Goal: Task Accomplishment & Management: Use online tool/utility

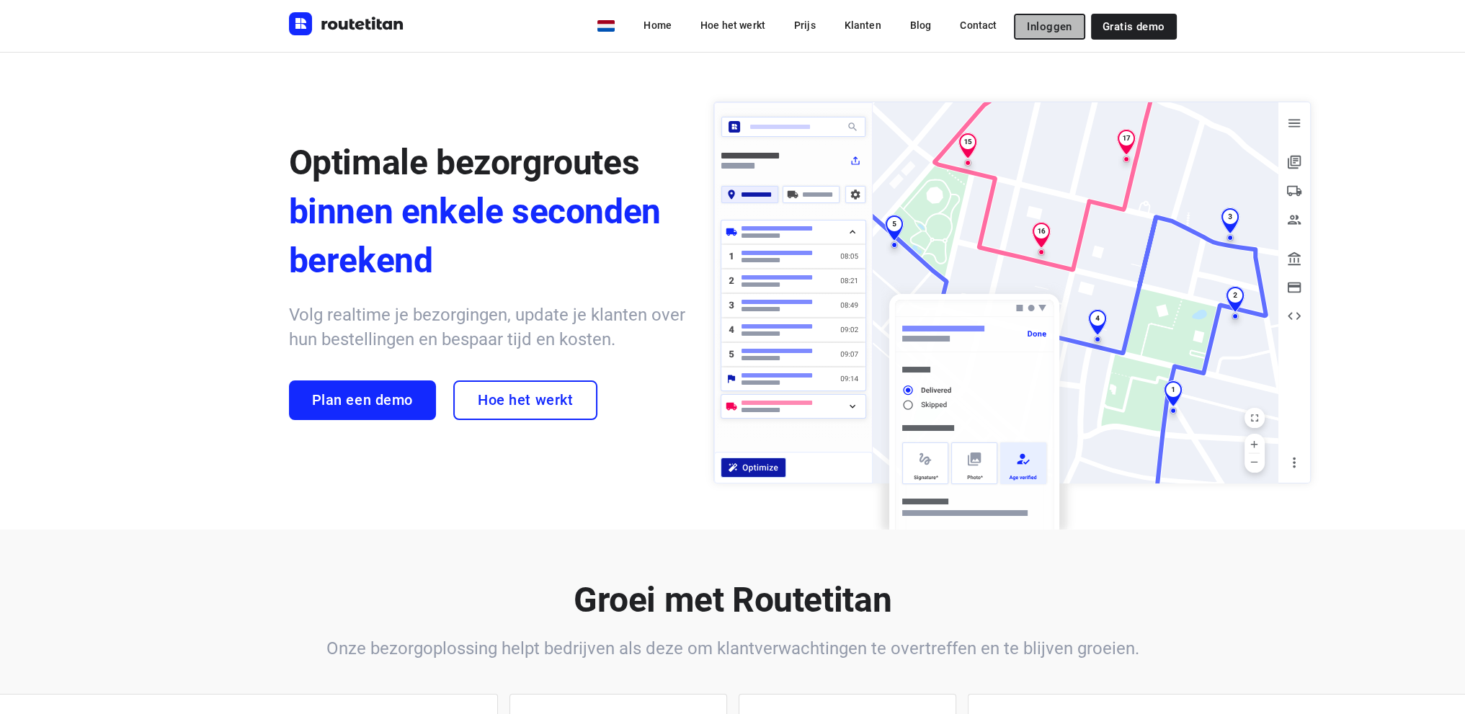
click at [1037, 24] on span "Inloggen" at bounding box center [1049, 27] width 45 height 12
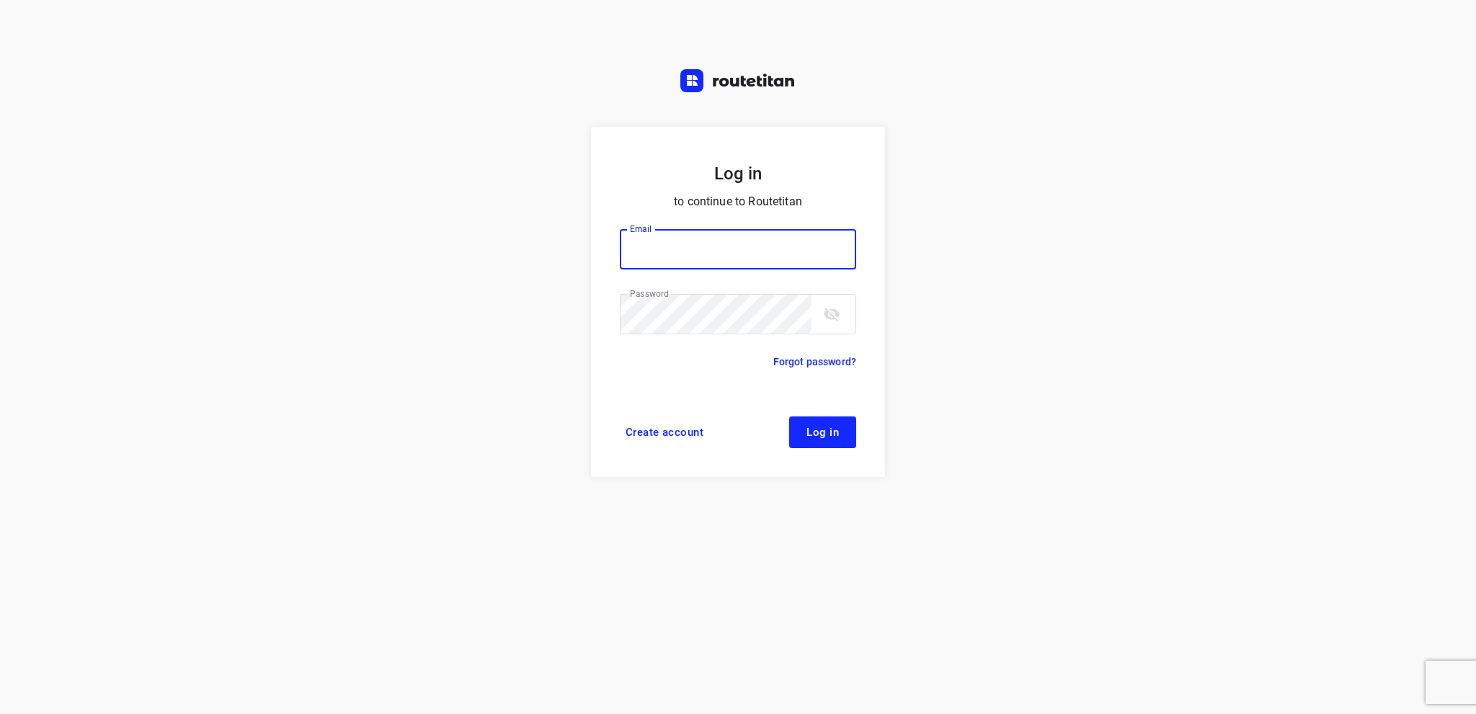
type input "info@tasboomkwekerij.nl"
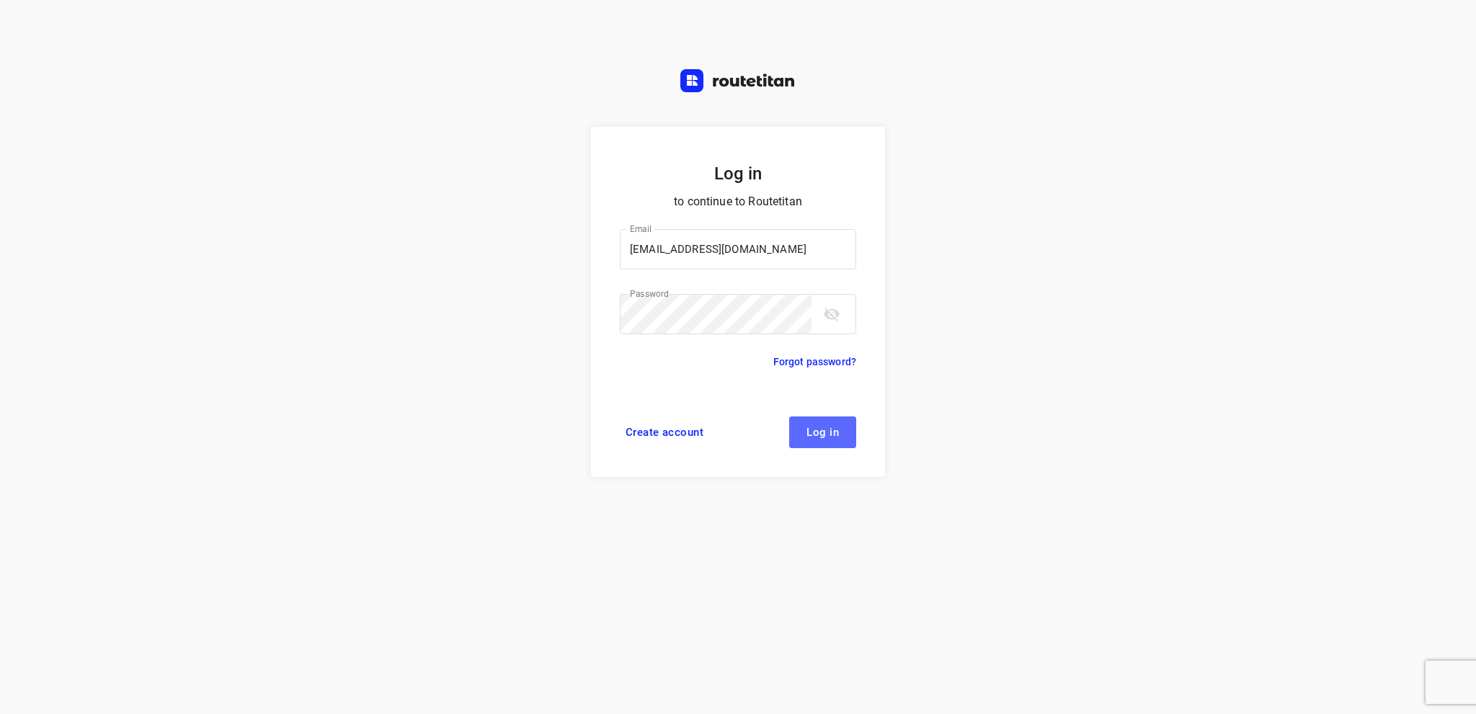
click at [818, 429] on span "Log in" at bounding box center [822, 433] width 32 height 12
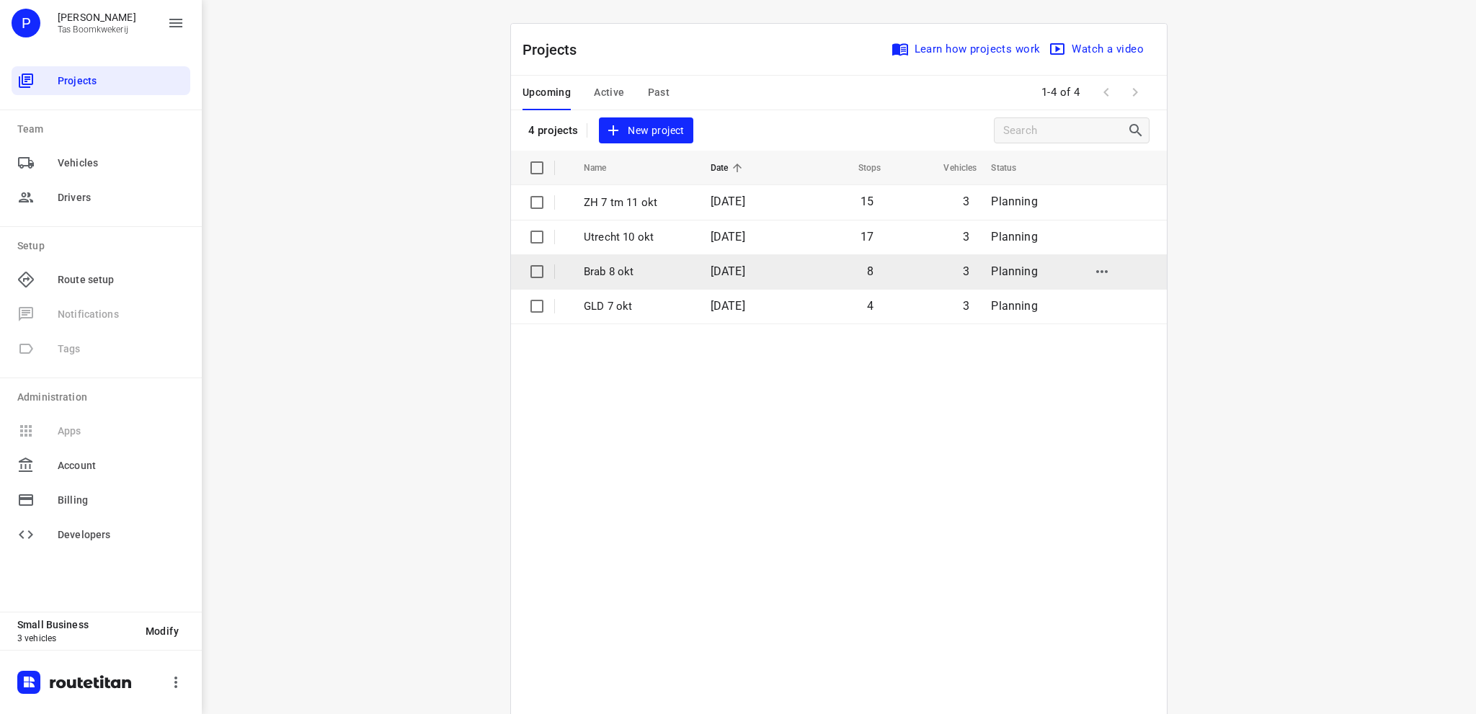
click at [620, 266] on p "Brab 8 okt" at bounding box center [636, 272] width 105 height 17
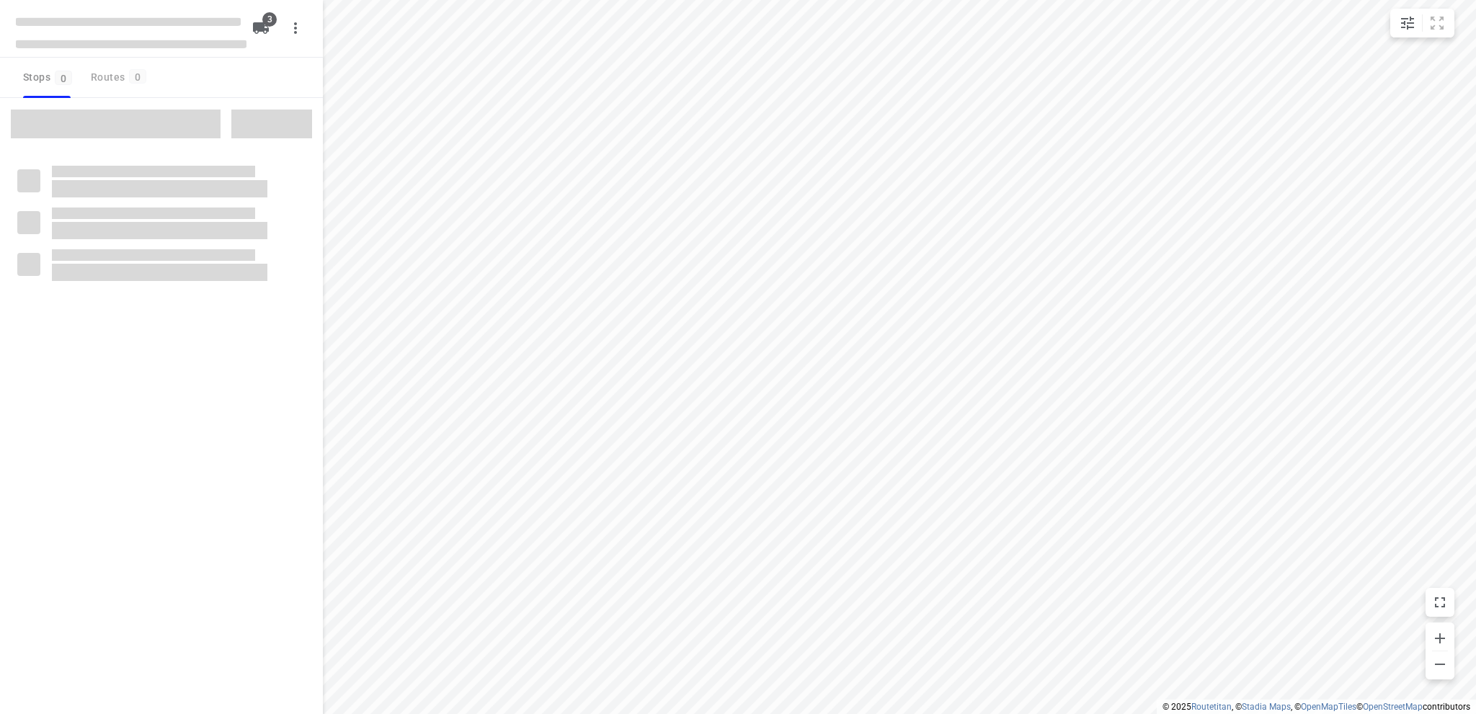
type input "distance"
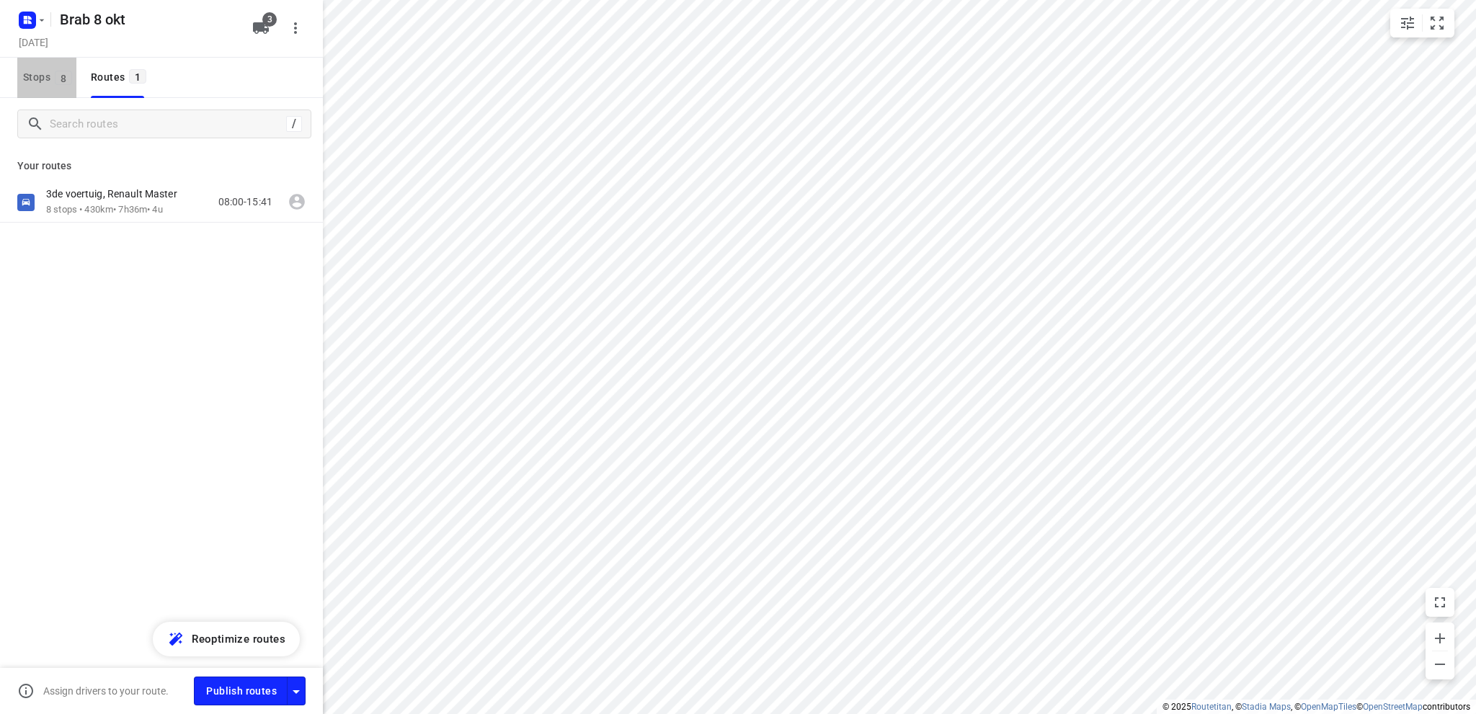
click at [42, 77] on span "Stops 8" at bounding box center [49, 77] width 53 height 18
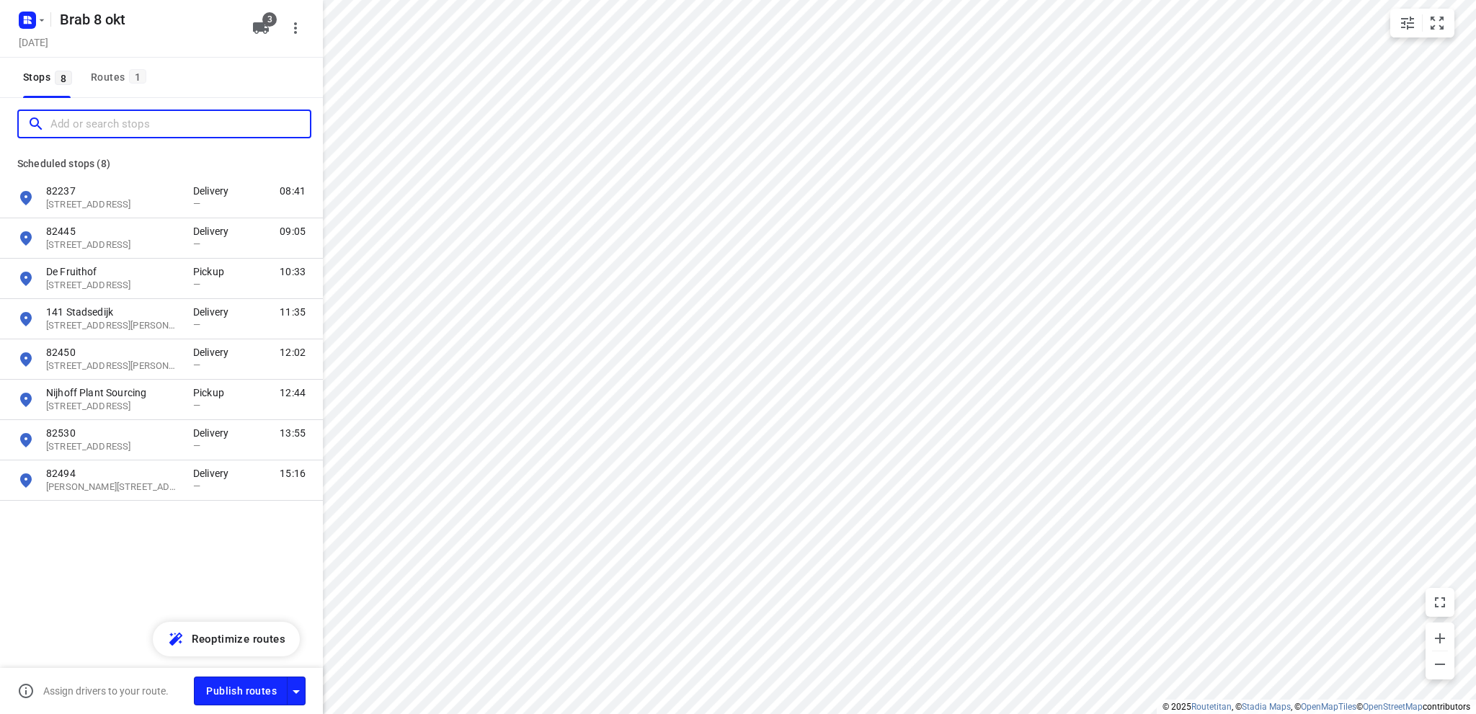
click at [61, 120] on input "Add or search stops" at bounding box center [179, 124] width 259 height 22
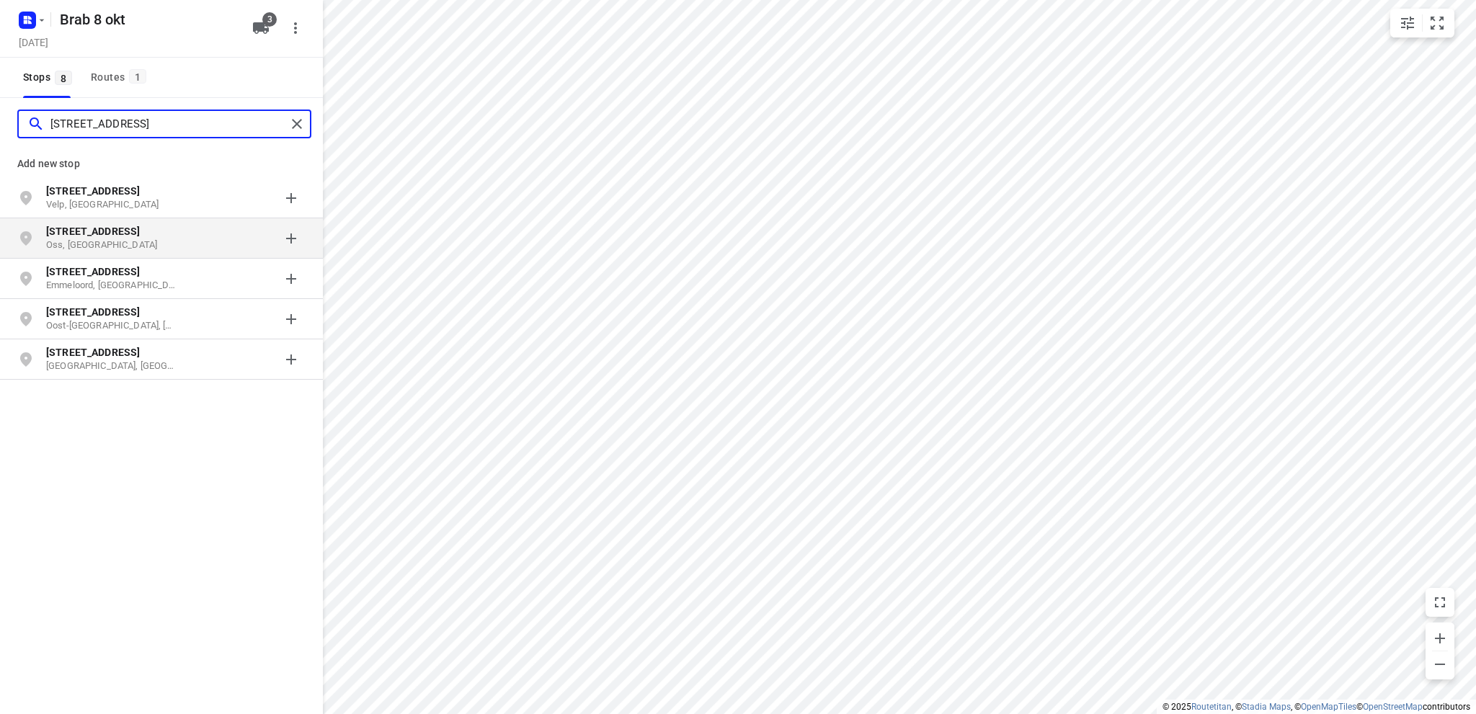
type input "ijsselstraat 9"
click at [79, 241] on p "Oss, Nederland" at bounding box center [112, 245] width 133 height 14
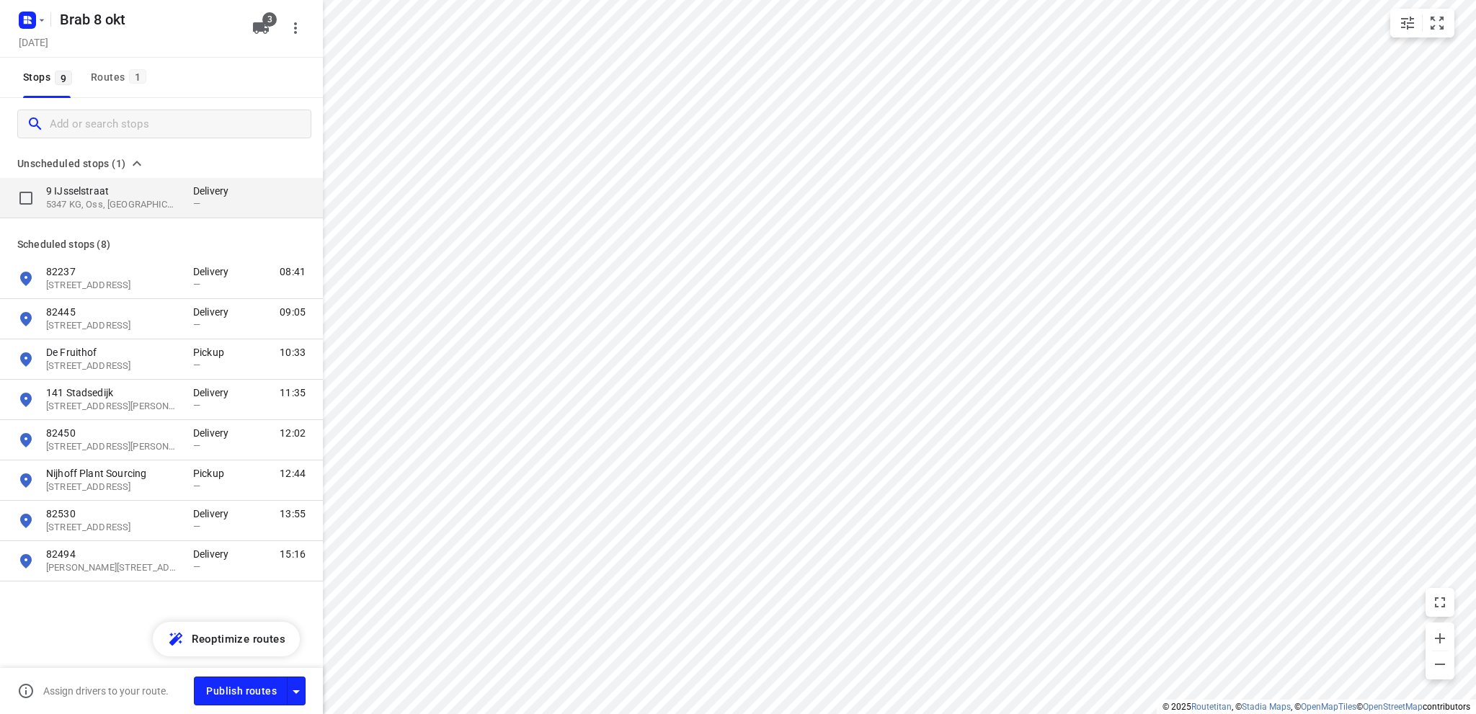
click at [78, 189] on p "9 IJsselstraat" at bounding box center [112, 191] width 133 height 14
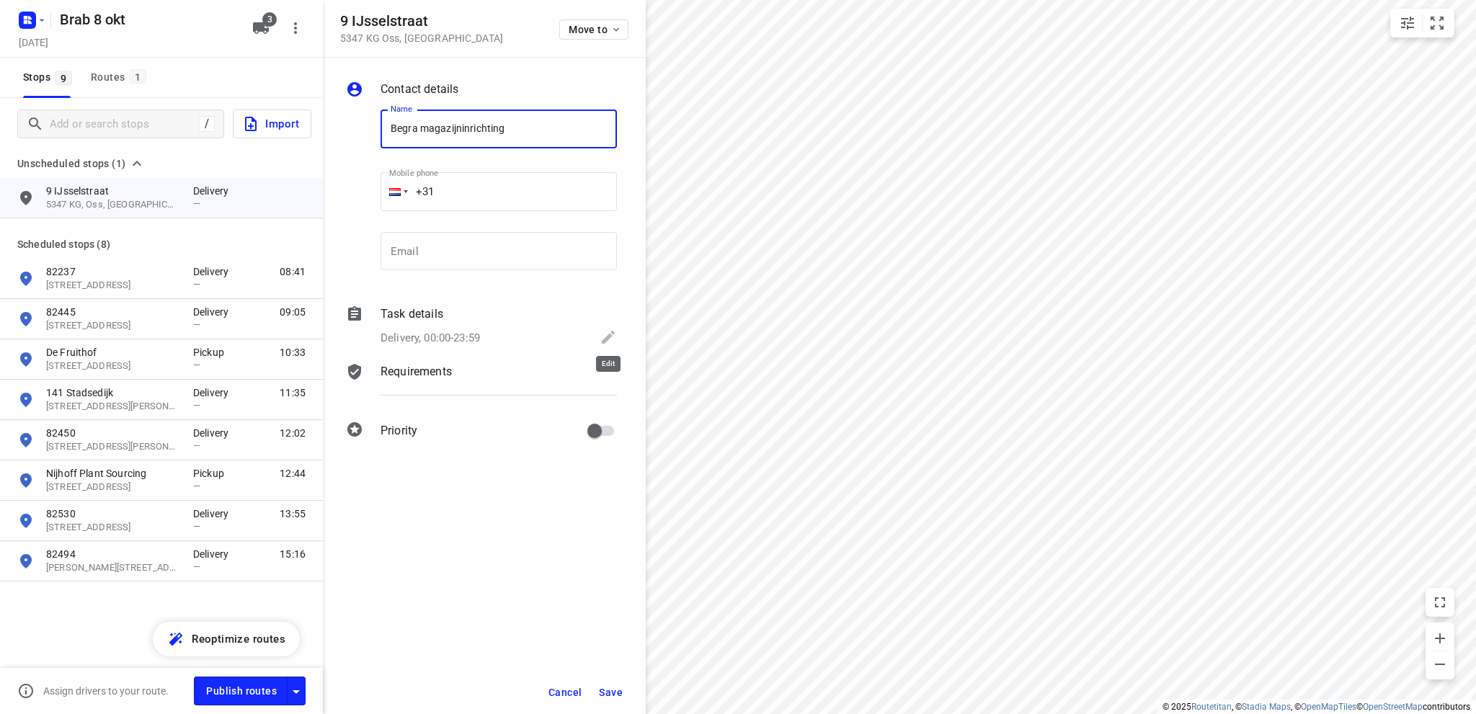
type input "Begra magazijninrichting"
click at [605, 335] on icon at bounding box center [607, 337] width 17 height 17
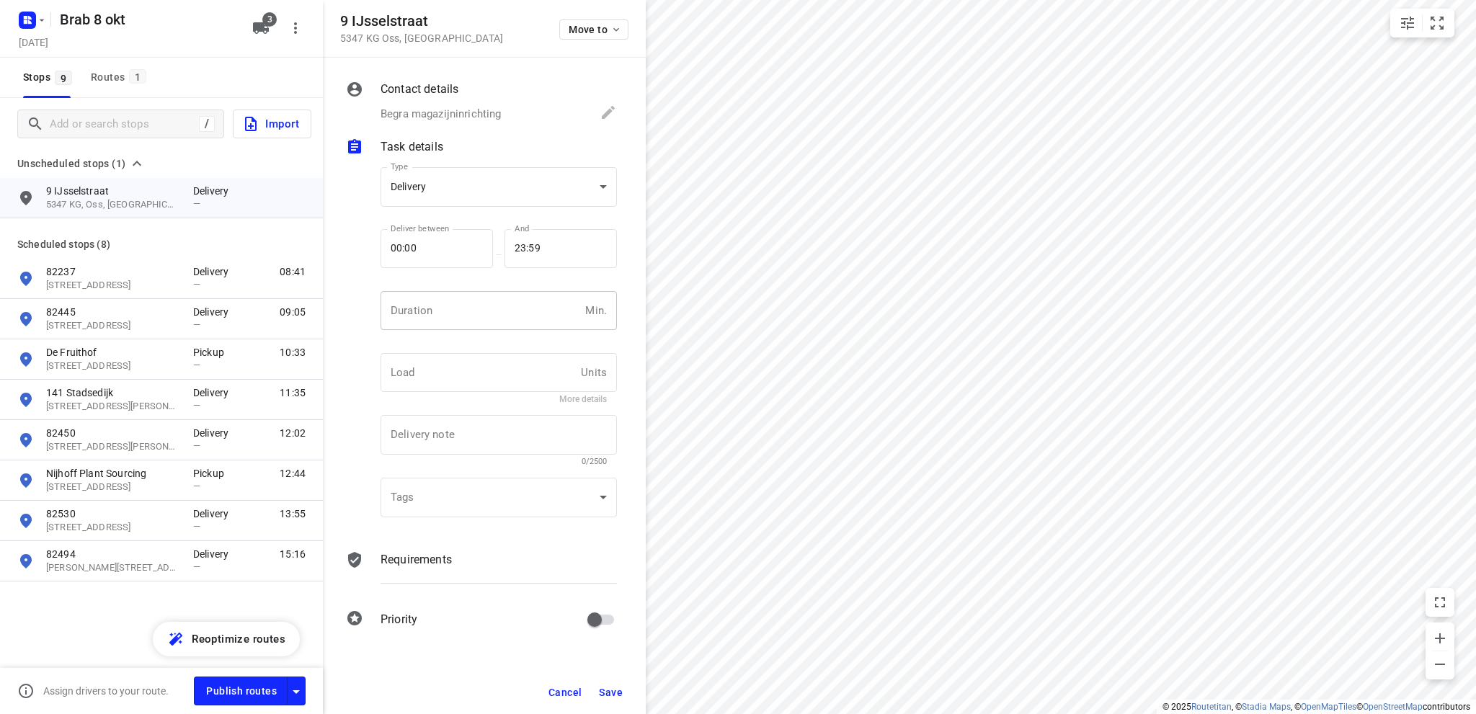
click at [466, 309] on input "number" at bounding box center [479, 310] width 199 height 39
type input "10"
click at [457, 189] on body "i © 2025 Routetitan , © Stadia Maps , © OpenMapTiles © OpenStreetMap contributo…" at bounding box center [738, 357] width 1476 height 714
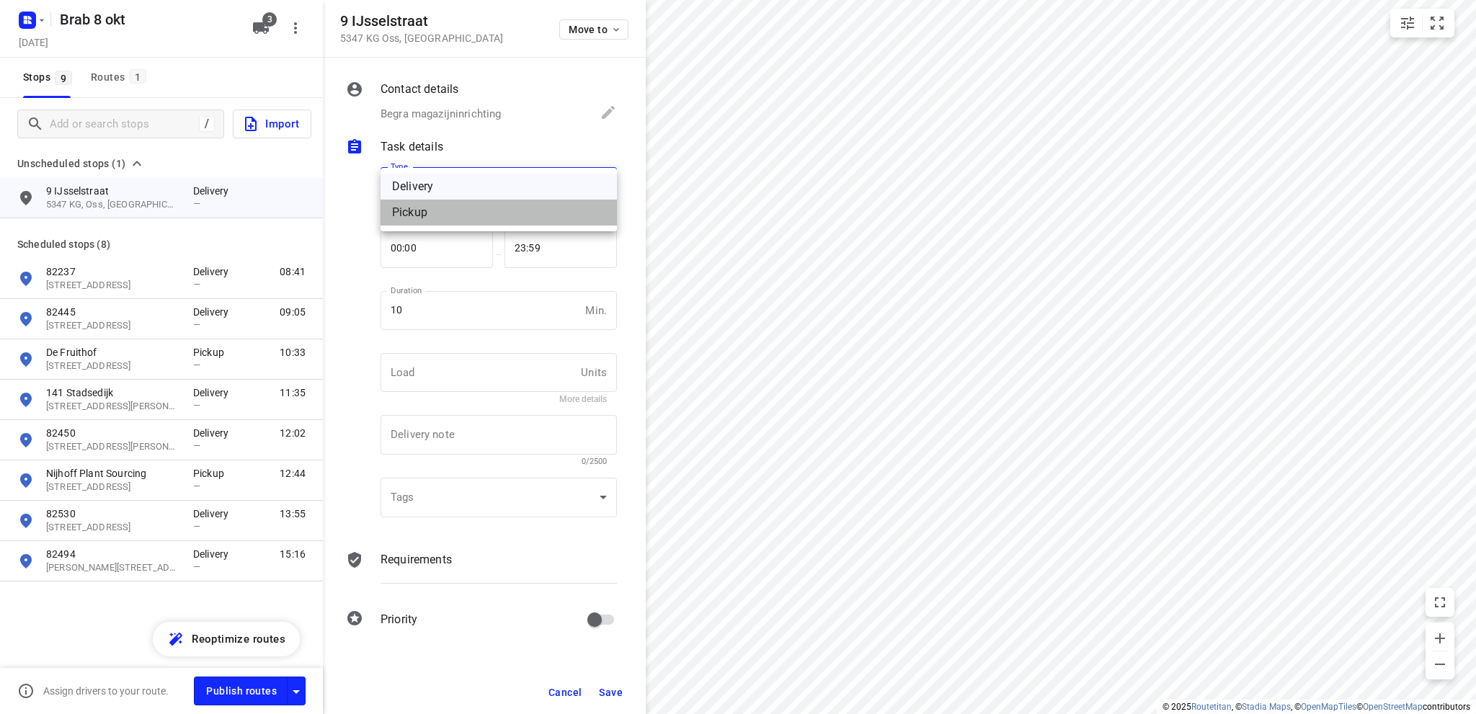
click at [447, 214] on div "Pickup" at bounding box center [498, 212] width 213 height 17
type input "pickup"
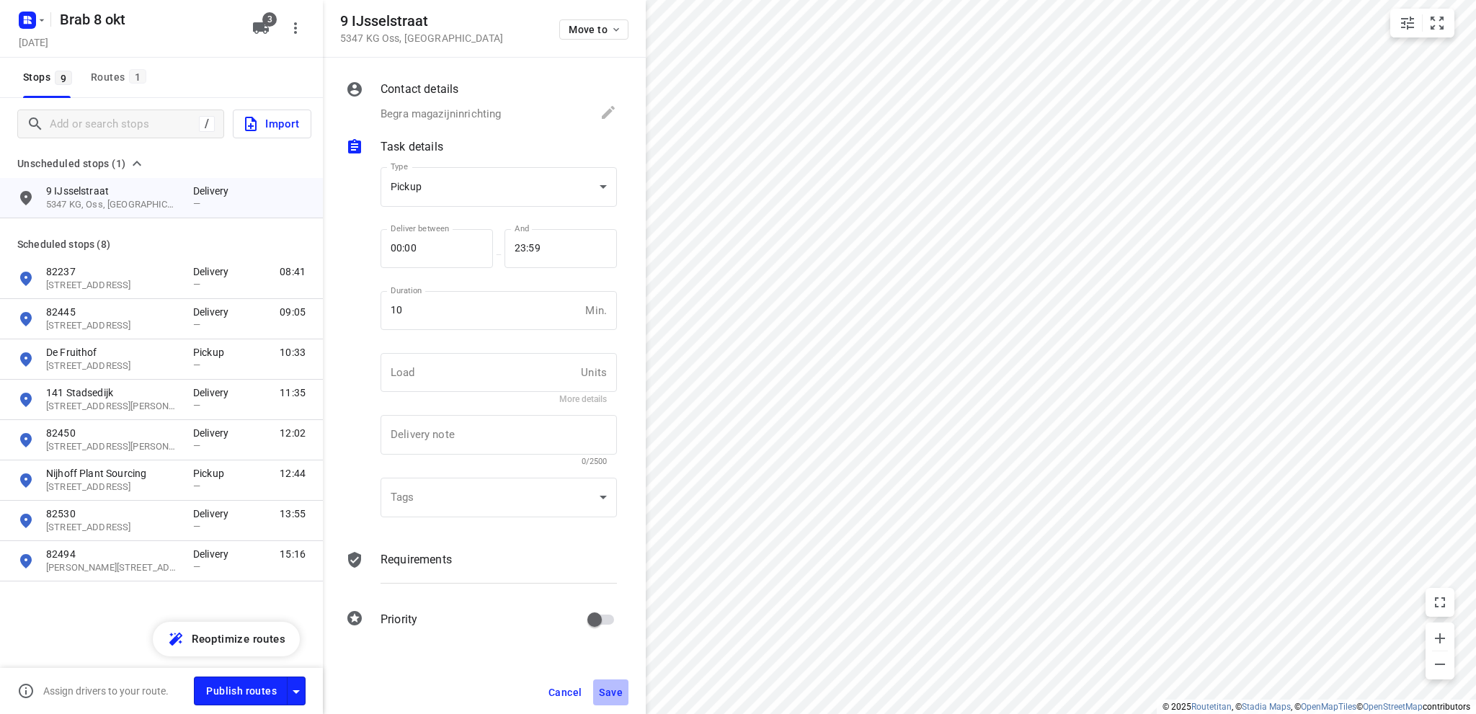
click at [611, 683] on button "Save" at bounding box center [610, 692] width 35 height 26
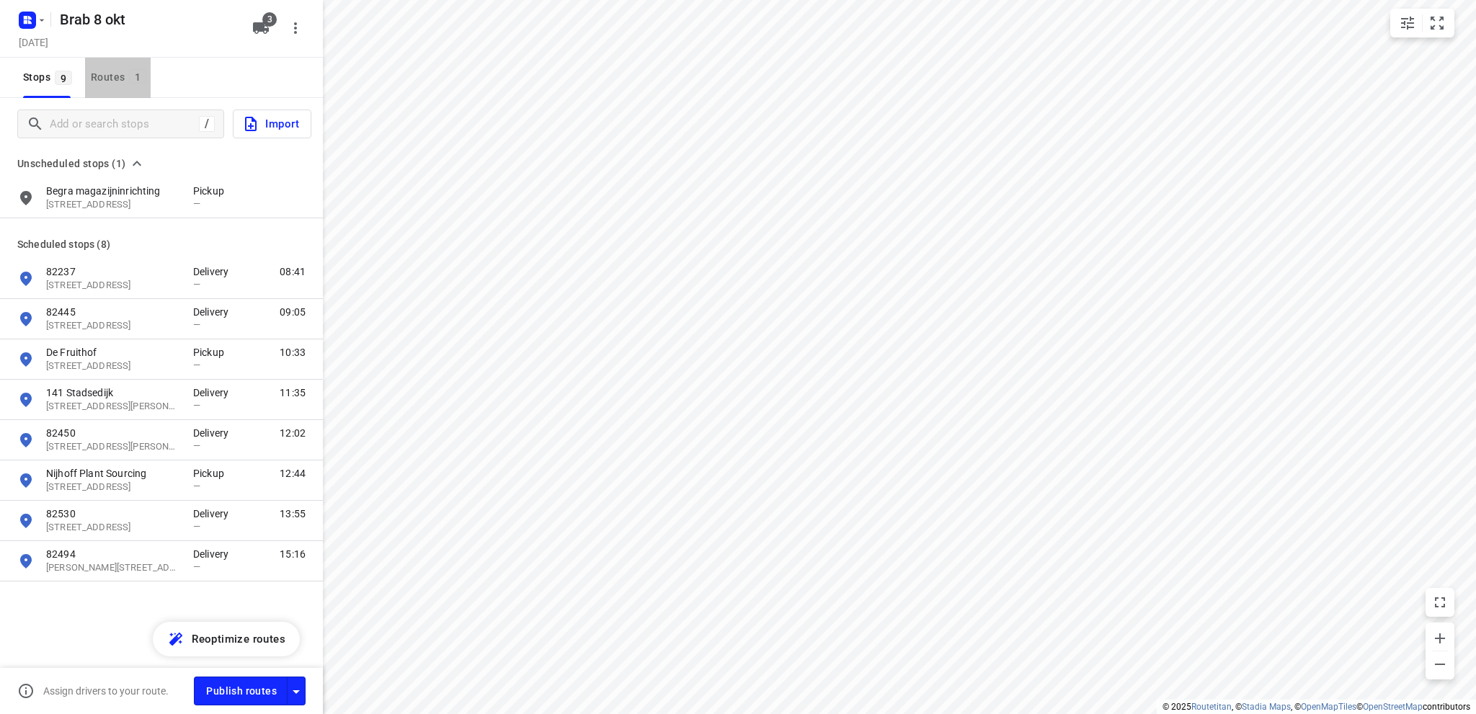
click at [109, 71] on div "Routes 1" at bounding box center [121, 77] width 60 height 18
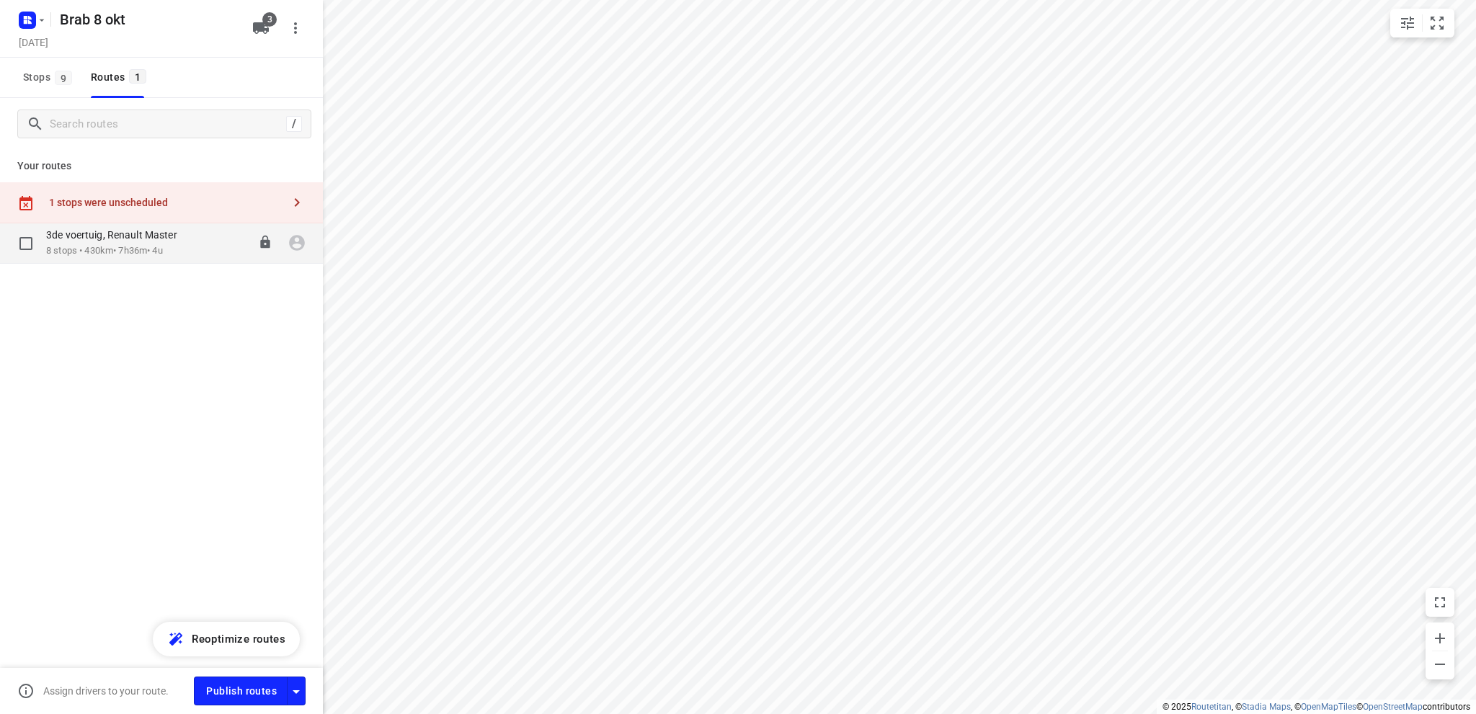
click at [126, 241] on p "3de voertuig, Renault Master" at bounding box center [116, 234] width 140 height 13
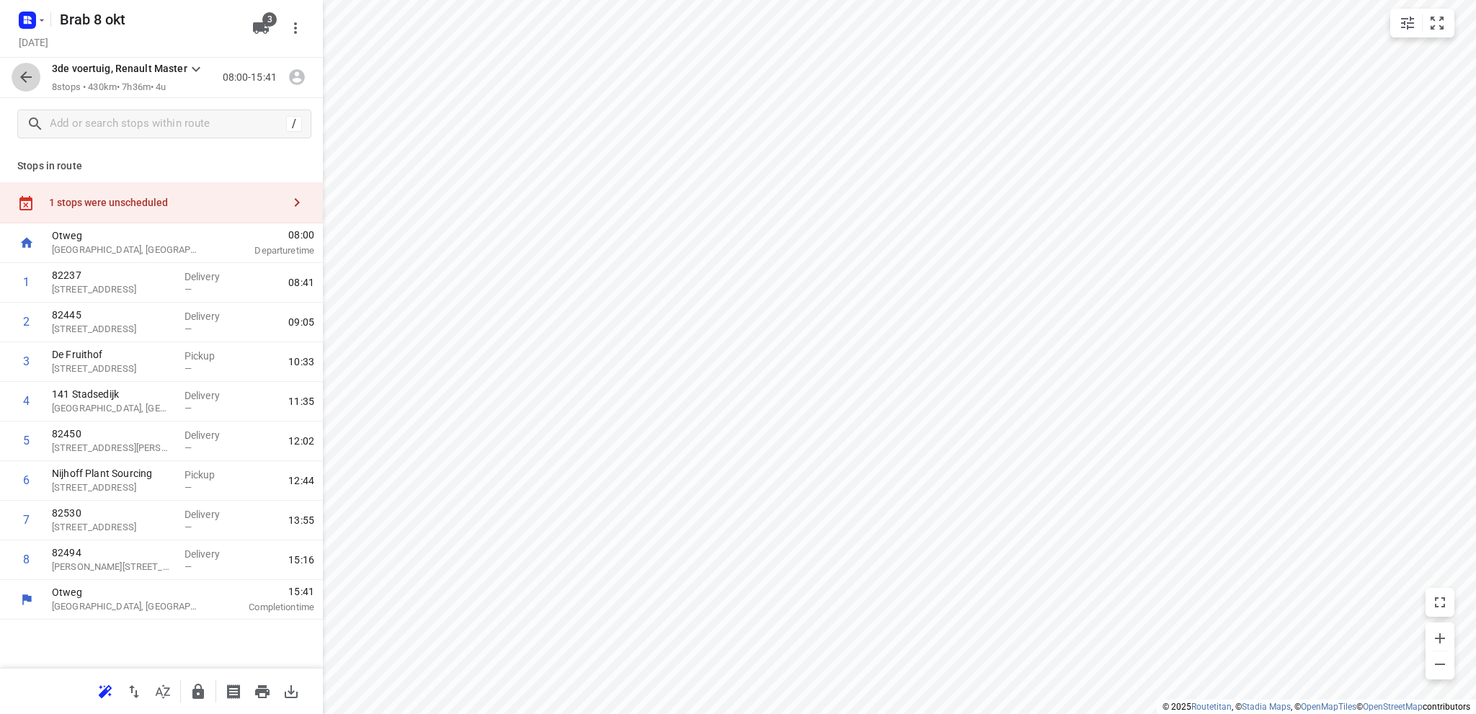
click at [23, 76] on icon "button" at bounding box center [26, 77] width 12 height 12
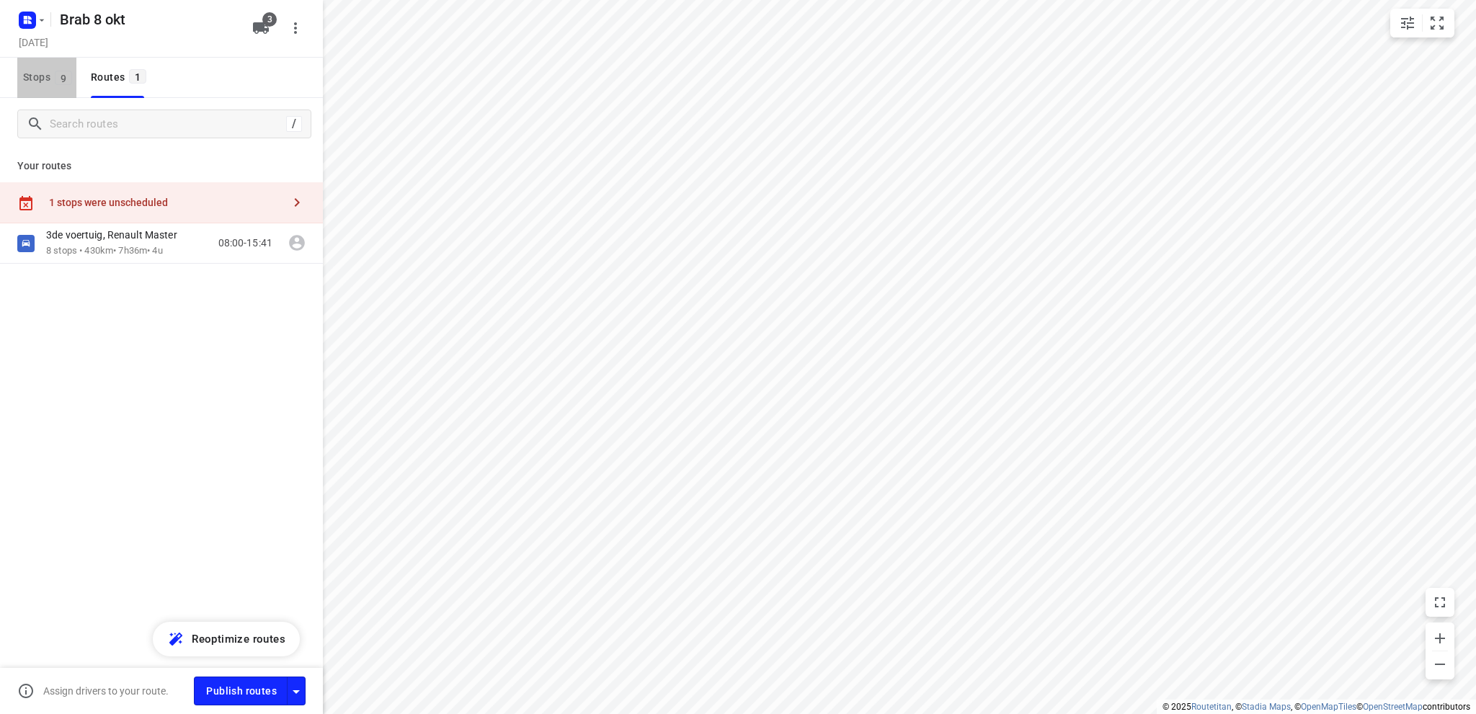
click at [35, 76] on span "Stops 9" at bounding box center [49, 77] width 53 height 18
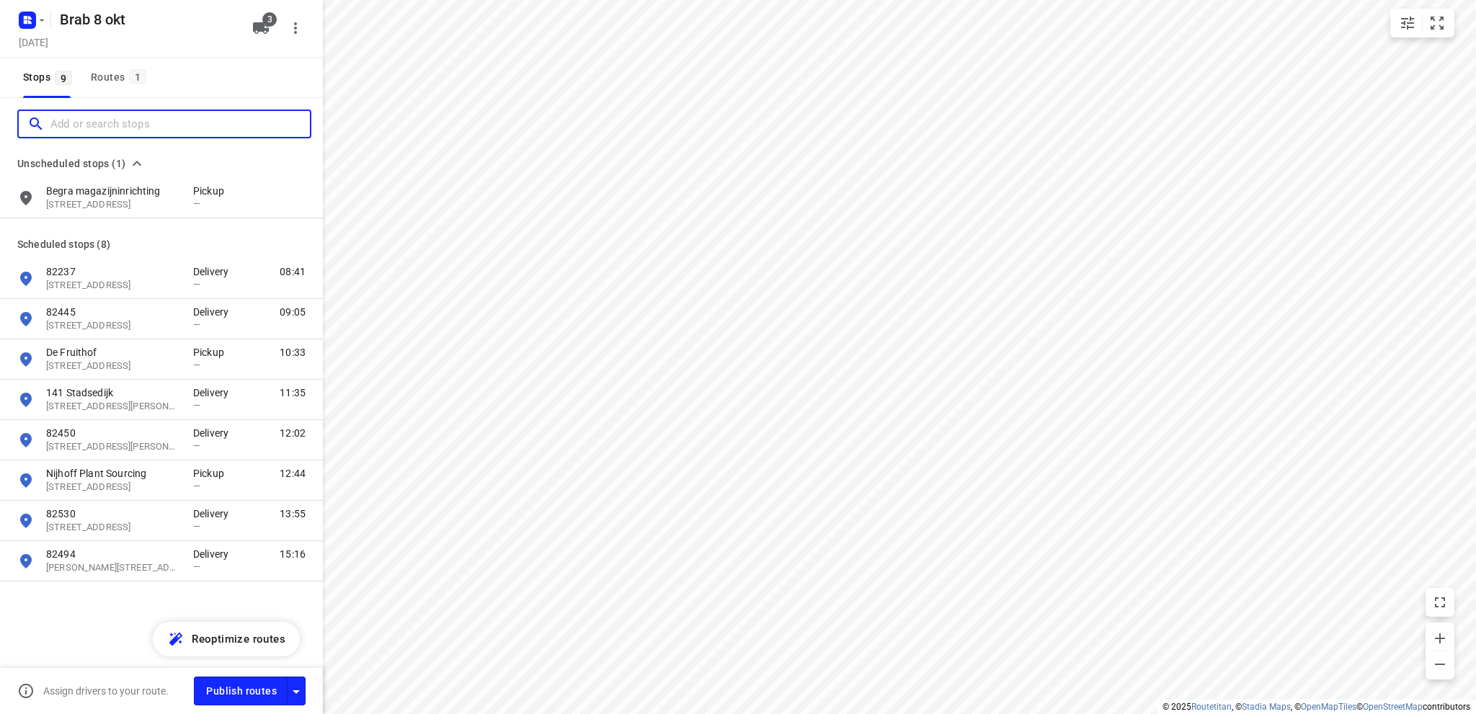
click at [83, 128] on input "Add or search stops" at bounding box center [179, 124] width 259 height 22
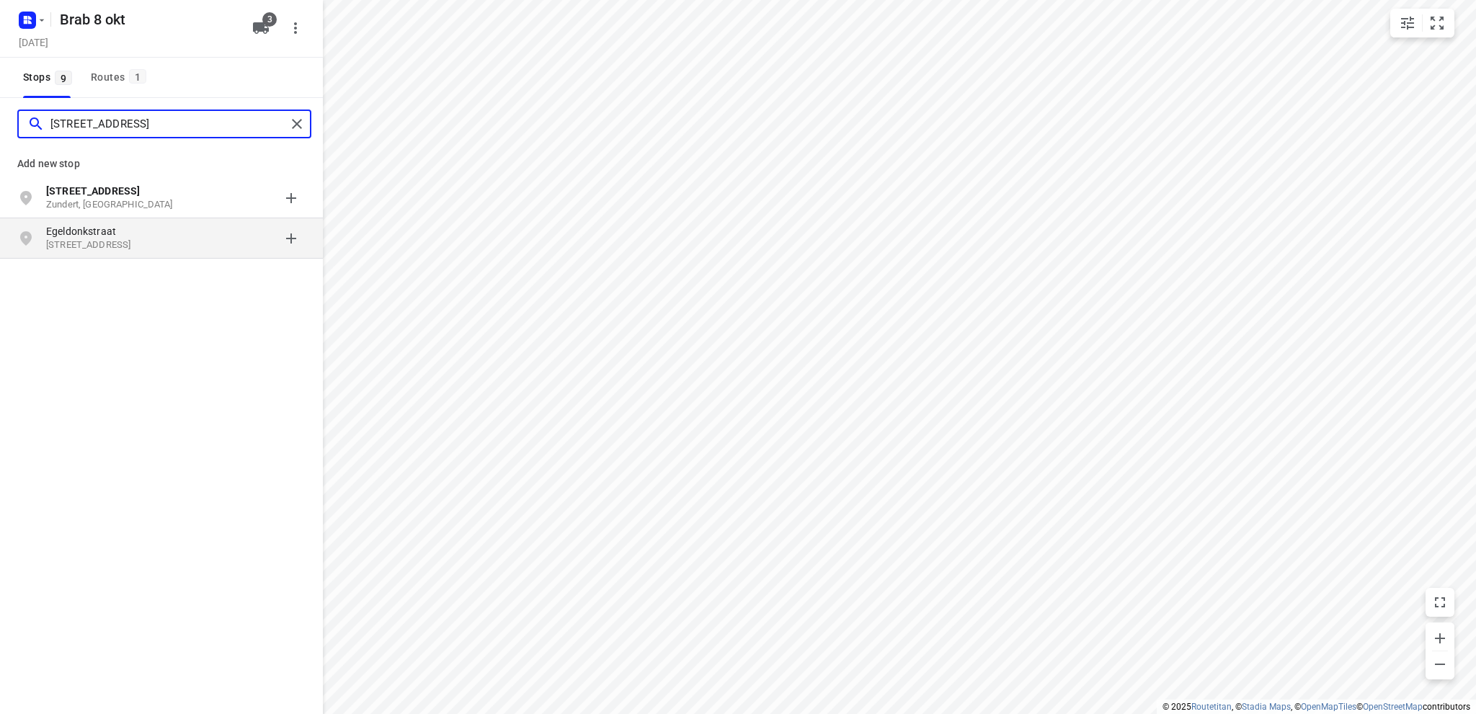
type input "Egeldonkstraat 4"
click at [118, 240] on p "4881 NH Zundert, Nederland" at bounding box center [112, 245] width 133 height 14
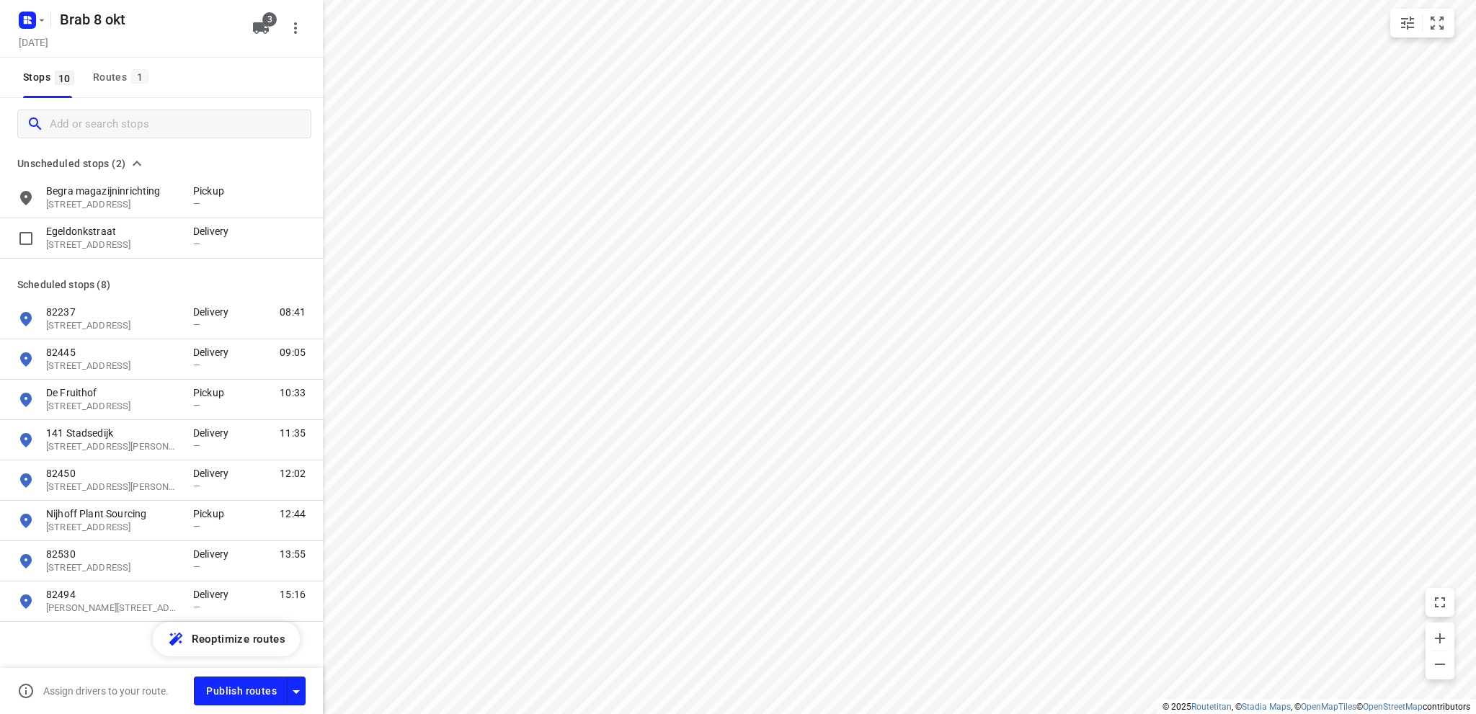
click at [118, 238] on p "4881 NH, Zundert, NL" at bounding box center [112, 245] width 133 height 14
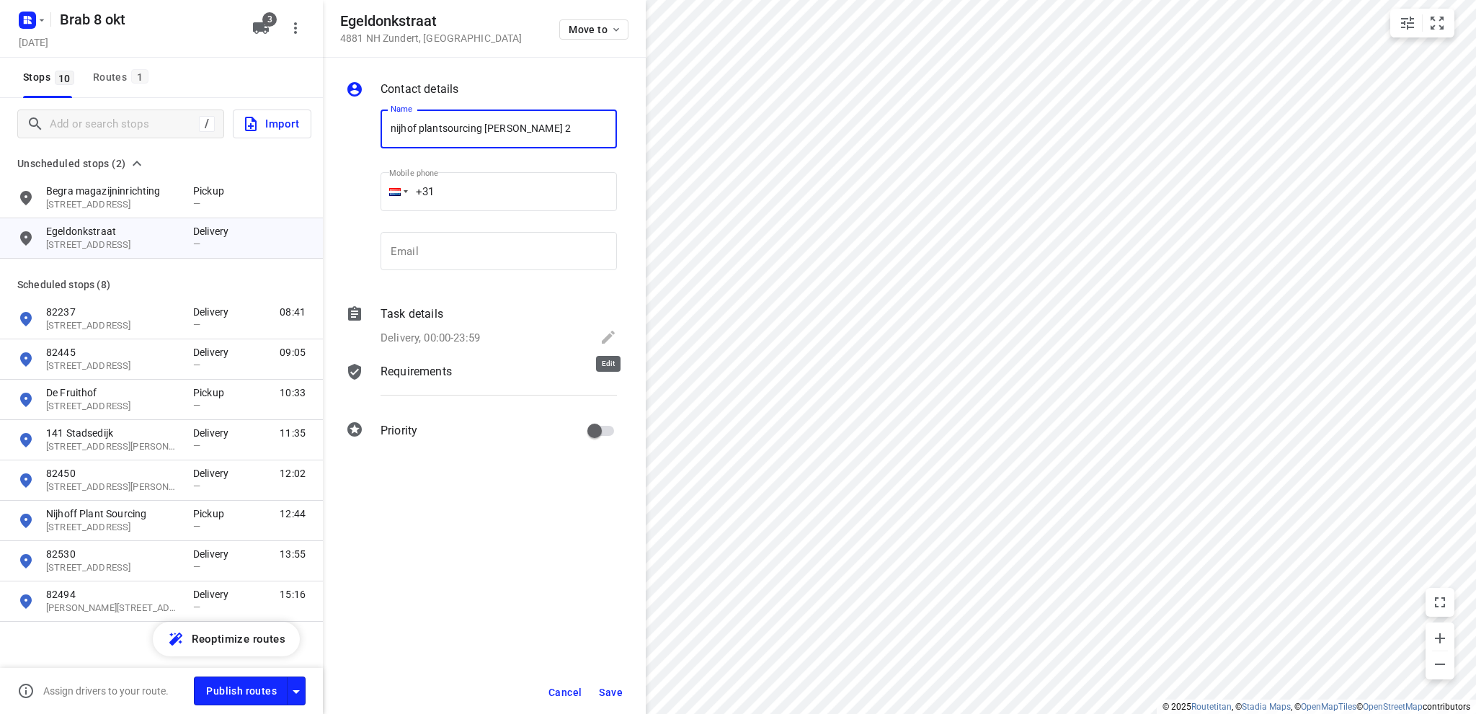
type input "nijhof plantsourcing deel 2"
click at [609, 336] on icon at bounding box center [608, 337] width 13 height 13
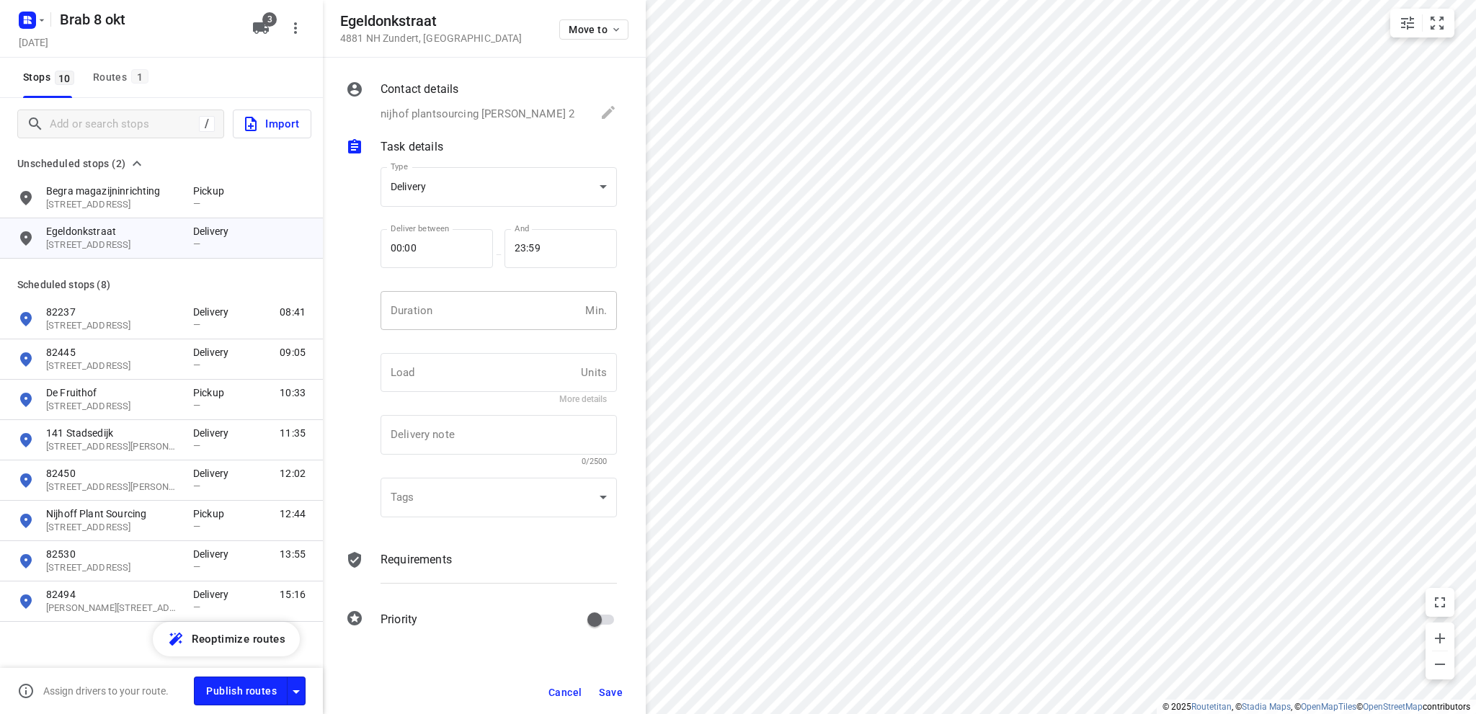
click at [504, 312] on input "number" at bounding box center [479, 310] width 199 height 39
type input "10"
drag, startPoint x: 508, startPoint y: 184, endPoint x: 486, endPoint y: 193, distance: 23.3
click at [507, 184] on body "i © 2025 Routetitan , © Stadia Maps , © OpenMapTiles © OpenStreetMap contributo…" at bounding box center [738, 357] width 1476 height 714
click at [476, 205] on div "Pickup" at bounding box center [498, 212] width 213 height 17
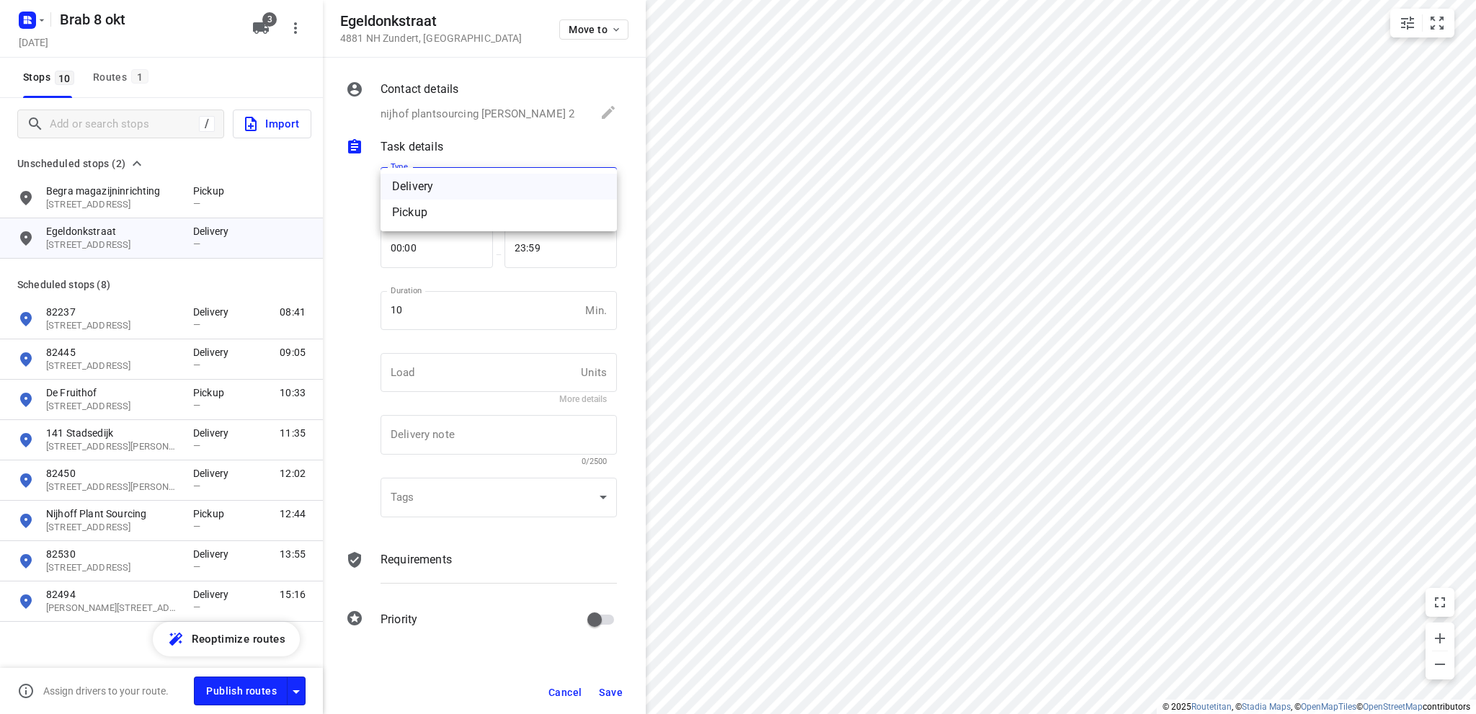
type input "pickup"
click at [614, 690] on span "Save" at bounding box center [611, 693] width 24 height 12
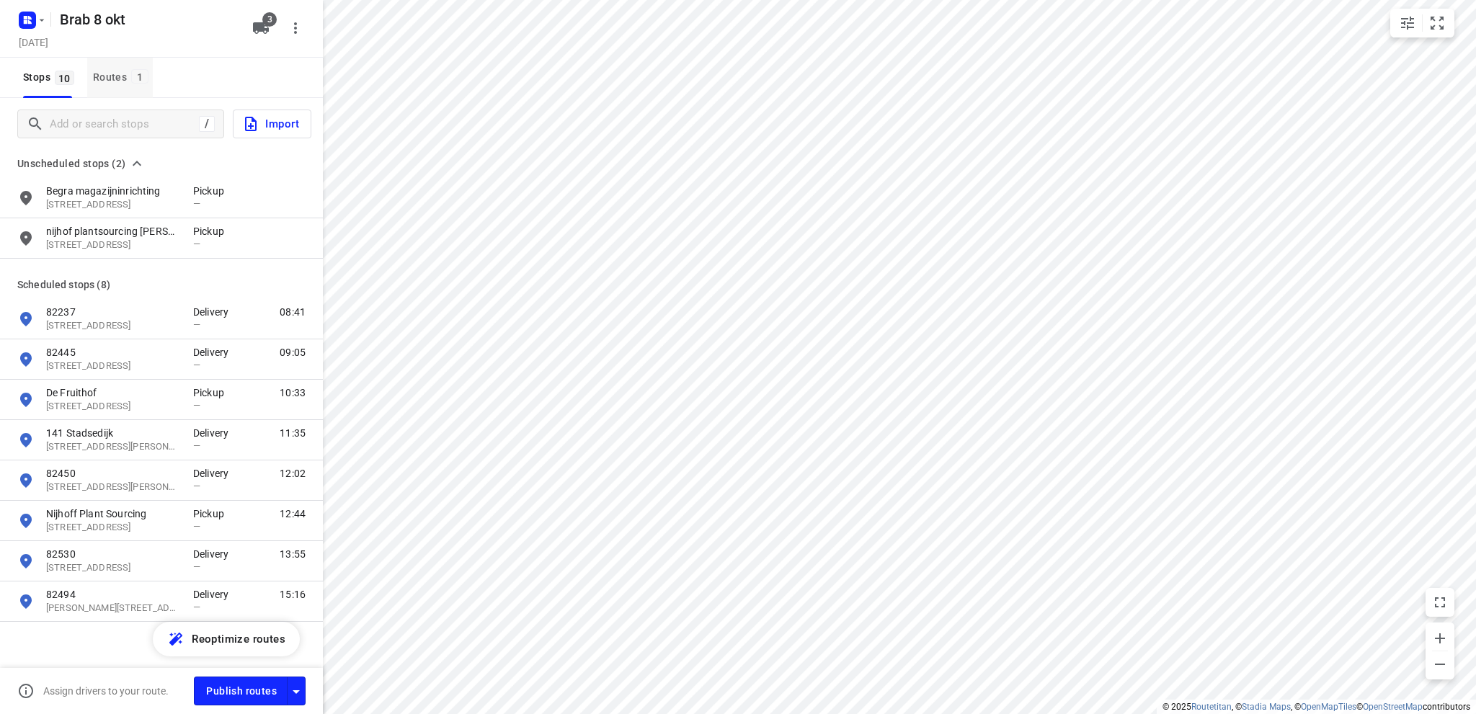
click at [101, 74] on div "Routes 1" at bounding box center [123, 77] width 60 height 18
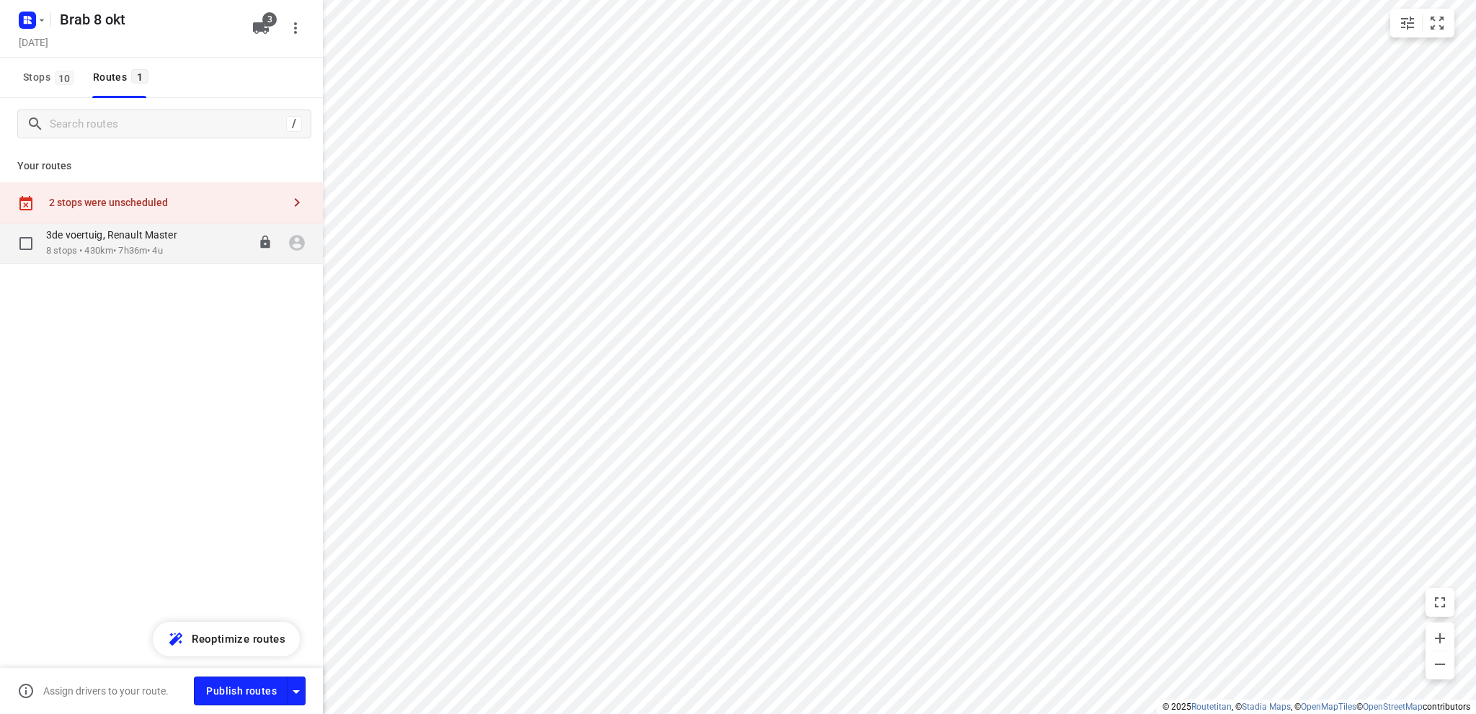
click at [128, 252] on p "8 stops • 430km • 7h36m • 4u" at bounding box center [119, 251] width 146 height 14
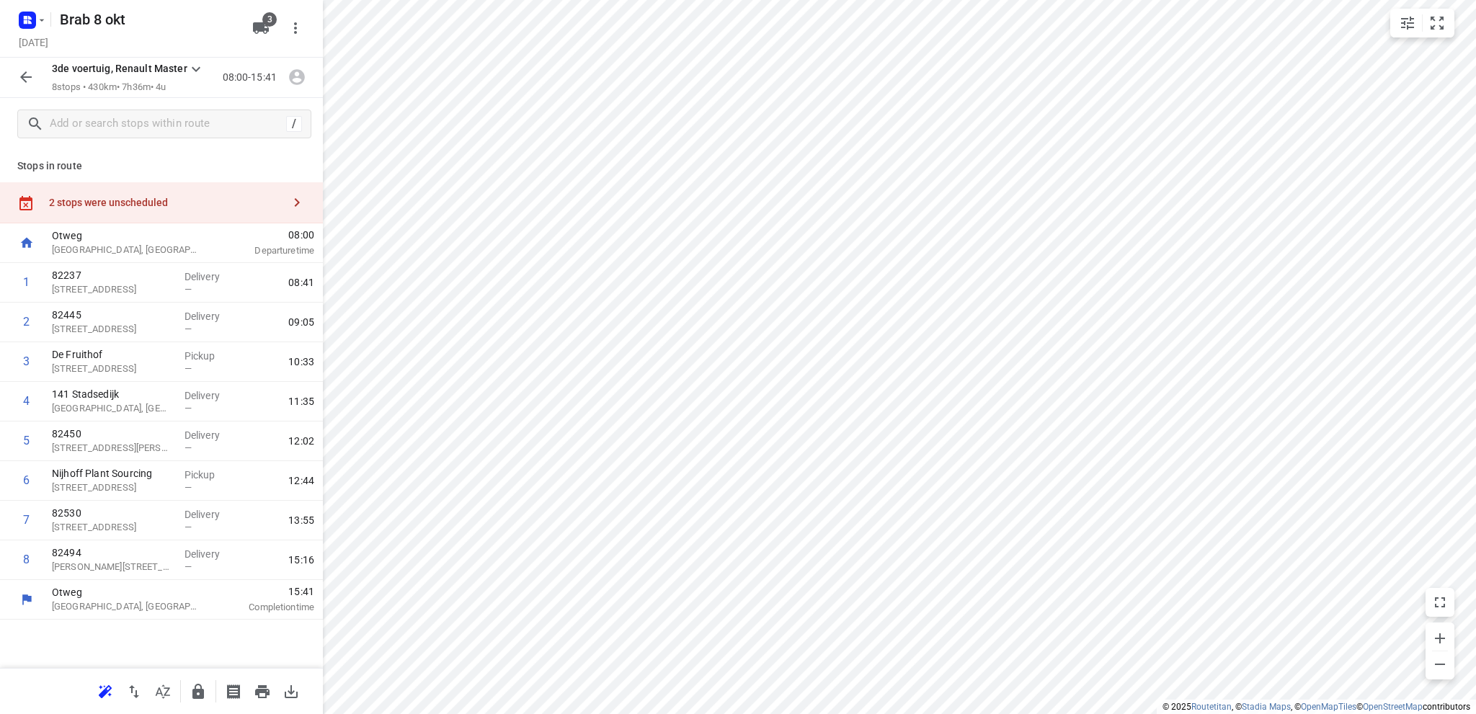
click at [127, 204] on div "2 stops were unscheduled" at bounding box center [165, 203] width 233 height 12
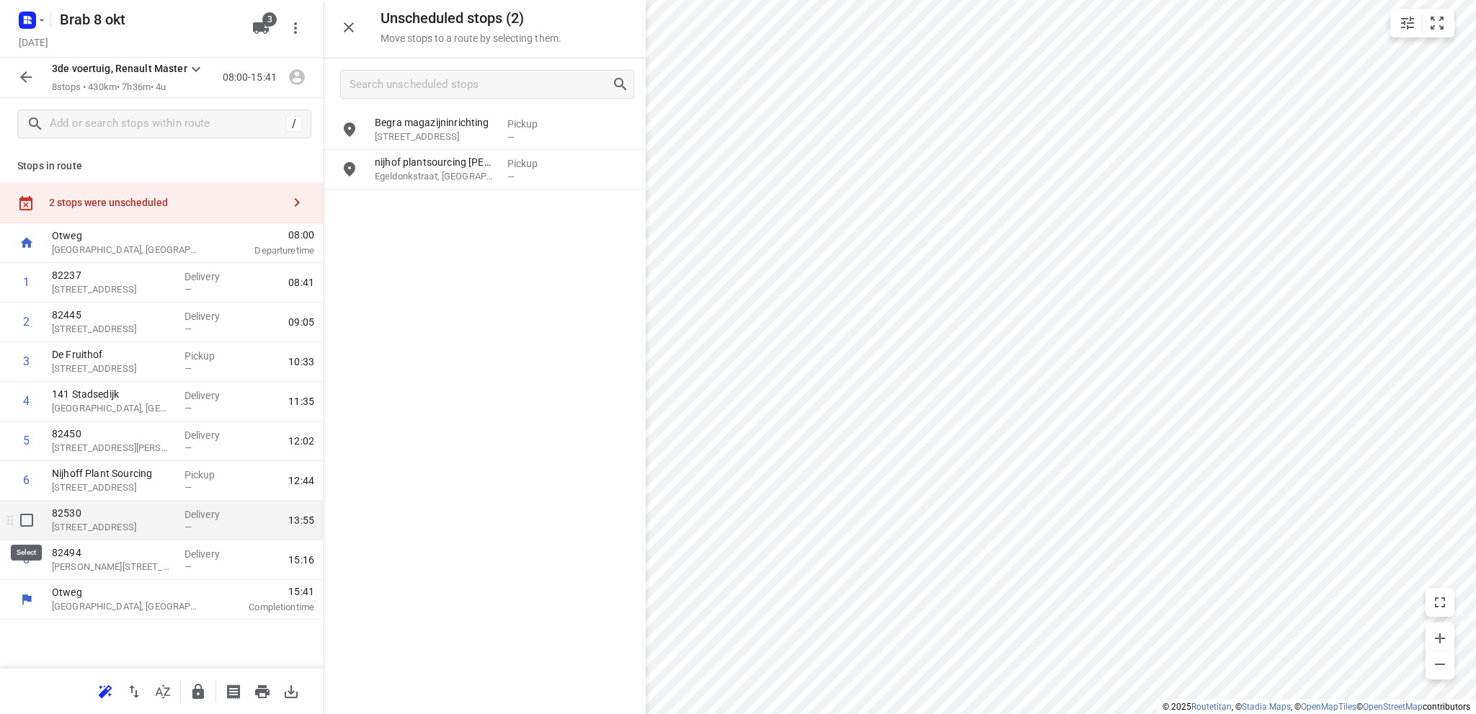
click at [24, 518] on input "checkbox" at bounding box center [26, 520] width 29 height 29
checkbox input "true"
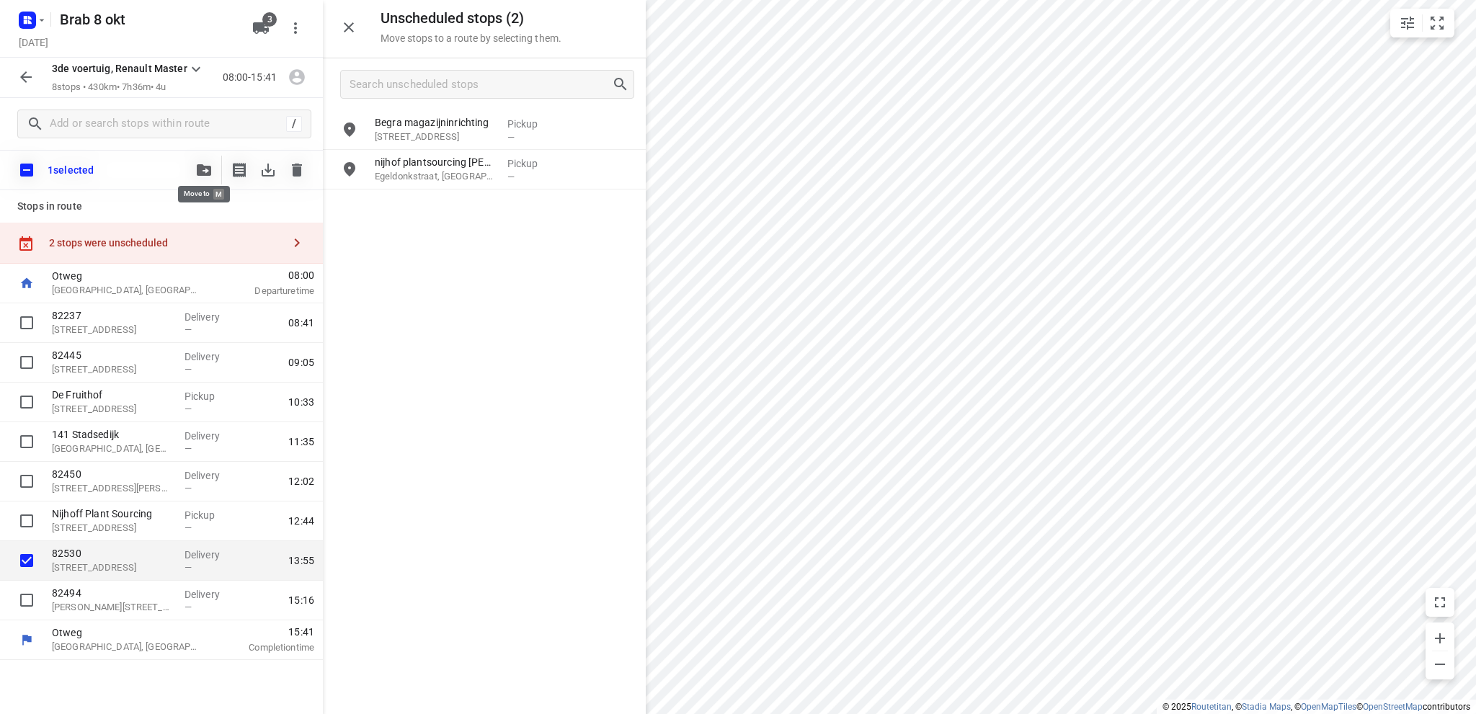
click at [202, 166] on icon "button" at bounding box center [204, 170] width 14 height 12
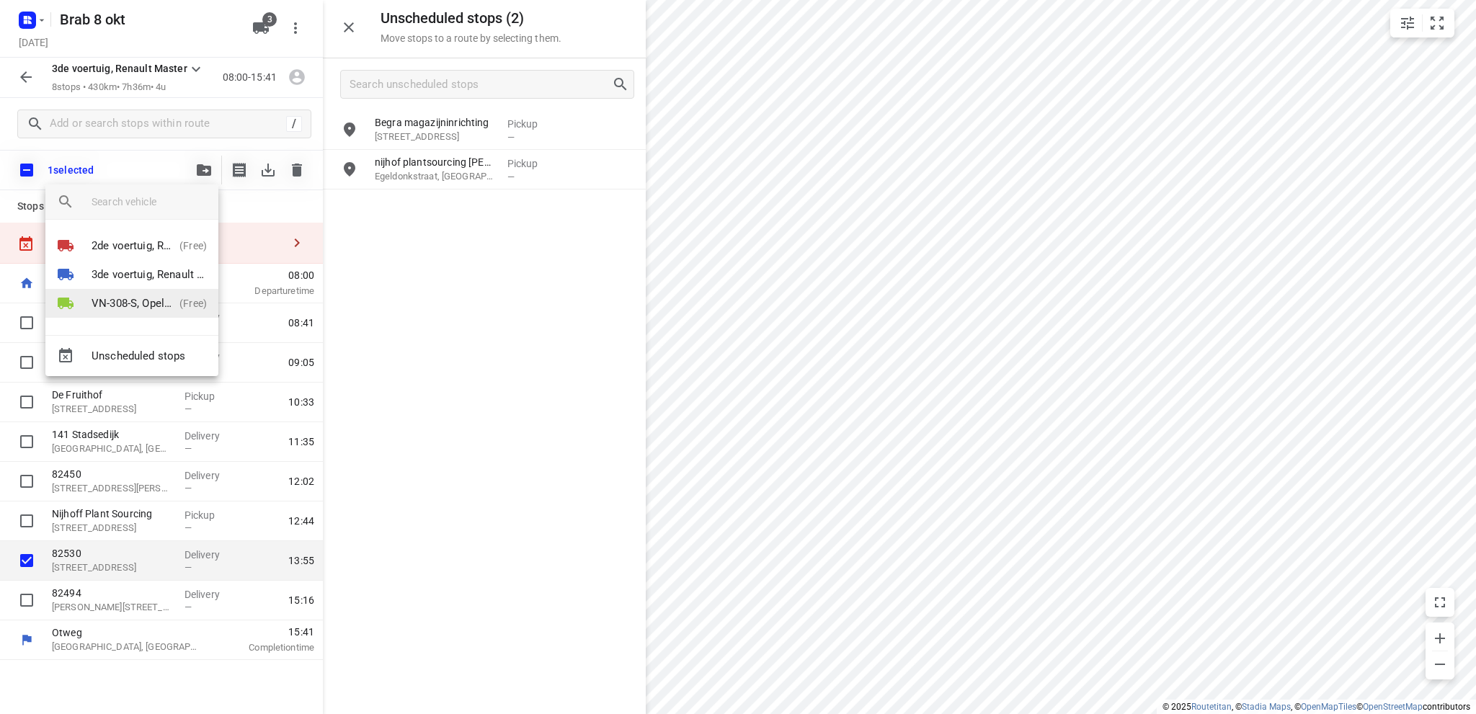
click at [148, 299] on p "VN-308-S, Opel Vivaro" at bounding box center [132, 303] width 82 height 17
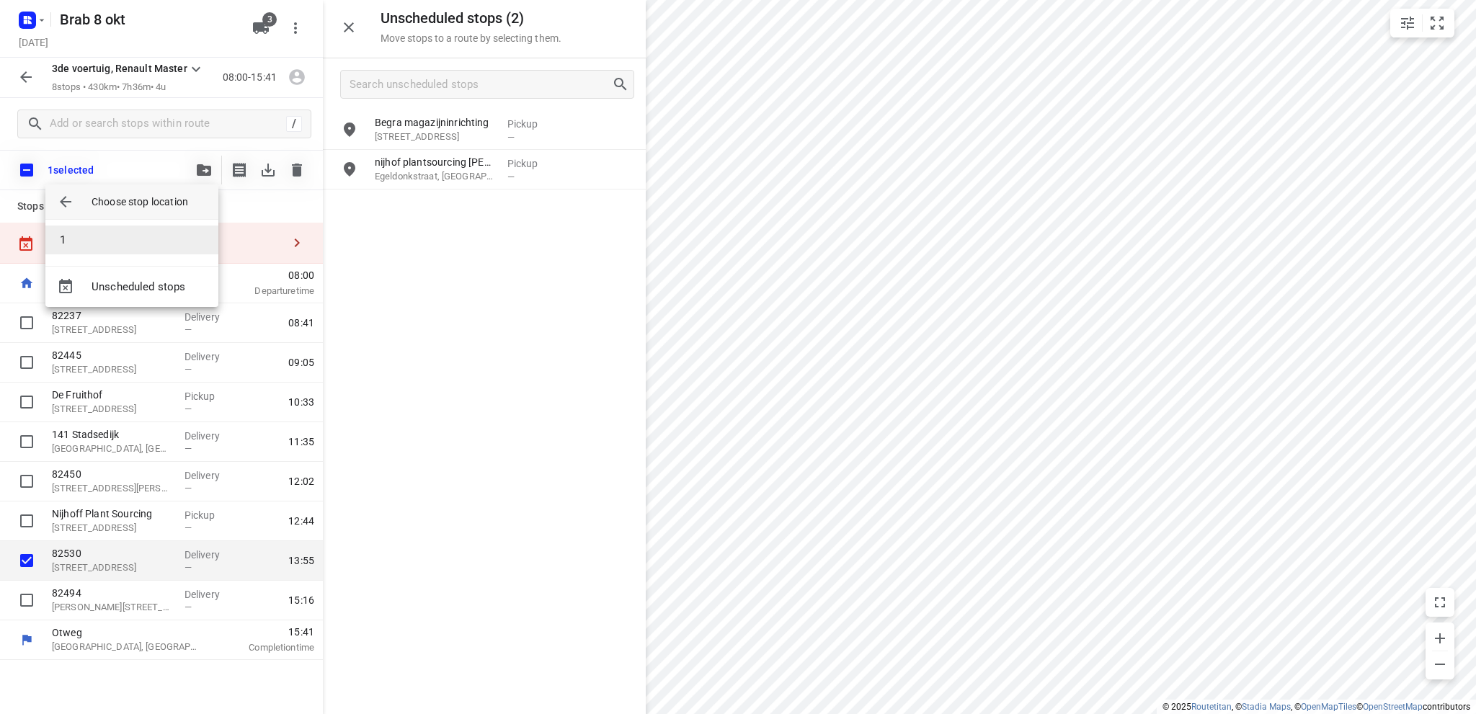
click at [129, 240] on li "1" at bounding box center [131, 240] width 173 height 29
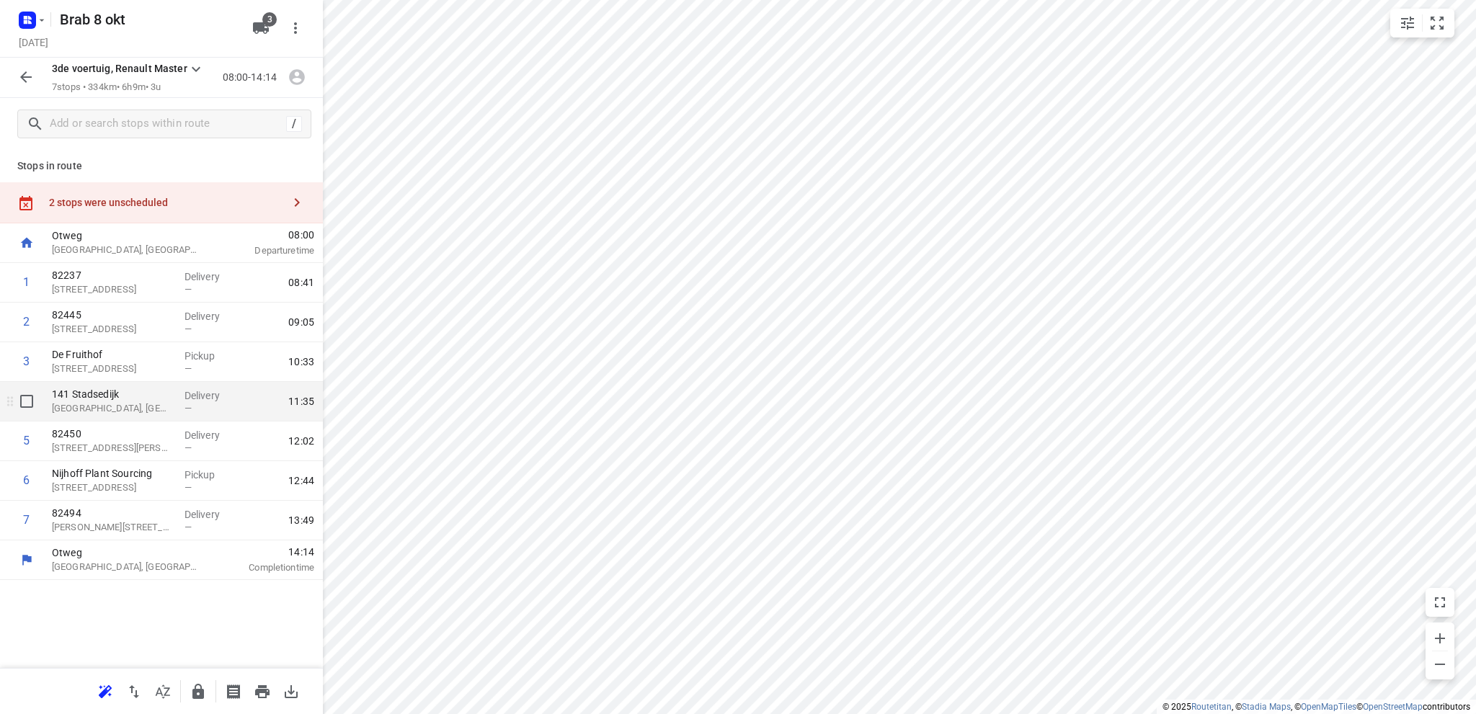
click at [139, 407] on p "Oudemolen, Netherlands" at bounding box center [112, 408] width 121 height 14
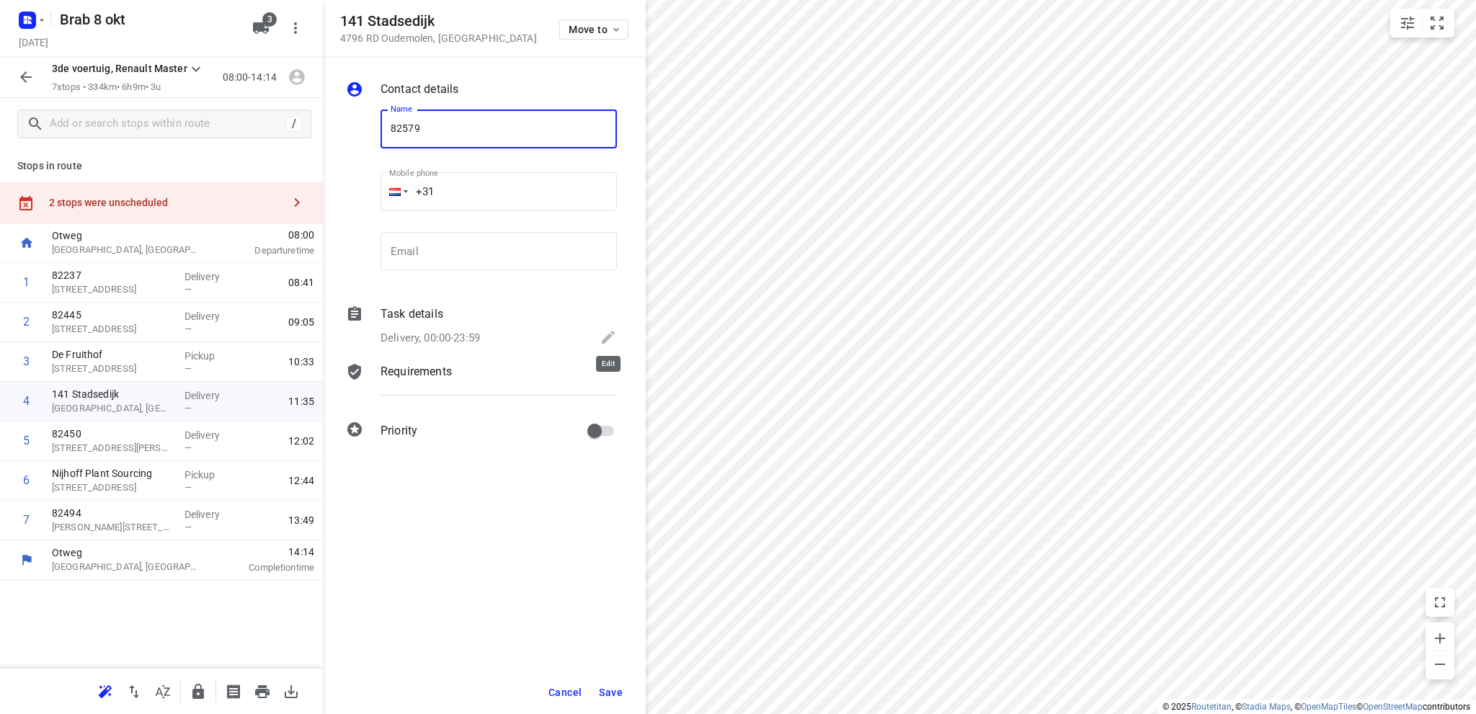
type input "82579"
click at [605, 333] on icon at bounding box center [607, 337] width 17 height 17
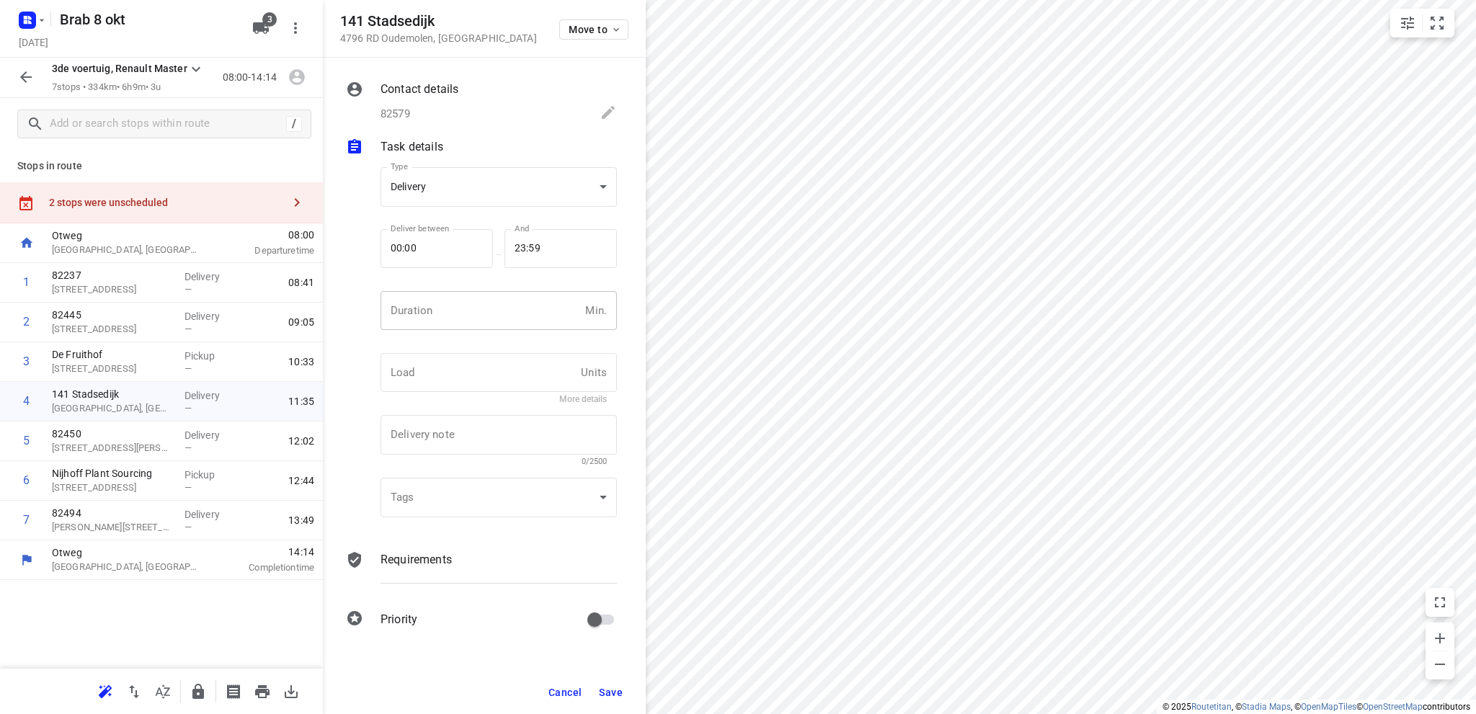
click at [464, 313] on input "number" at bounding box center [479, 310] width 199 height 39
type input "10"
click at [608, 687] on span "Save" at bounding box center [611, 693] width 24 height 12
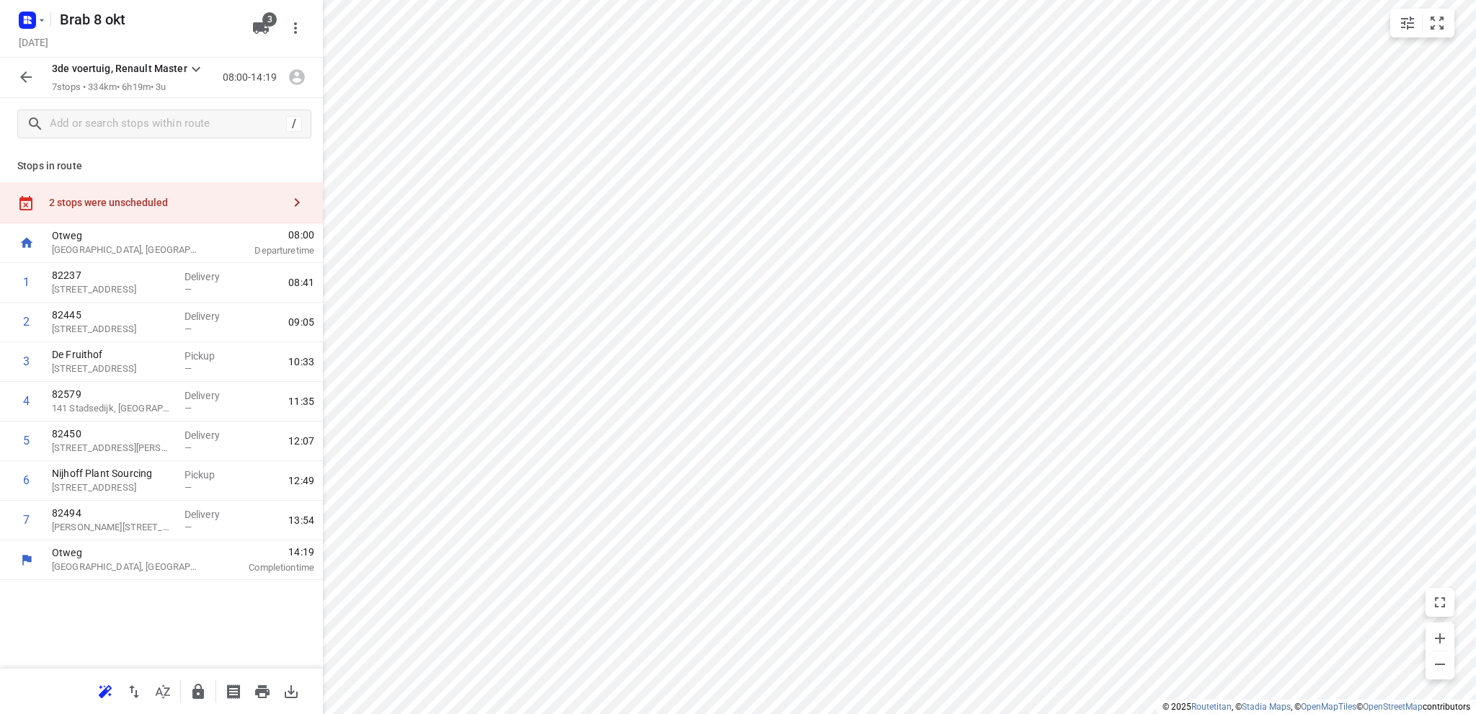
click at [167, 201] on div "2 stops were unscheduled" at bounding box center [165, 203] width 233 height 12
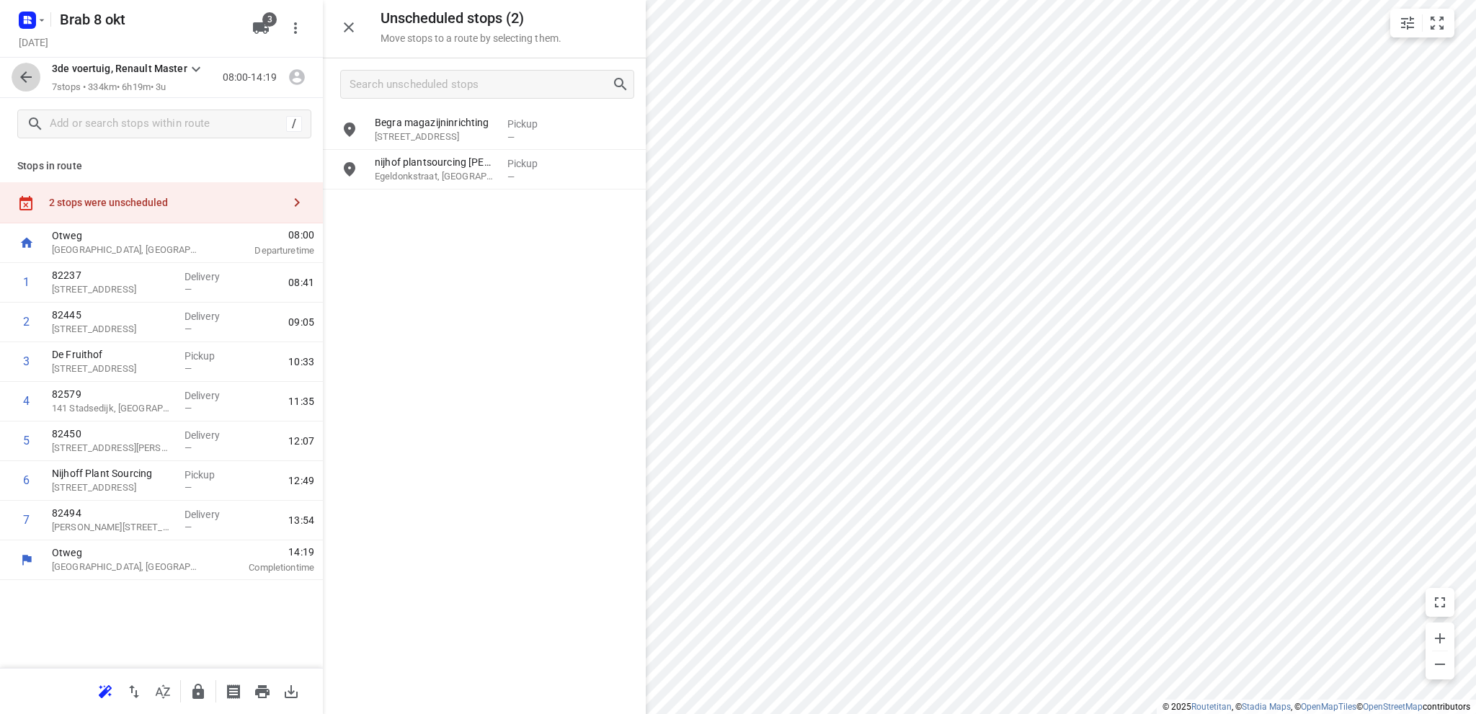
click at [26, 75] on icon "button" at bounding box center [25, 76] width 17 height 17
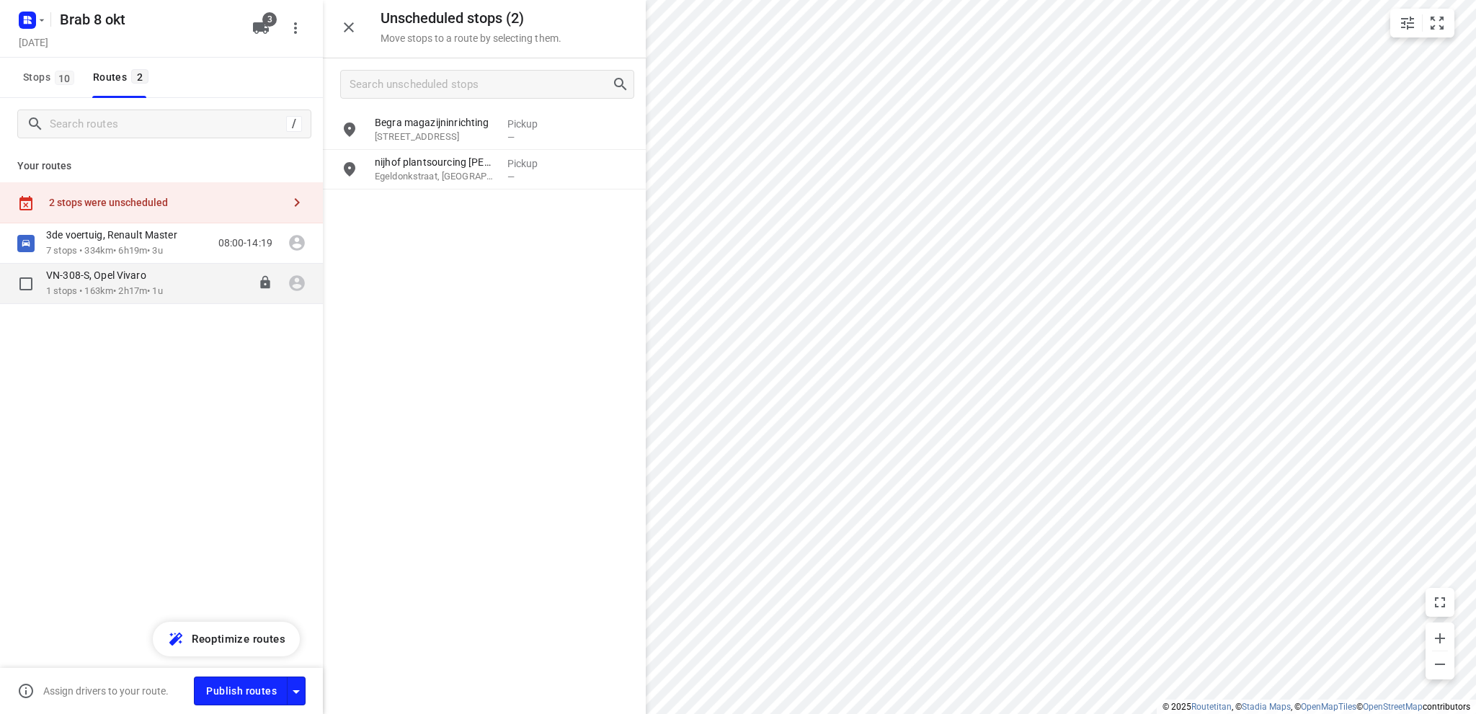
click at [93, 287] on p "1 stops • 163km • 2h17m • 1u" at bounding box center [104, 292] width 117 height 14
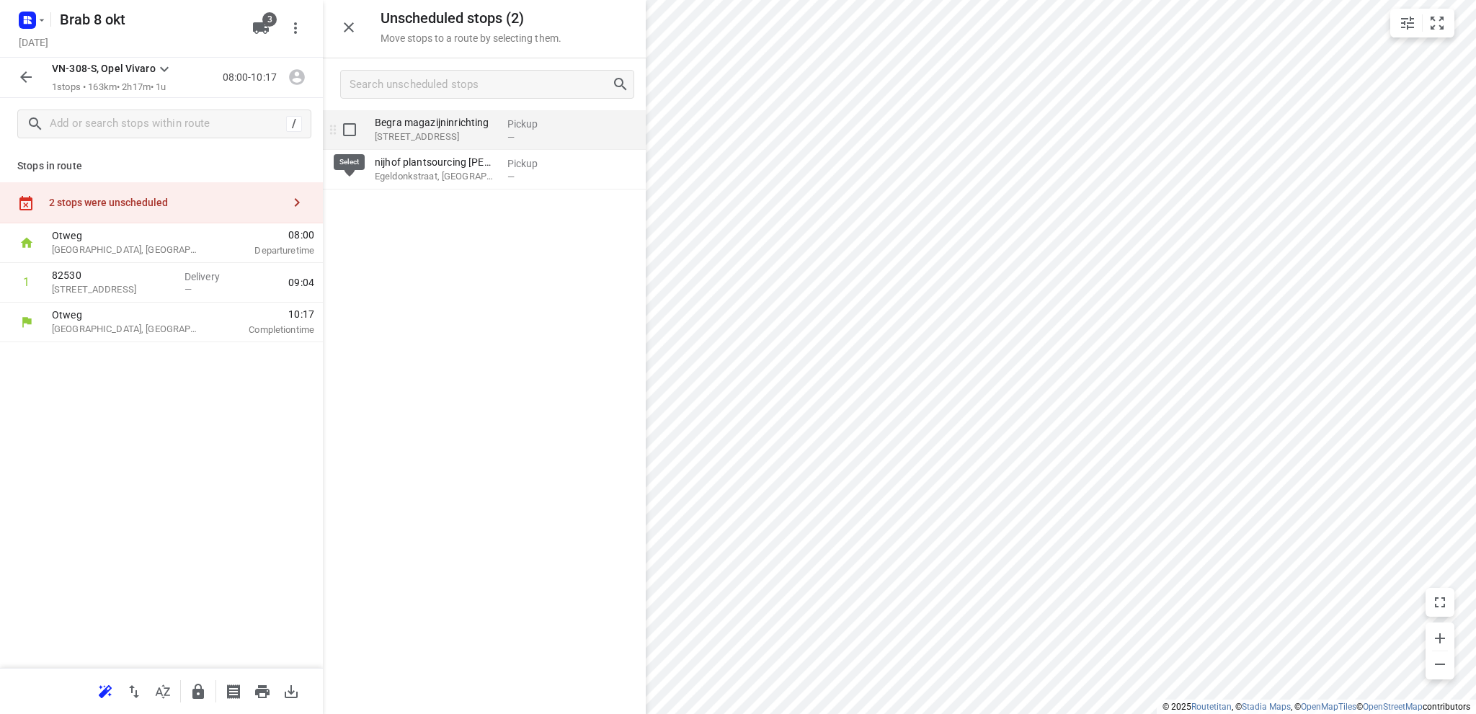
click at [349, 127] on input "grid" at bounding box center [349, 129] width 29 height 29
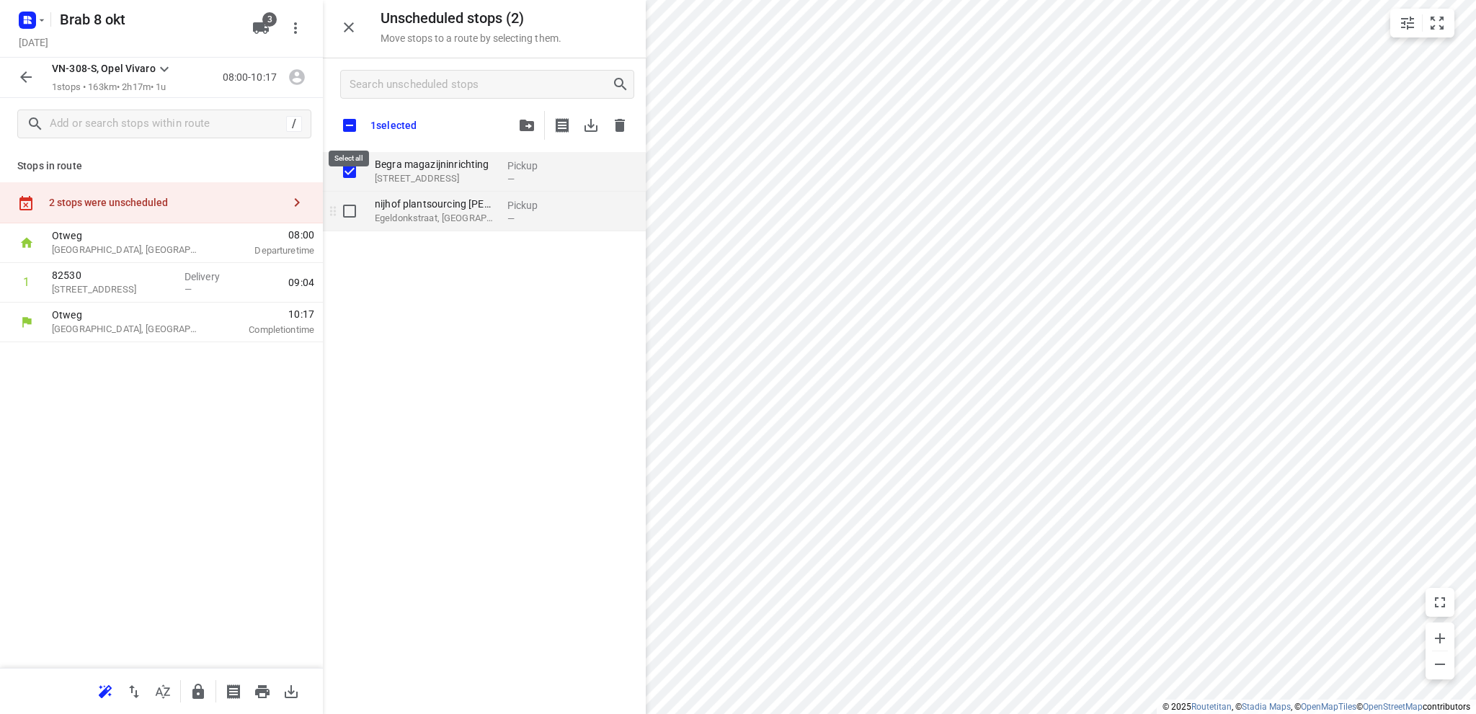
checkbox input "true"
click at [349, 211] on input "grid" at bounding box center [349, 211] width 29 height 29
checkbox input "true"
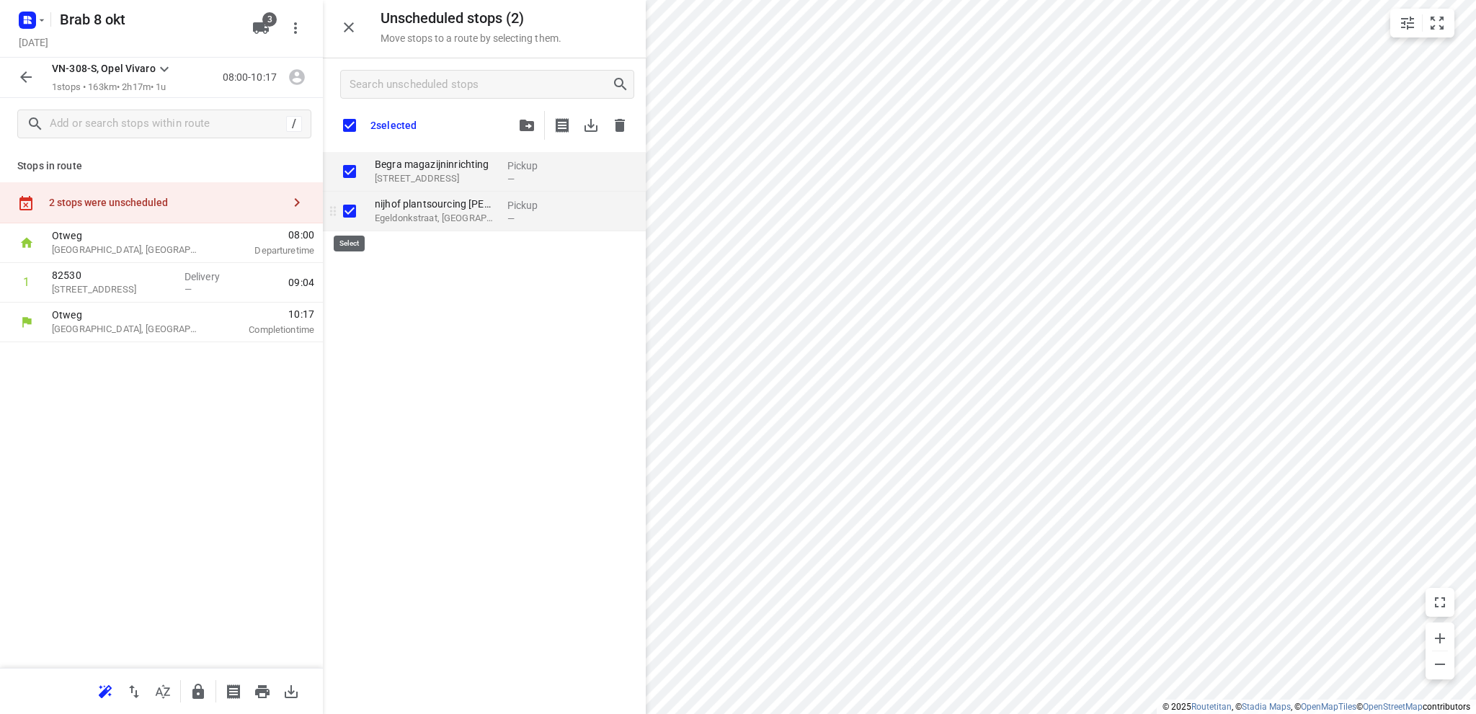
checkbox input "true"
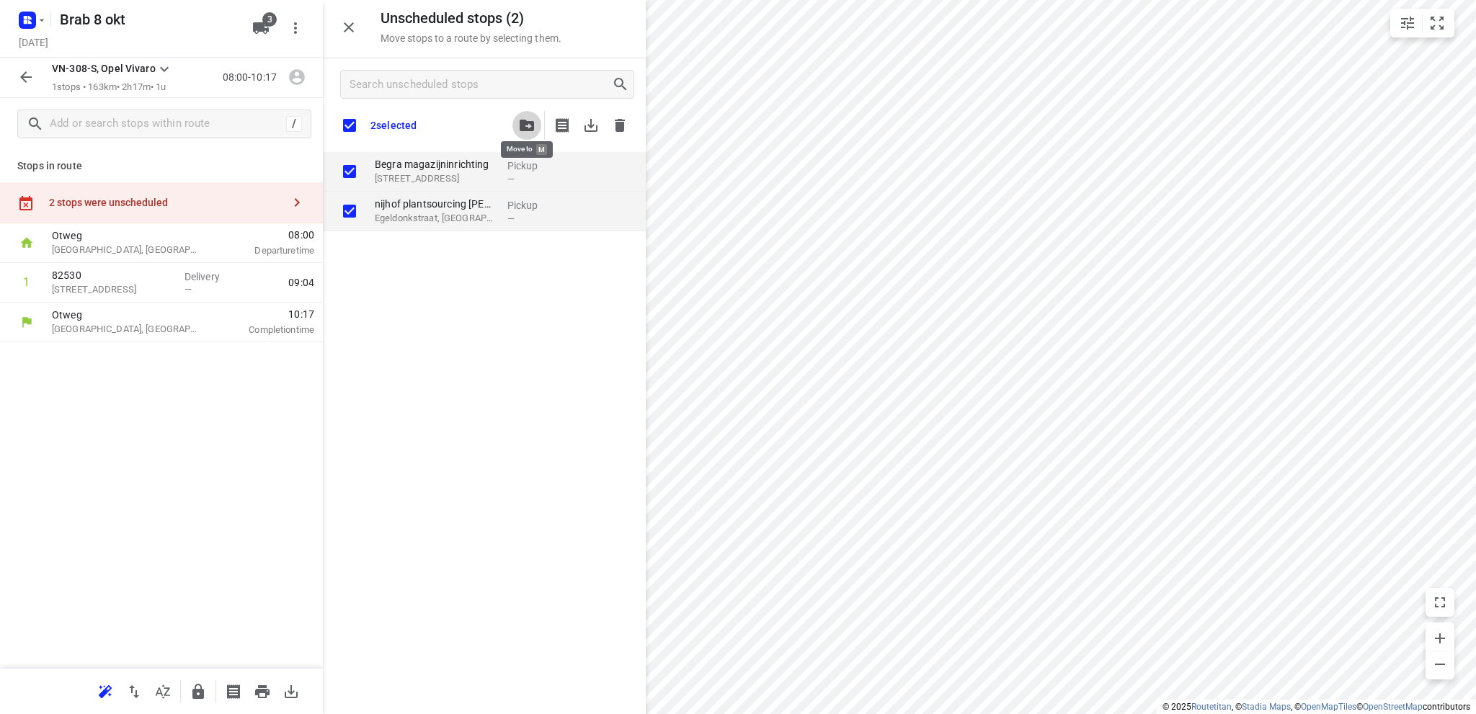
click at [532, 123] on icon "button" at bounding box center [526, 126] width 14 height 12
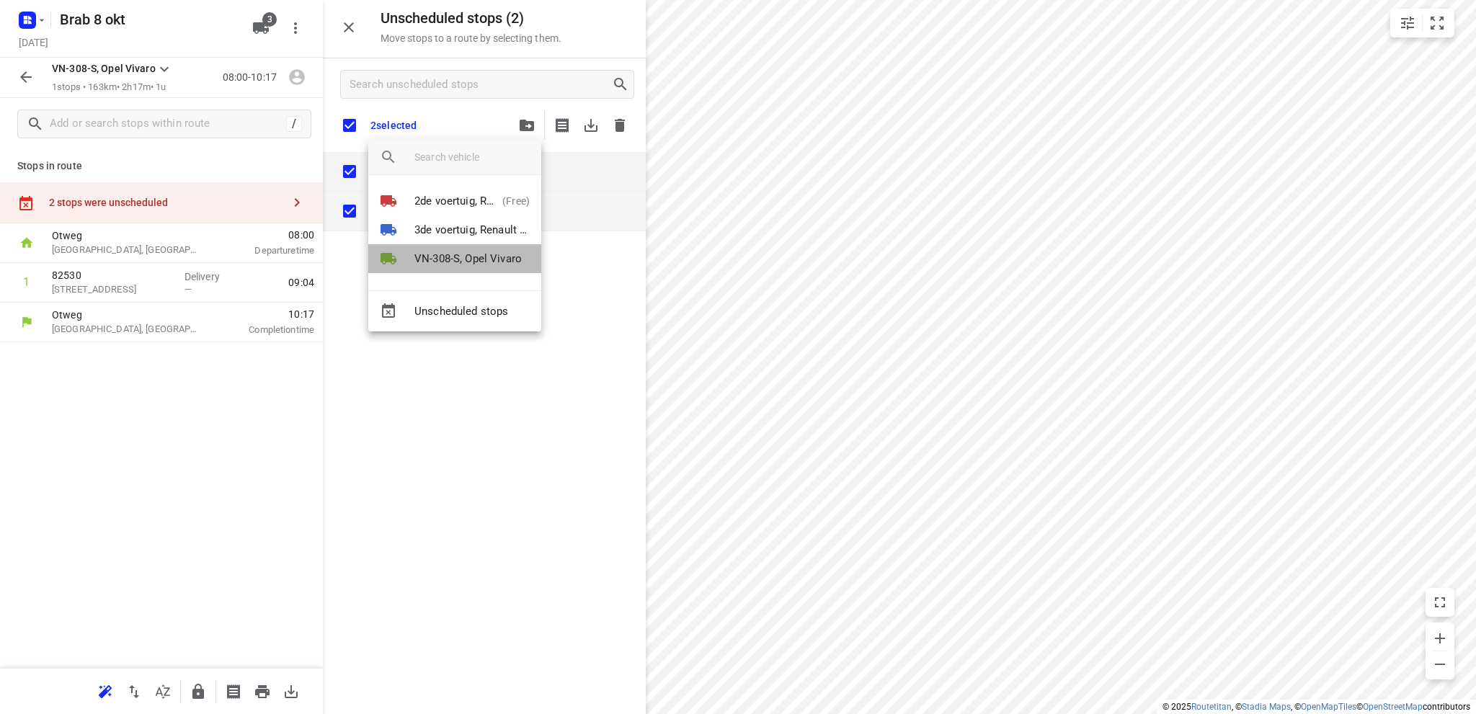
click at [450, 249] on li "VN-308-S, Opel Vivaro" at bounding box center [454, 258] width 173 height 29
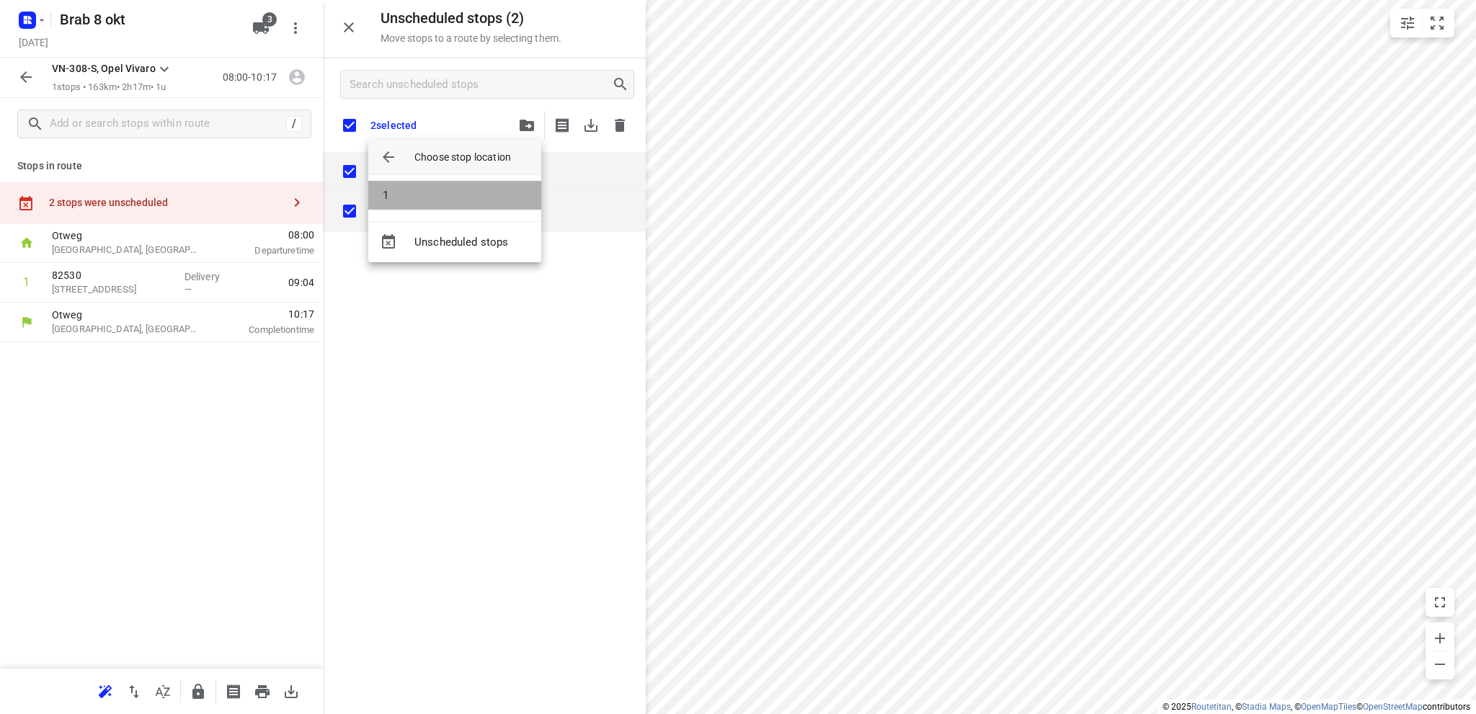
click at [439, 198] on li "1" at bounding box center [454, 195] width 173 height 29
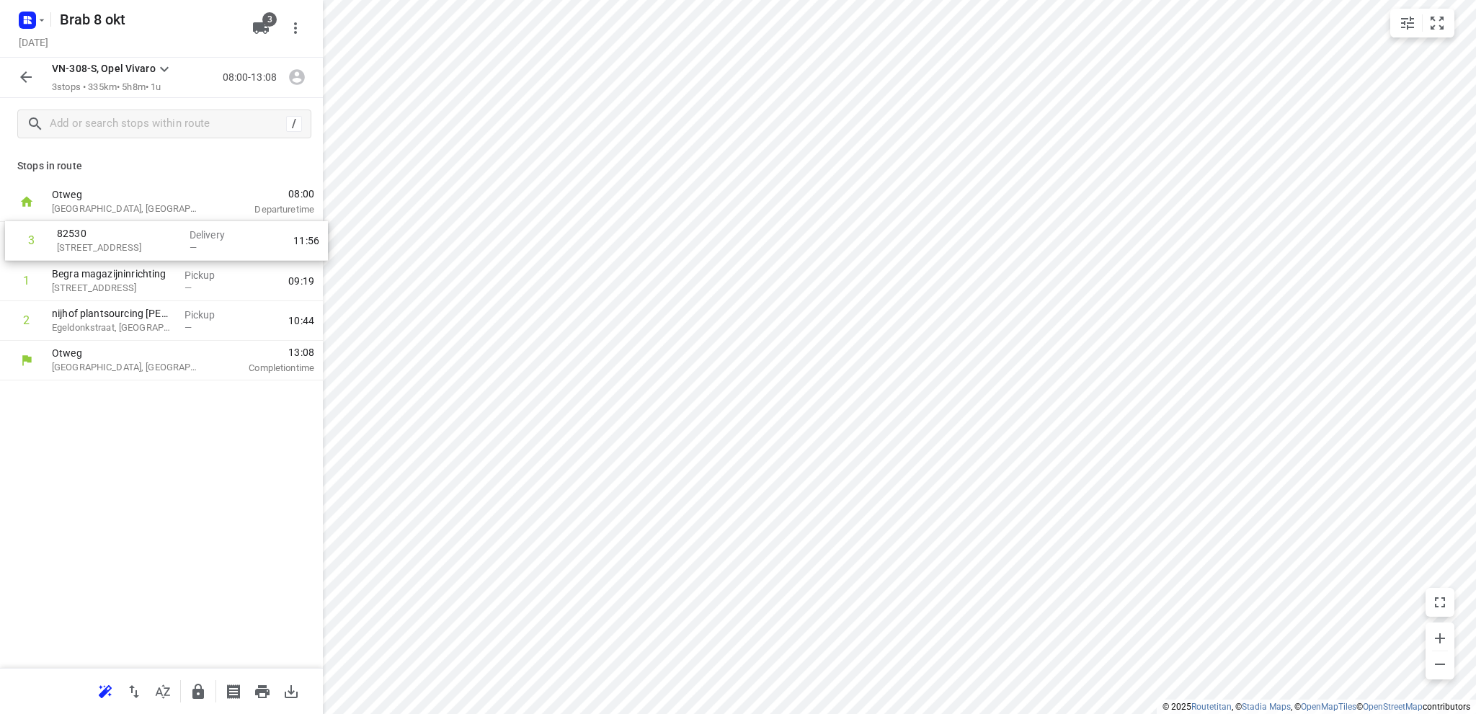
drag, startPoint x: 120, startPoint y: 330, endPoint x: 125, endPoint y: 245, distance: 85.2
click at [125, 245] on div "1 Begra magazijninrichting 9 IJsselstraat, Oss Pickup — 09:19 2 nijhof plantsou…" at bounding box center [161, 281] width 323 height 119
click at [31, 76] on icon "button" at bounding box center [25, 76] width 17 height 17
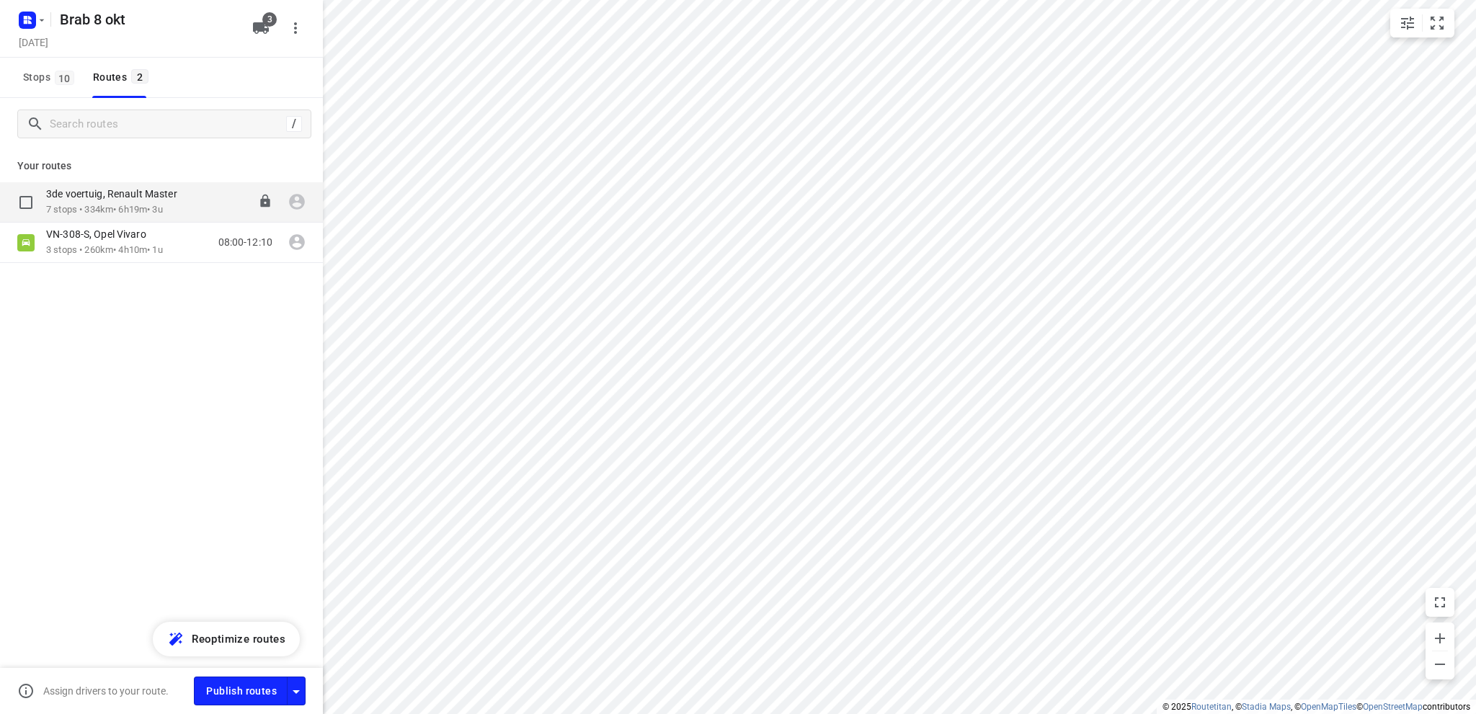
click at [111, 204] on p "7 stops • 334km • 6h19m • 3u" at bounding box center [119, 210] width 146 height 14
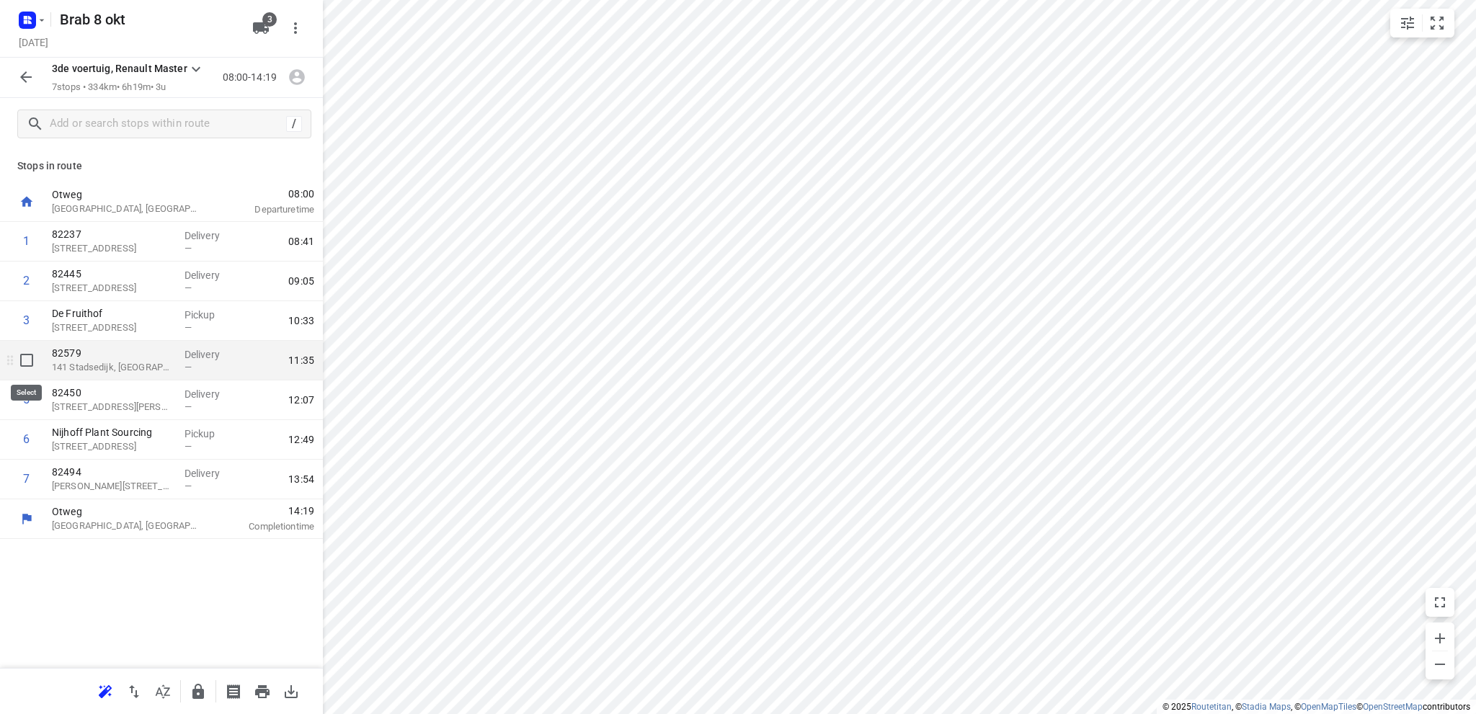
click at [27, 356] on input "checkbox" at bounding box center [26, 360] width 29 height 29
checkbox input "true"
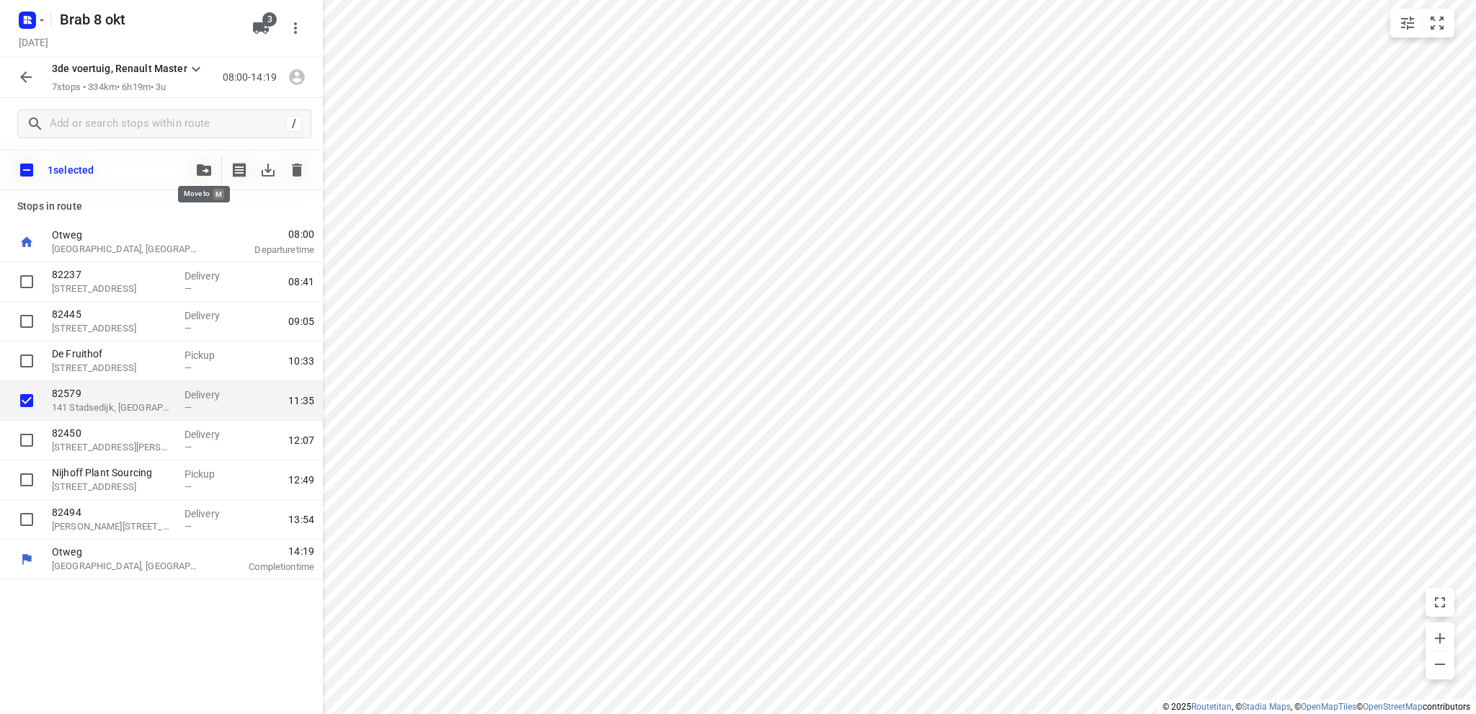
click at [203, 166] on icon "button" at bounding box center [204, 170] width 14 height 12
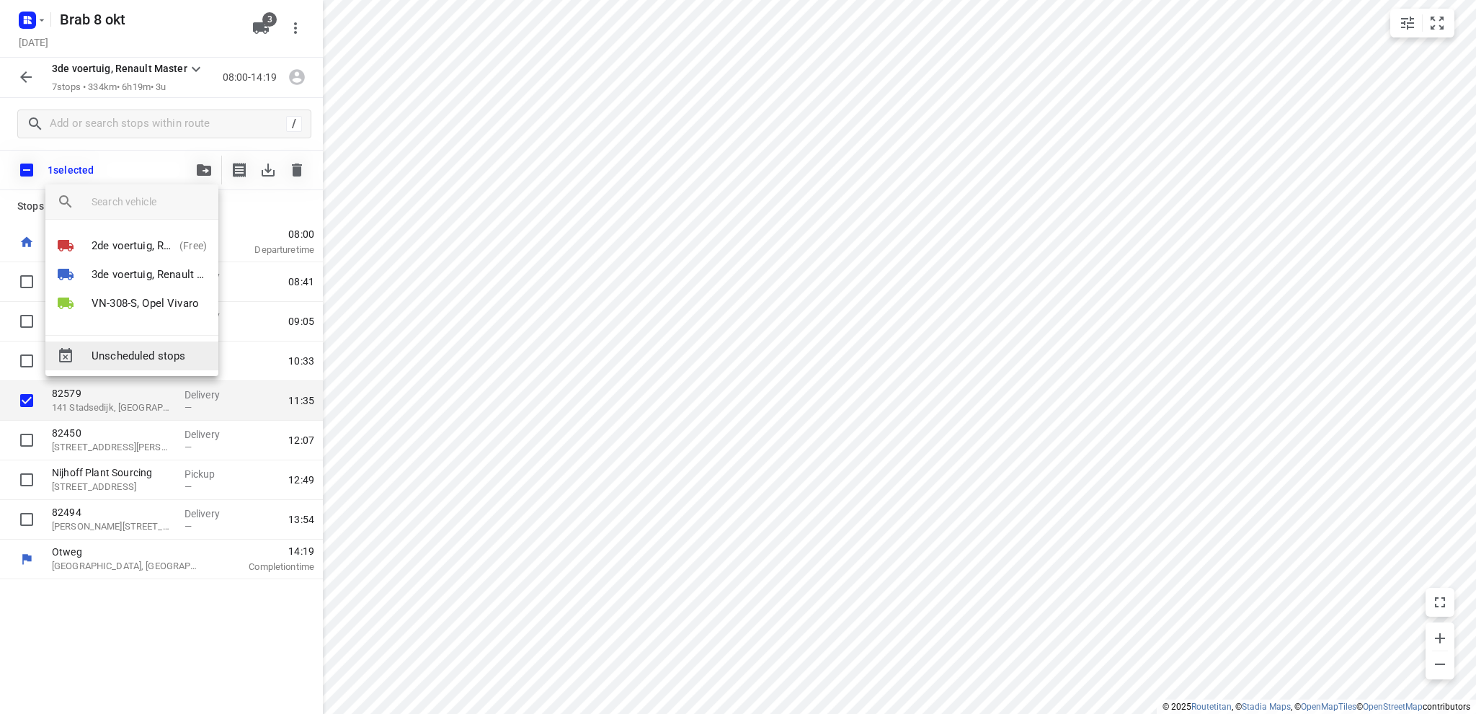
click at [133, 349] on span "Unscheduled stops" at bounding box center [148, 356] width 115 height 17
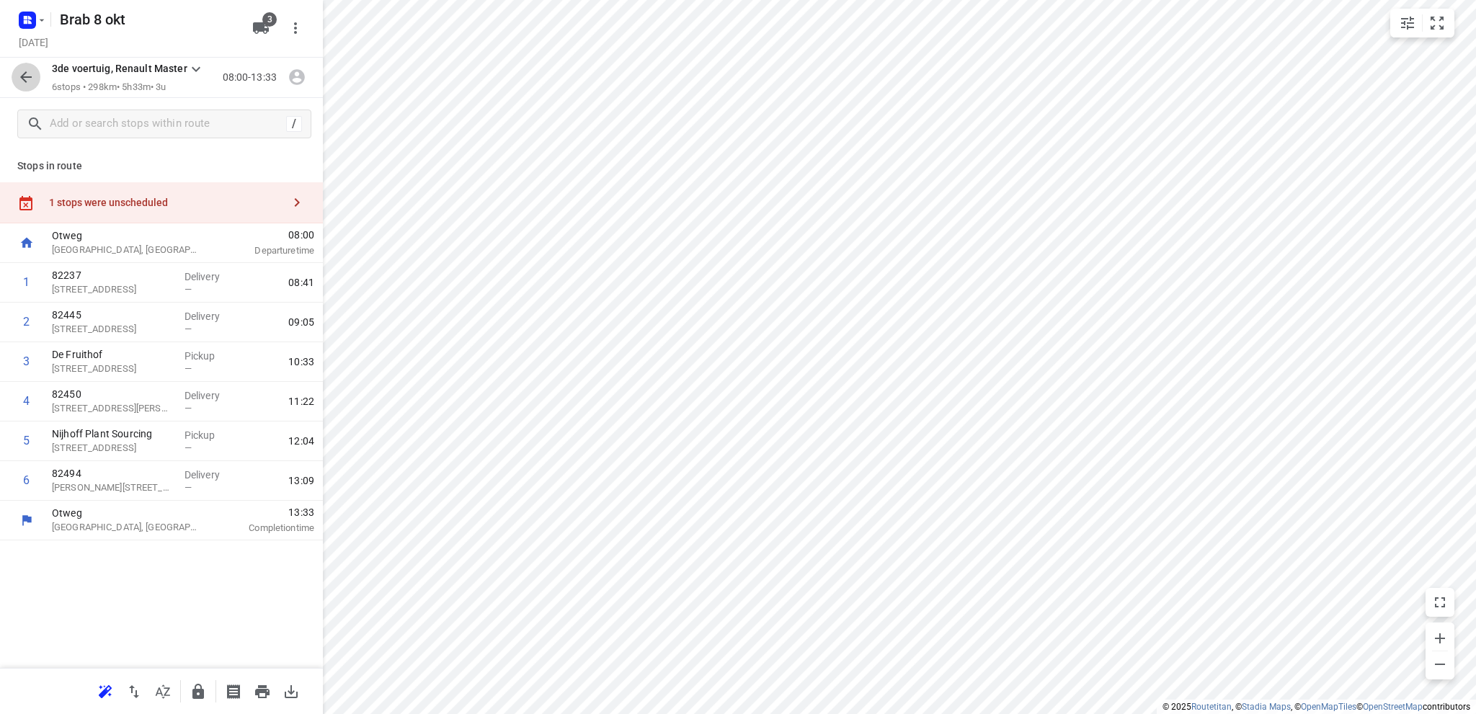
click at [22, 76] on icon "button" at bounding box center [26, 77] width 12 height 12
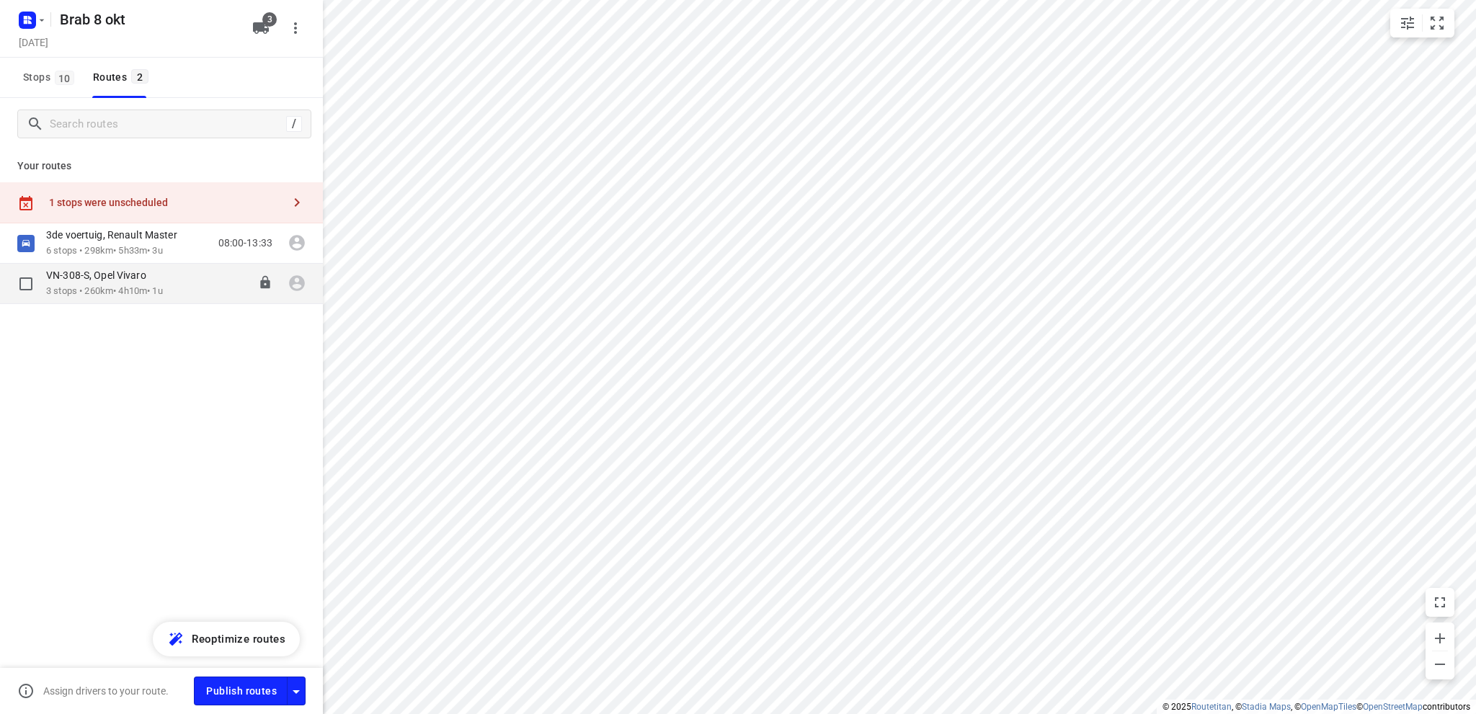
click at [104, 284] on div "VN-308-S, Opel Vivaro" at bounding box center [104, 277] width 117 height 16
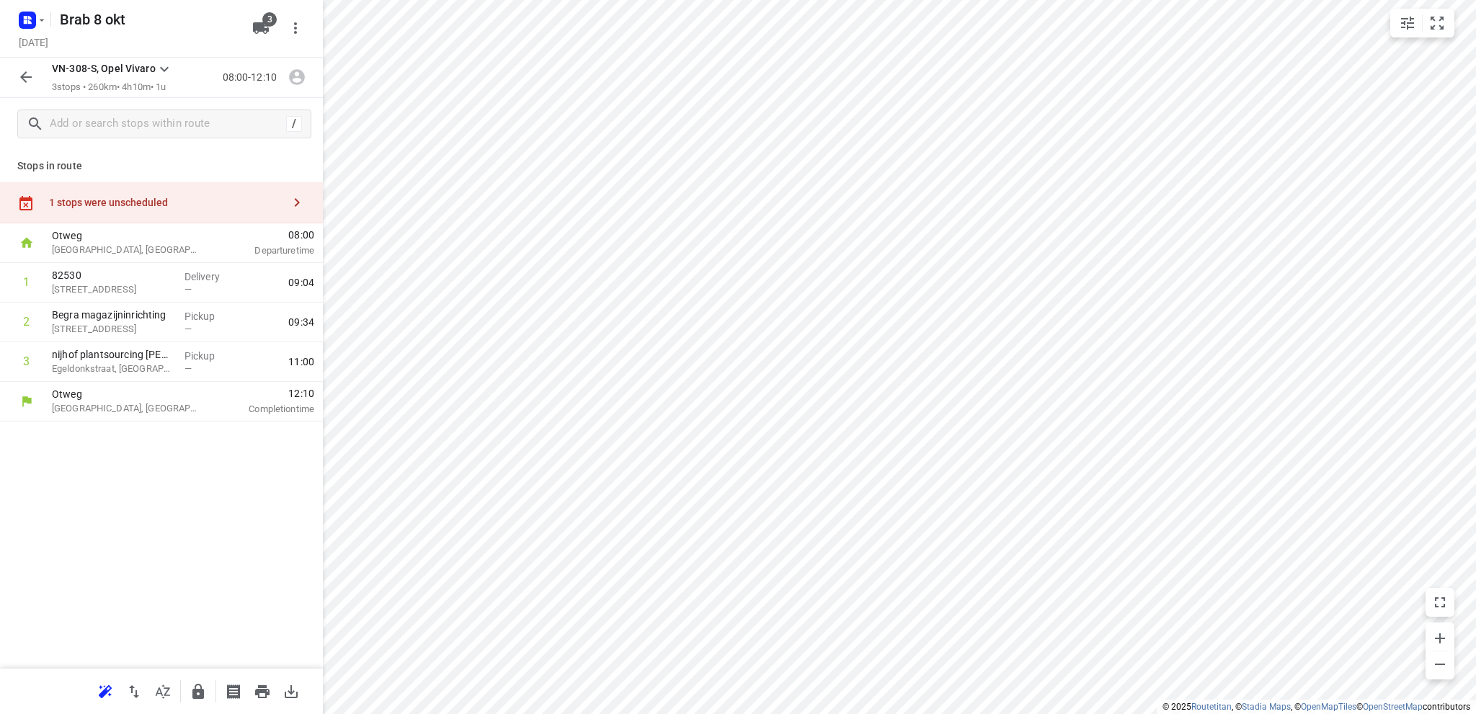
click at [125, 197] on div "1 stops were unscheduled" at bounding box center [165, 203] width 233 height 12
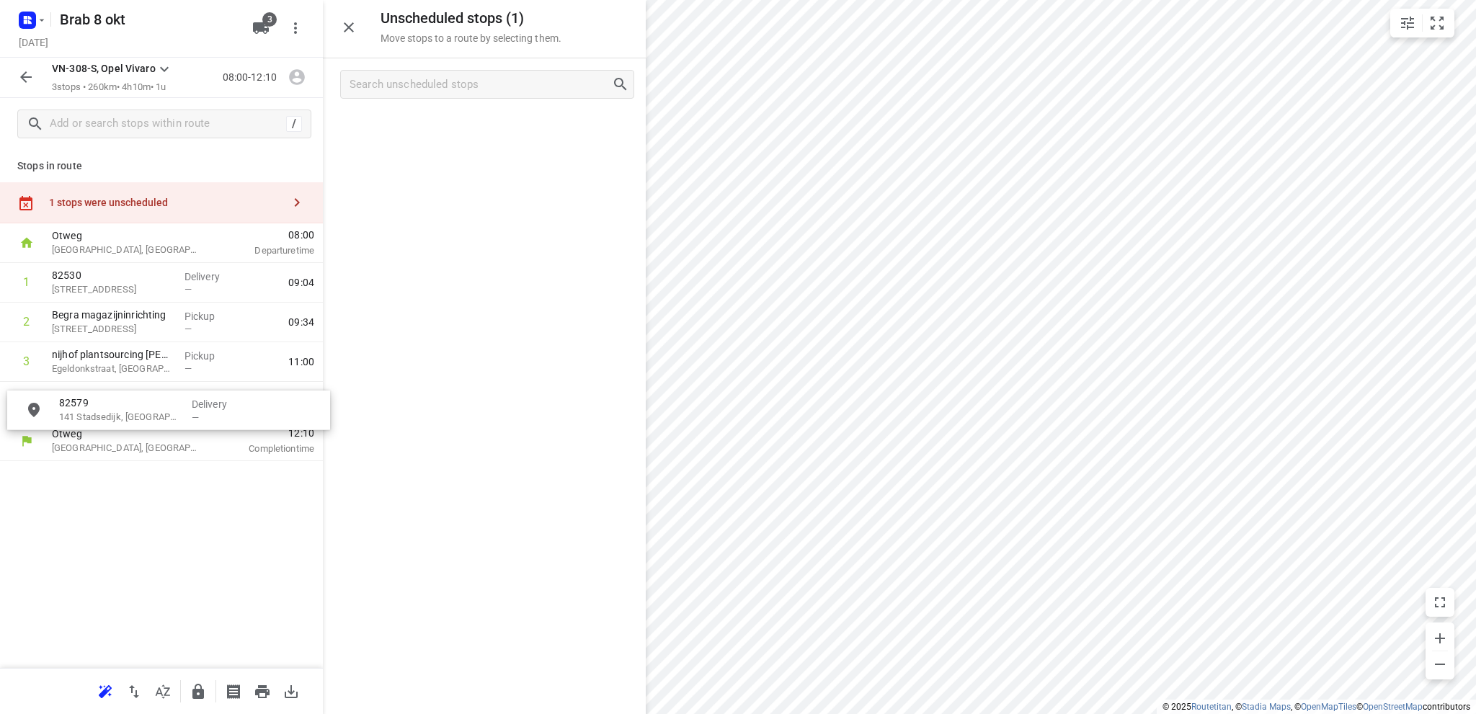
drag, startPoint x: 461, startPoint y: 130, endPoint x: 142, endPoint y: 409, distance: 424.3
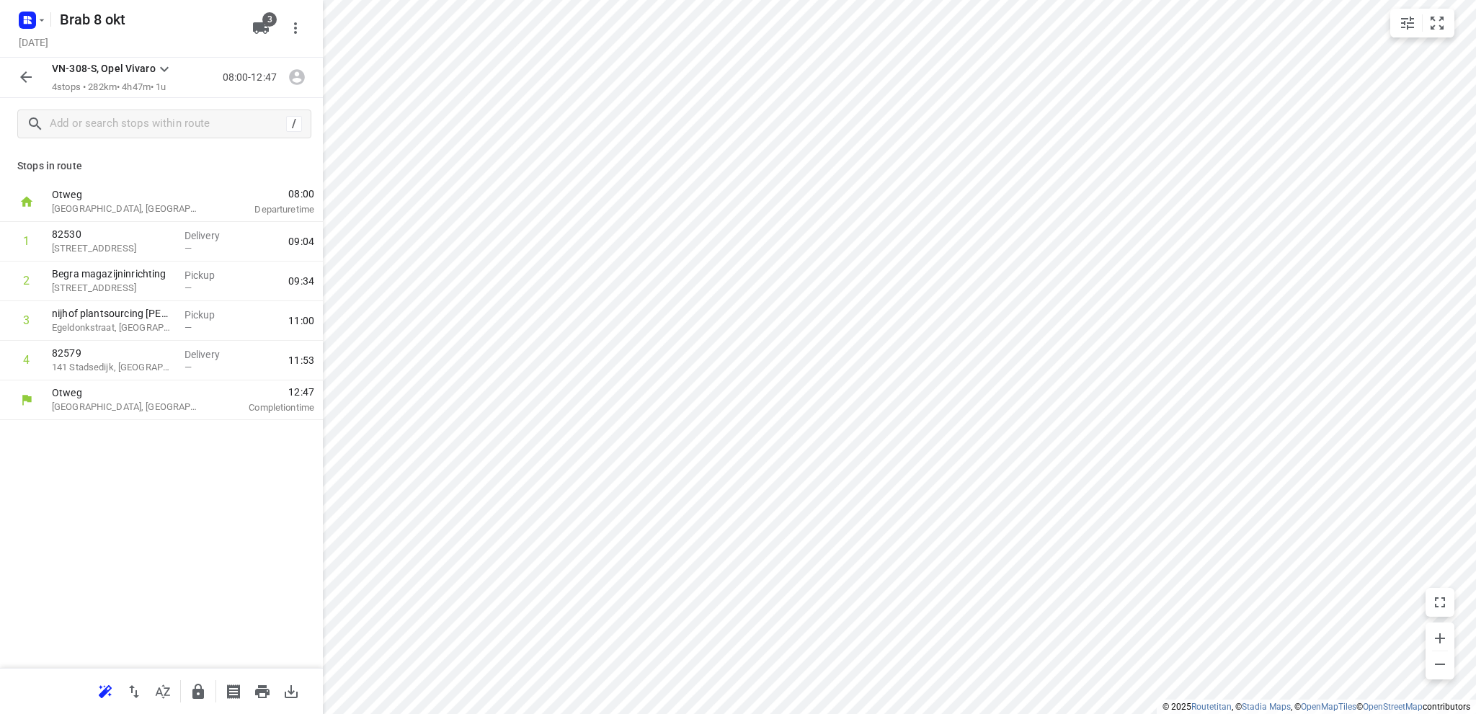
click at [20, 73] on icon "button" at bounding box center [25, 76] width 17 height 17
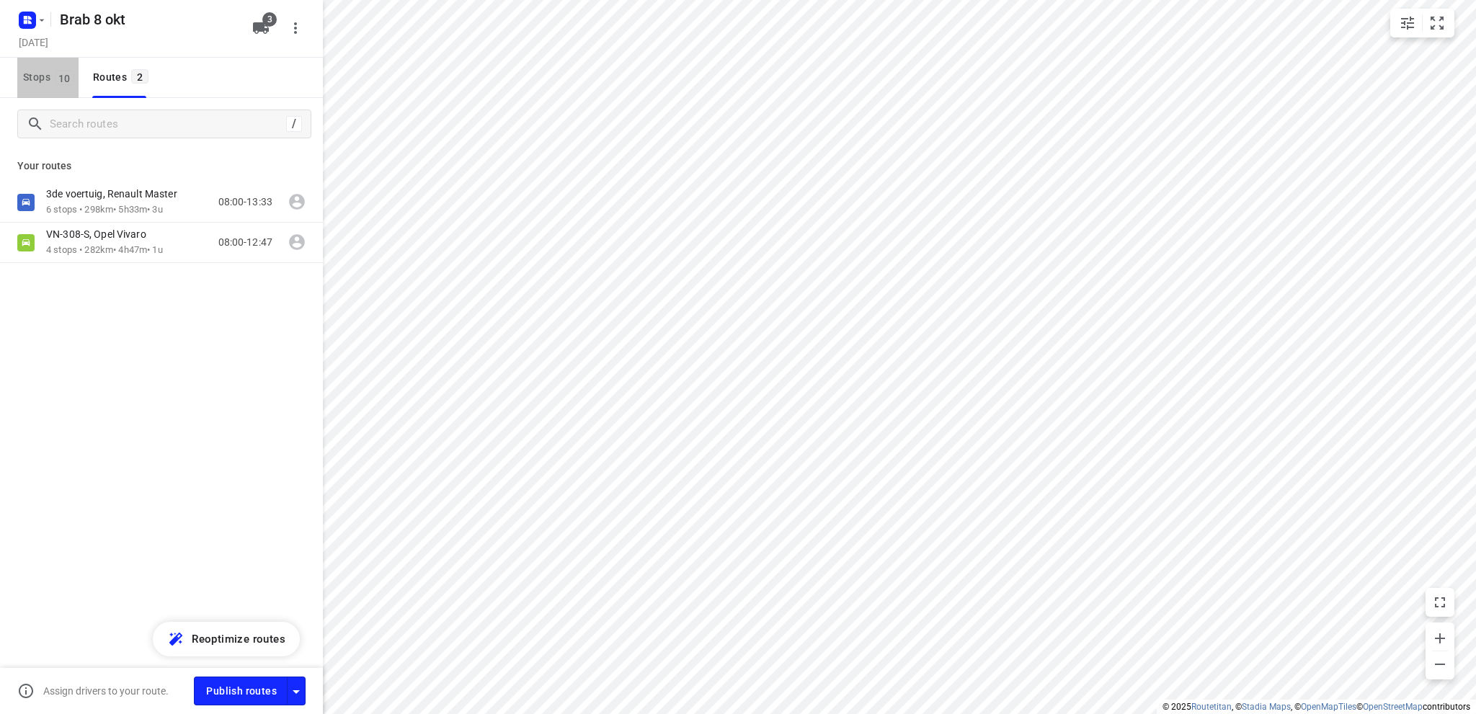
click at [37, 76] on span "Stops 10" at bounding box center [50, 77] width 55 height 18
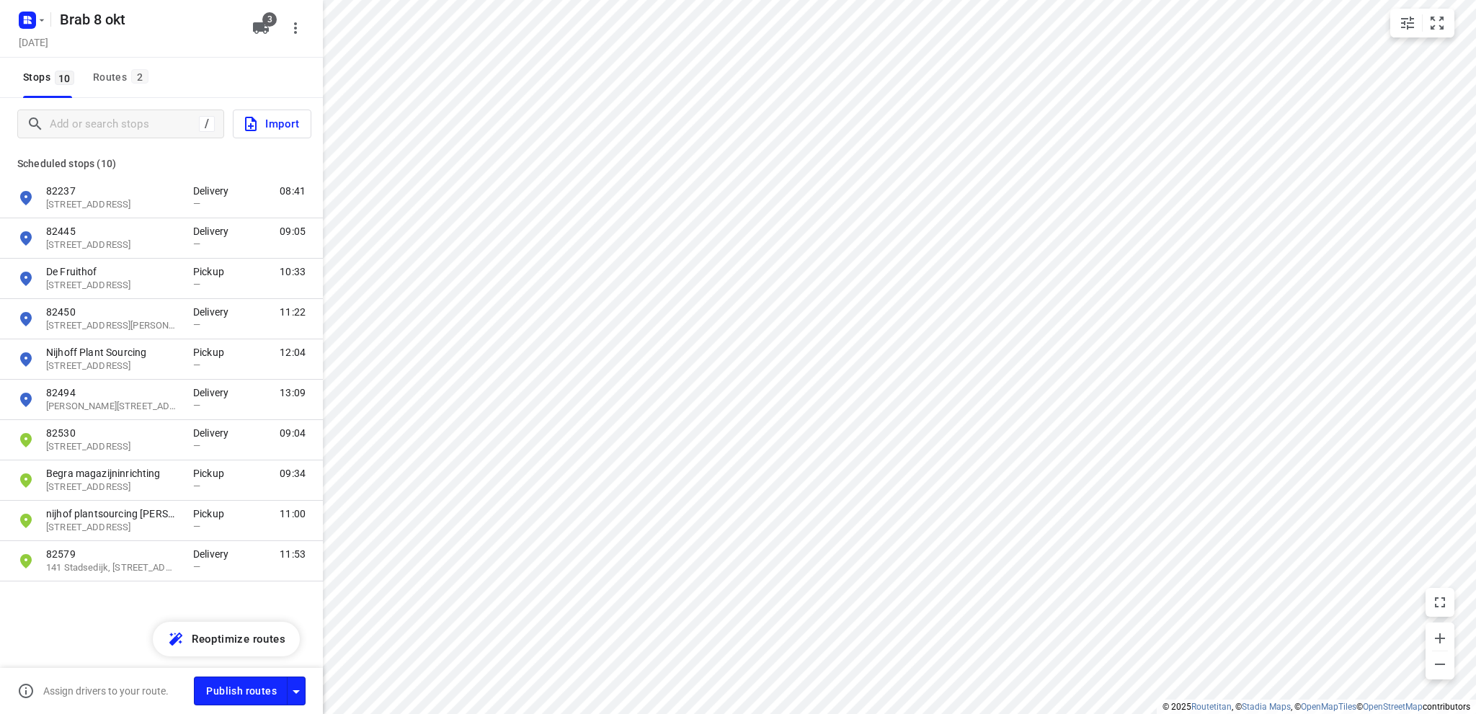
click at [272, 122] on span "Import" at bounding box center [270, 124] width 57 height 19
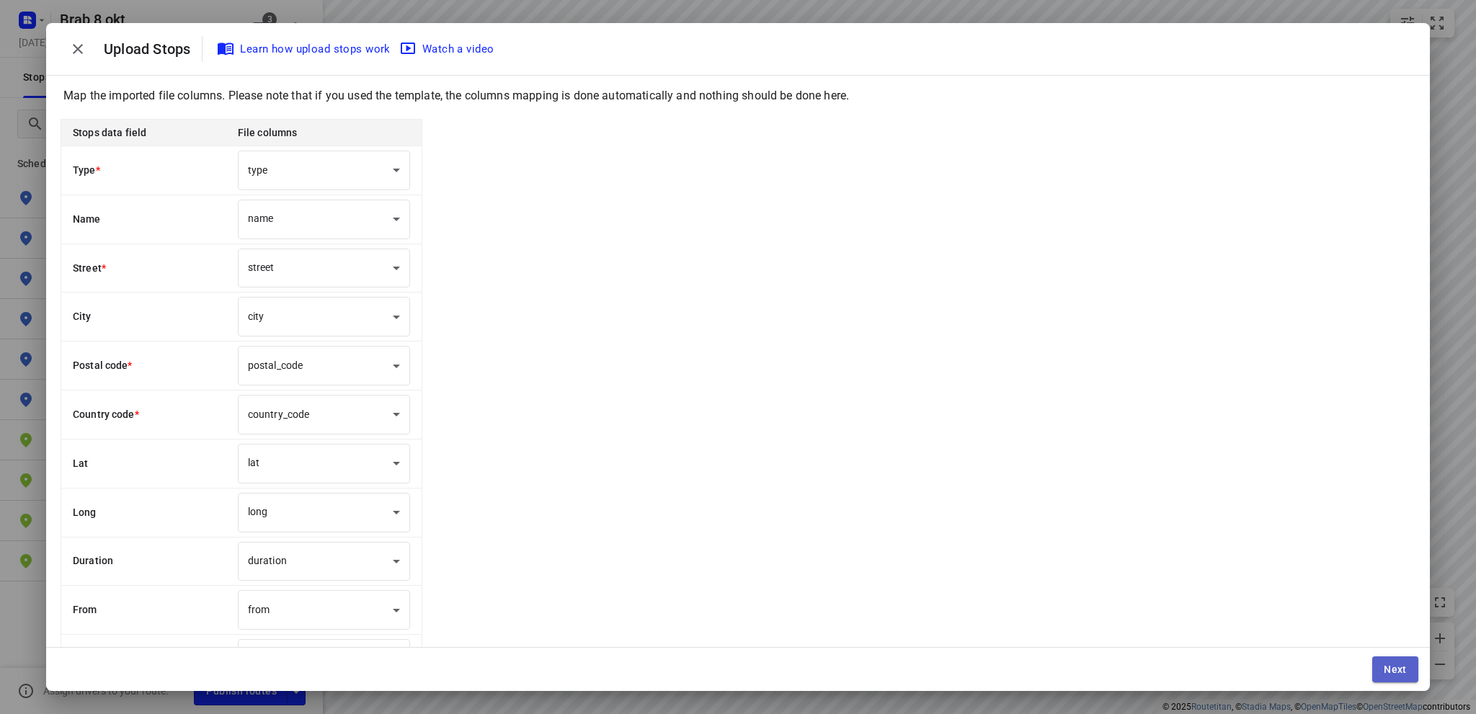
click at [1384, 671] on span "Next" at bounding box center [1394, 670] width 23 height 12
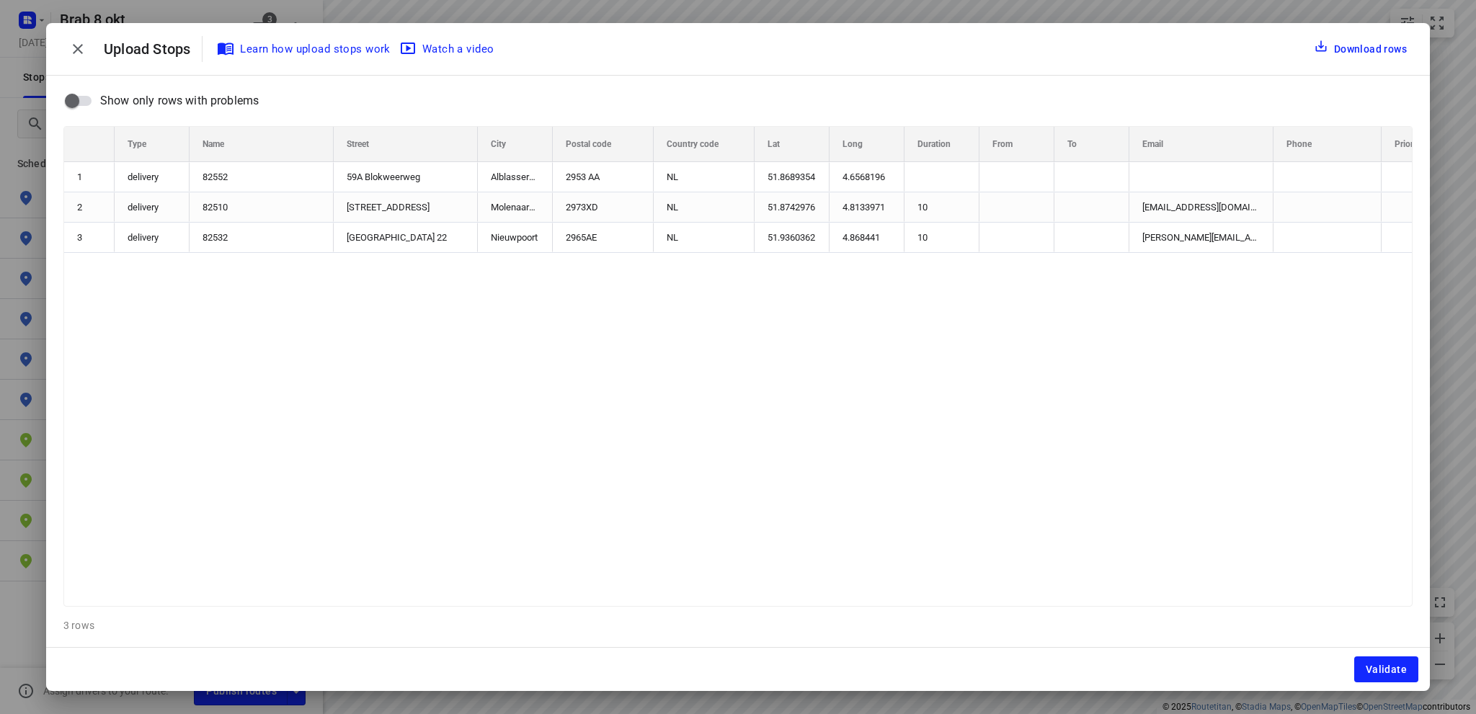
click at [1384, 671] on span "Validate" at bounding box center [1385, 670] width 41 height 12
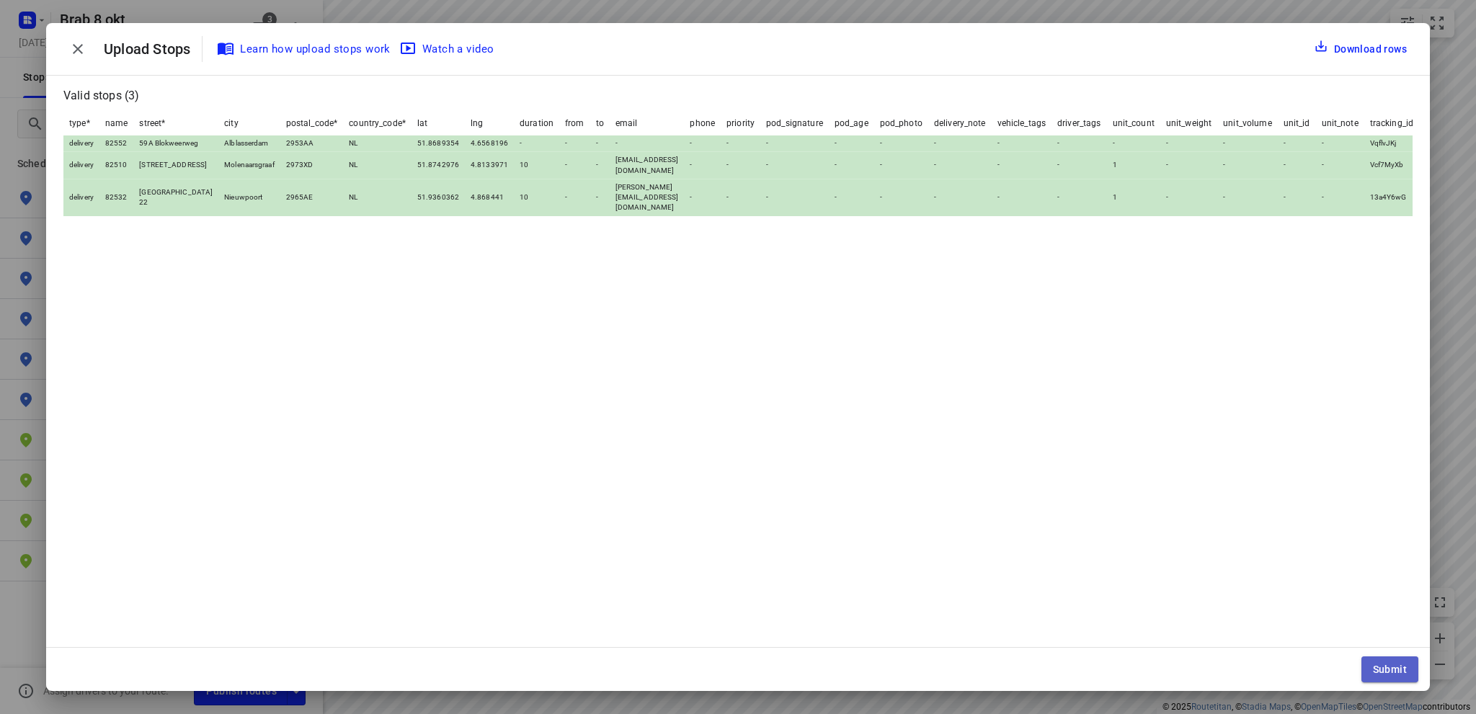
click at [1397, 669] on span "Submit" at bounding box center [1389, 670] width 34 height 12
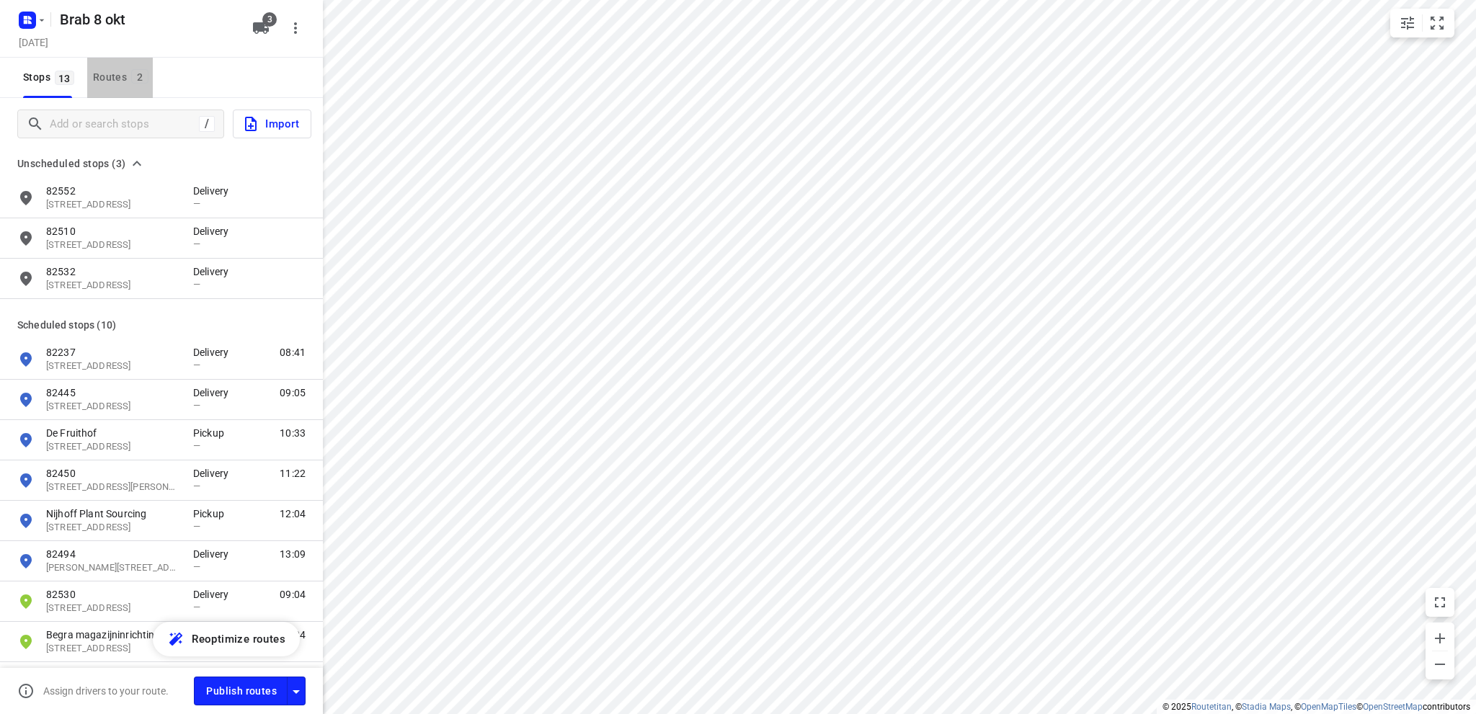
click at [112, 81] on div "Routes 2" at bounding box center [123, 77] width 60 height 18
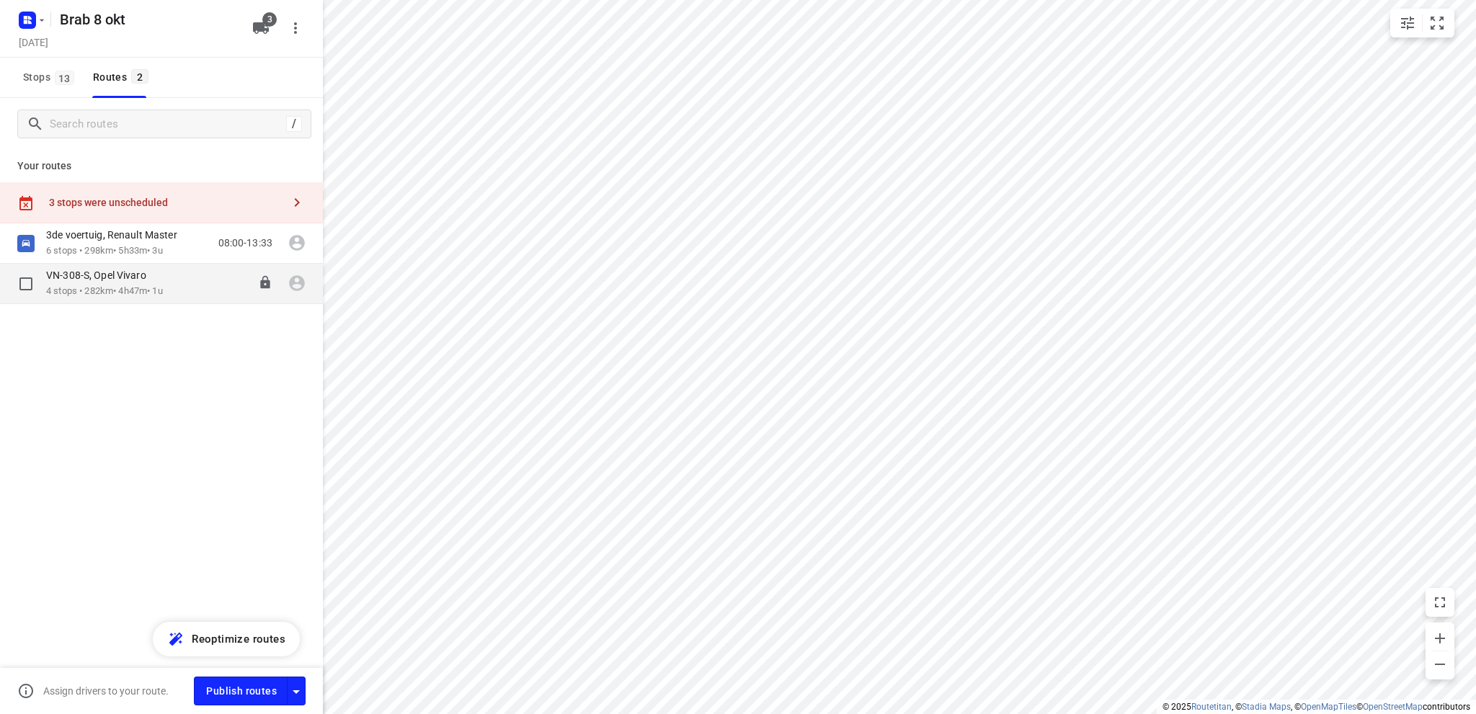
click at [126, 284] on div "VN-308-S, Opel Vivaro" at bounding box center [104, 277] width 117 height 16
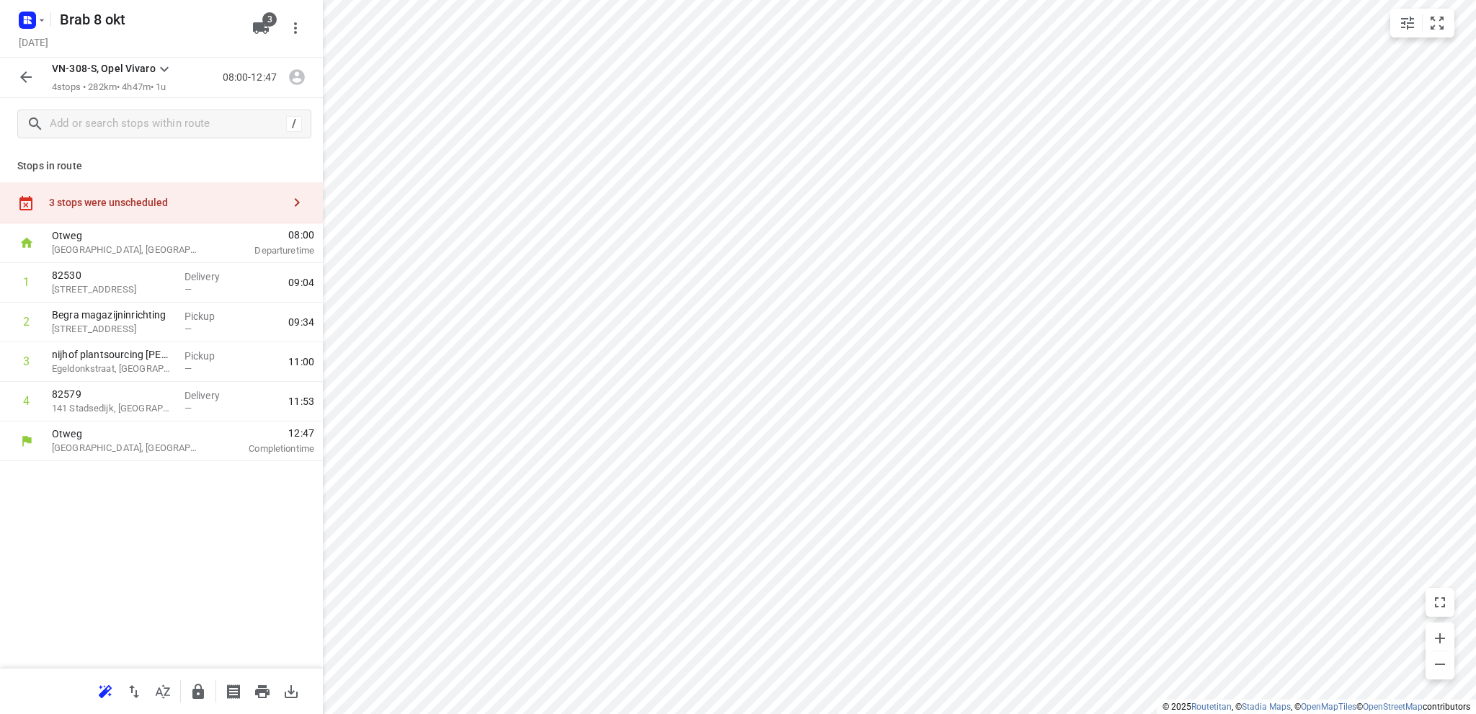
click at [133, 197] on div "3 stops were unscheduled" at bounding box center [165, 203] width 233 height 12
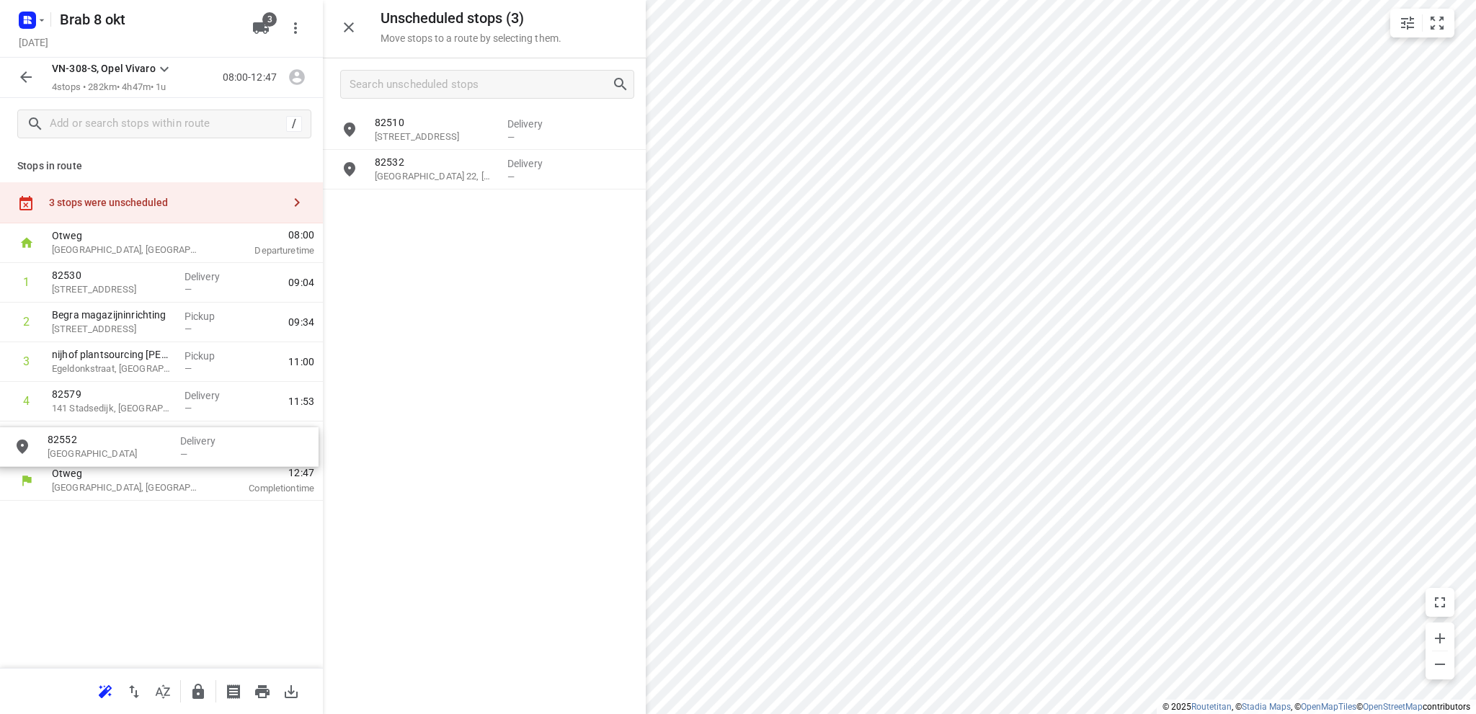
drag, startPoint x: 445, startPoint y: 133, endPoint x: 112, endPoint y: 455, distance: 462.7
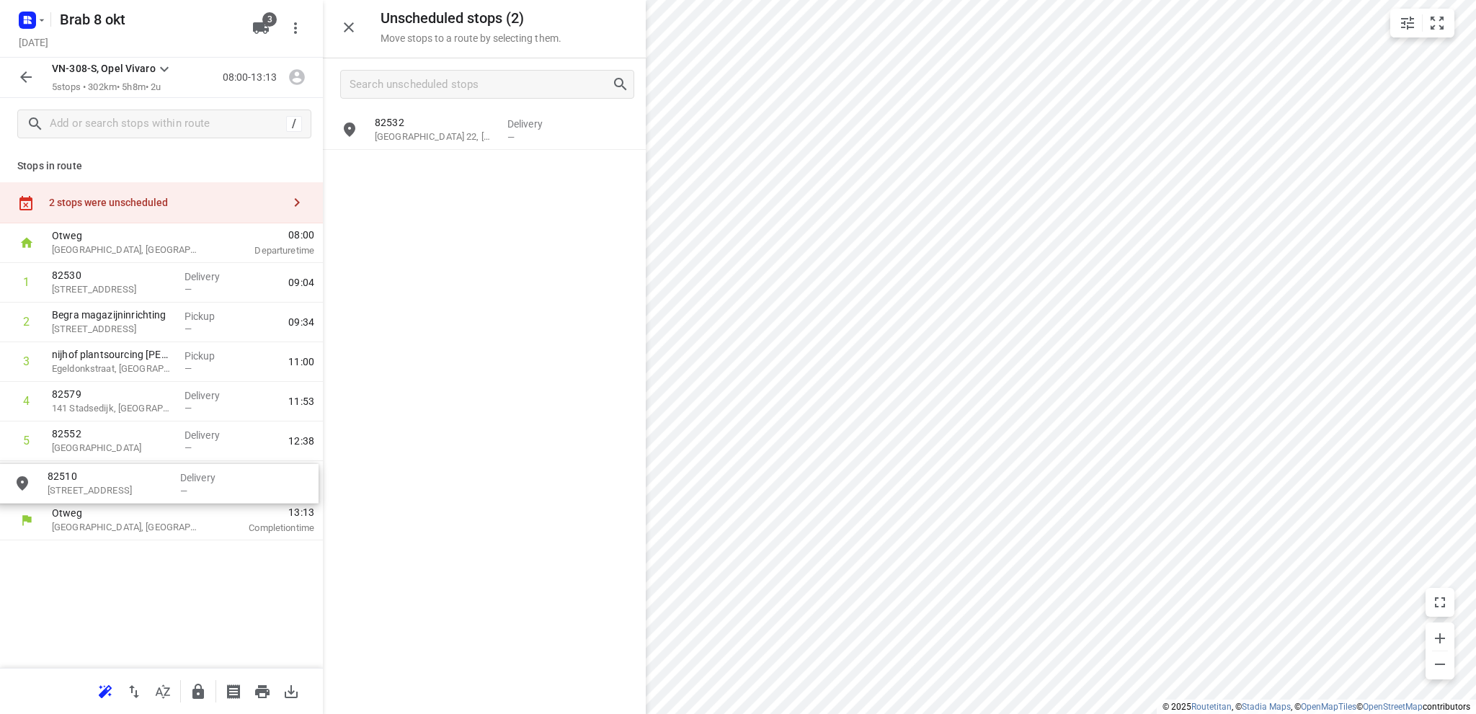
drag, startPoint x: 454, startPoint y: 132, endPoint x: 122, endPoint y: 488, distance: 486.3
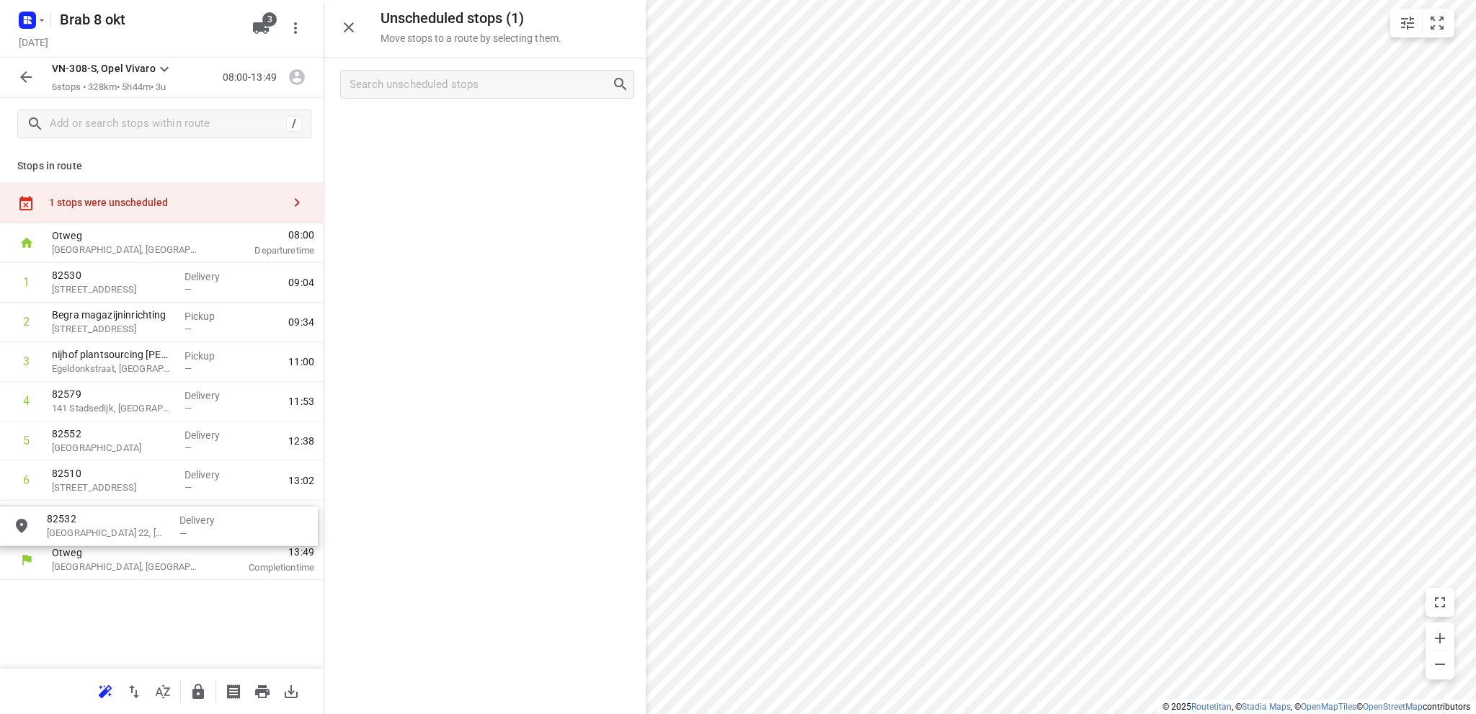
drag, startPoint x: 455, startPoint y: 129, endPoint x: 122, endPoint y: 525, distance: 517.0
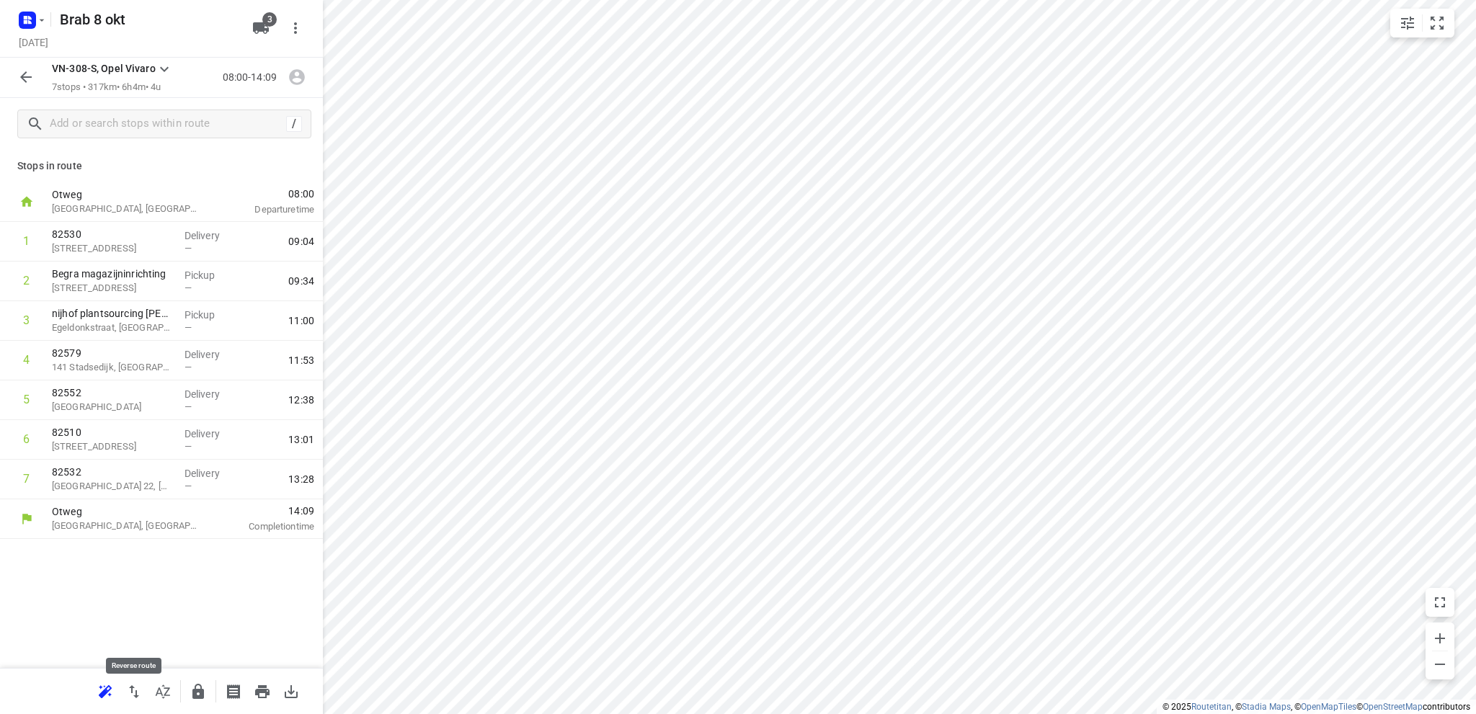
click at [135, 689] on icon "button" at bounding box center [133, 691] width 17 height 17
drag, startPoint x: 140, startPoint y: 488, endPoint x: 140, endPoint y: 446, distance: 41.8
click at [140, 446] on div "1 82532 Buitenhaven 22, Nieuwpoort Delivery — 08:31 2 82510 Graafdijk West 13, …" at bounding box center [161, 360] width 323 height 277
click at [23, 72] on icon "button" at bounding box center [25, 76] width 17 height 17
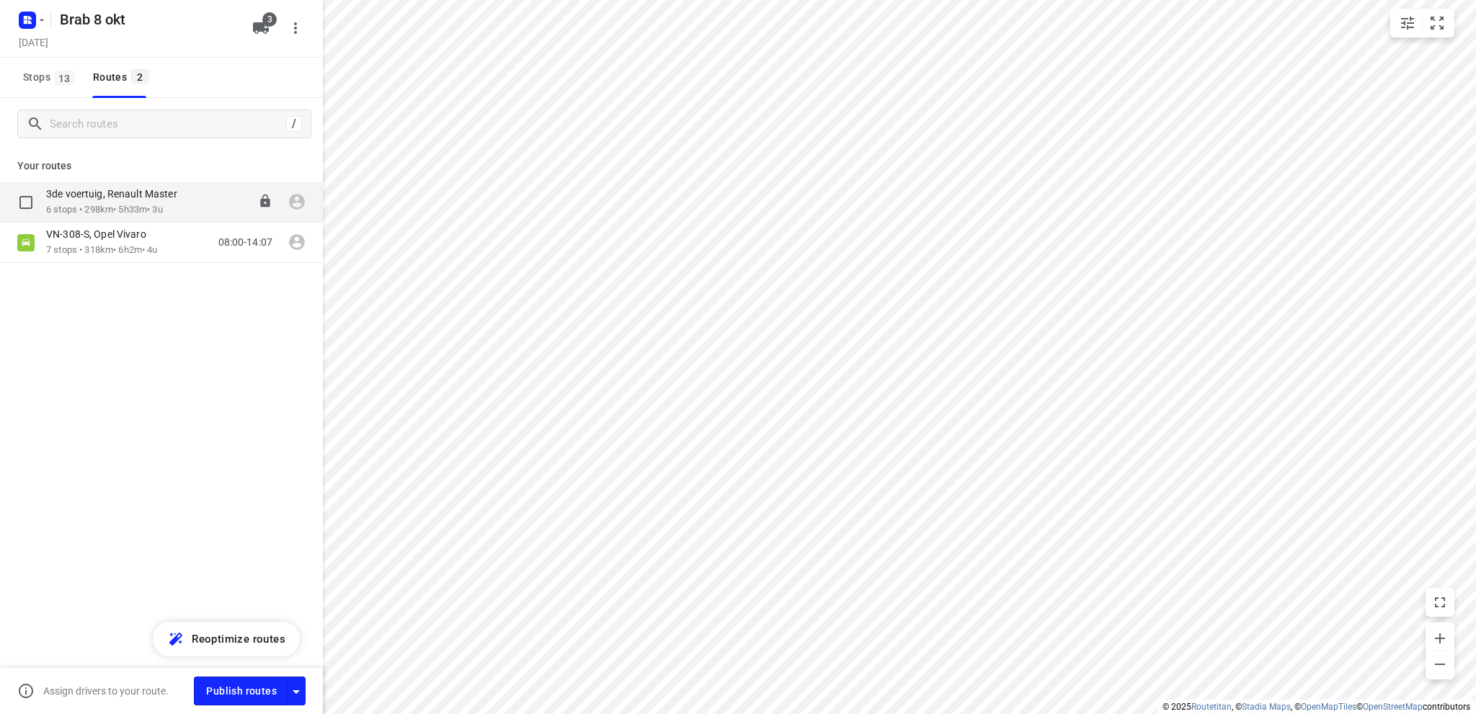
click at [89, 200] on p "3de voertuig, Renault Master" at bounding box center [116, 193] width 140 height 13
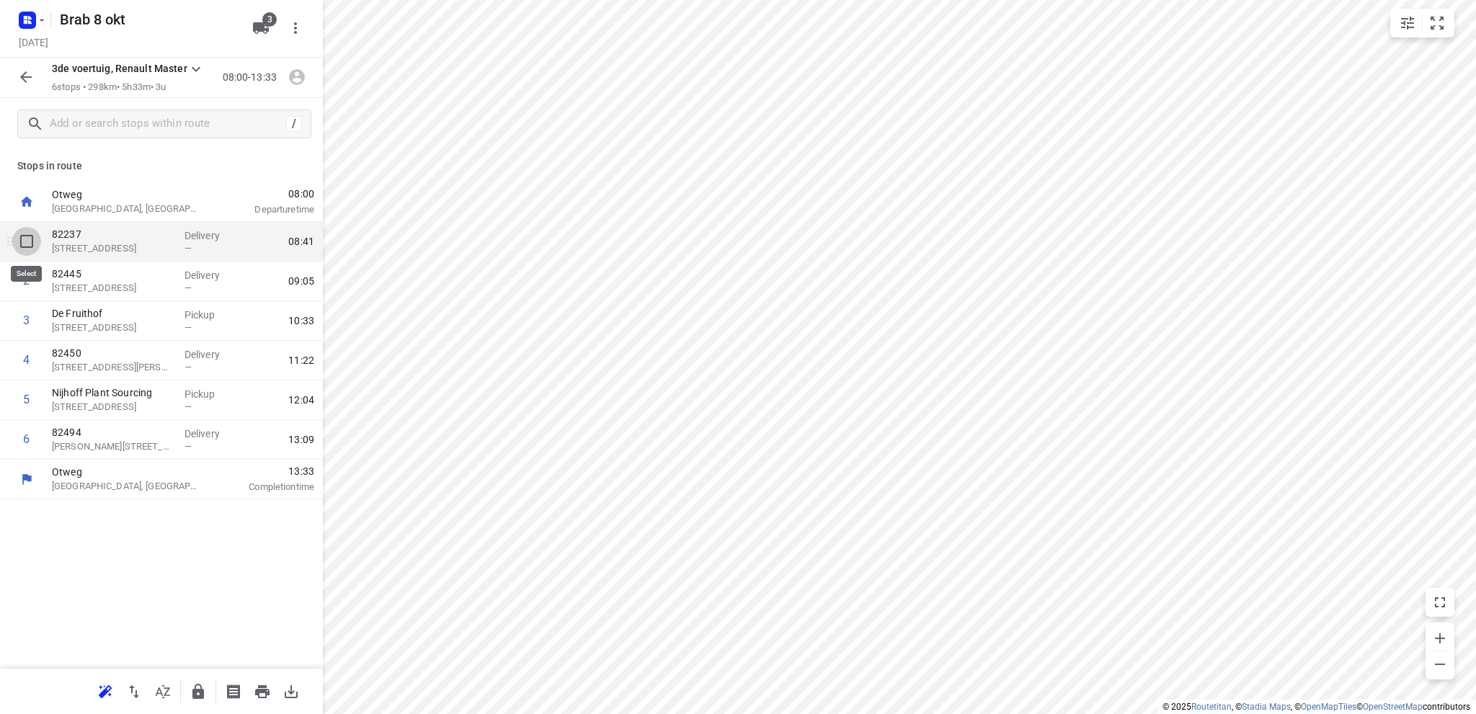
click at [23, 241] on input "checkbox" at bounding box center [26, 241] width 29 height 29
checkbox input "true"
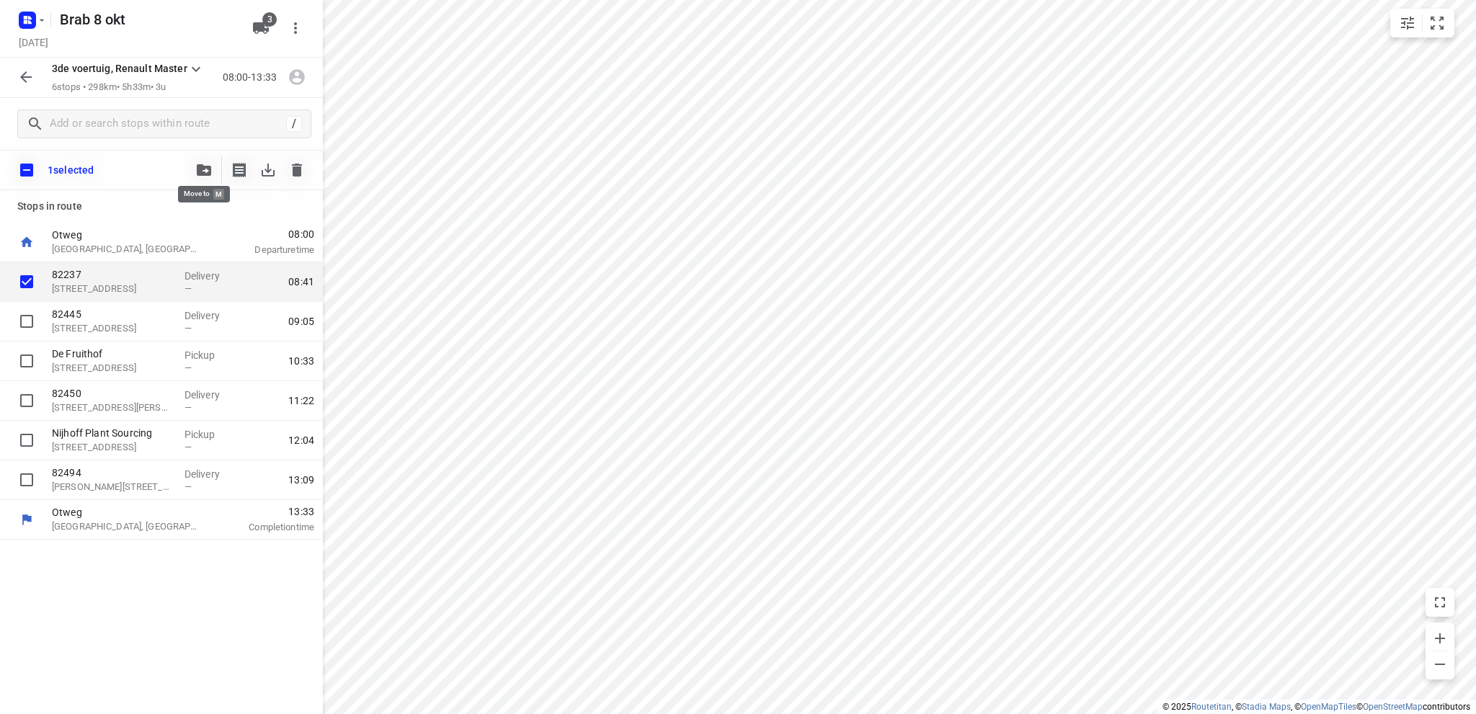
click at [203, 169] on icon "button" at bounding box center [204, 170] width 14 height 12
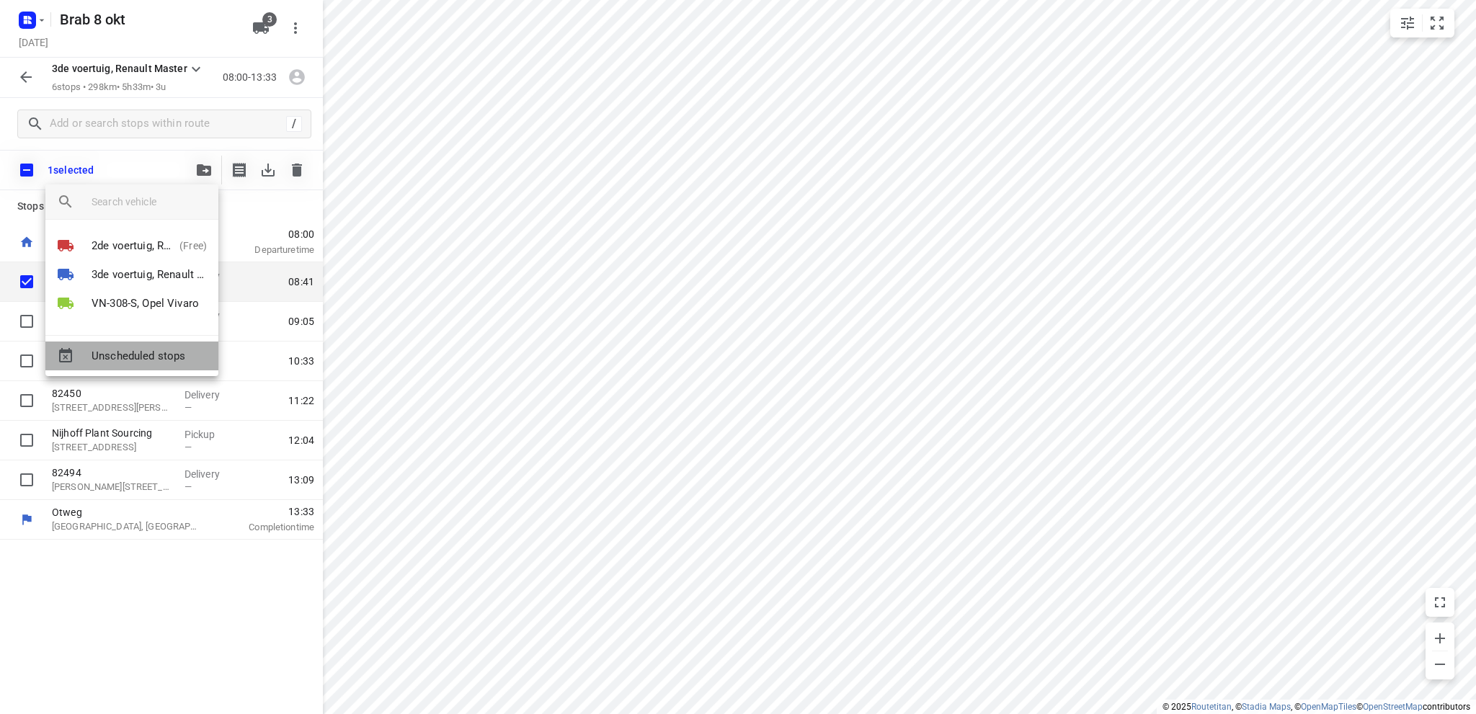
click at [130, 354] on span "Unscheduled stops" at bounding box center [148, 356] width 115 height 17
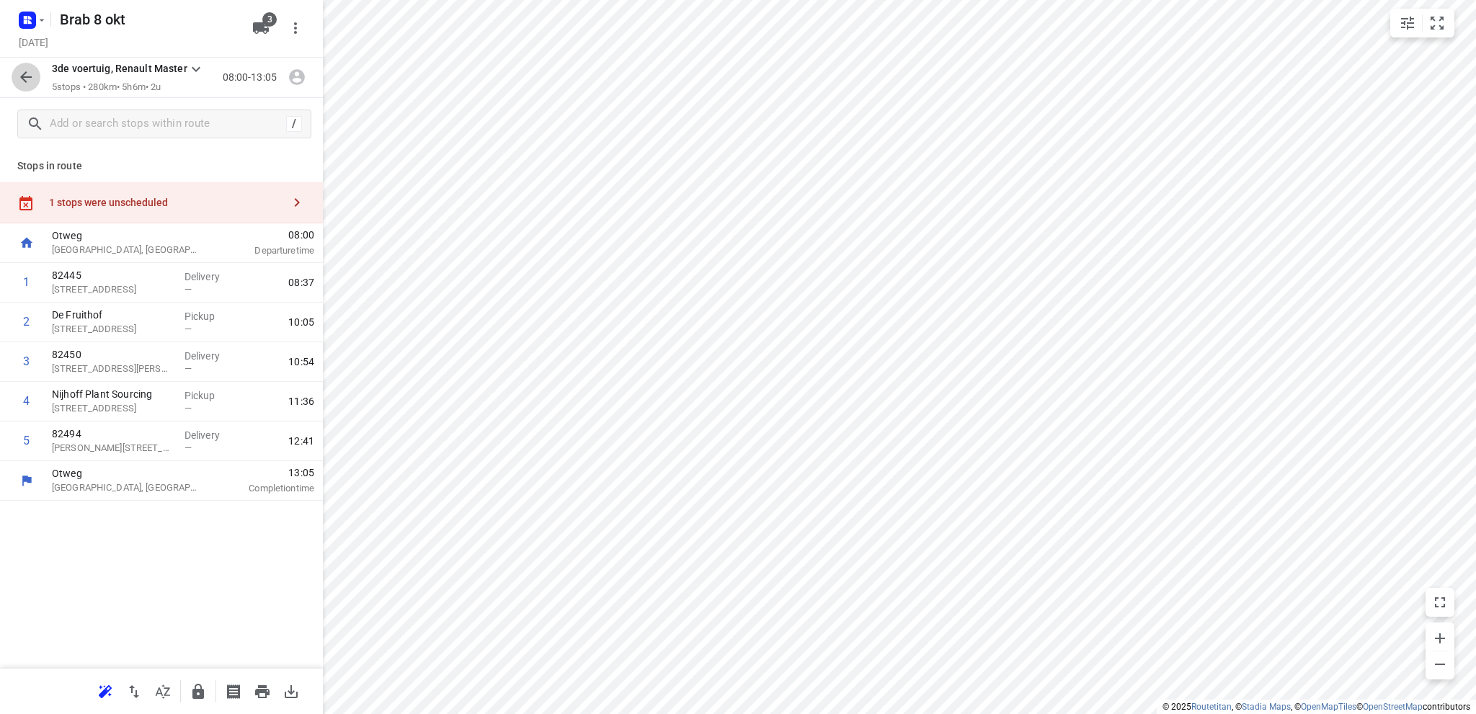
click at [23, 73] on icon "button" at bounding box center [25, 76] width 17 height 17
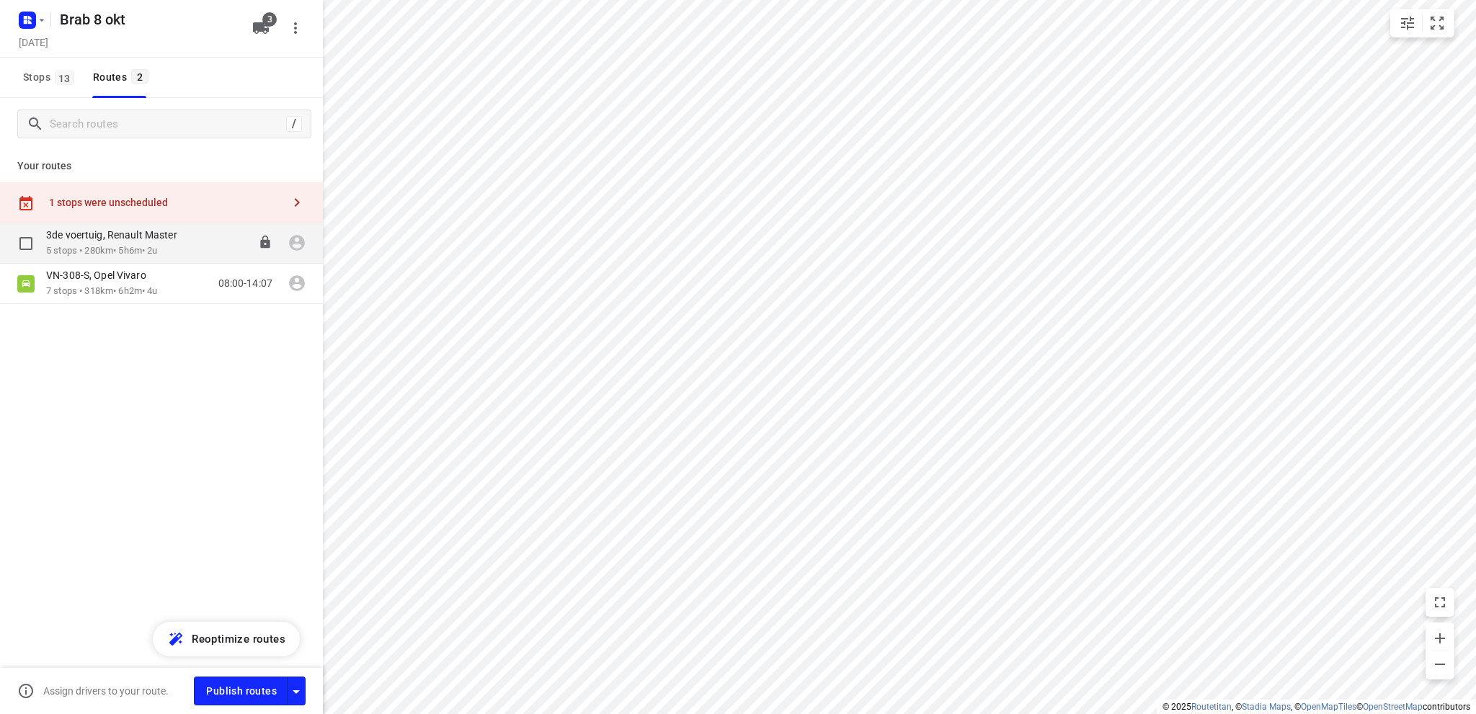
click at [84, 237] on p "3de voertuig, Renault Master" at bounding box center [116, 234] width 140 height 13
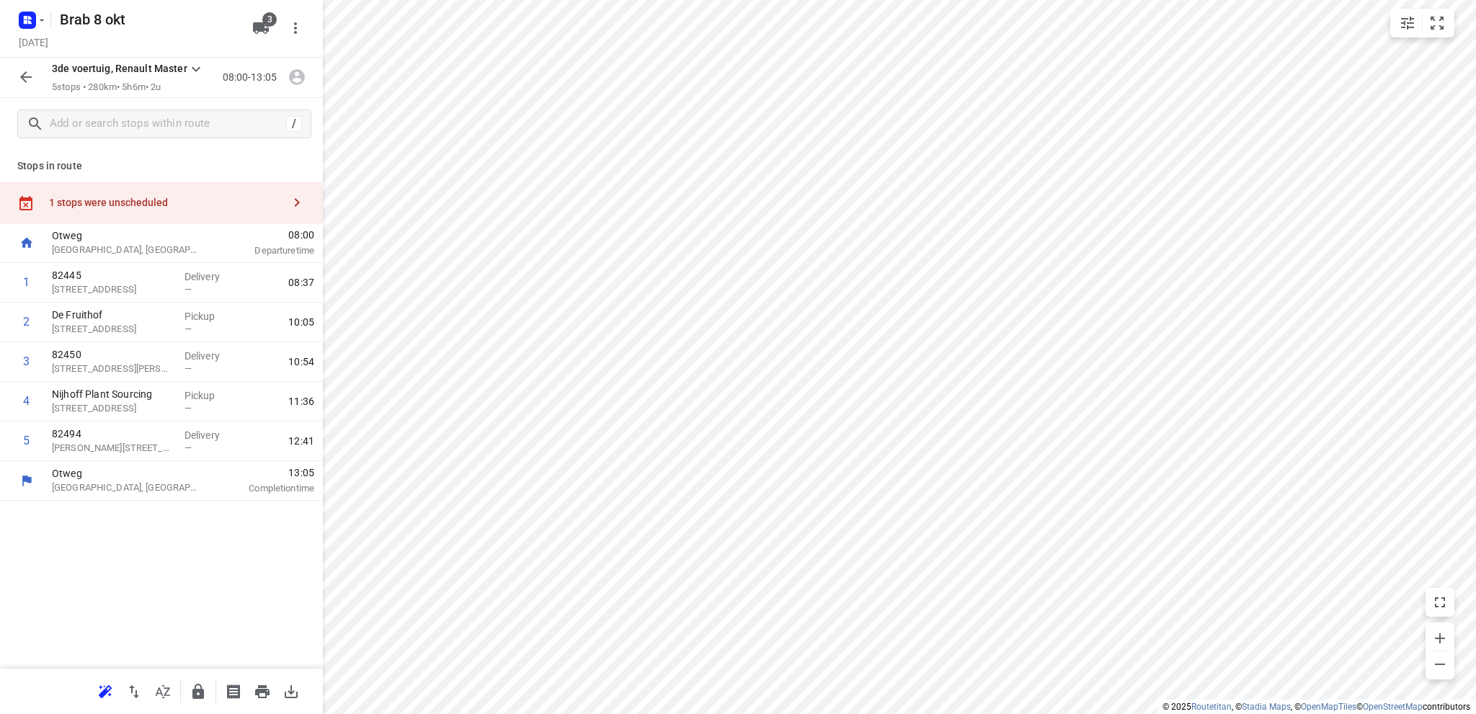
click at [18, 78] on icon "button" at bounding box center [25, 76] width 17 height 17
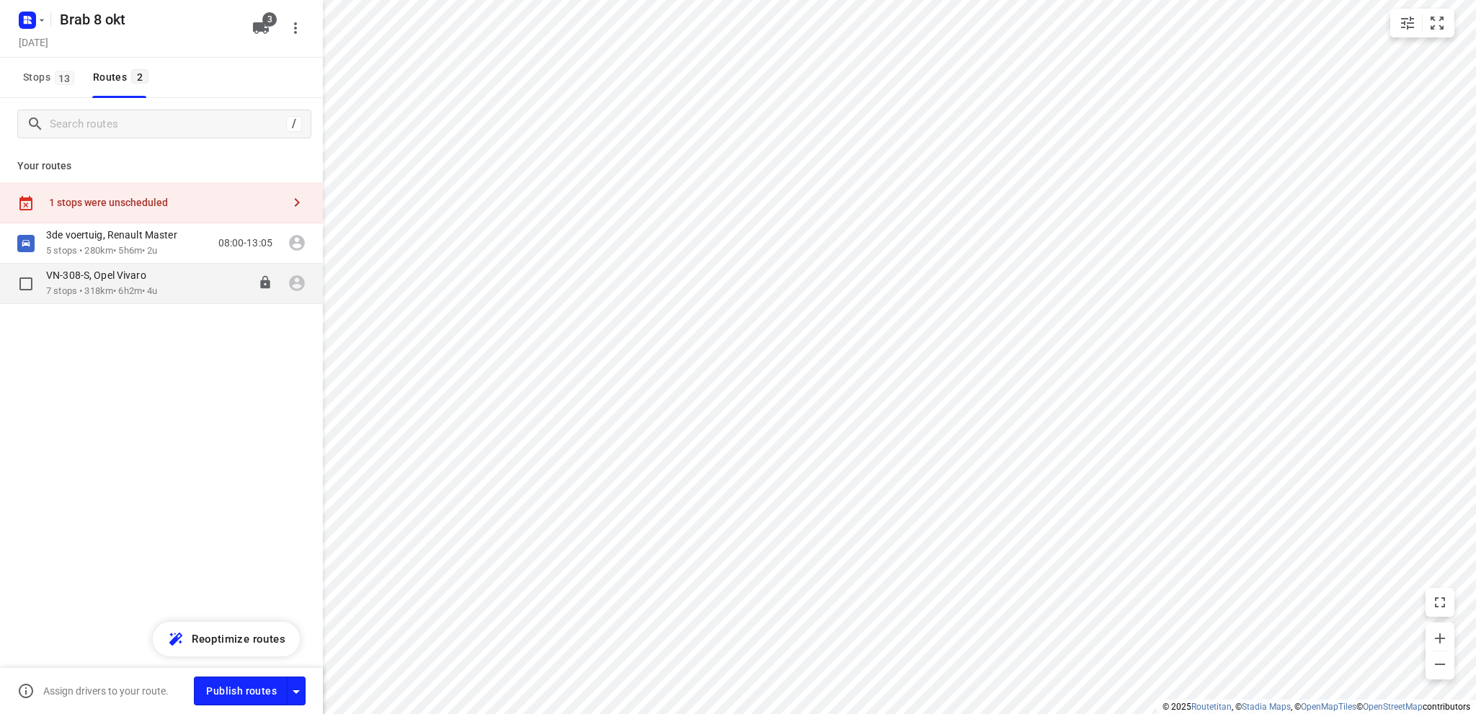
click at [73, 285] on p "7 stops • 318km • 6h2m • 4u" at bounding box center [103, 292] width 115 height 14
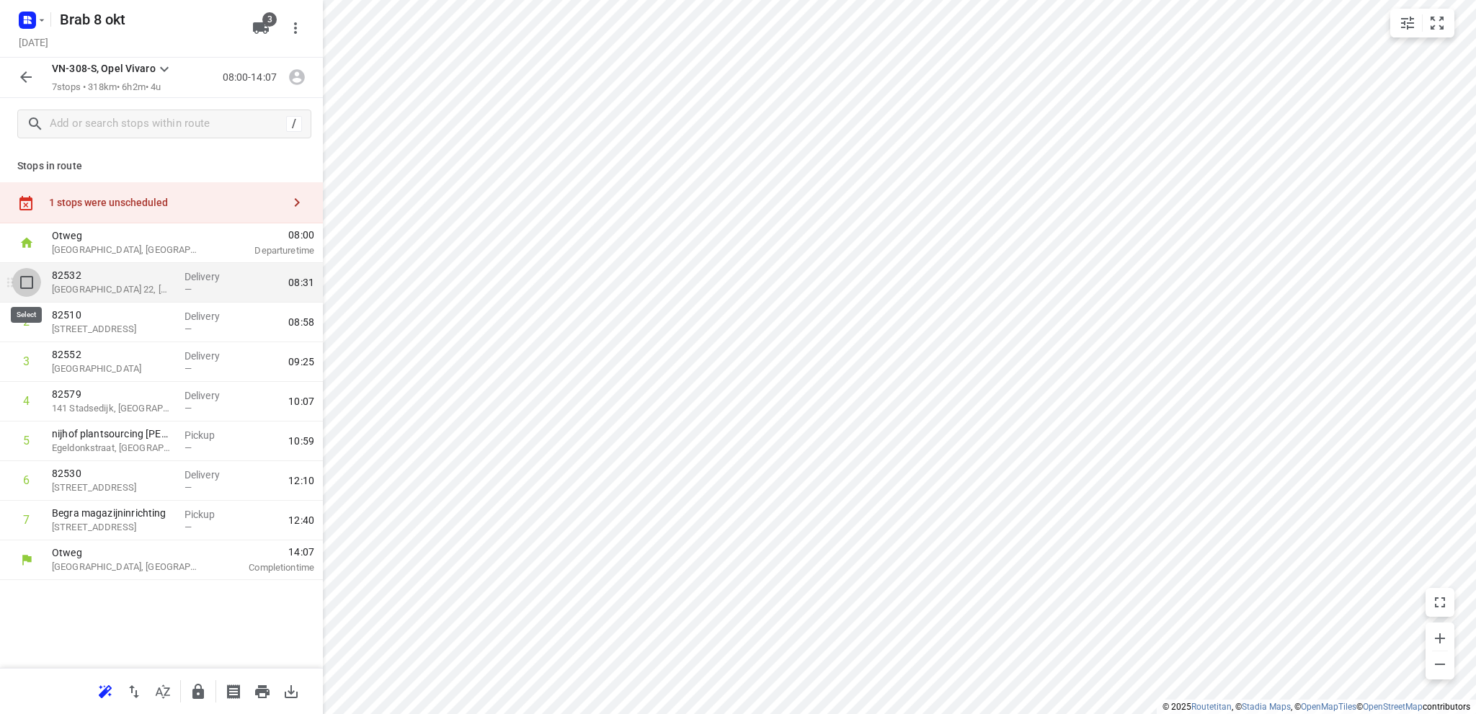
click at [26, 279] on input "checkbox" at bounding box center [26, 282] width 29 height 29
checkbox input "true"
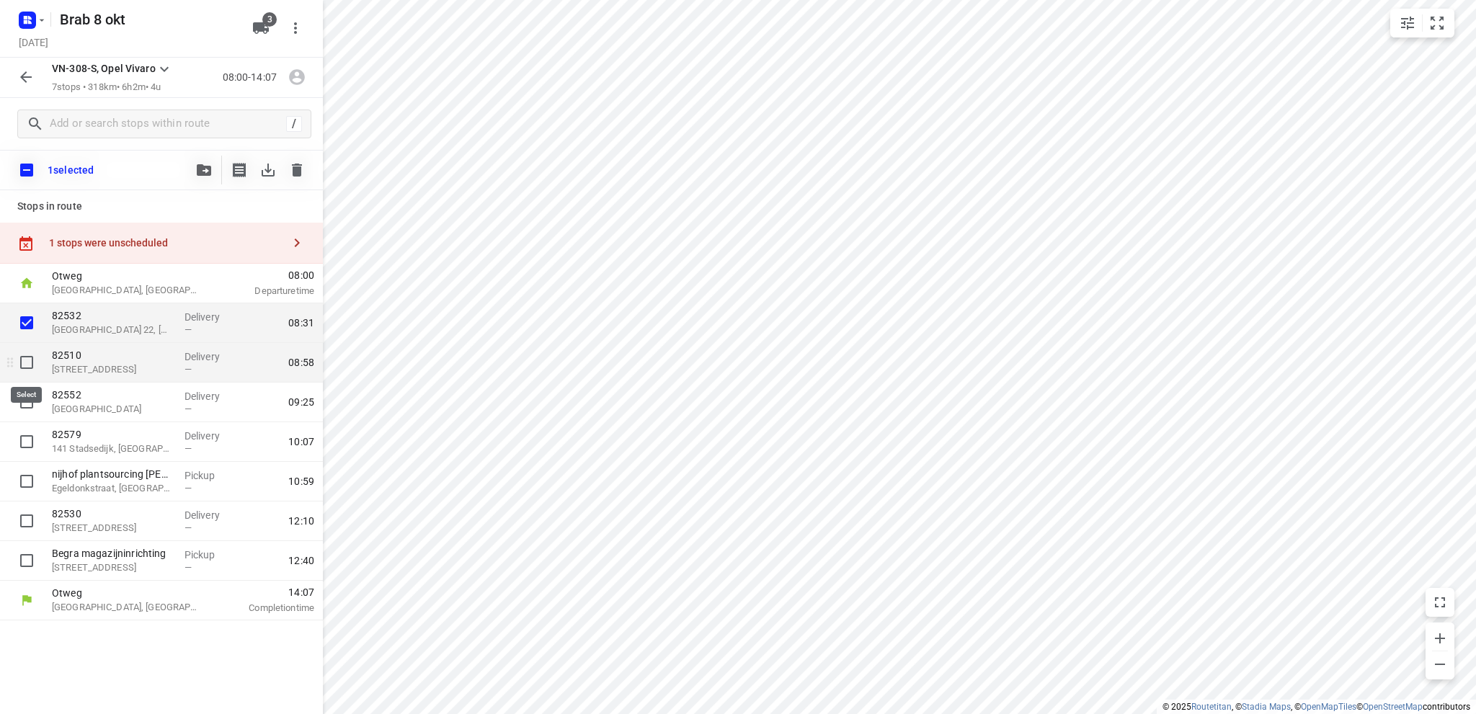
click at [29, 360] on input "checkbox" at bounding box center [26, 362] width 29 height 29
checkbox input "true"
click at [23, 394] on input "checkbox" at bounding box center [26, 402] width 29 height 29
checkbox input "true"
click at [199, 165] on icon "button" at bounding box center [204, 170] width 14 height 12
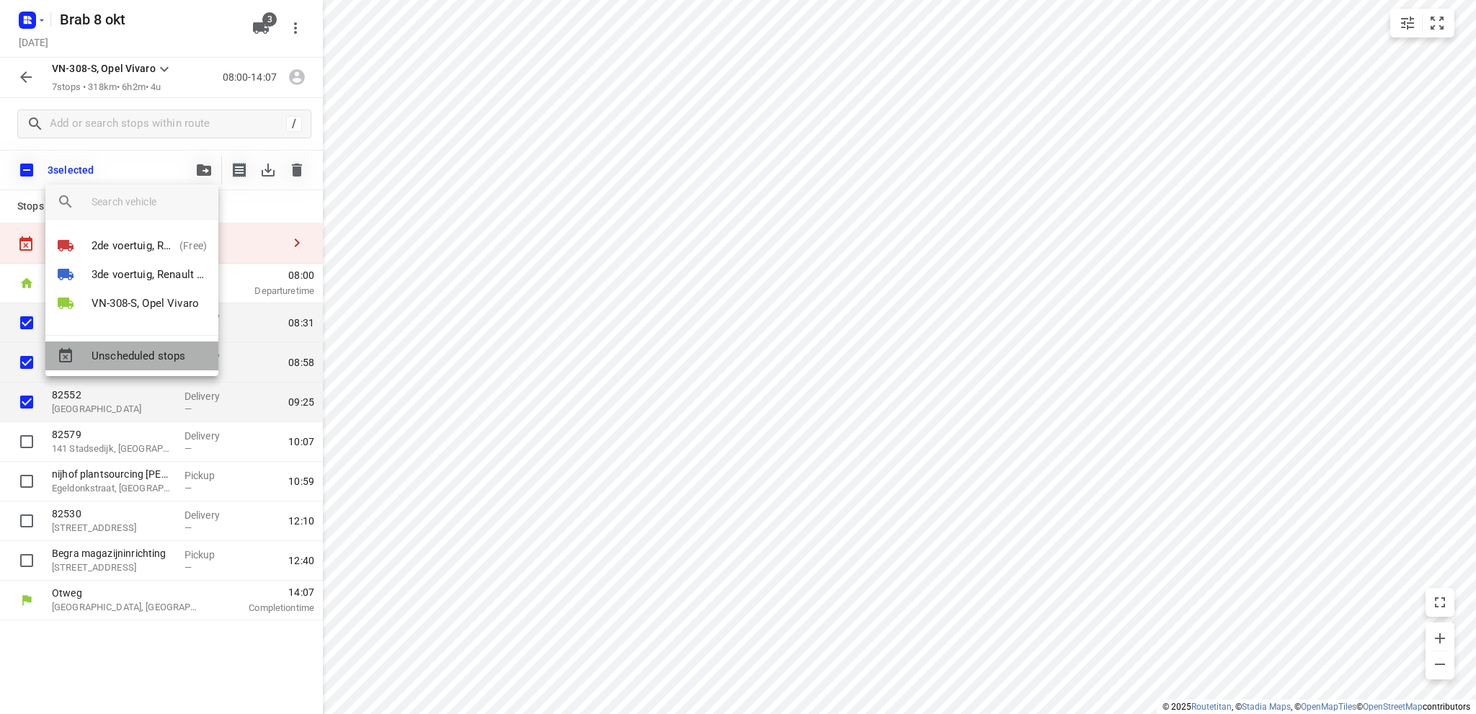
click at [130, 352] on span "Unscheduled stops" at bounding box center [148, 356] width 115 height 17
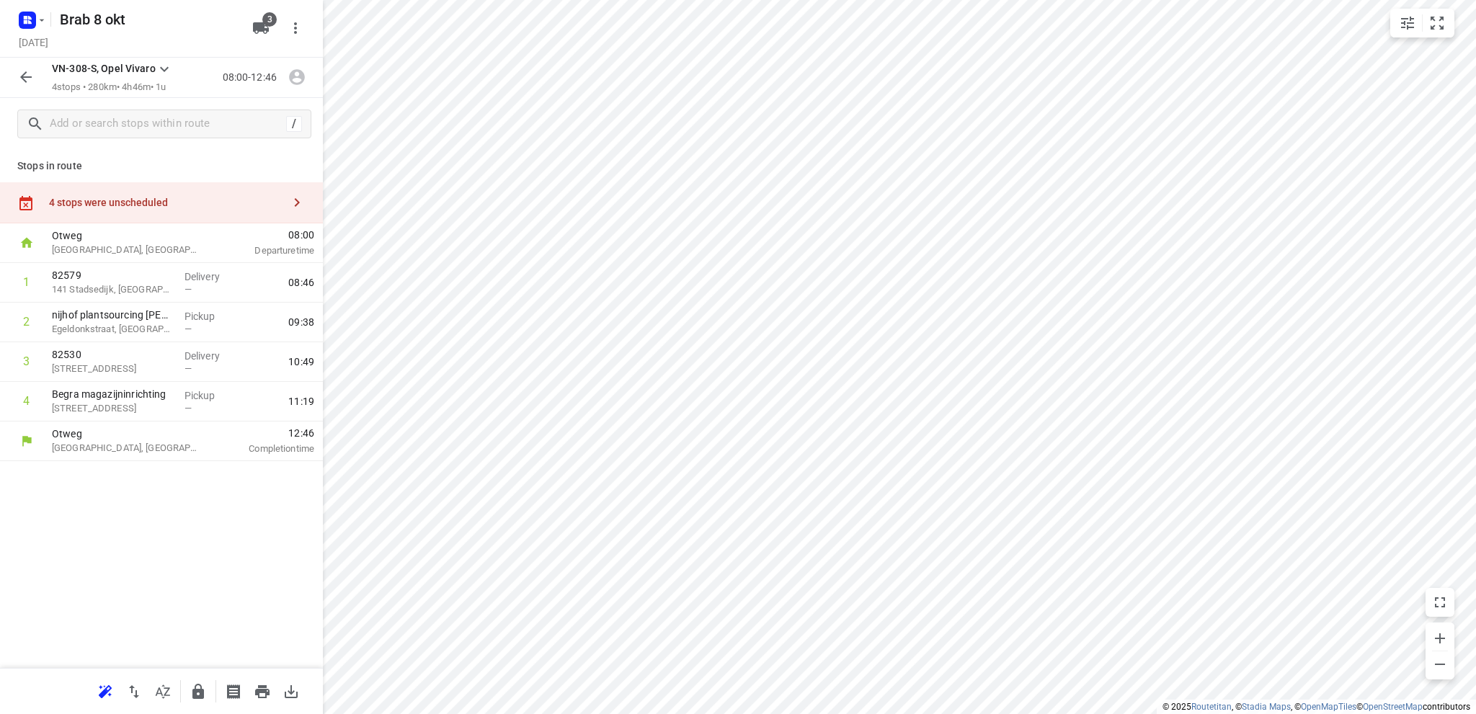
click at [22, 66] on button "button" at bounding box center [26, 77] width 29 height 29
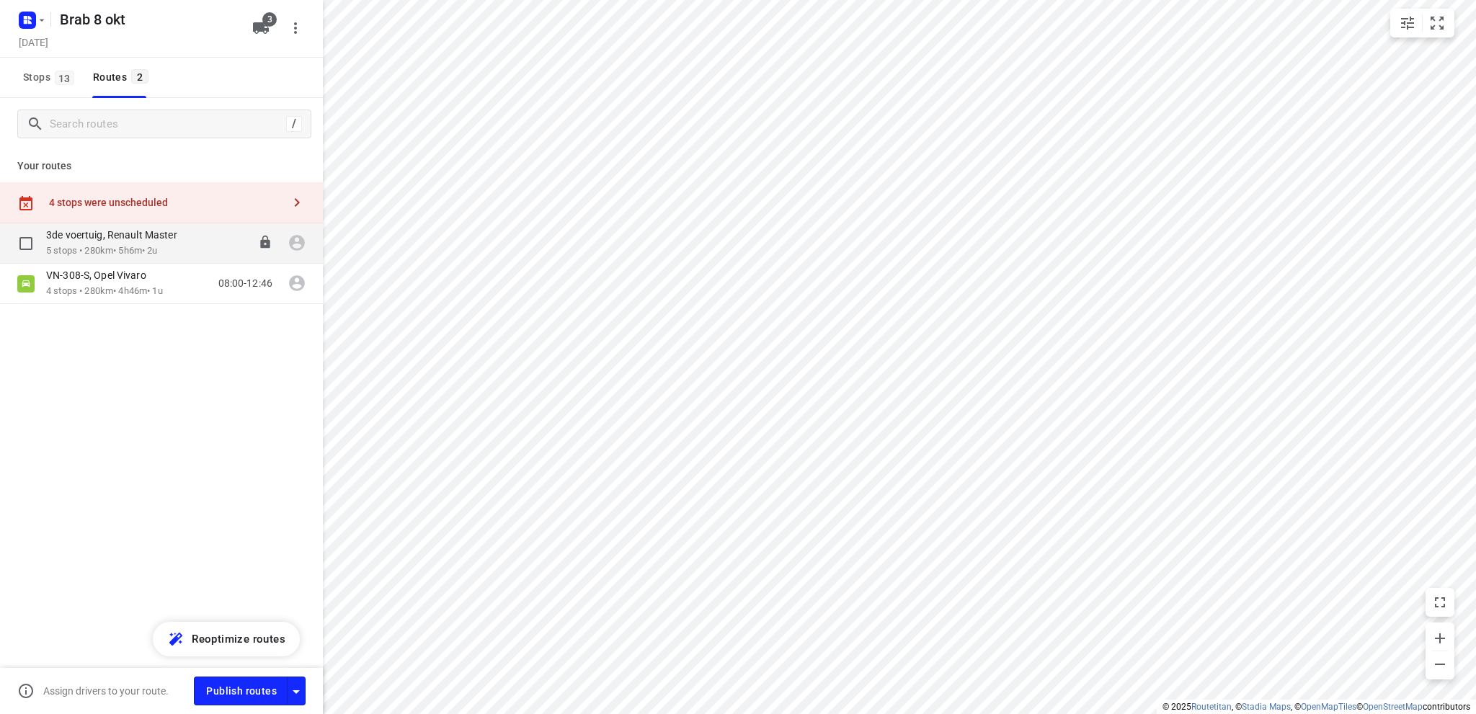
click at [81, 236] on p "3de voertuig, Renault Master" at bounding box center [116, 234] width 140 height 13
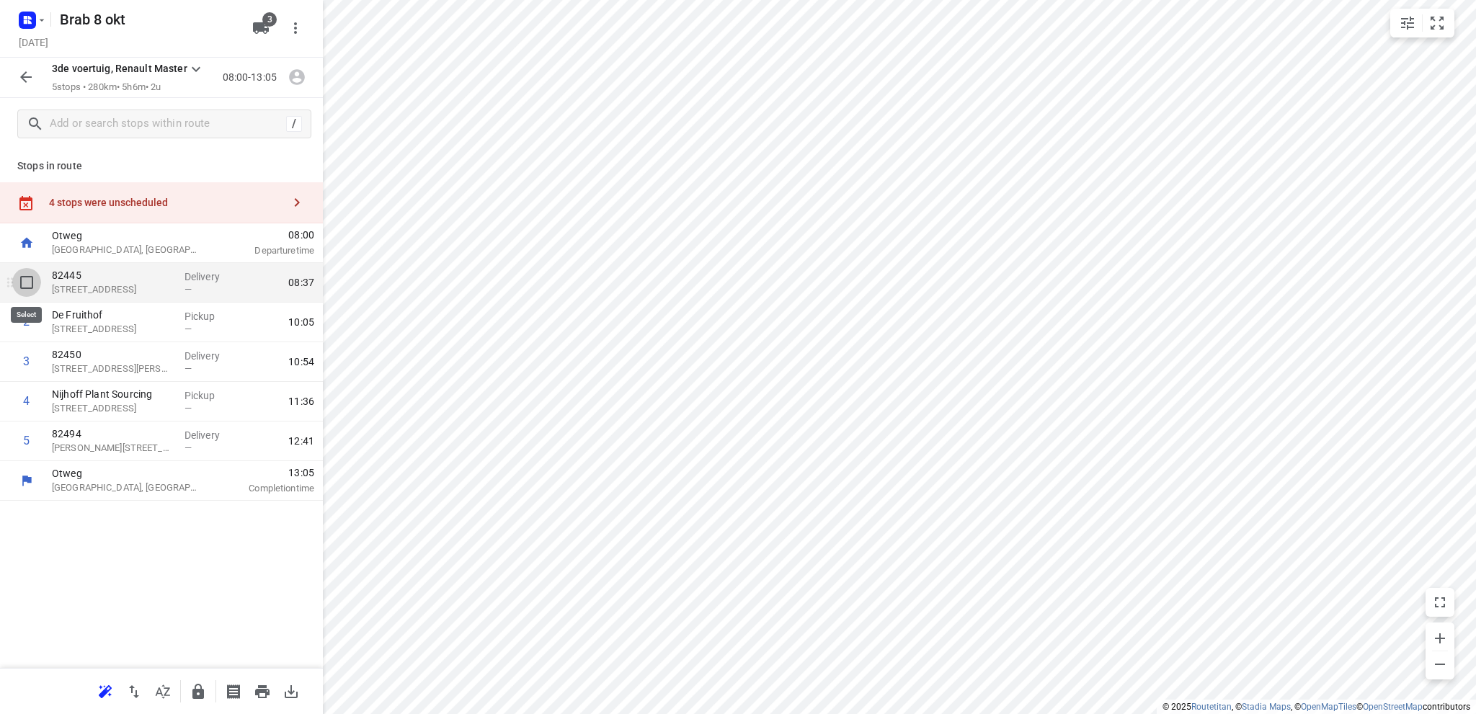
click at [27, 278] on input "checkbox" at bounding box center [26, 282] width 29 height 29
checkbox input "true"
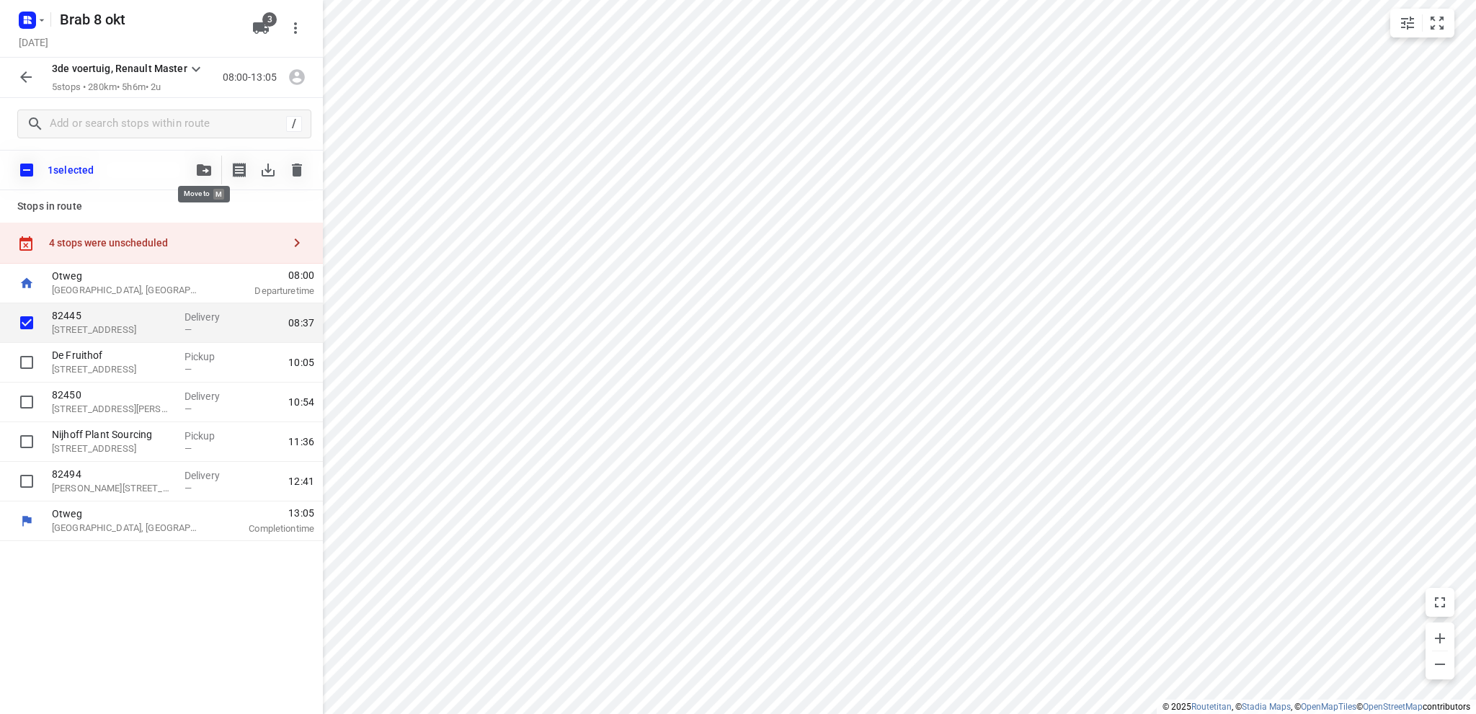
click at [210, 168] on icon "button" at bounding box center [204, 170] width 14 height 12
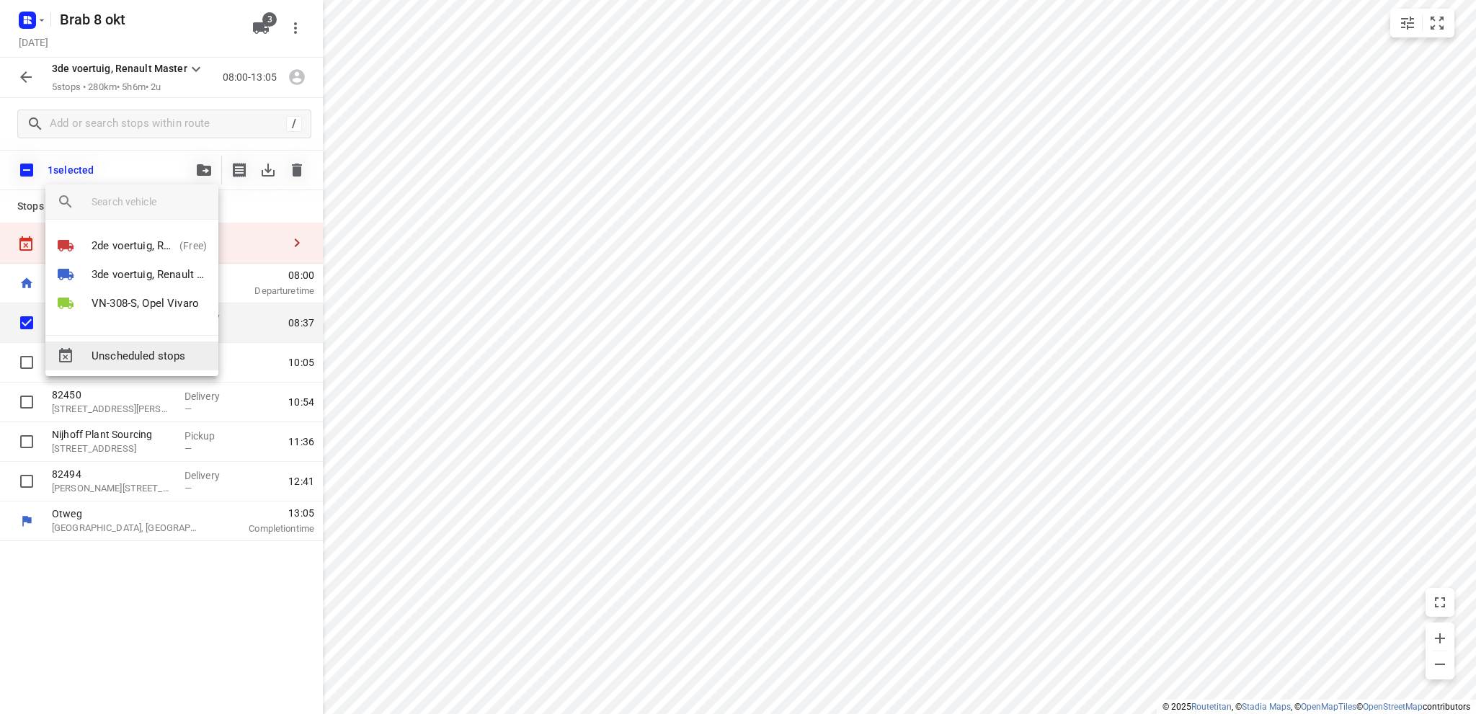
click at [146, 357] on span "Unscheduled stops" at bounding box center [148, 356] width 115 height 17
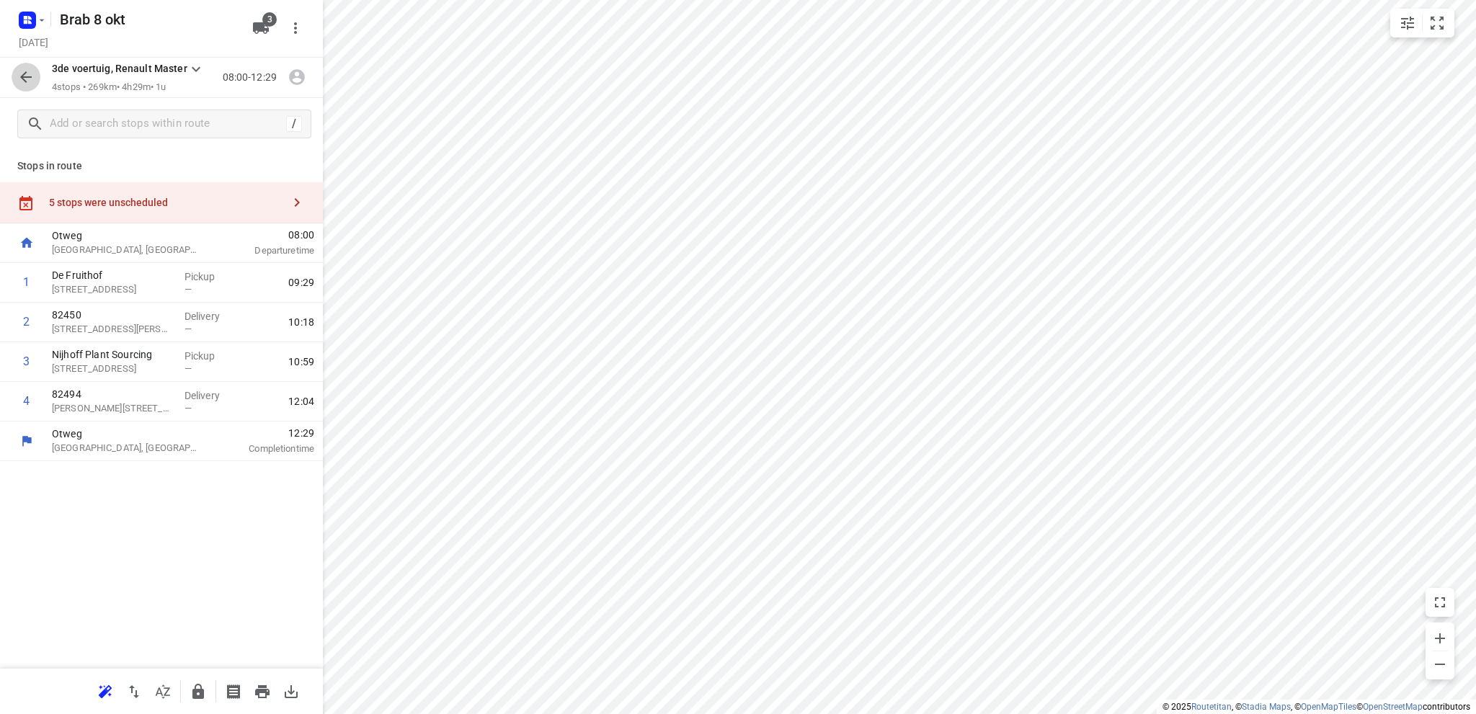
click at [25, 77] on icon "button" at bounding box center [26, 77] width 12 height 12
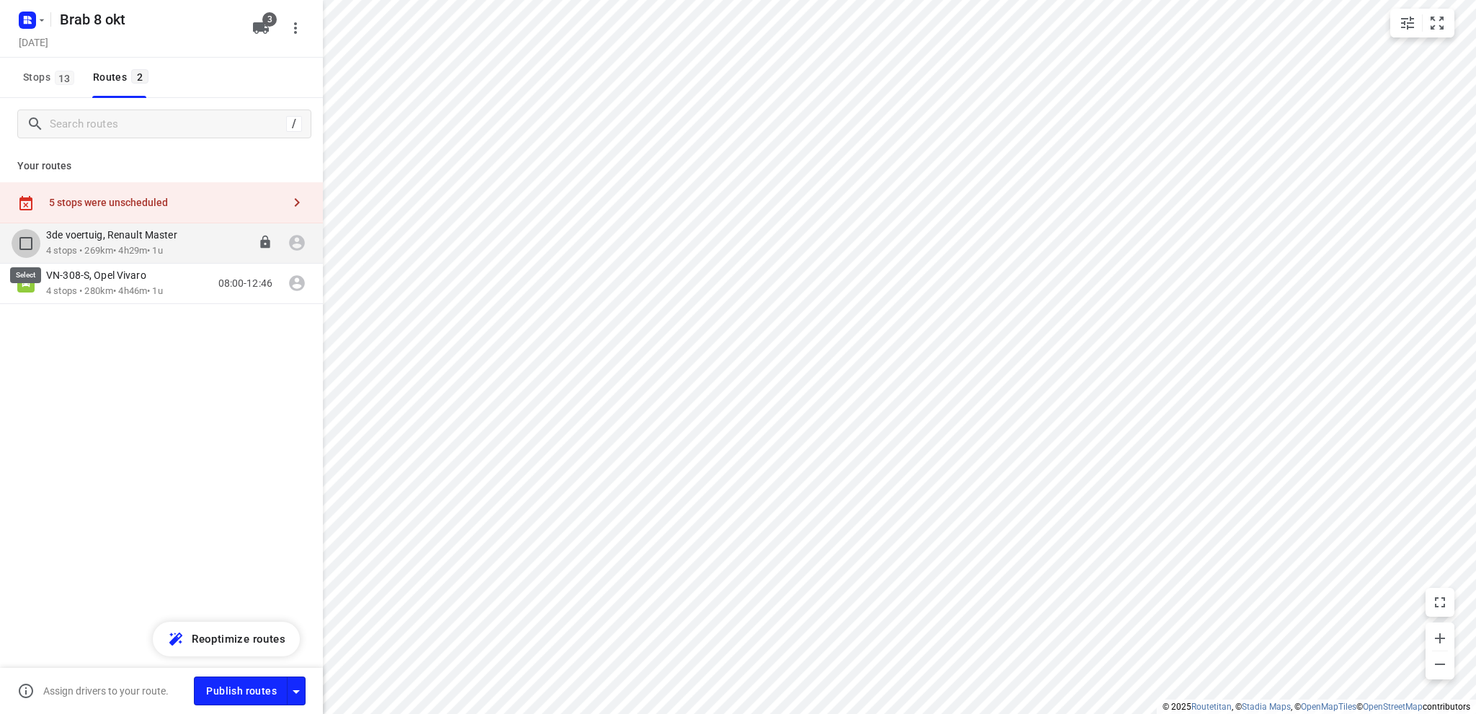
click at [24, 239] on input "checkbox" at bounding box center [26, 243] width 29 height 29
checkbox input "true"
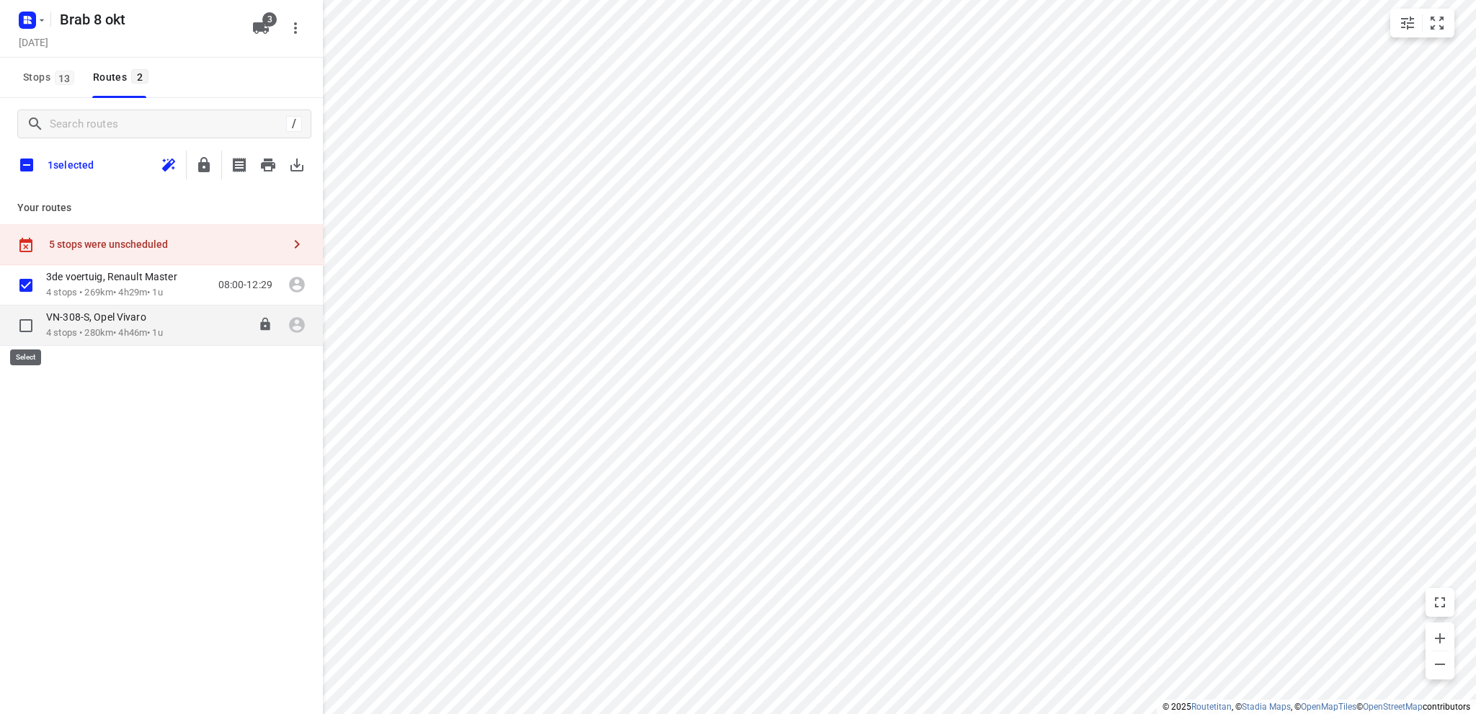
click at [24, 319] on input "checkbox" at bounding box center [26, 325] width 29 height 29
checkbox input "false"
checkbox input "true"
click at [268, 164] on icon "button" at bounding box center [268, 165] width 14 height 13
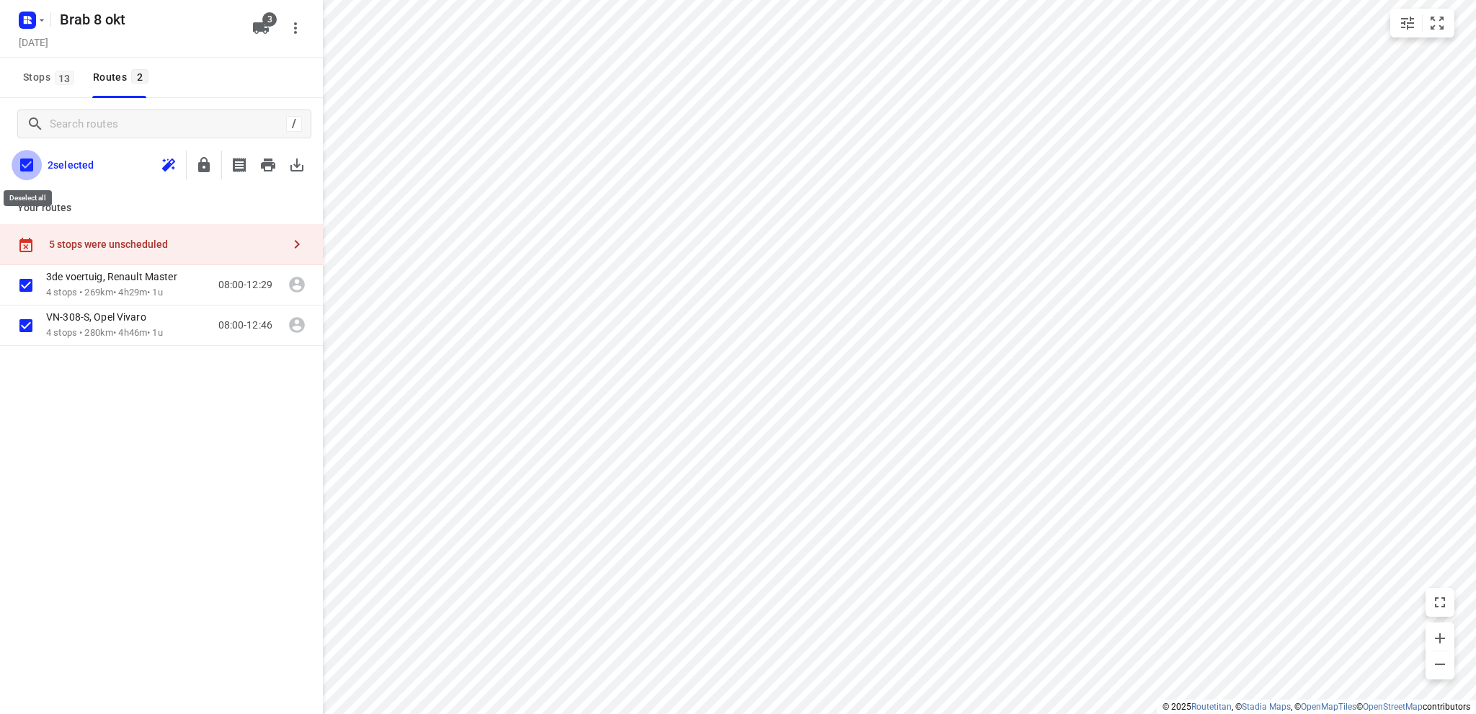
click at [24, 162] on input "checkbox" at bounding box center [27, 165] width 30 height 30
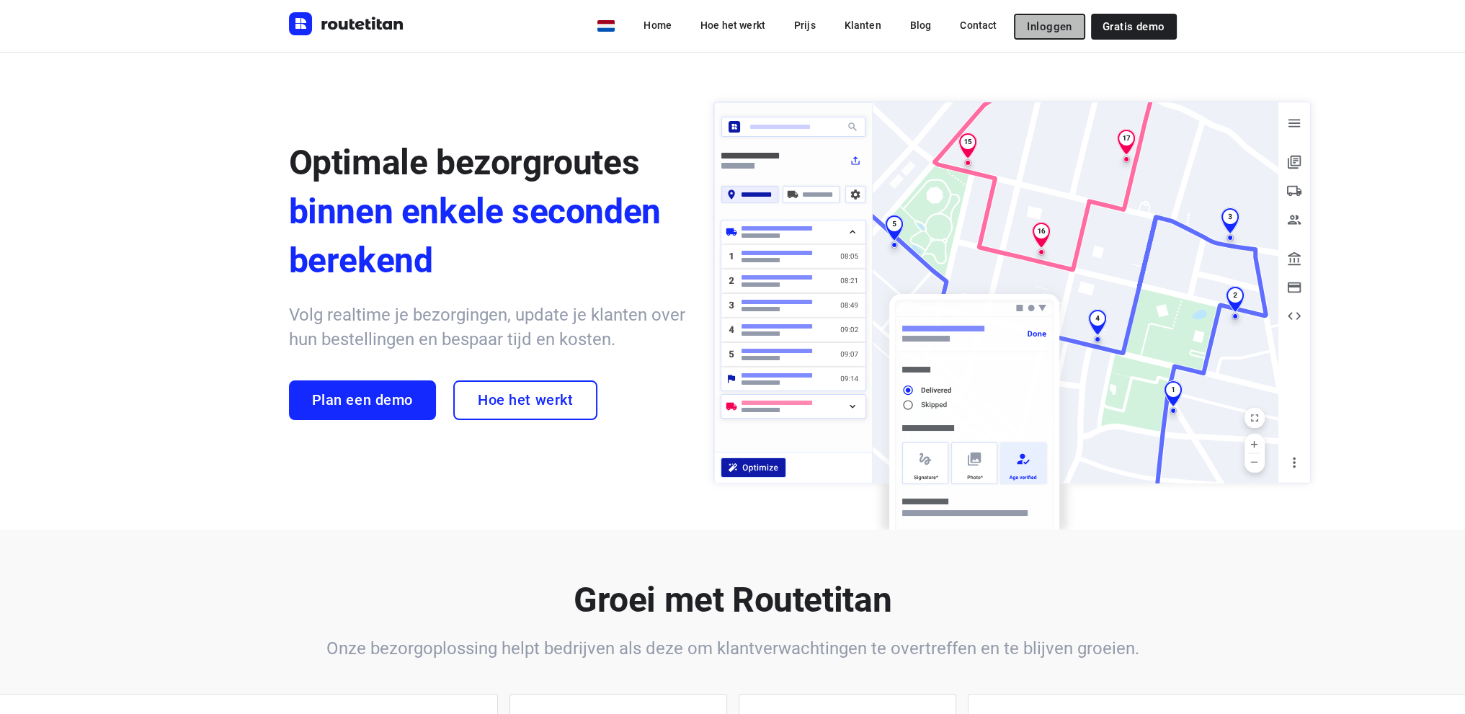
click at [1061, 24] on span "Inloggen" at bounding box center [1049, 27] width 45 height 12
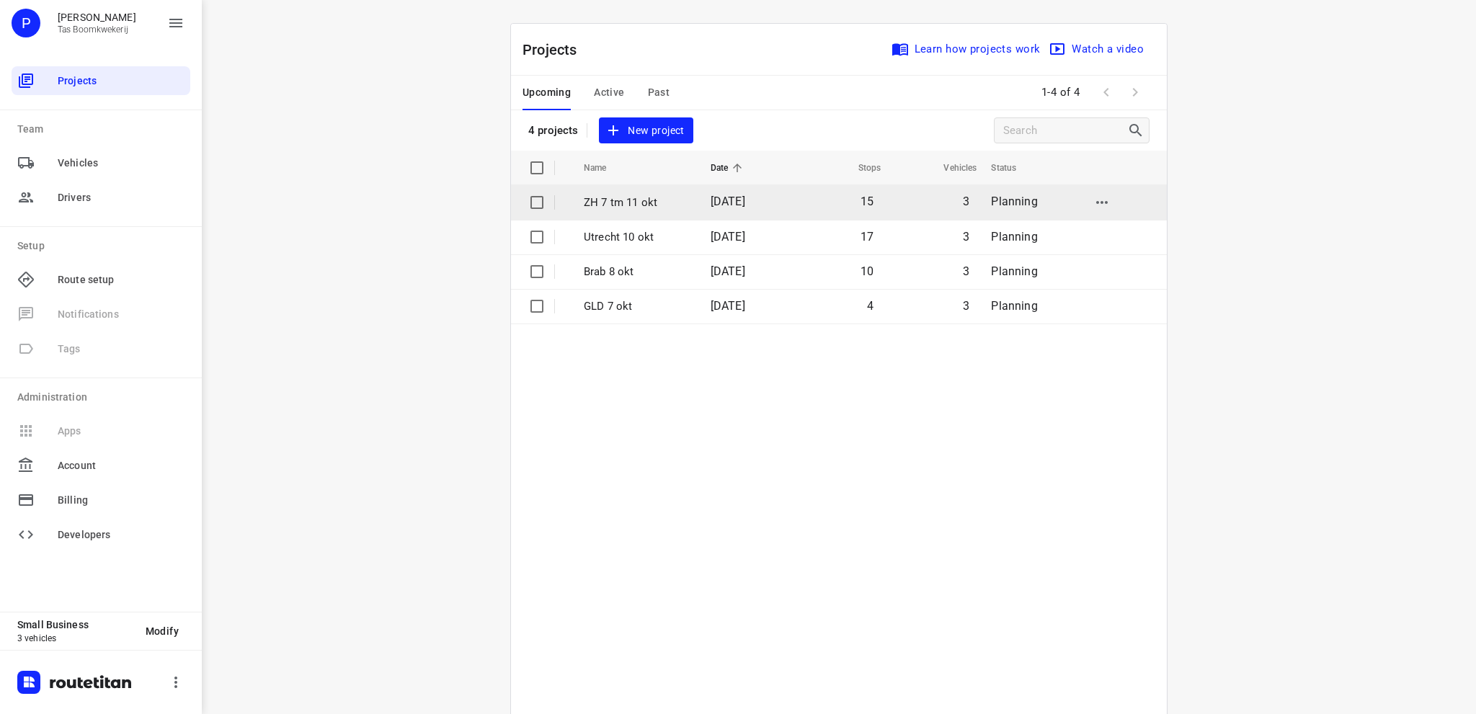
click at [608, 192] on td "ZH 7 tm 11 okt" at bounding box center [634, 202] width 130 height 35
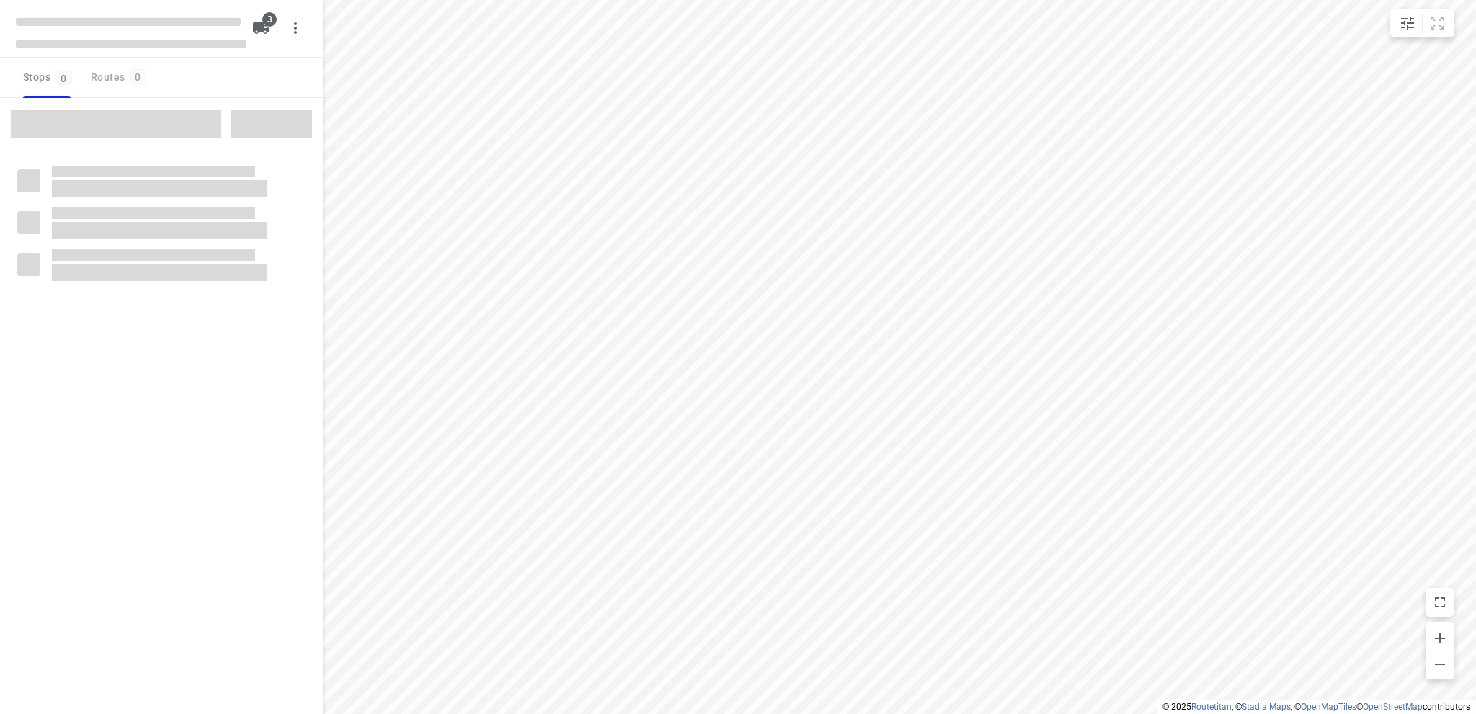
type input "distance"
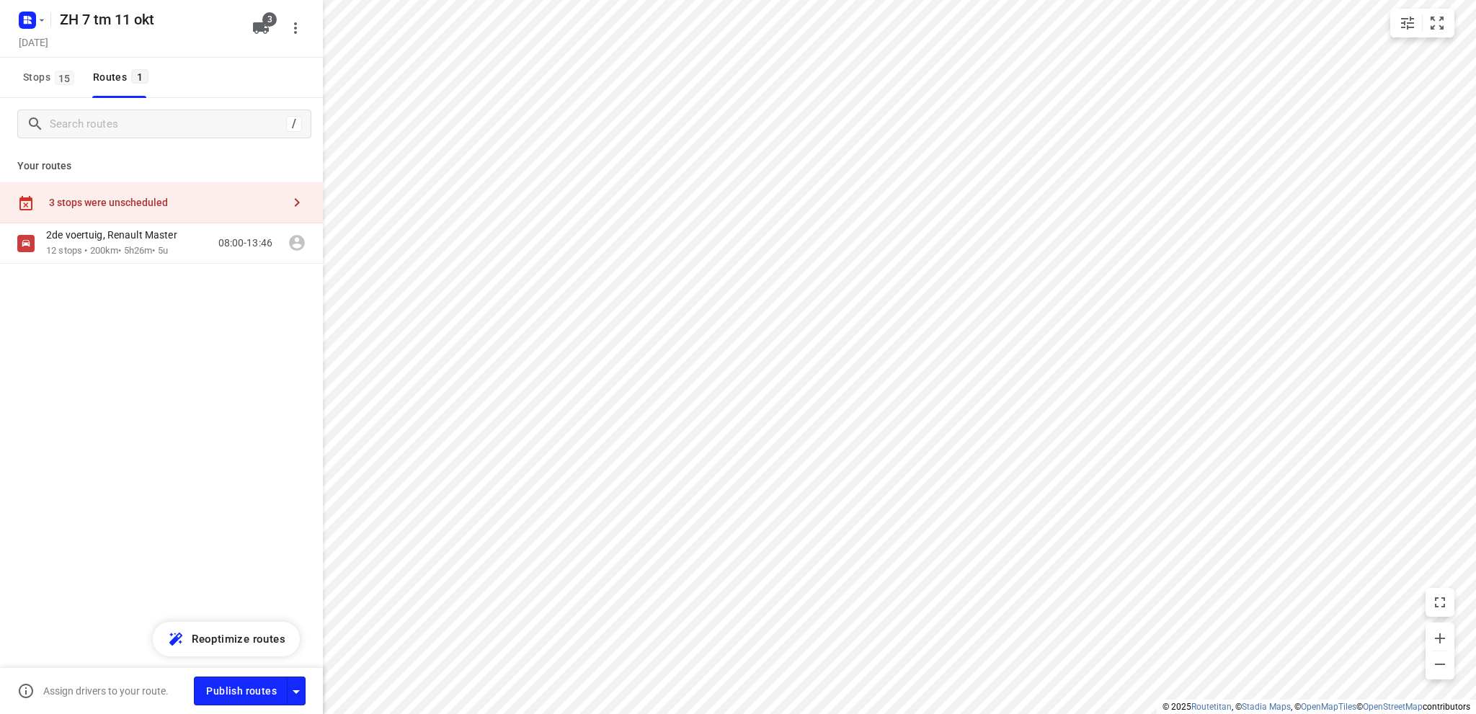
click at [104, 199] on div "3 stops were unscheduled" at bounding box center [165, 203] width 233 height 12
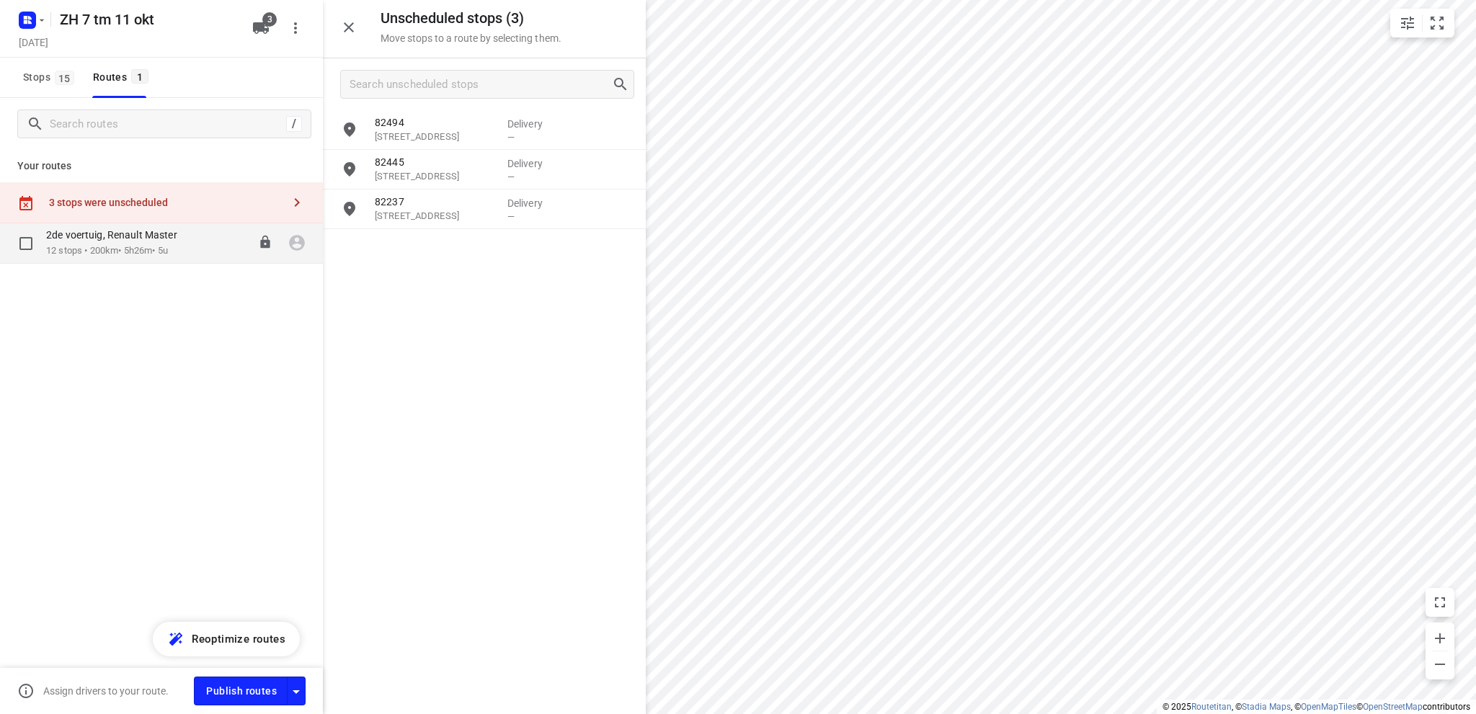
click at [79, 247] on p "12 stops • 200km • 5h26m • 5u" at bounding box center [119, 251] width 146 height 14
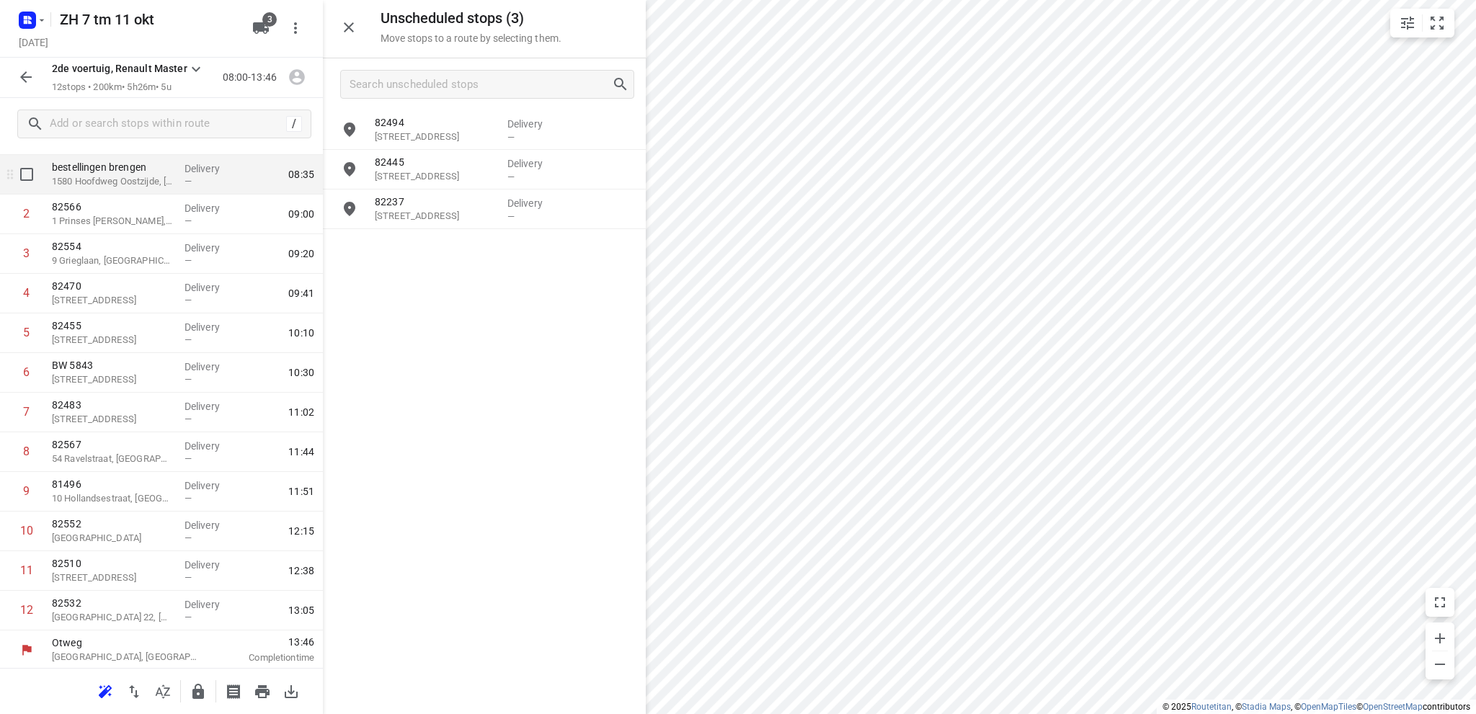
scroll to position [110, 0]
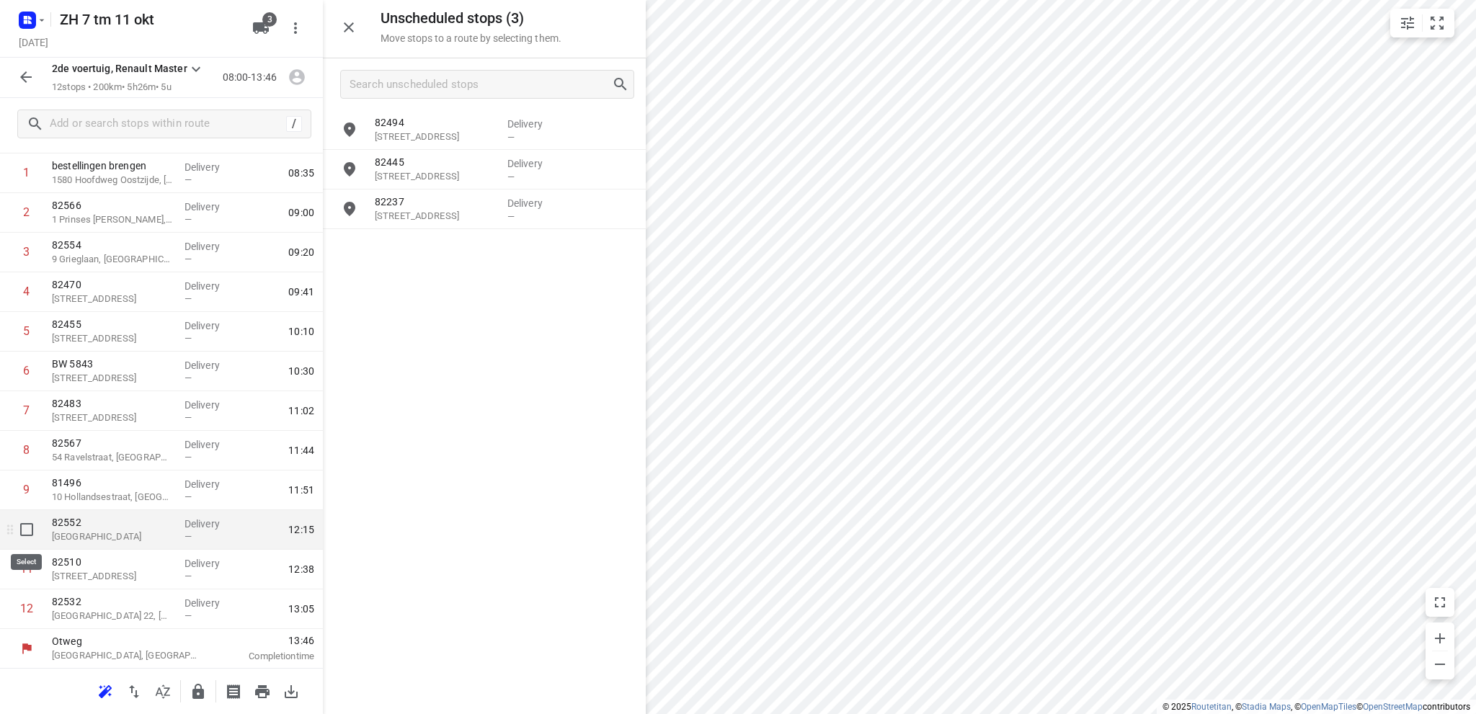
click at [26, 527] on input "checkbox" at bounding box center [26, 529] width 29 height 29
checkbox input "true"
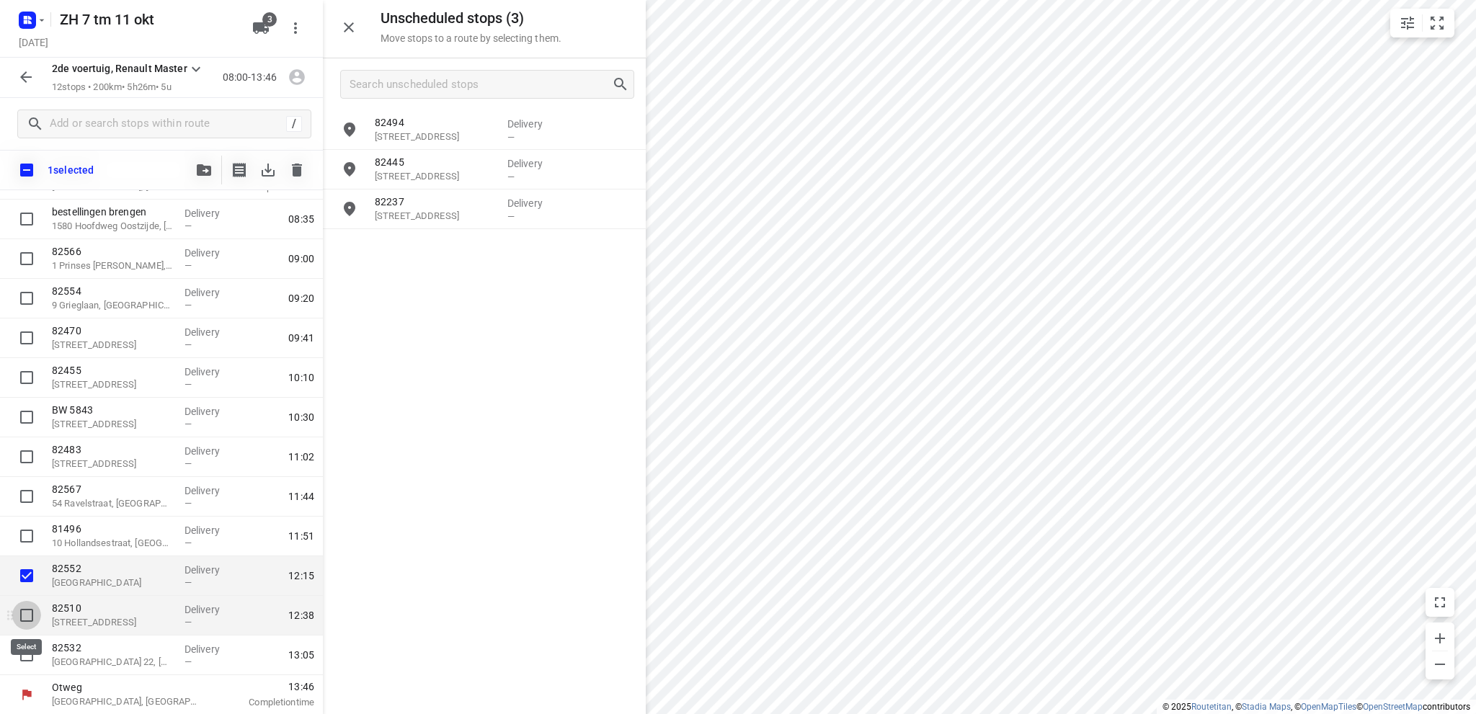
click at [32, 611] on input "checkbox" at bounding box center [26, 615] width 29 height 29
checkbox input "true"
click at [24, 653] on input "checkbox" at bounding box center [26, 654] width 29 height 29
checkbox input "true"
click at [265, 170] on icon "button" at bounding box center [267, 169] width 17 height 17
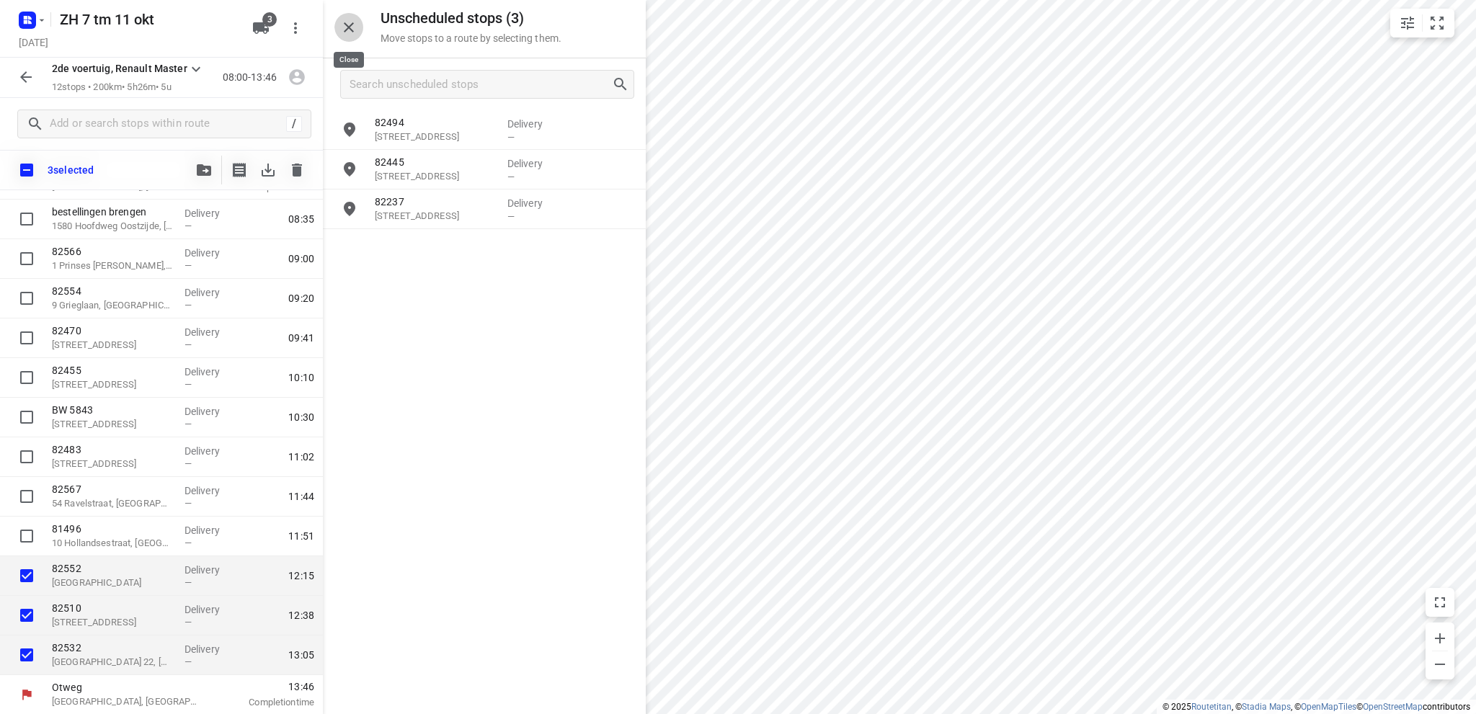
click at [351, 25] on icon "button" at bounding box center [349, 27] width 10 height 10
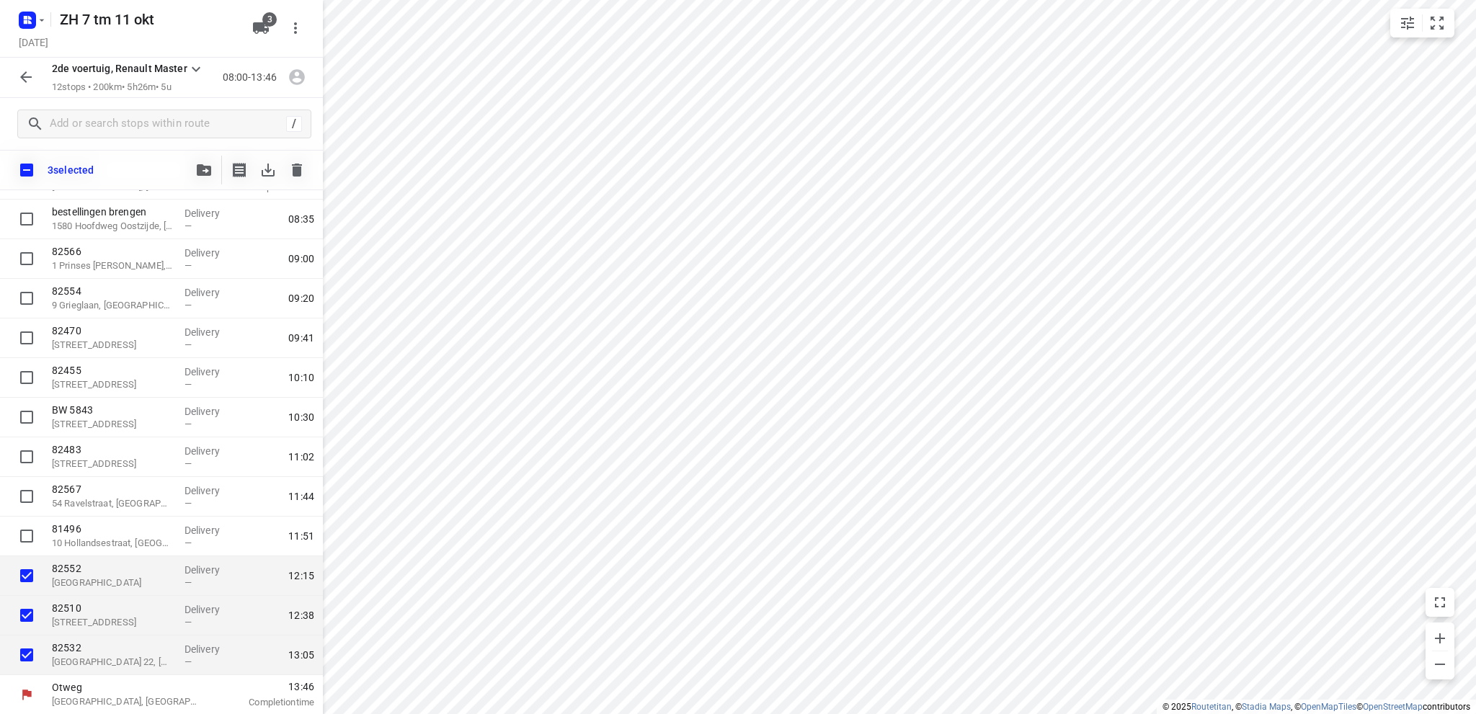
click at [19, 73] on icon "button" at bounding box center [25, 76] width 17 height 17
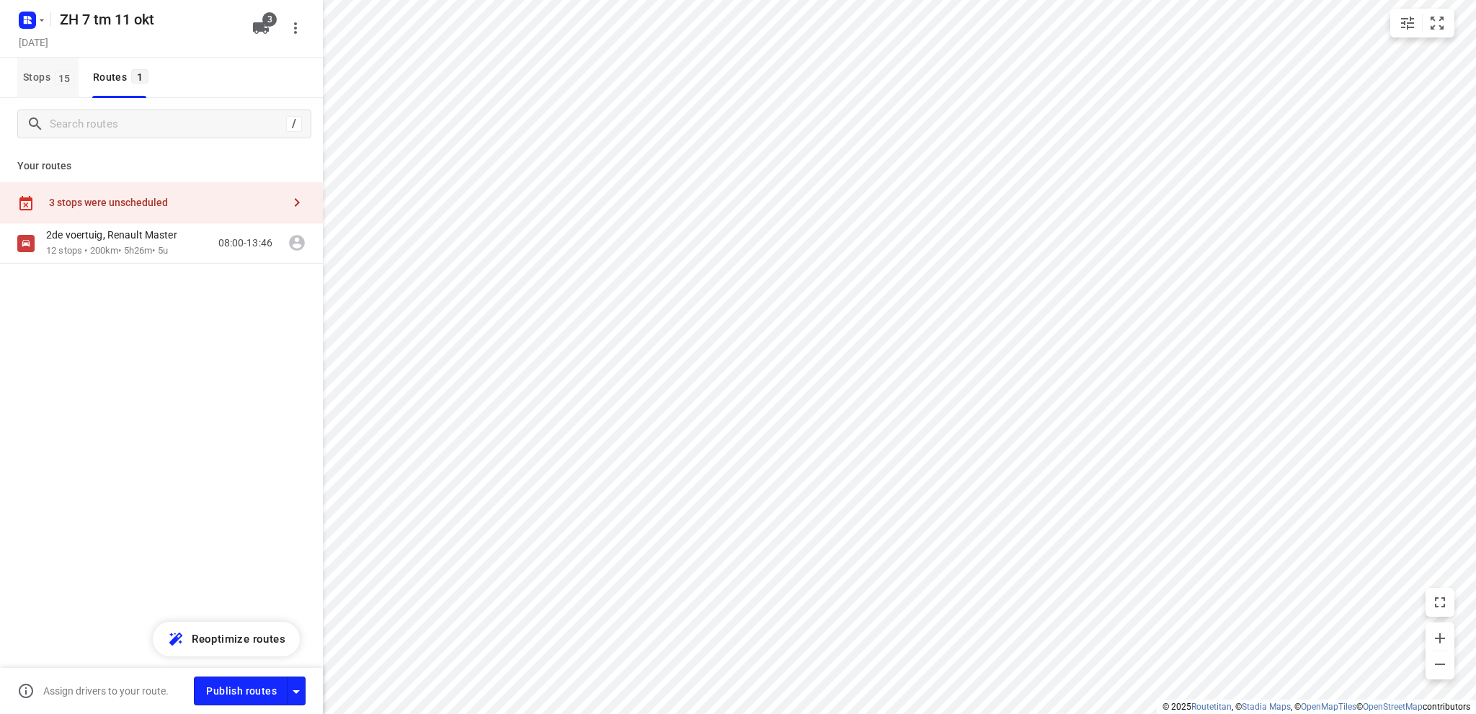
click at [32, 73] on span "Stops 15" at bounding box center [50, 77] width 55 height 18
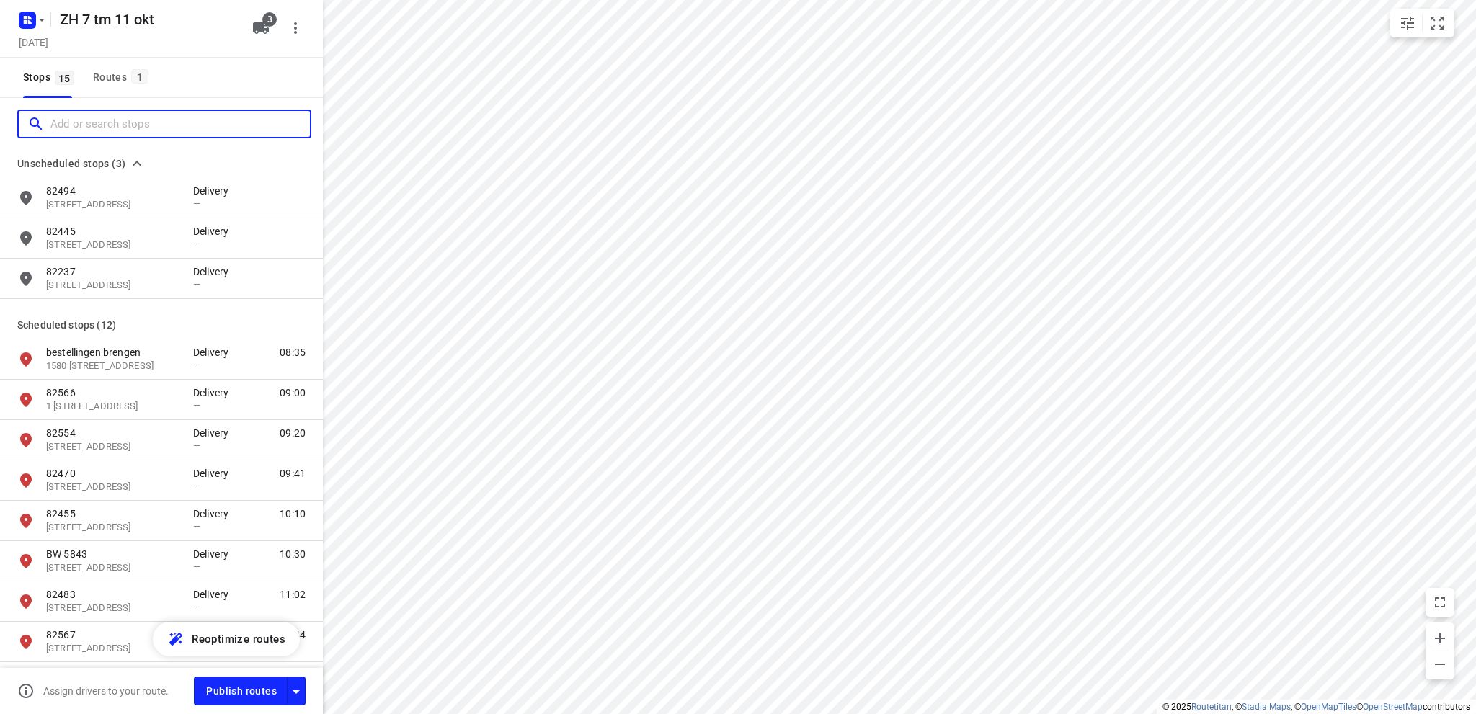
click at [71, 126] on input "Add or search stops" at bounding box center [179, 124] width 259 height 22
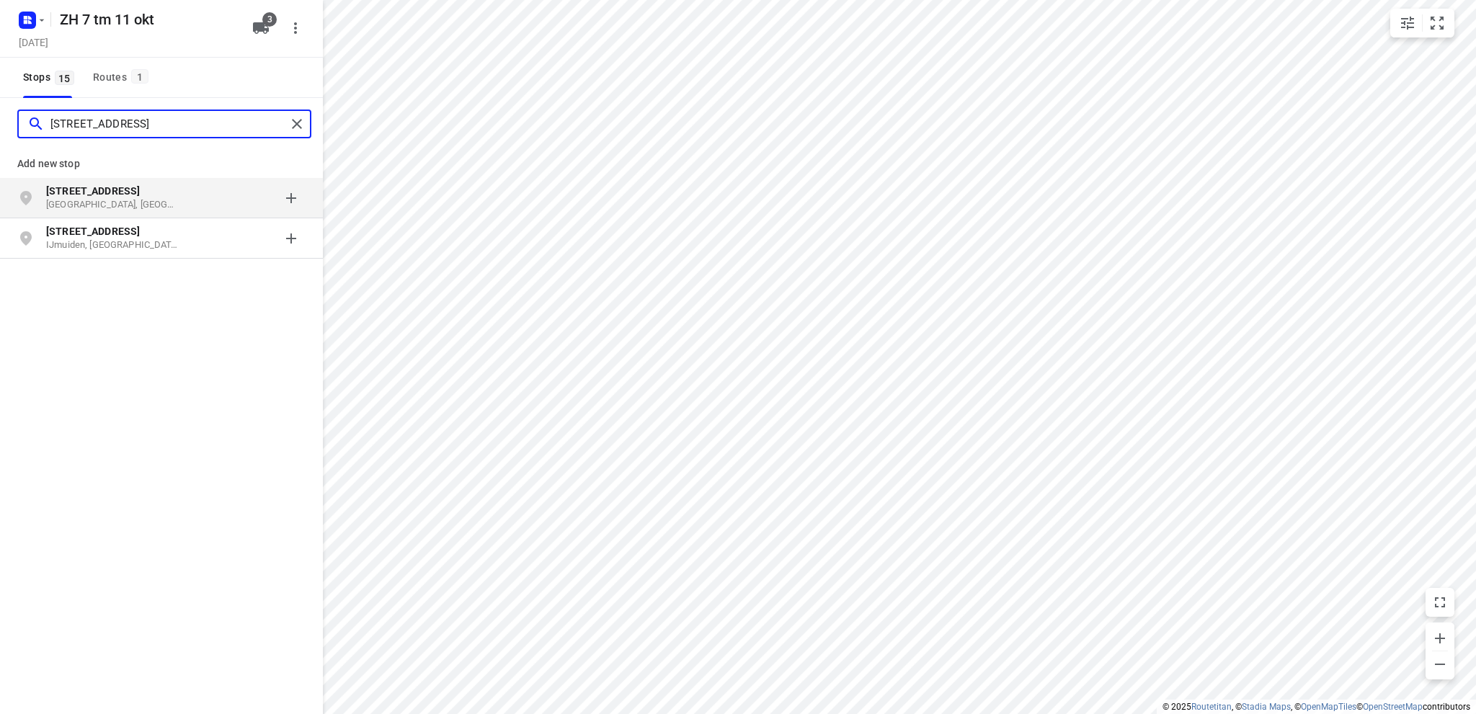
type input "vissershavenstraat 23"
click at [81, 195] on b "Vissershavenstraat 23" at bounding box center [93, 191] width 94 height 12
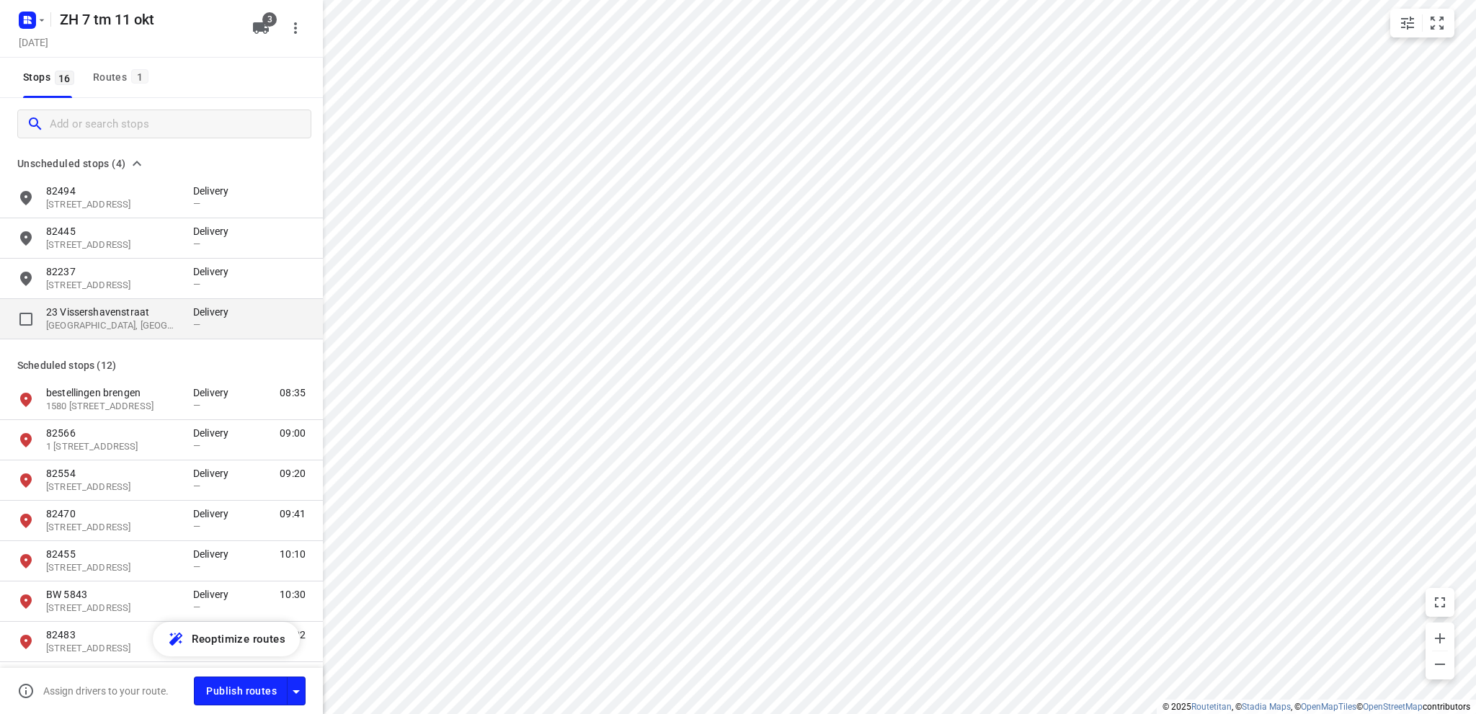
click at [116, 321] on p "2583 DE, Den Haag, NL" at bounding box center [112, 326] width 133 height 14
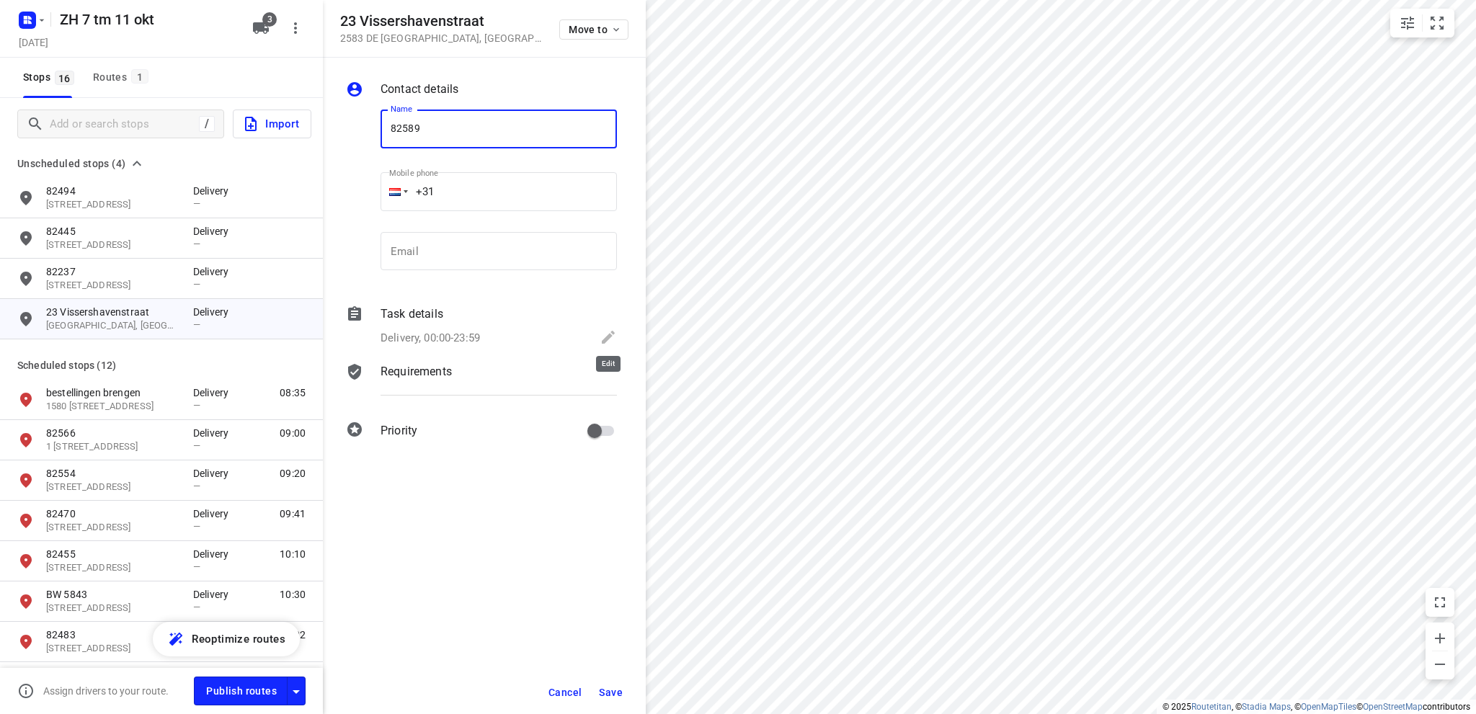
type input "82589"
click at [608, 336] on icon at bounding box center [608, 337] width 13 height 13
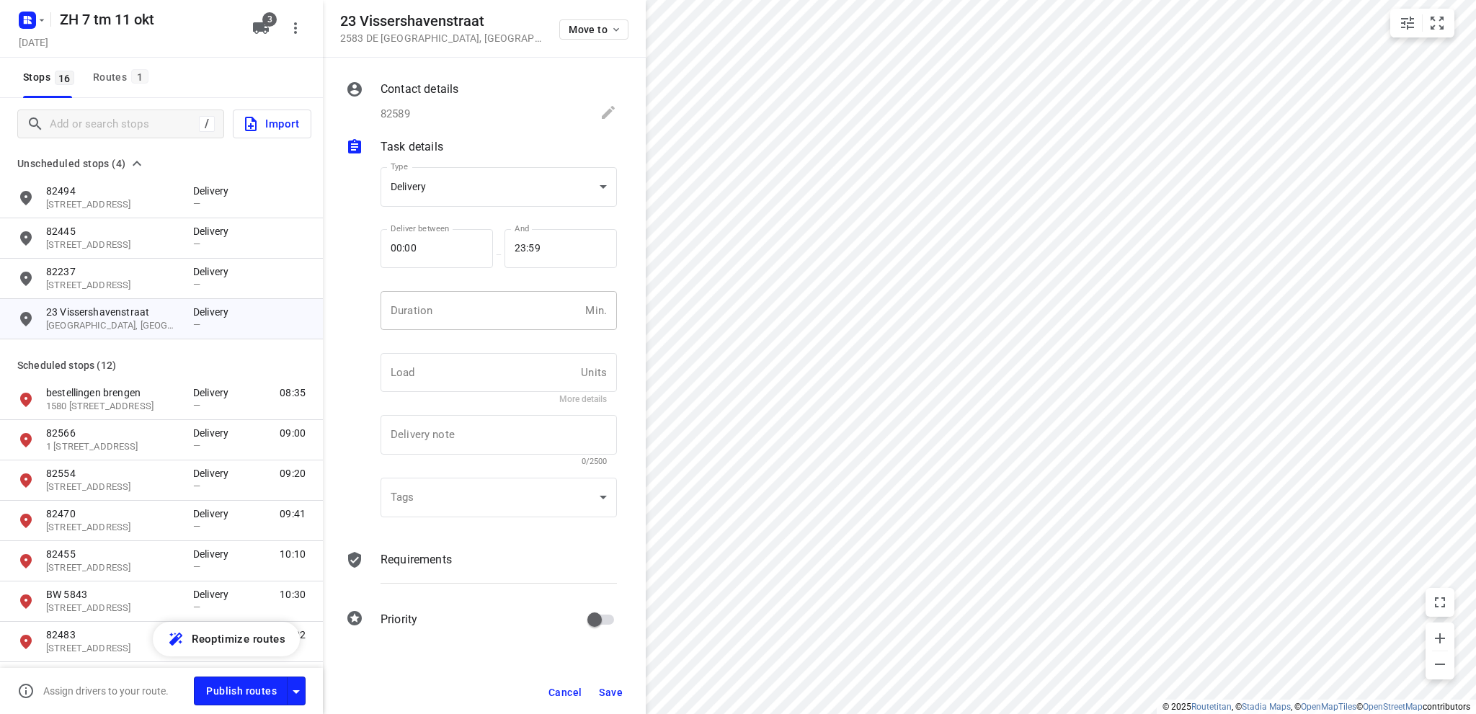
click at [452, 316] on input "number" at bounding box center [479, 310] width 199 height 39
type input "10"
click at [607, 684] on button "Save" at bounding box center [610, 692] width 35 height 26
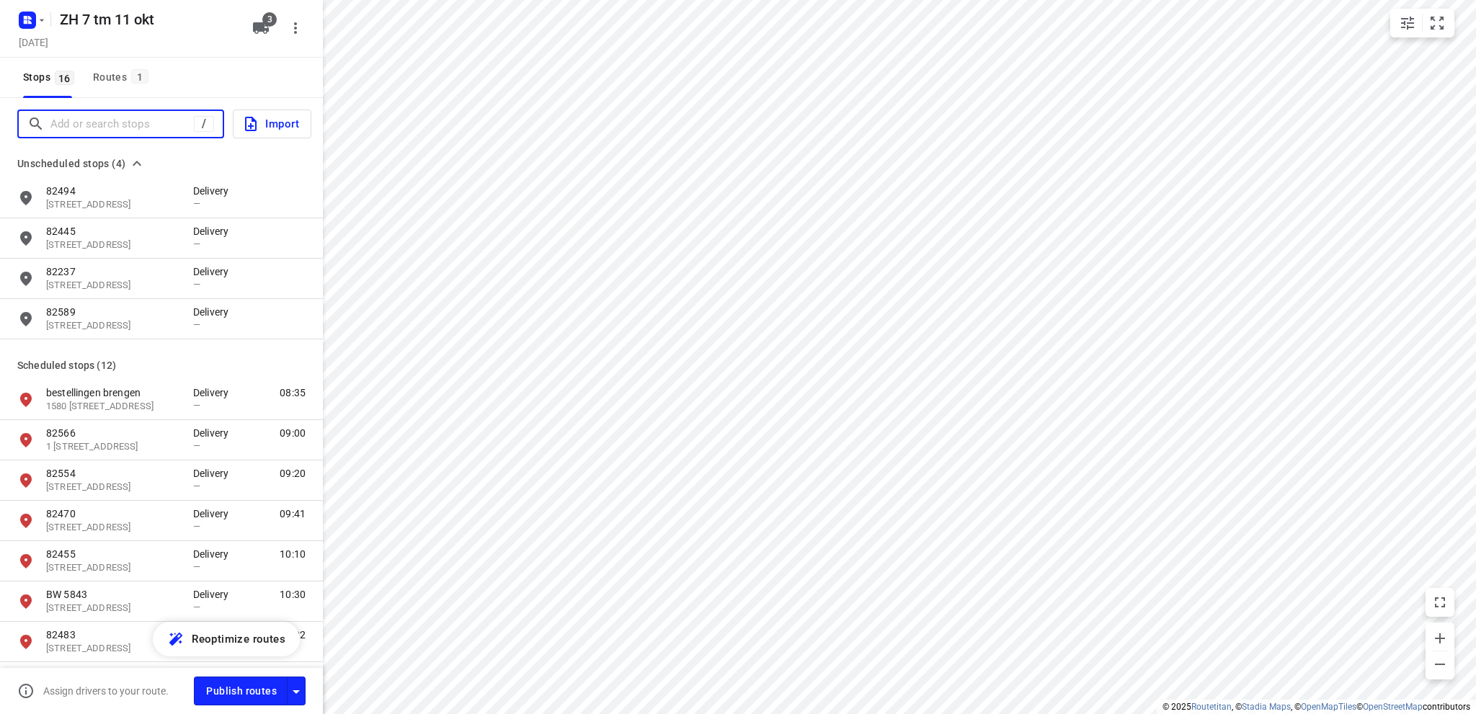
click at [97, 125] on input "Add or search stops" at bounding box center [121, 124] width 143 height 22
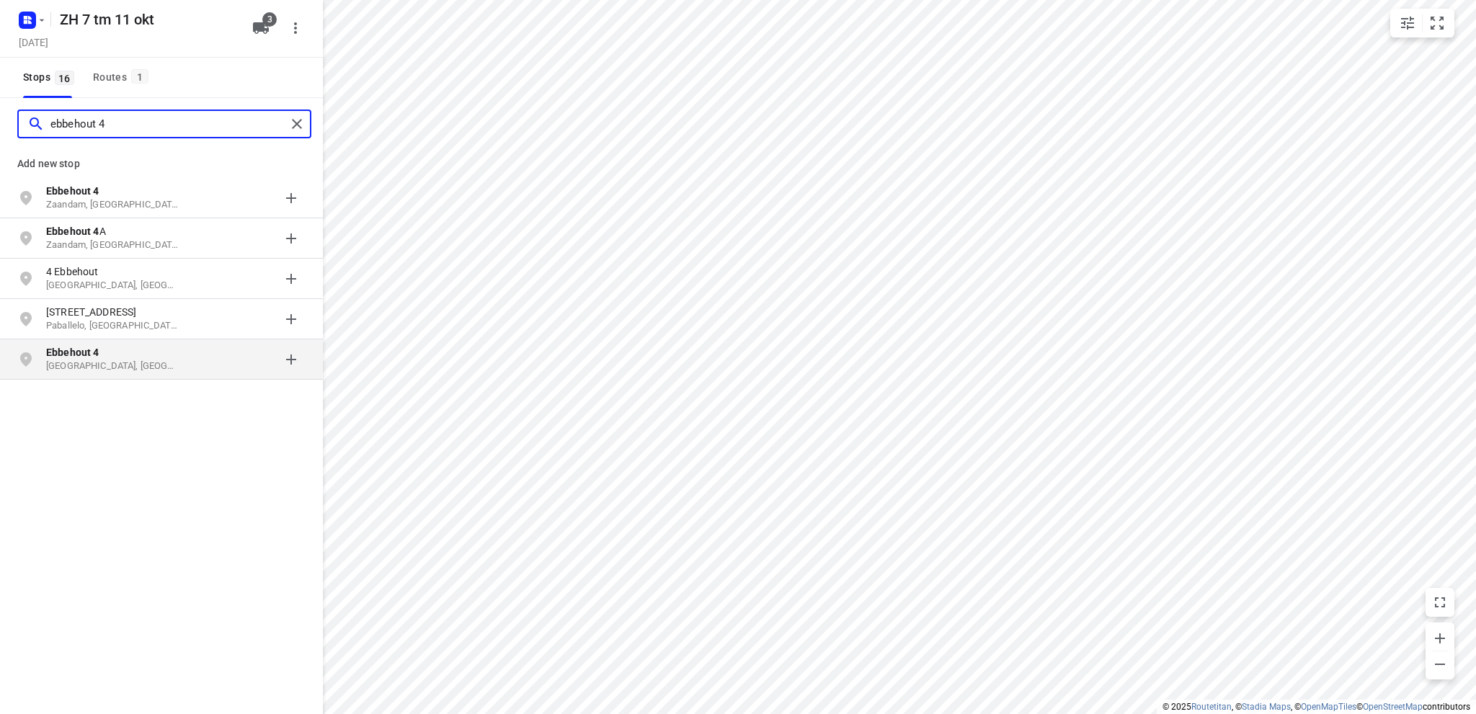
type input "ebbehout 4"
click at [115, 360] on p "Zoetermeer, Nederland" at bounding box center [112, 367] width 133 height 14
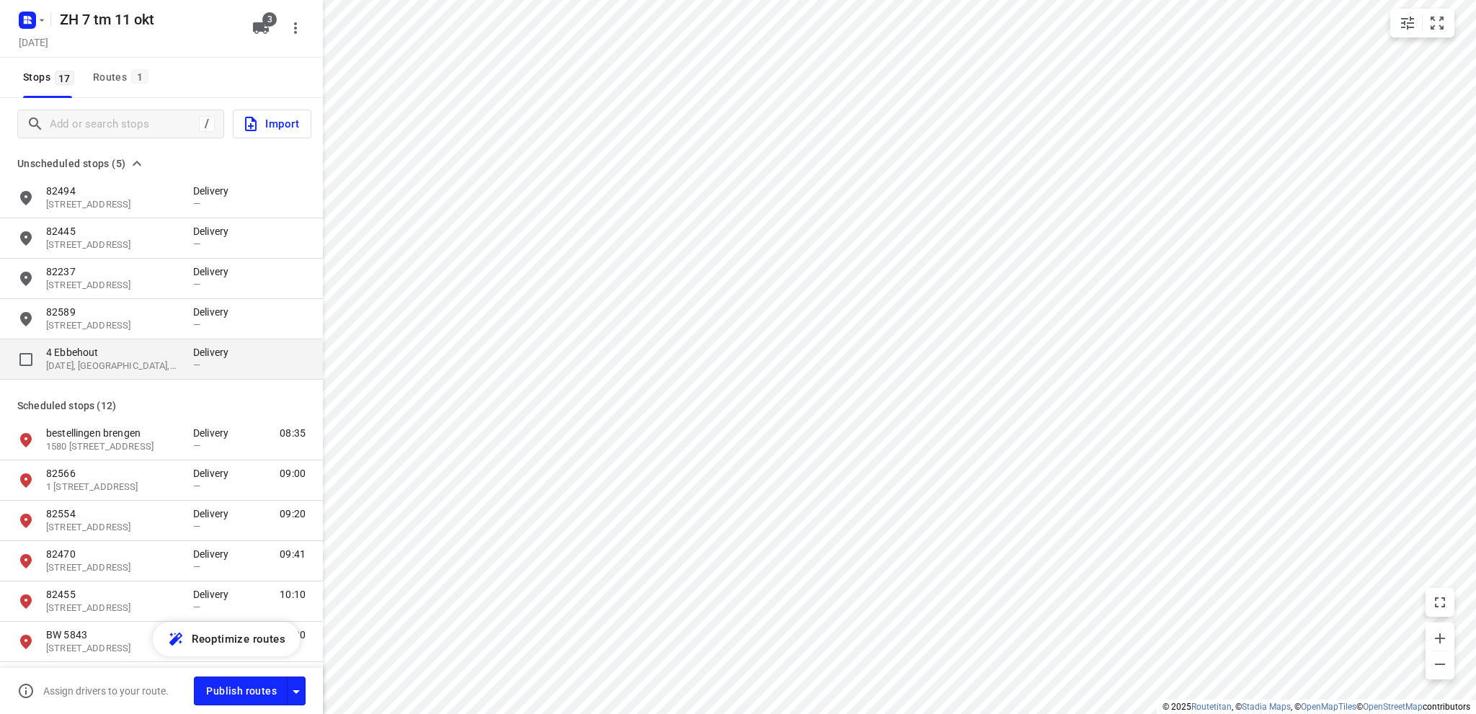
click at [121, 351] on p "4 Ebbehout" at bounding box center [112, 352] width 133 height 14
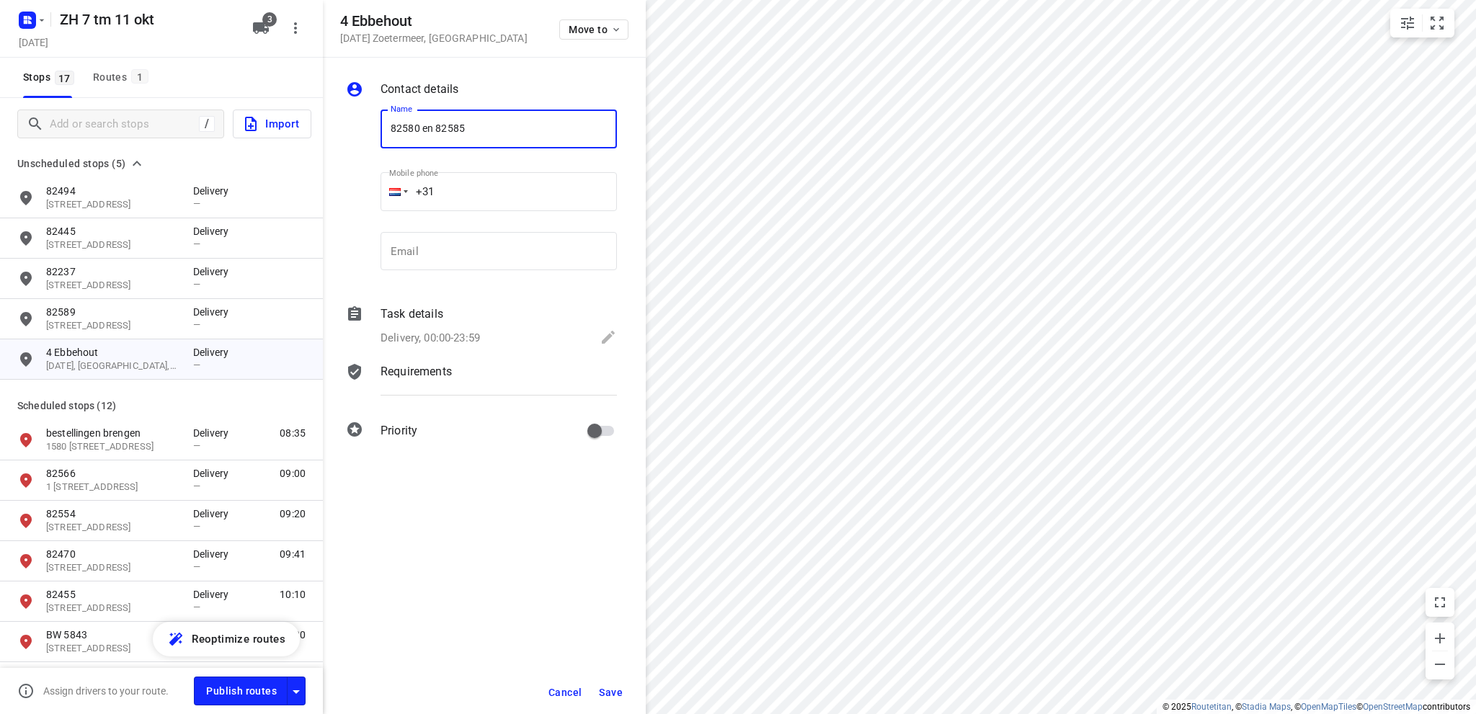
type input "82580 en 82585"
click at [605, 334] on icon at bounding box center [607, 337] width 17 height 17
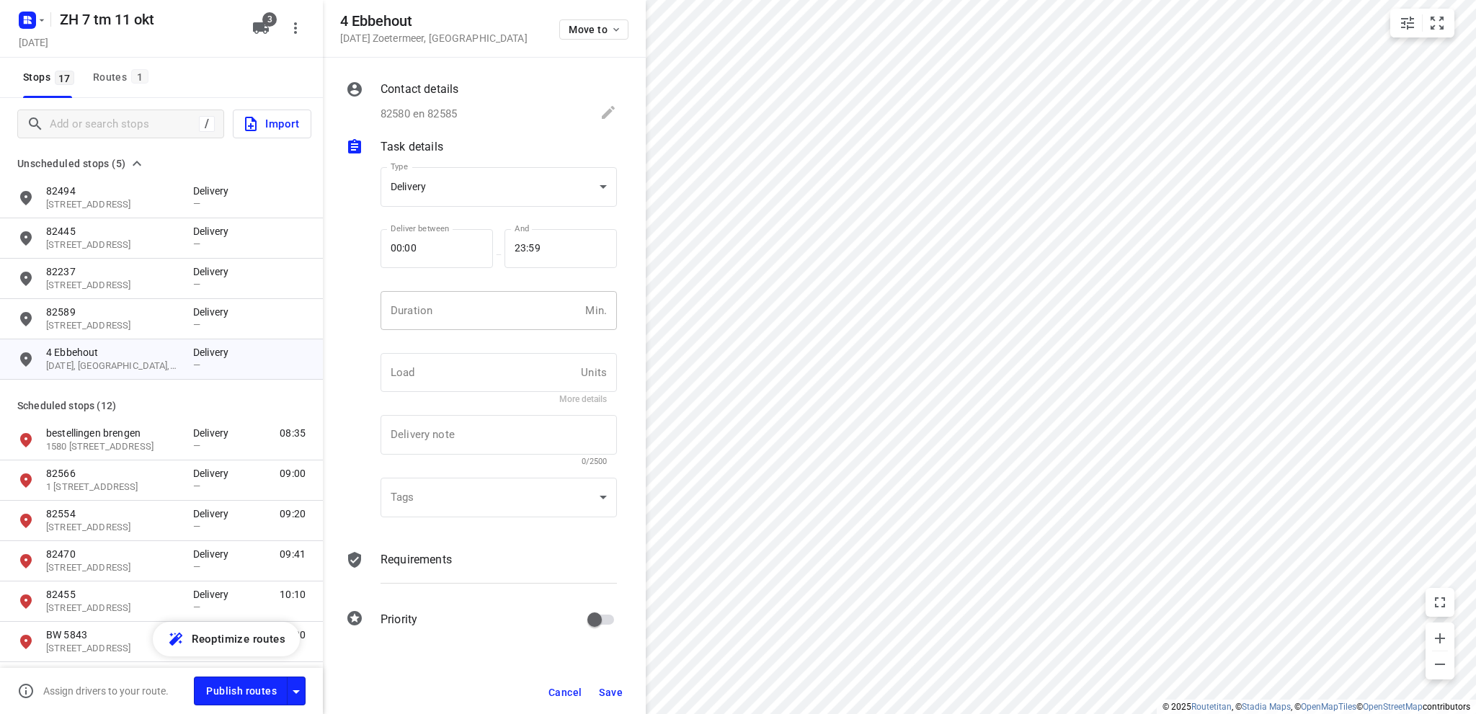
click at [452, 305] on input "number" at bounding box center [479, 310] width 199 height 39
type input "10"
click at [611, 689] on span "Save" at bounding box center [611, 693] width 24 height 12
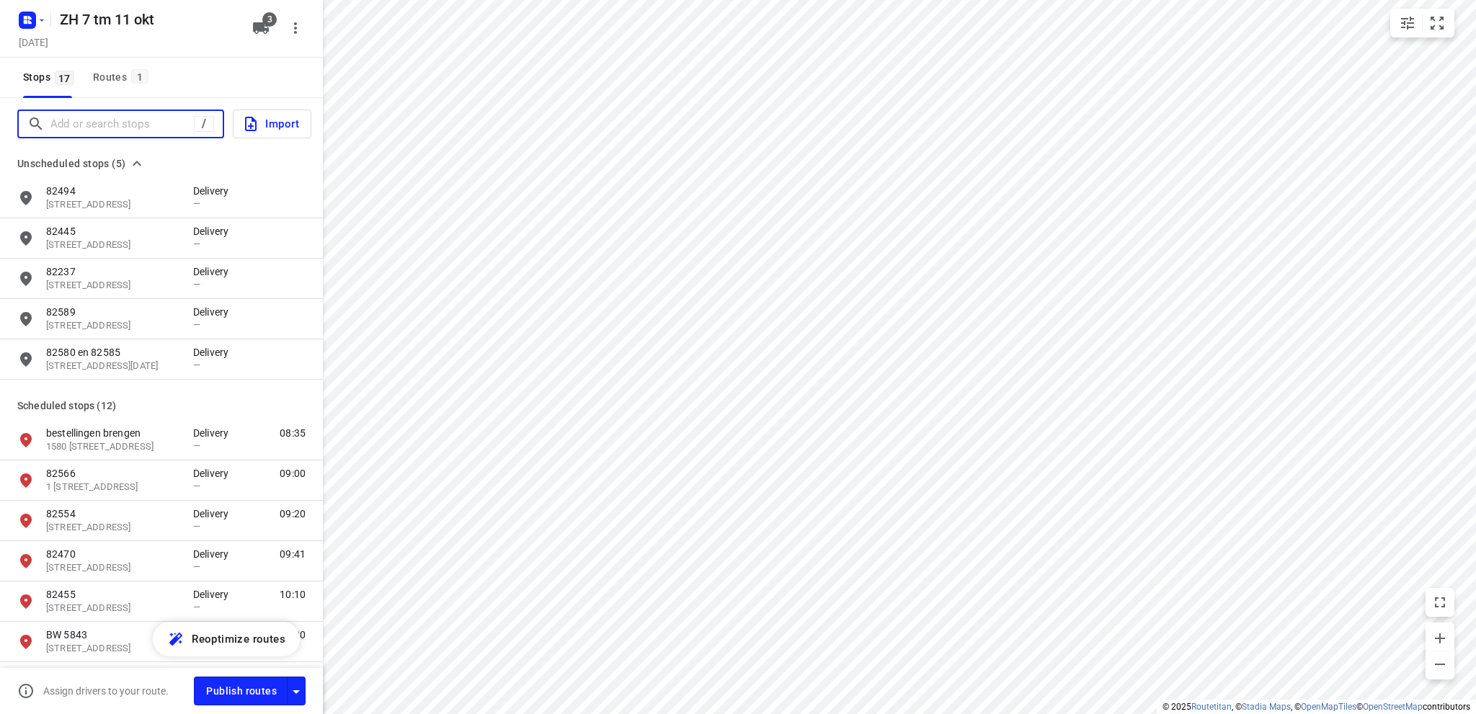
click at [118, 123] on input "Add or search stops" at bounding box center [121, 124] width 143 height 22
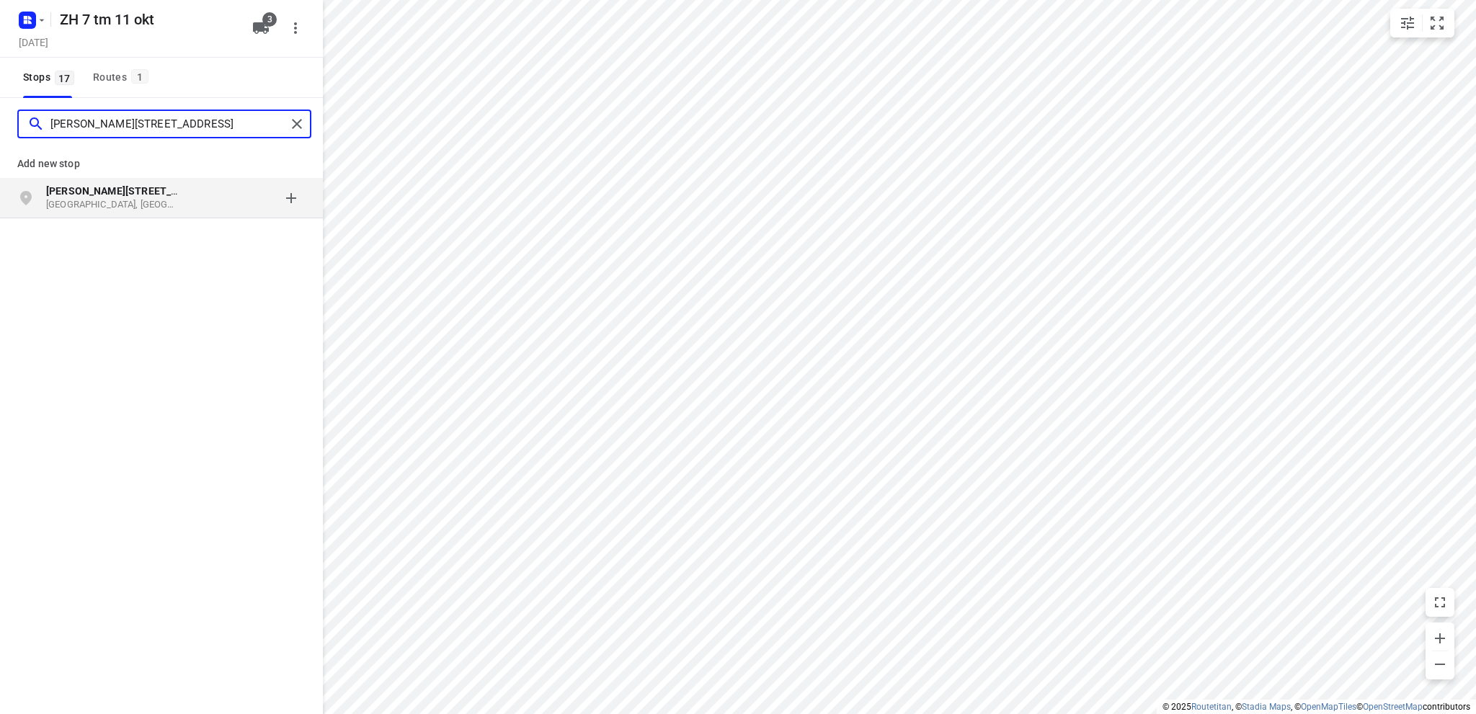
type input "aelbert van spanjekade 6"
click at [116, 189] on b "Aelbert van Spanjekade 6" at bounding box center [132, 191] width 173 height 12
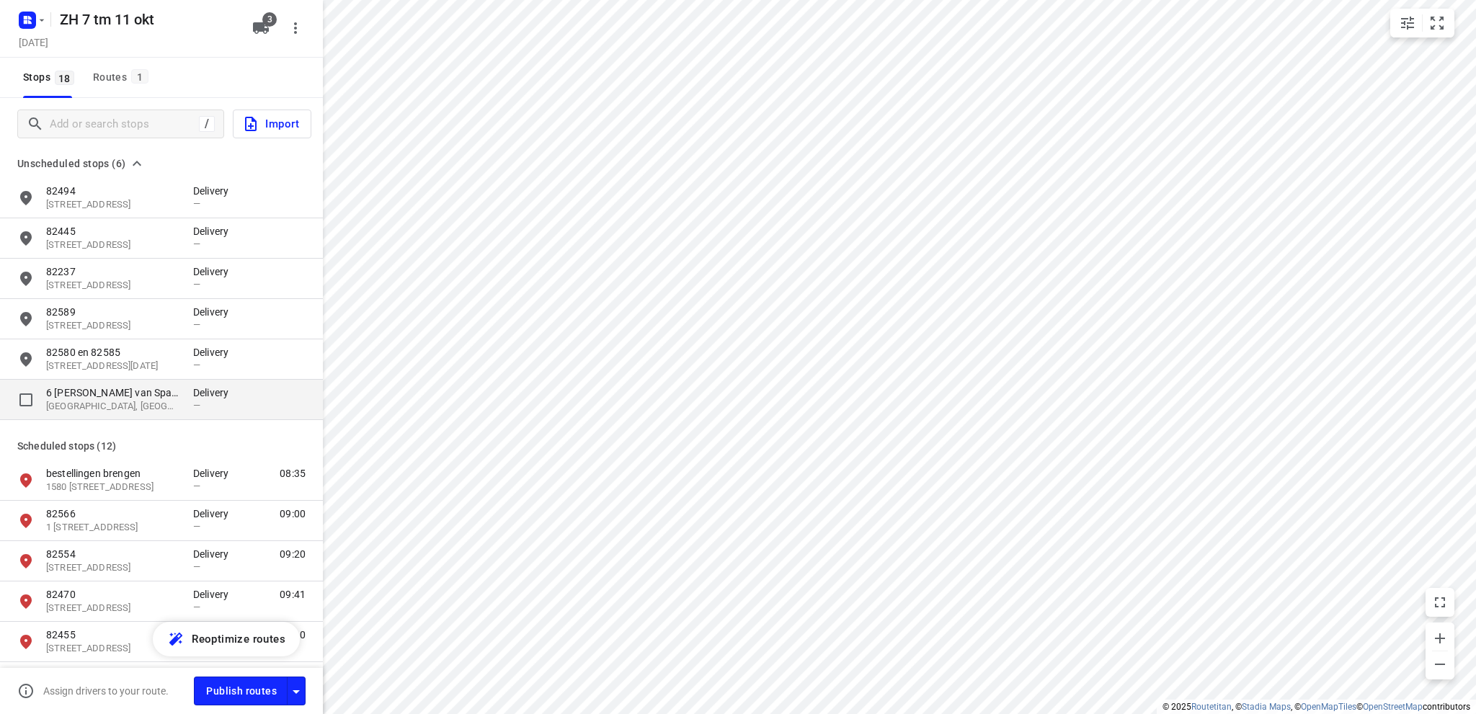
click at [99, 398] on p "6 Aelbert van Spanjekade" at bounding box center [112, 392] width 133 height 14
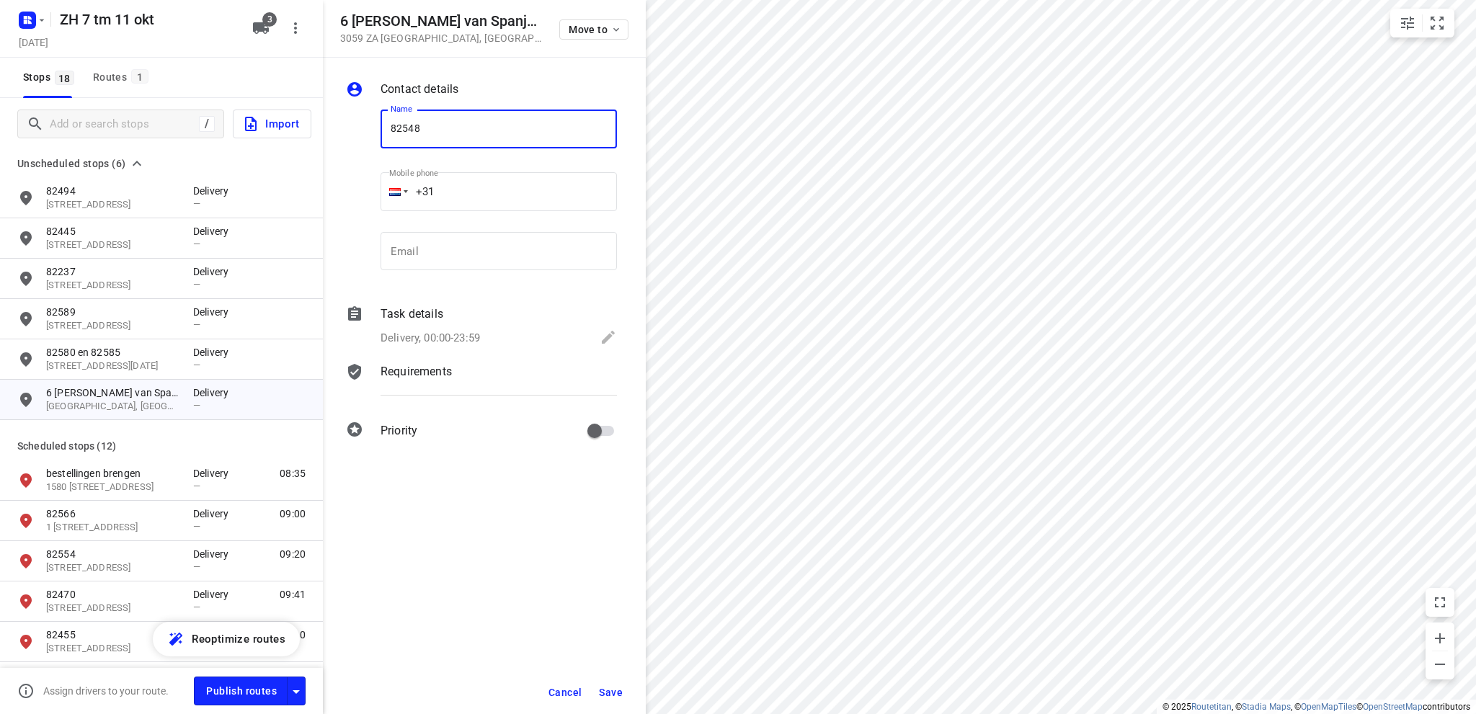
type input "82548"
click at [609, 335] on icon at bounding box center [608, 337] width 13 height 13
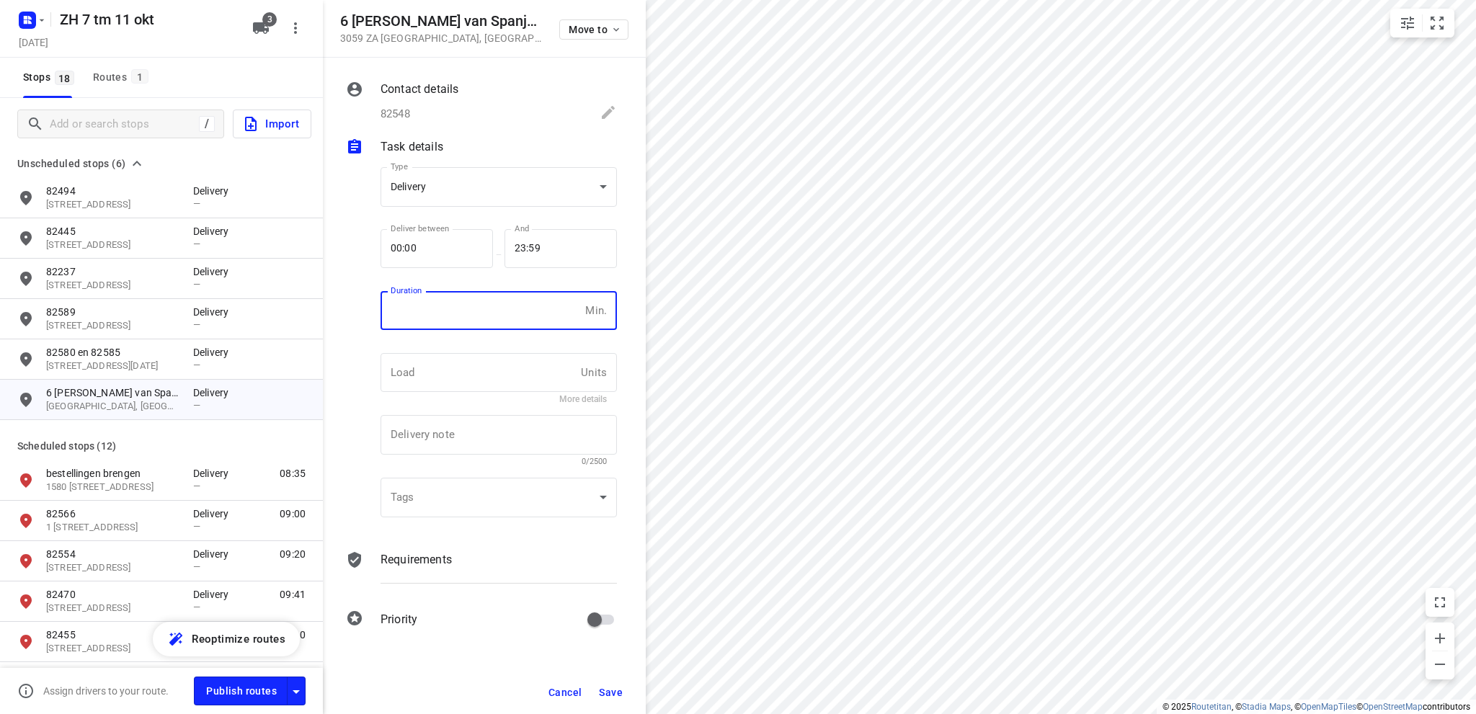
click at [460, 318] on input "number" at bounding box center [479, 310] width 199 height 39
type input "10"
click at [615, 691] on span "Save" at bounding box center [611, 693] width 24 height 12
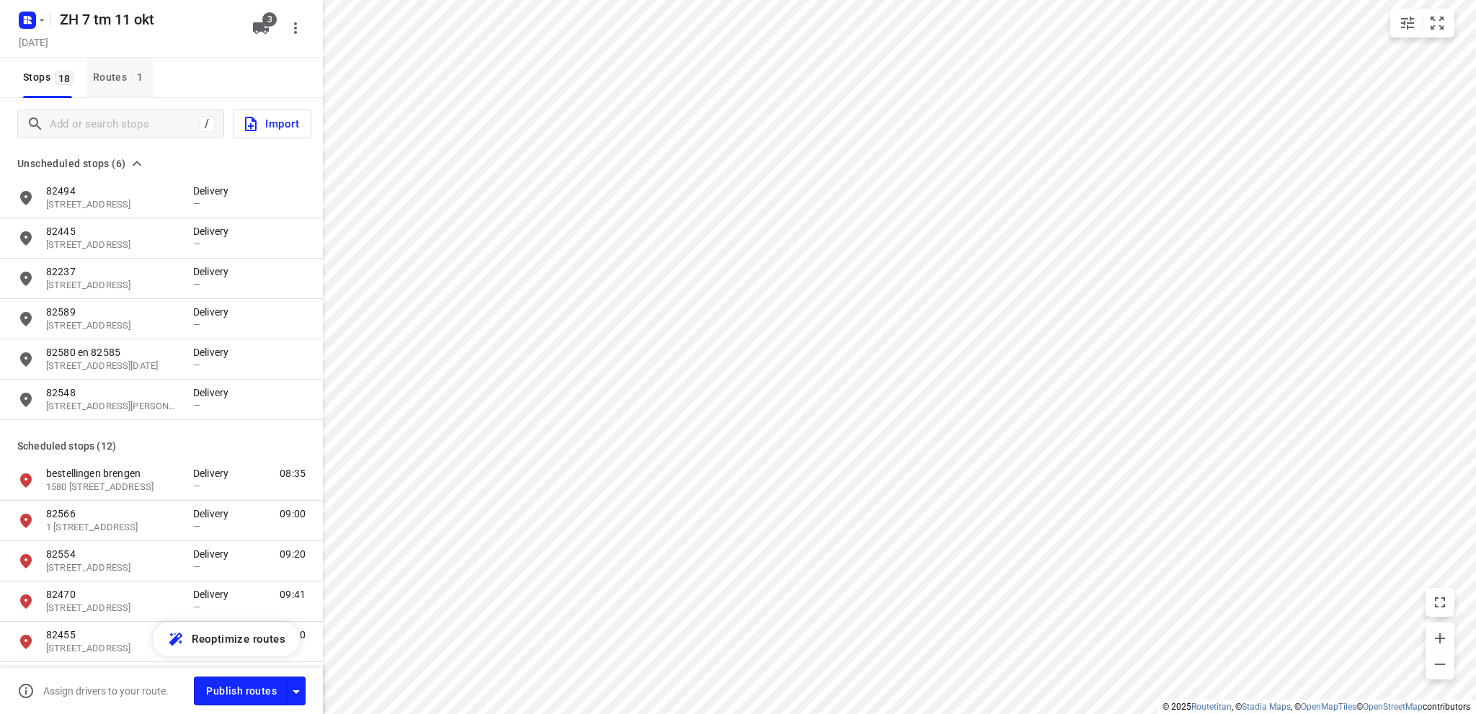
click at [104, 77] on div "Routes 1" at bounding box center [123, 77] width 60 height 18
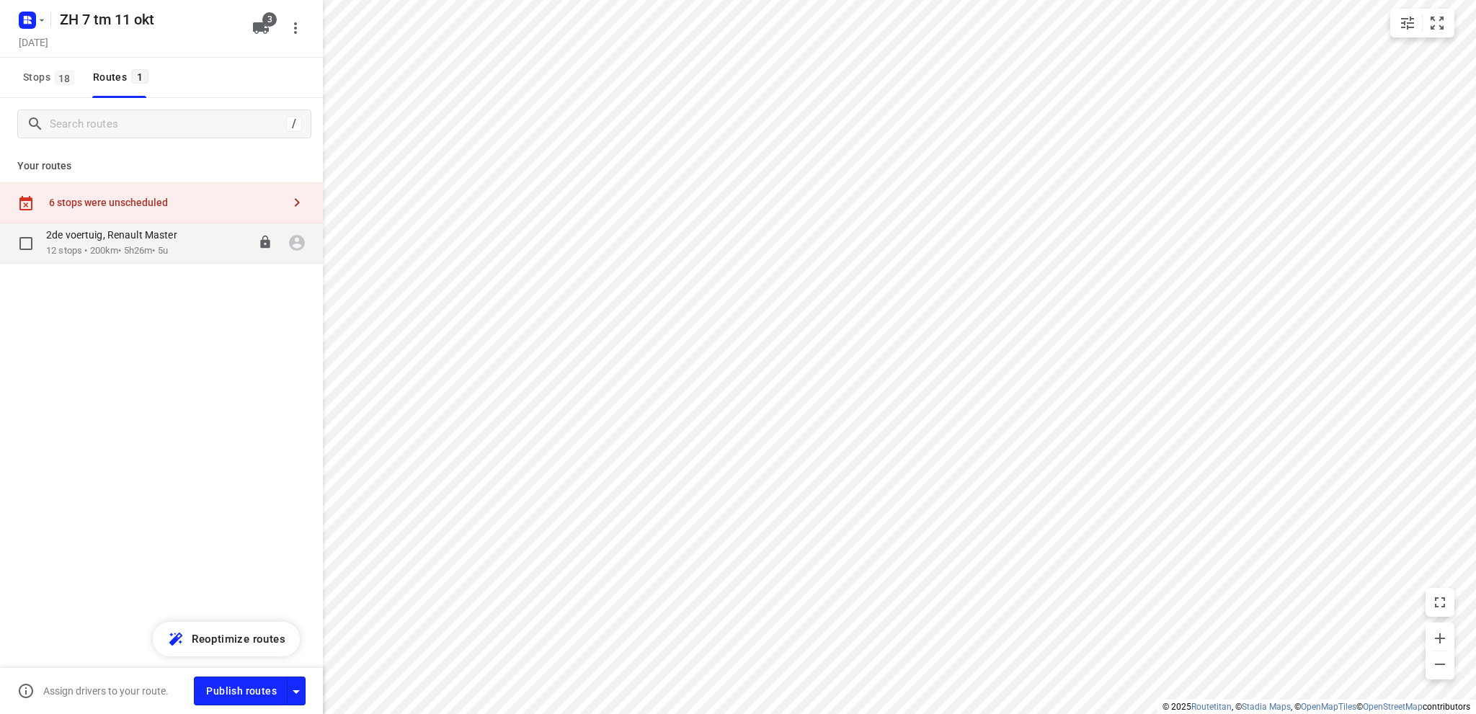
click at [133, 246] on p "12 stops • 200km • 5h26m • 5u" at bounding box center [119, 251] width 146 height 14
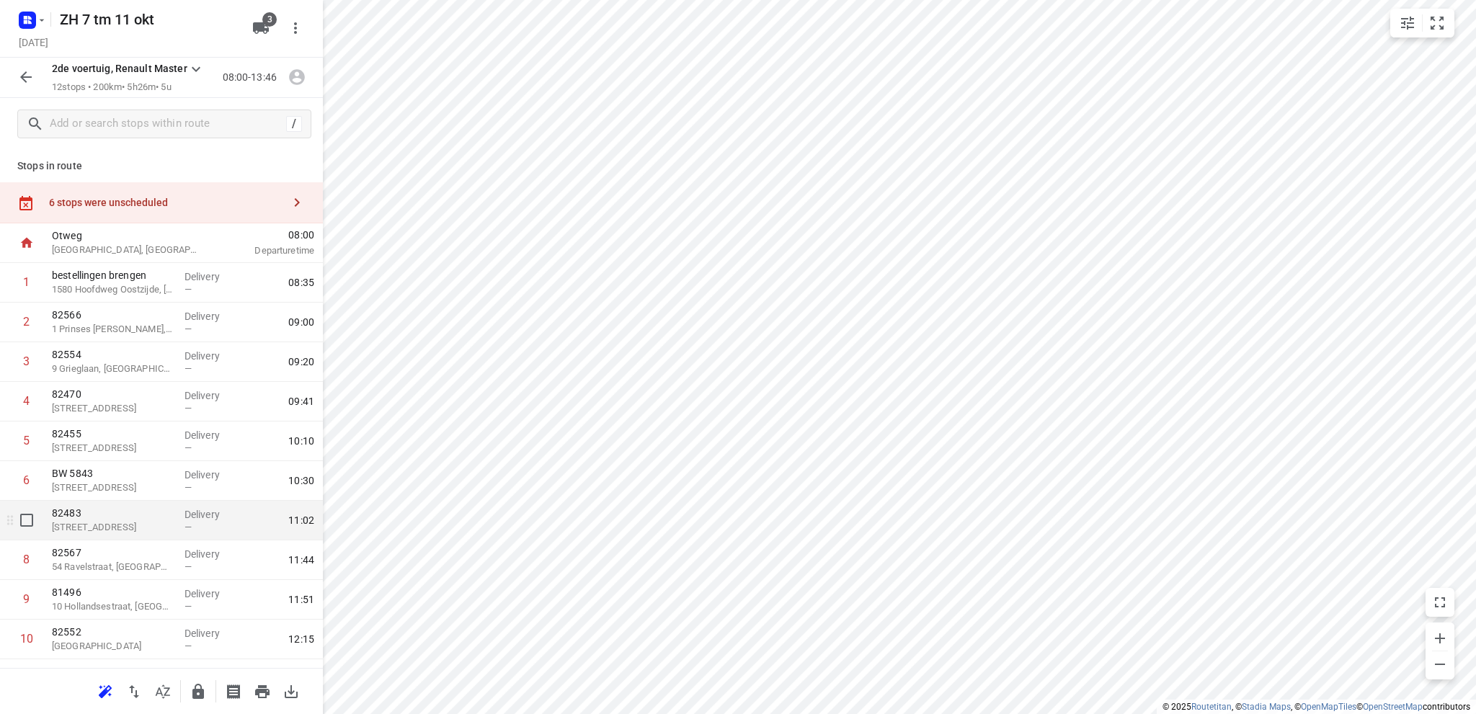
scroll to position [110, 0]
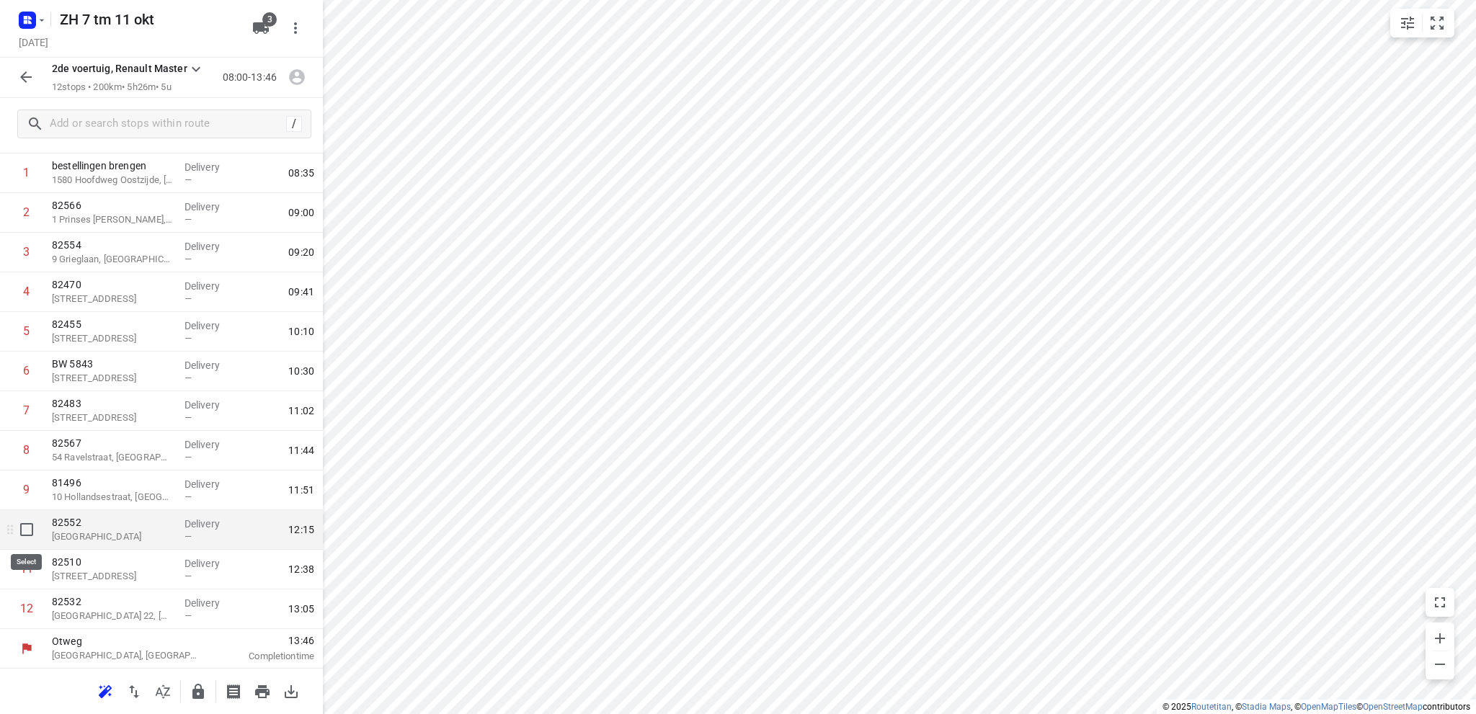
click at [23, 525] on input "checkbox" at bounding box center [26, 529] width 29 height 29
checkbox input "true"
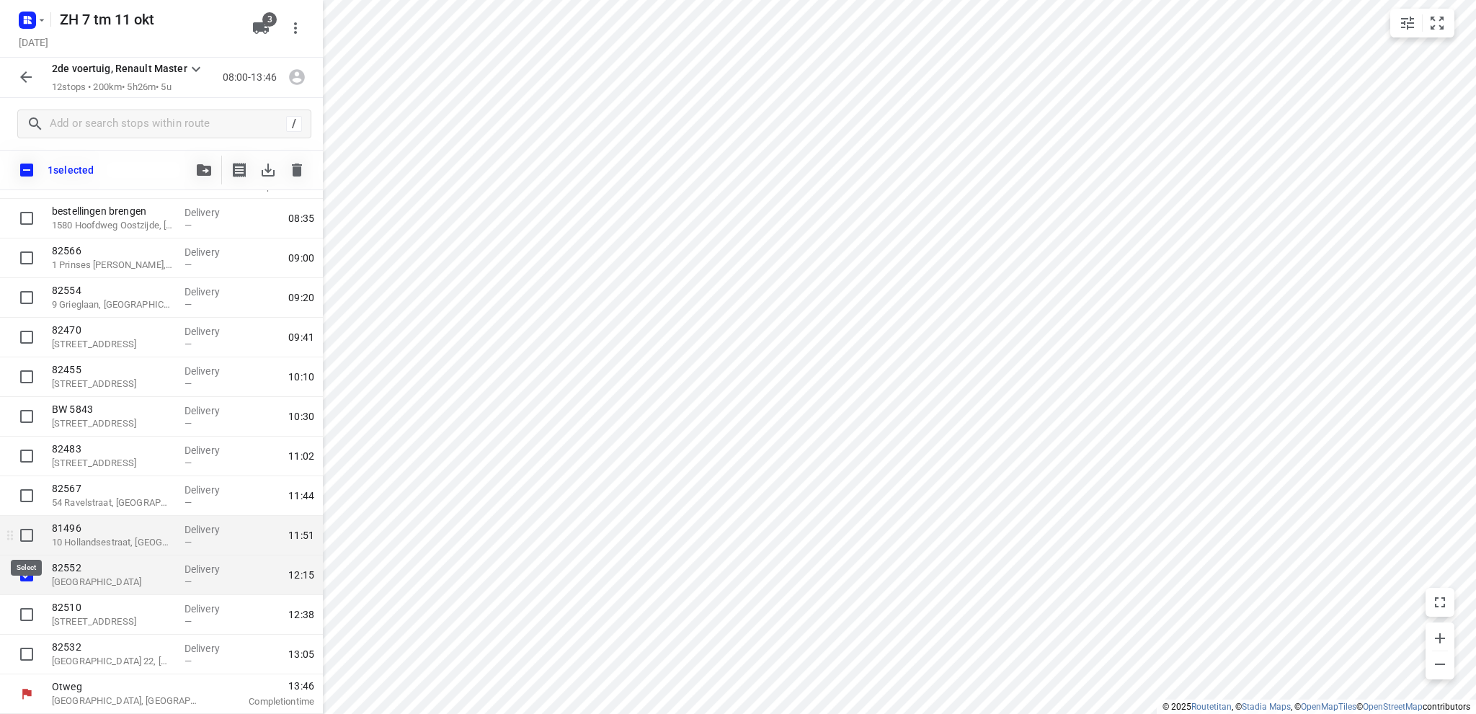
scroll to position [104, 0]
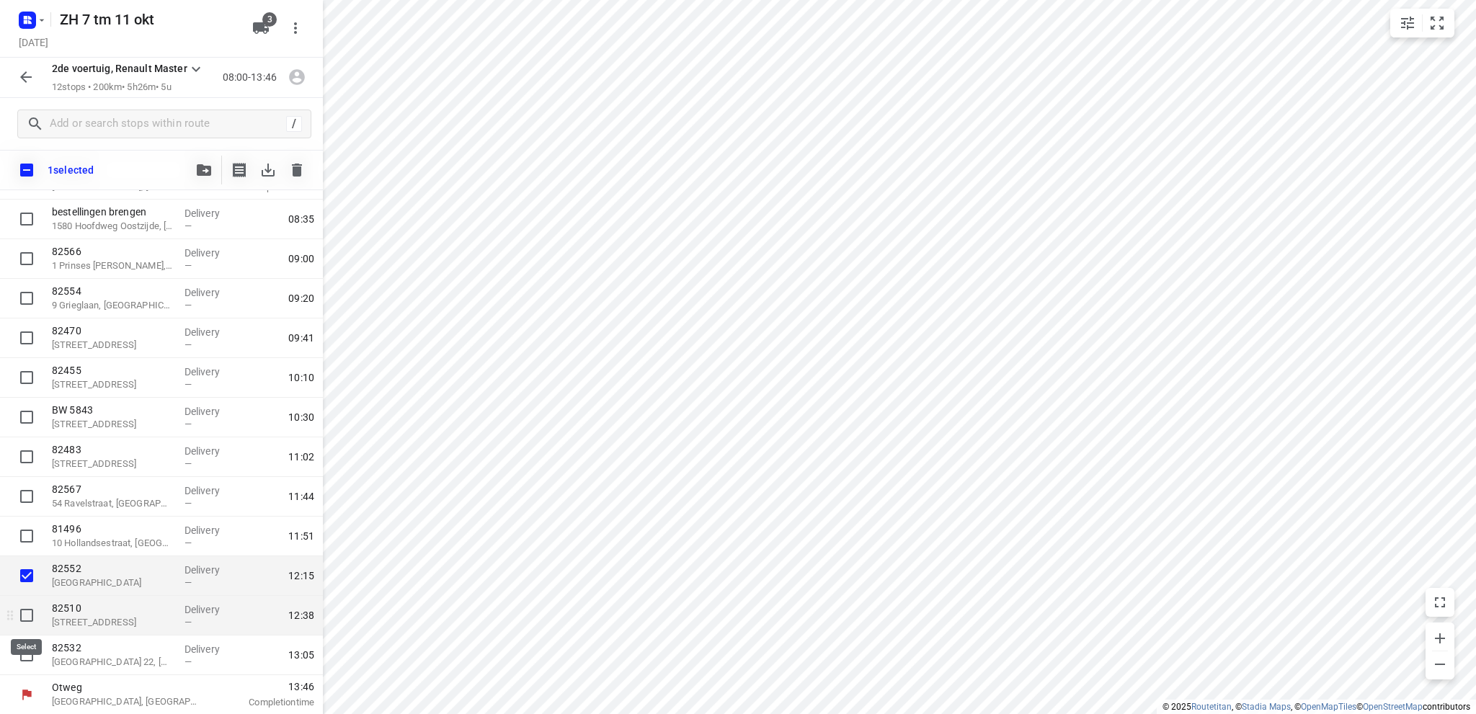
click at [27, 610] on input "checkbox" at bounding box center [26, 615] width 29 height 29
checkbox input "true"
click at [20, 653] on input "checkbox" at bounding box center [26, 654] width 29 height 29
checkbox input "true"
click at [24, 166] on input "checkbox" at bounding box center [27, 170] width 30 height 30
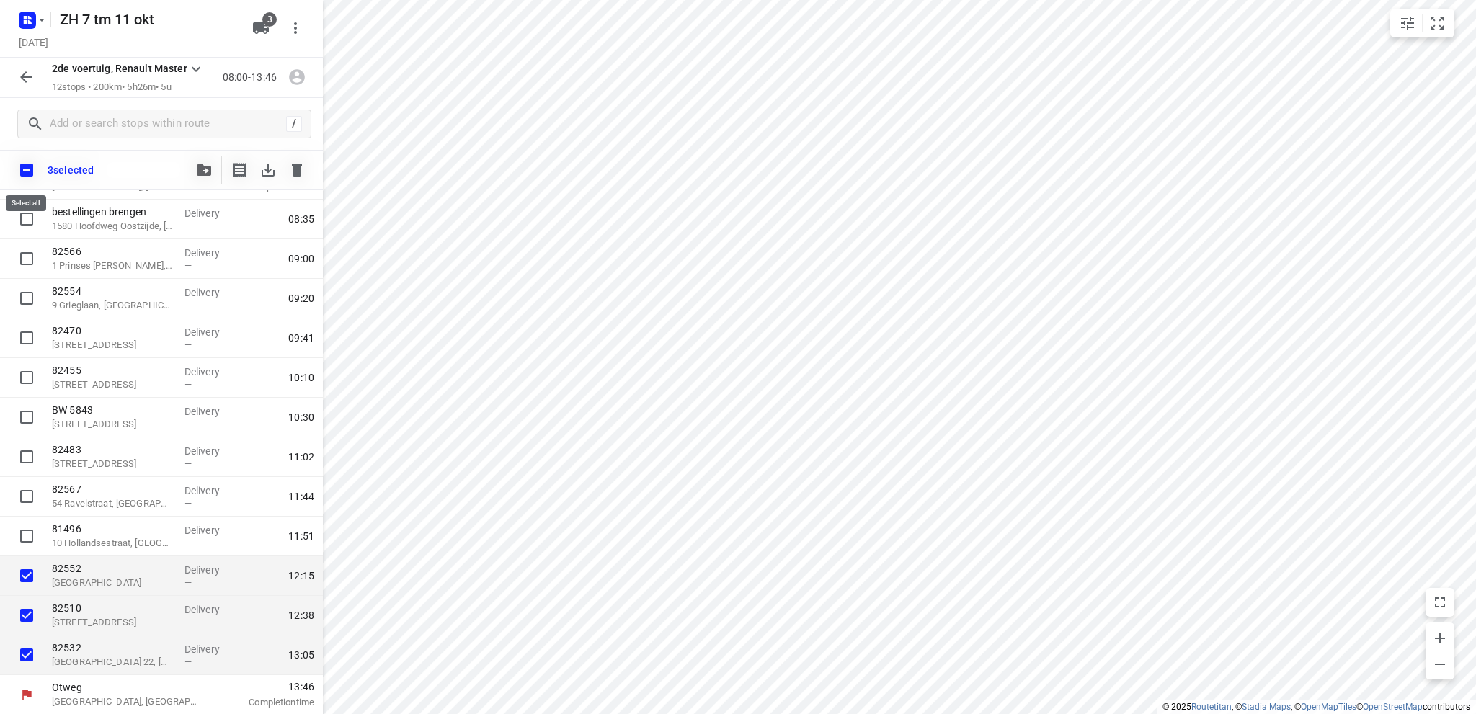
checkbox input "true"
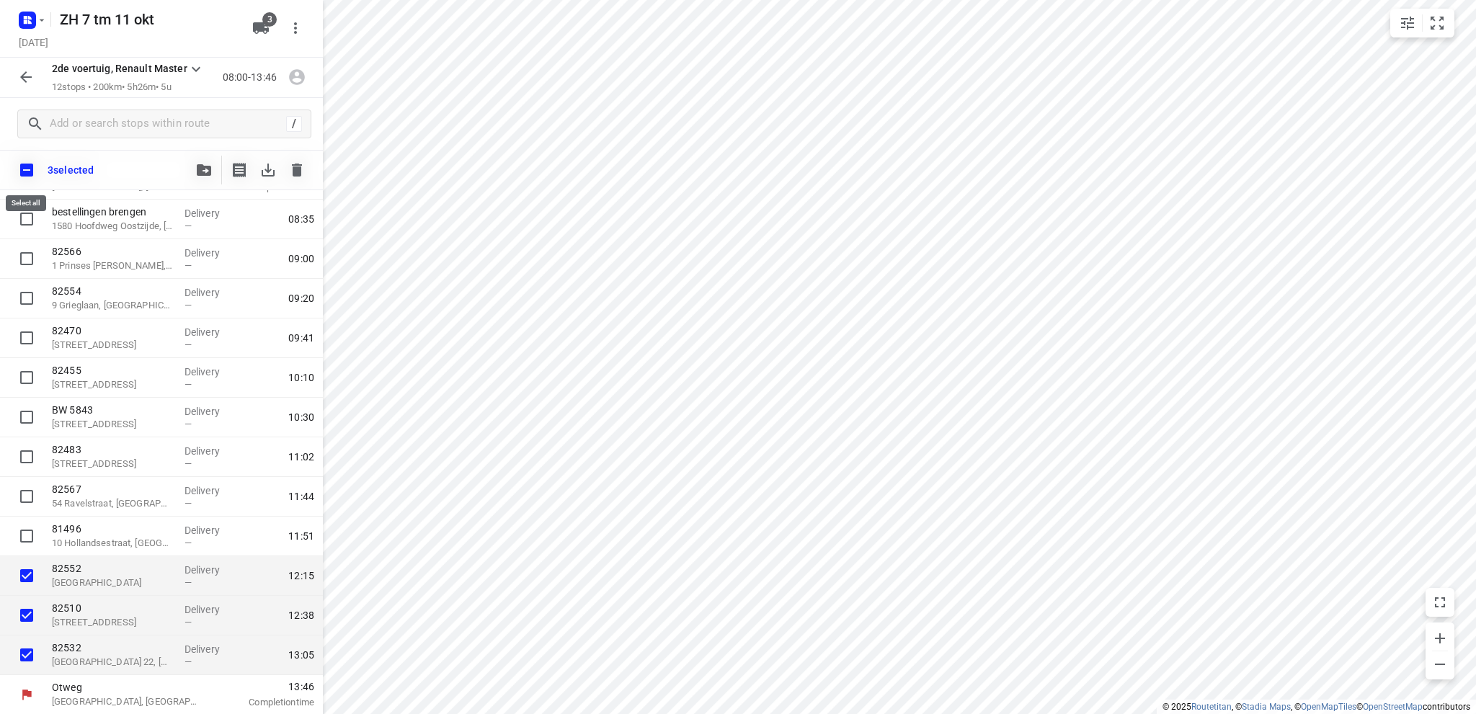
checkbox input "true"
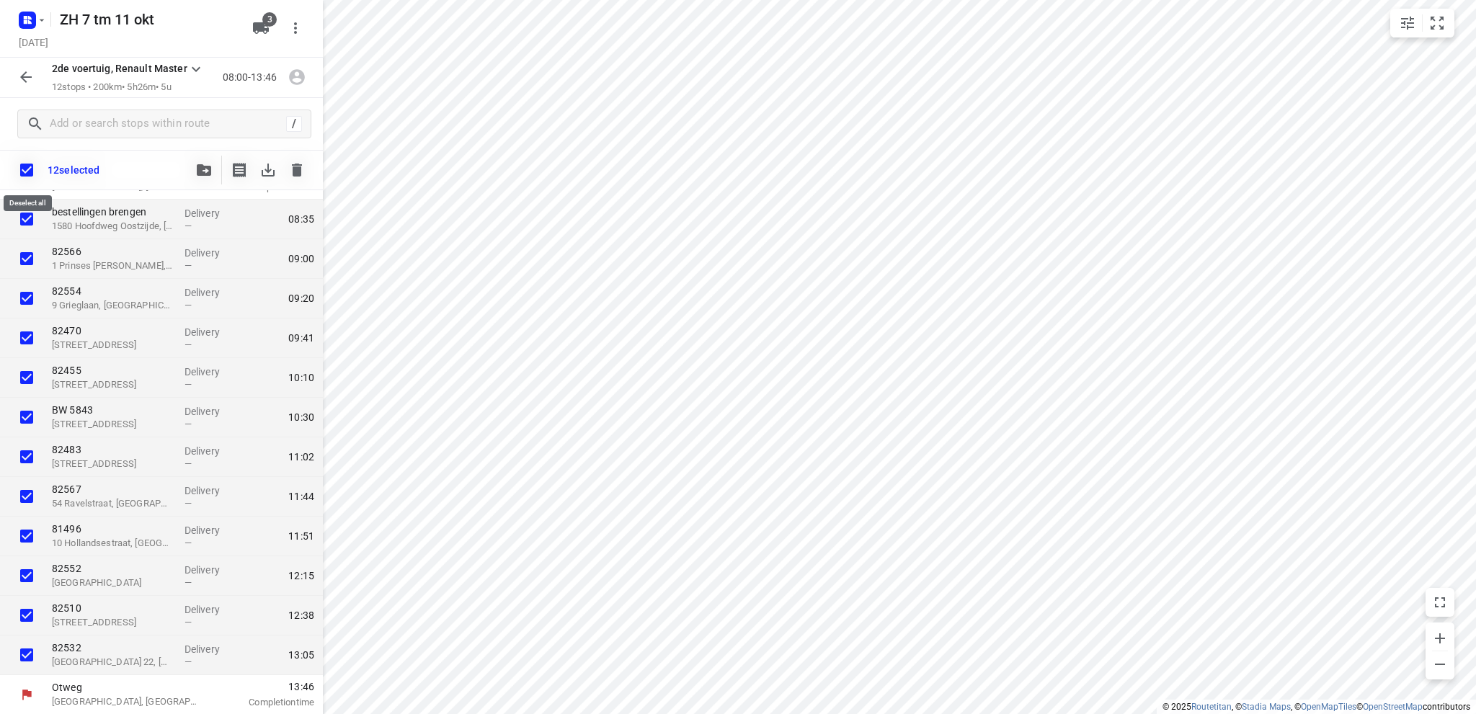
click at [24, 166] on input "checkbox" at bounding box center [27, 170] width 30 height 30
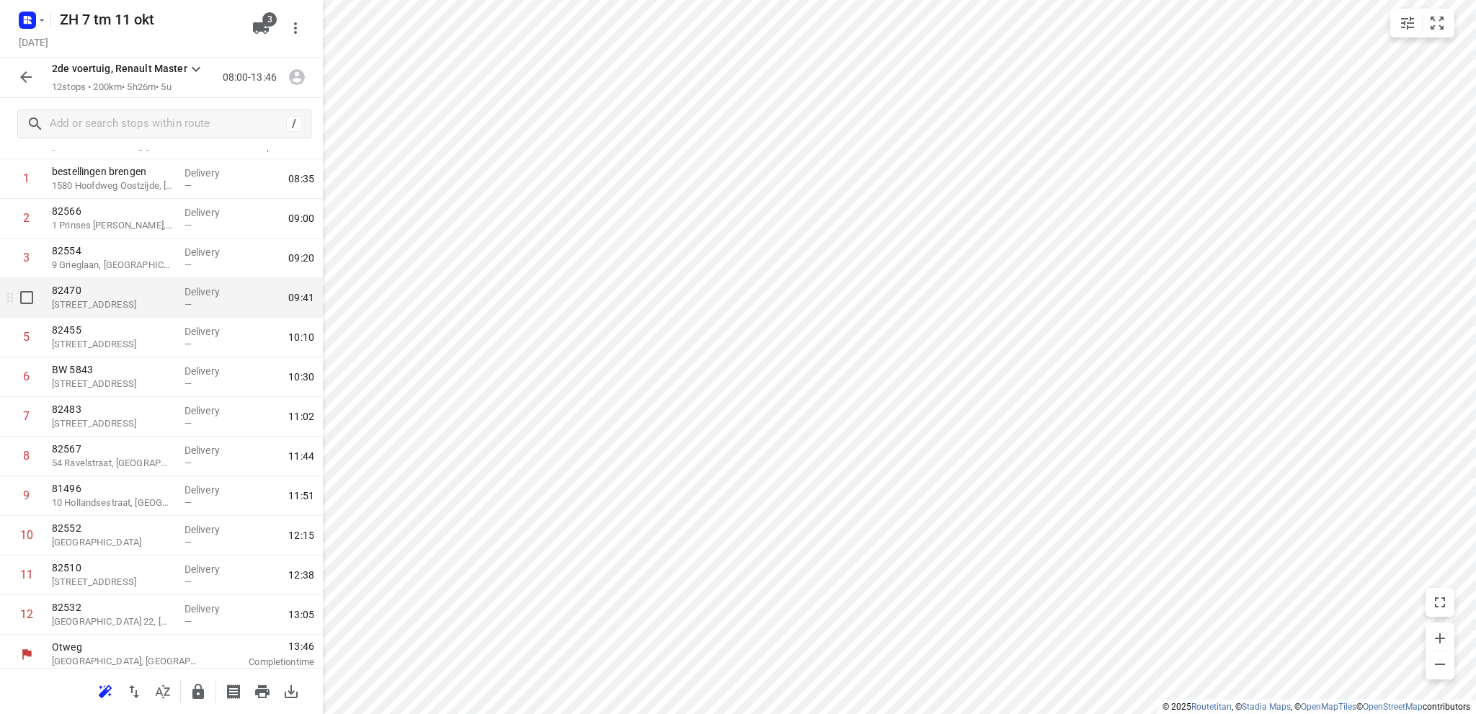
scroll to position [0, 0]
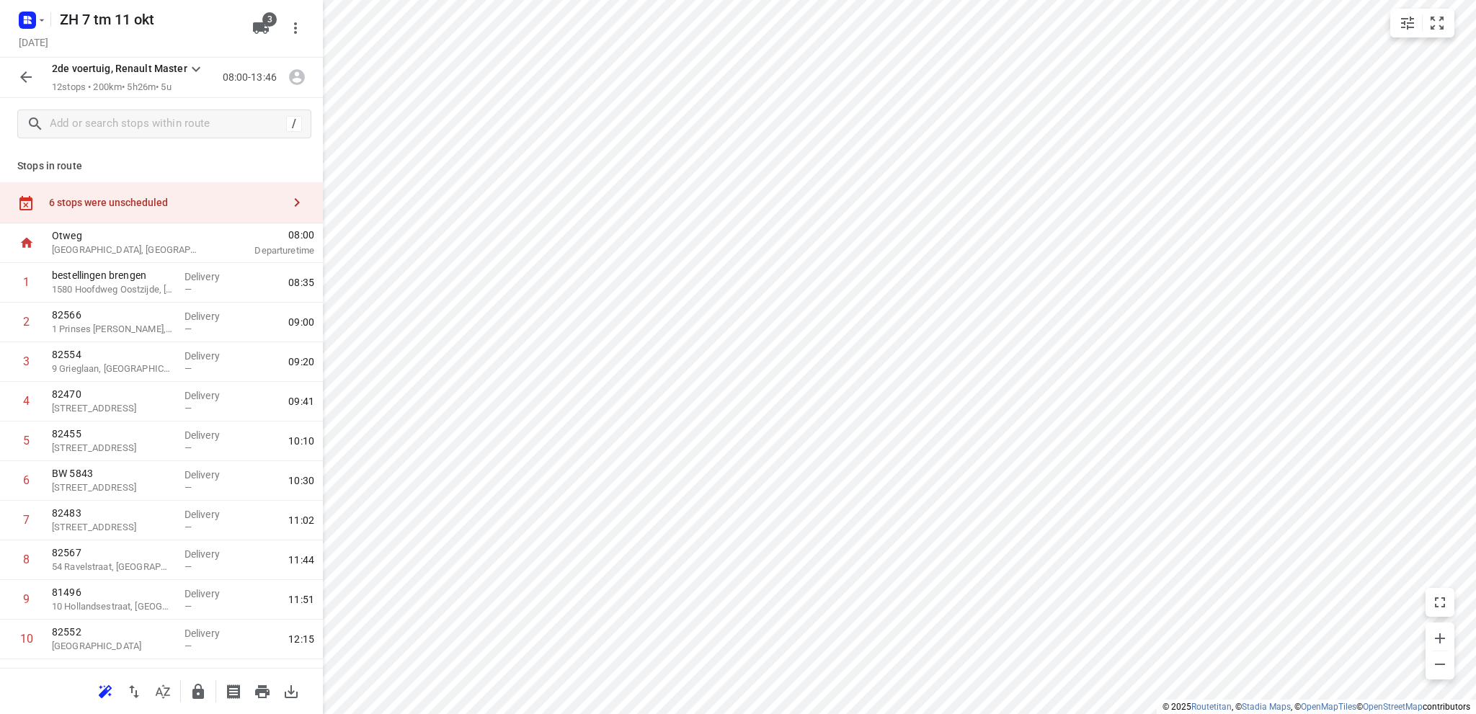
click at [122, 198] on div "6 stops were unscheduled" at bounding box center [165, 203] width 233 height 12
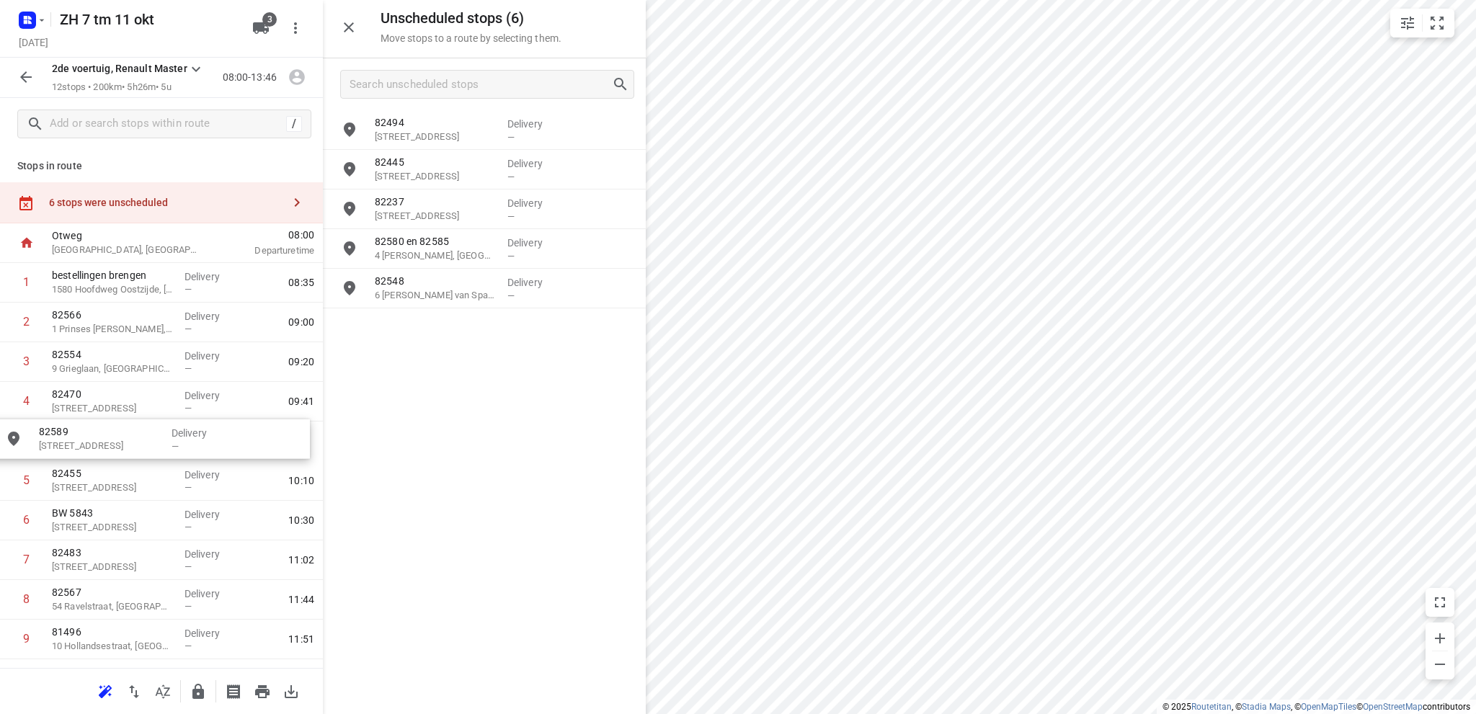
drag, startPoint x: 437, startPoint y: 256, endPoint x: 95, endPoint y: 446, distance: 390.9
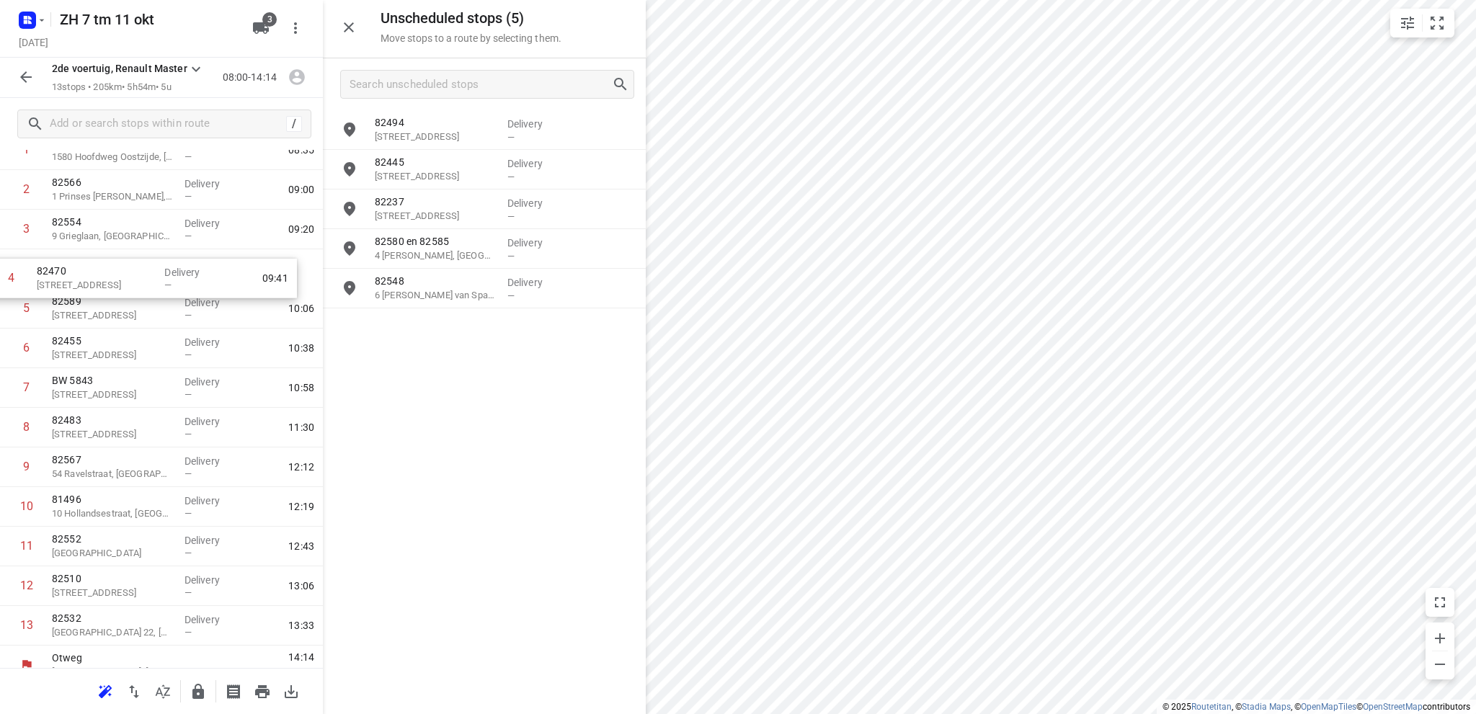
scroll to position [125, 0]
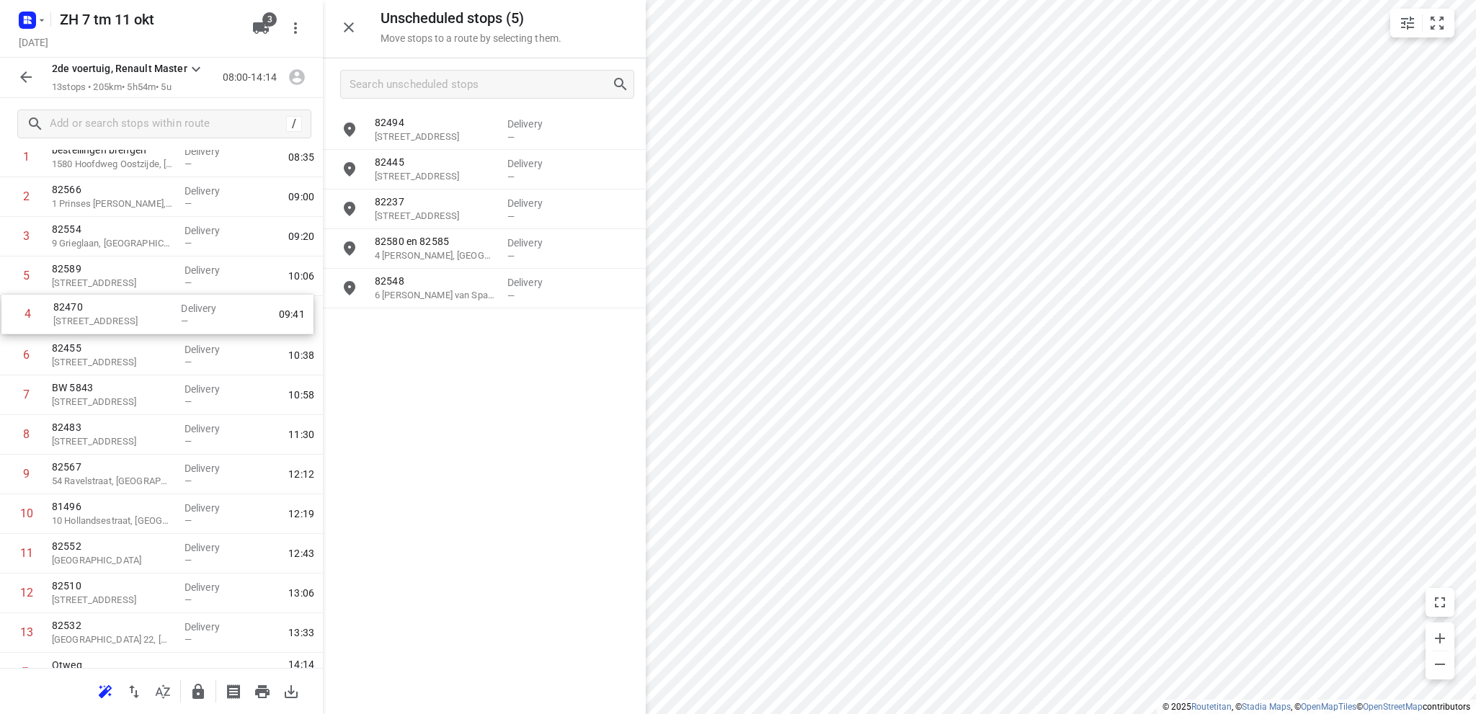
drag, startPoint x: 117, startPoint y: 267, endPoint x: 115, endPoint y: 327, distance: 60.6
click at [115, 327] on div "1 bestellingen brengen 1580 Hoofdweg Oostzijde, Nieuw-Vennep Delivery — 08:35 2…" at bounding box center [161, 395] width 323 height 515
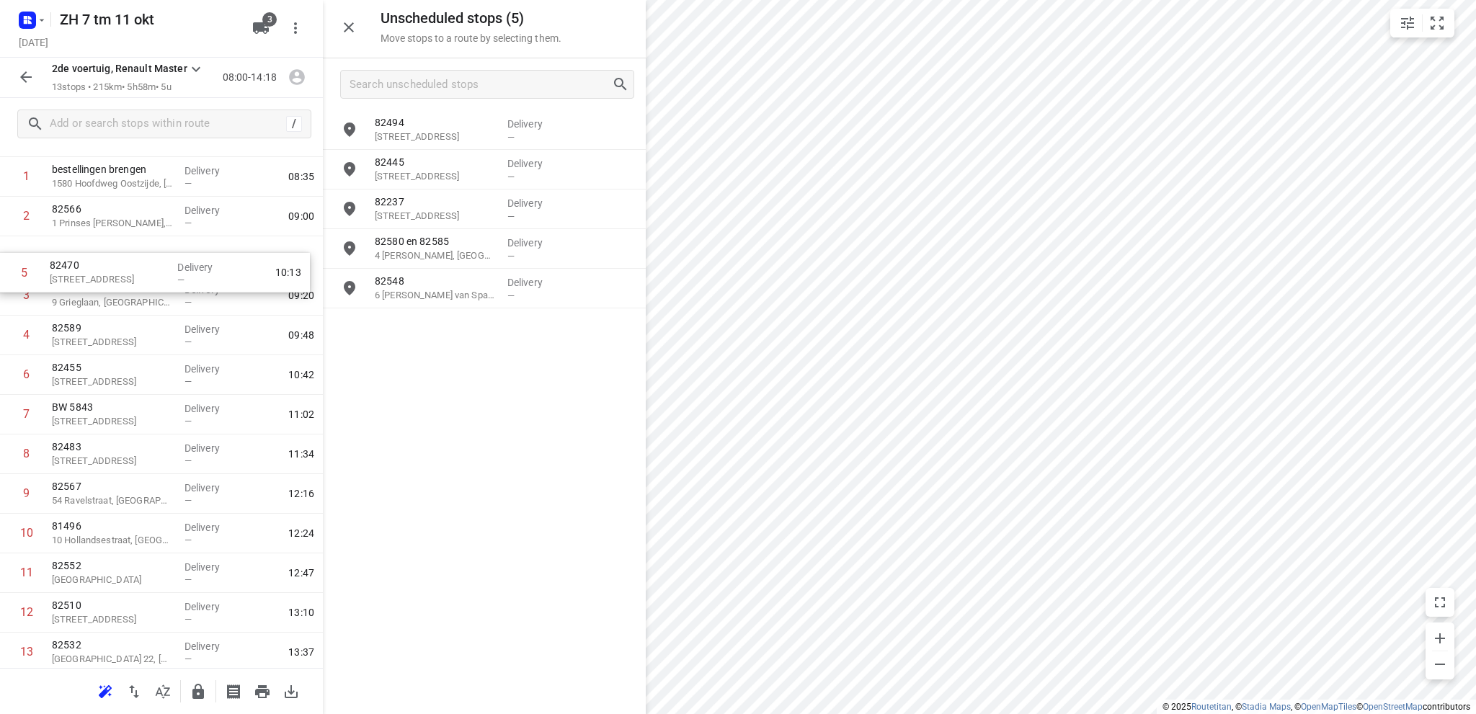
scroll to position [104, 0]
drag, startPoint x: 123, startPoint y: 320, endPoint x: 121, endPoint y: 301, distance: 18.9
click at [121, 301] on div "1 bestellingen brengen 1580 Hoofdweg Oostzijde, Nieuw-Vennep Delivery — 08:35 2…" at bounding box center [161, 416] width 323 height 515
click at [348, 286] on input "grid" at bounding box center [349, 288] width 29 height 29
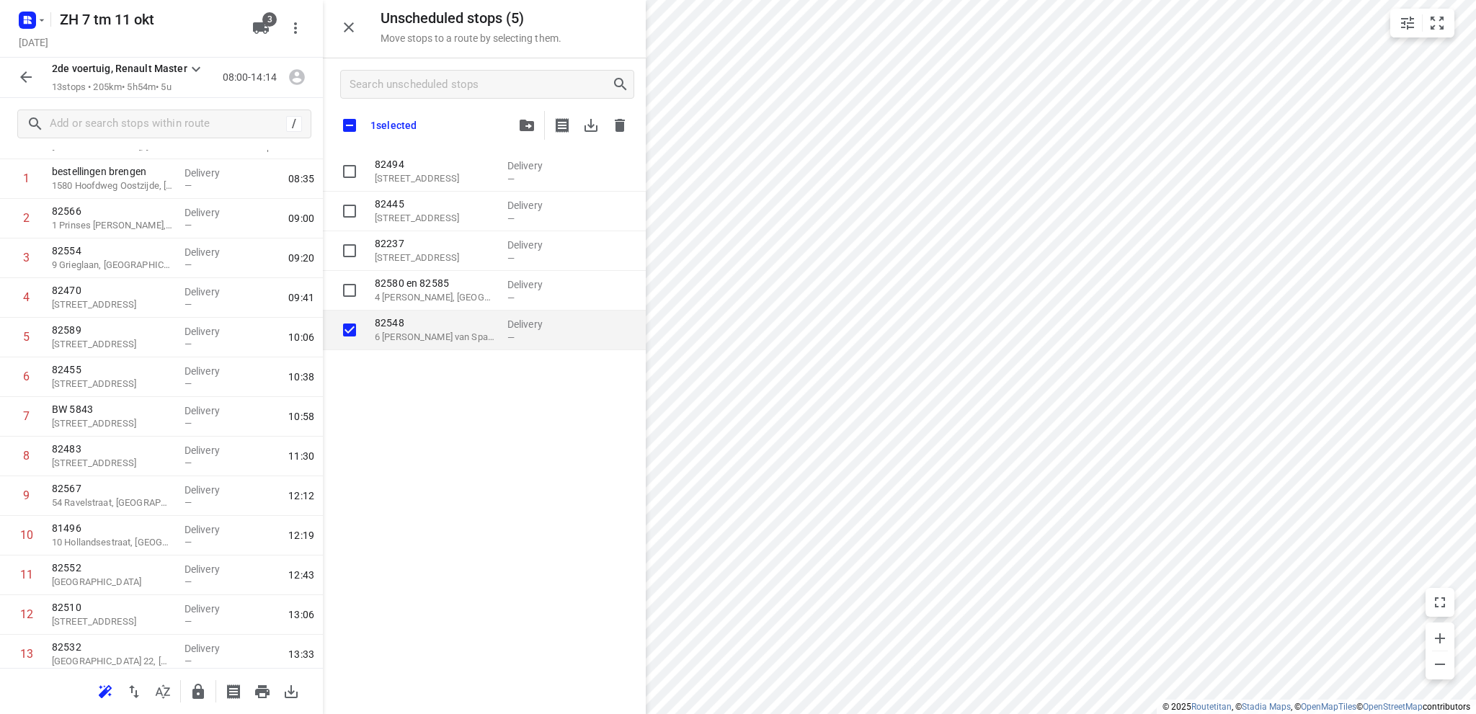
checkbox input "true"
click at [527, 124] on icon "button" at bounding box center [526, 126] width 14 height 12
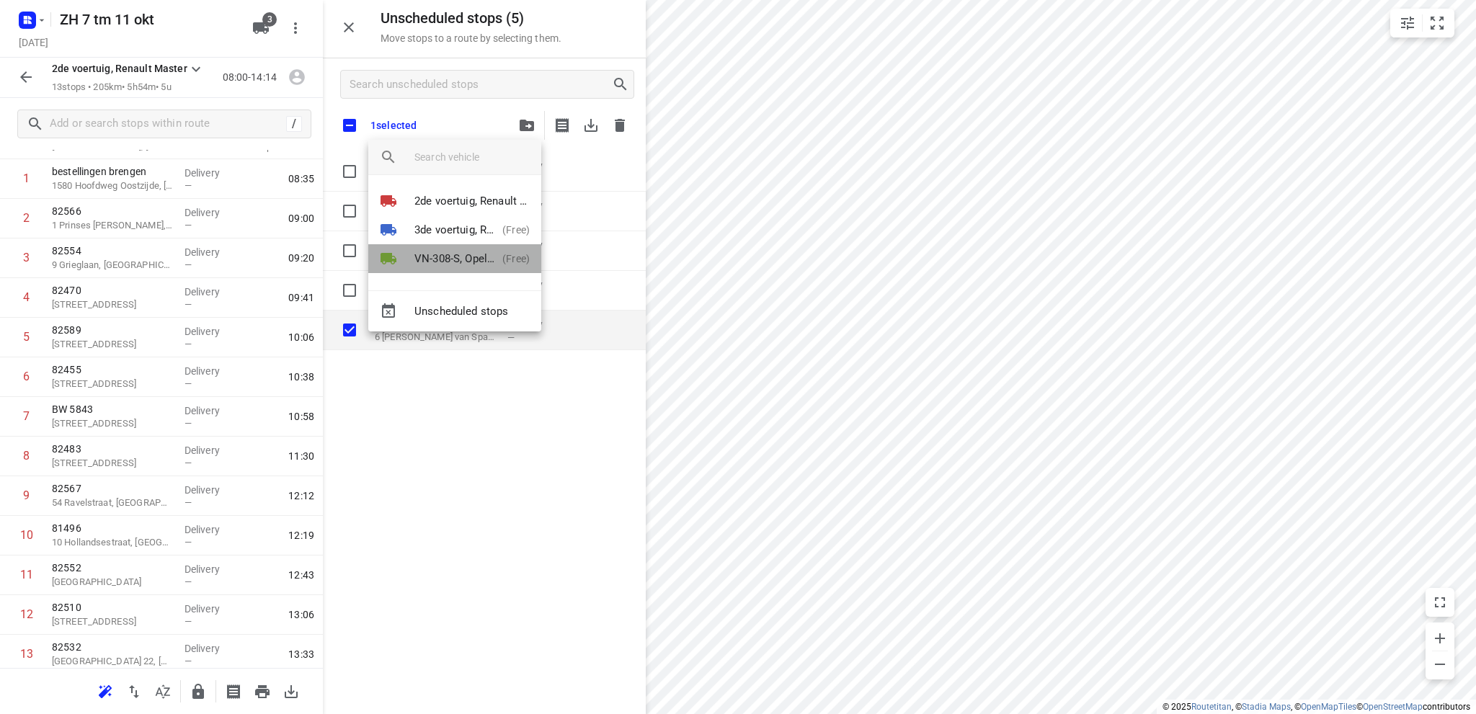
click at [454, 258] on p "VN-308-S, Opel Vivaro" at bounding box center [455, 259] width 82 height 17
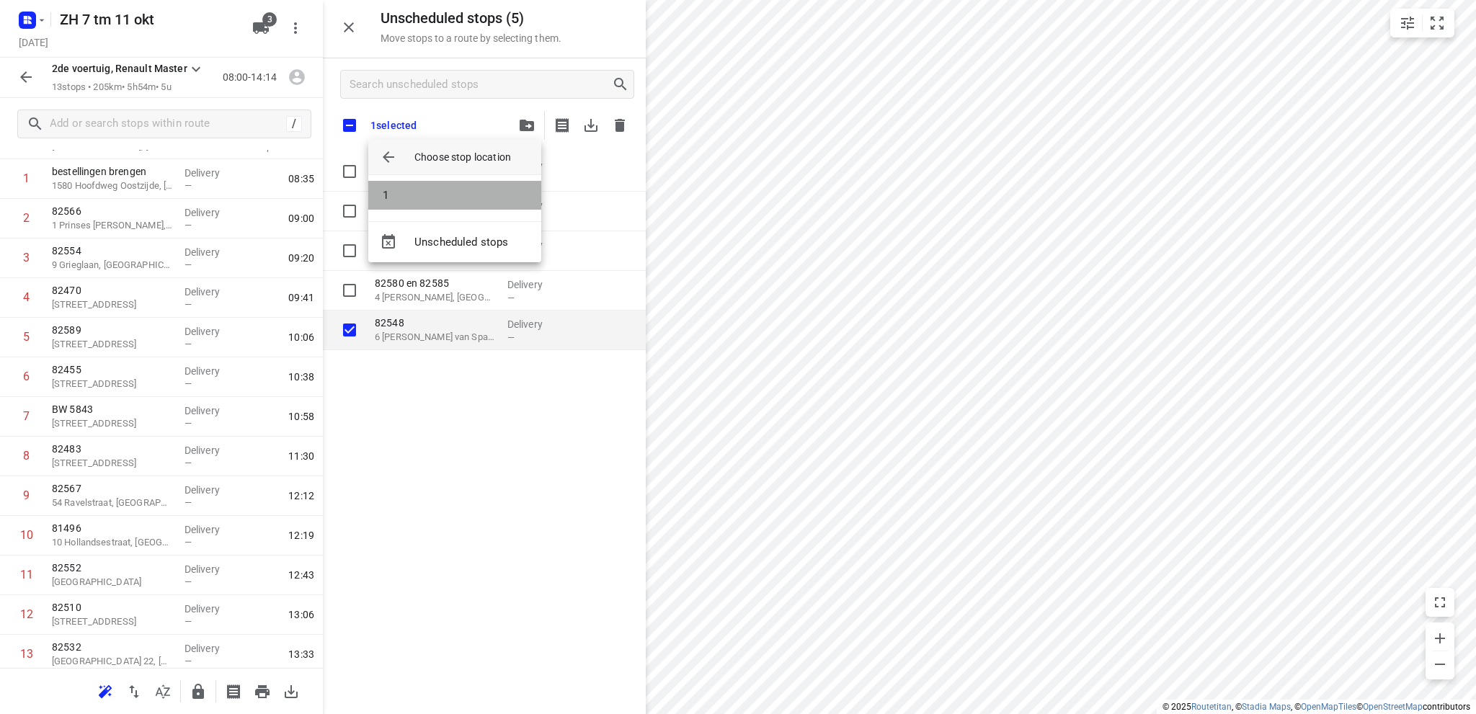
click at [445, 194] on li "1" at bounding box center [454, 195] width 173 height 29
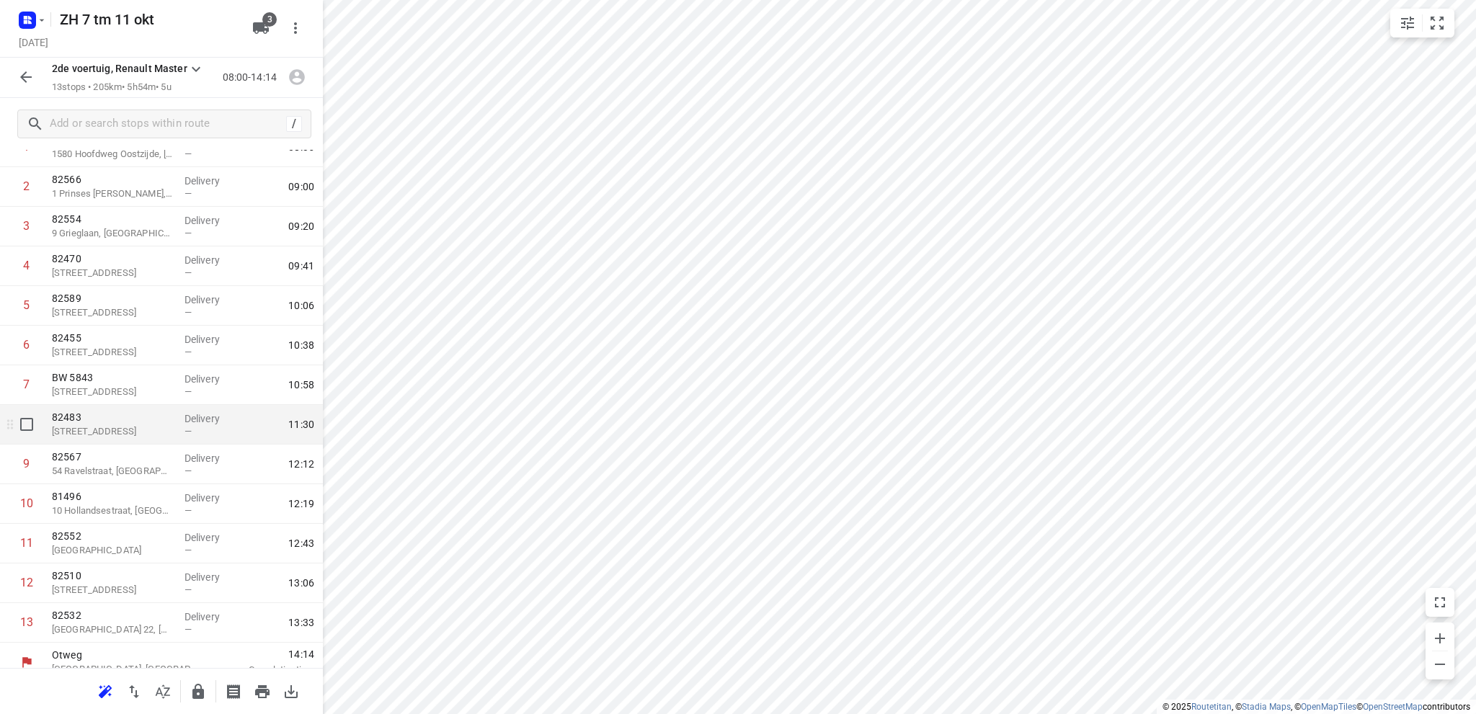
scroll to position [149, 0]
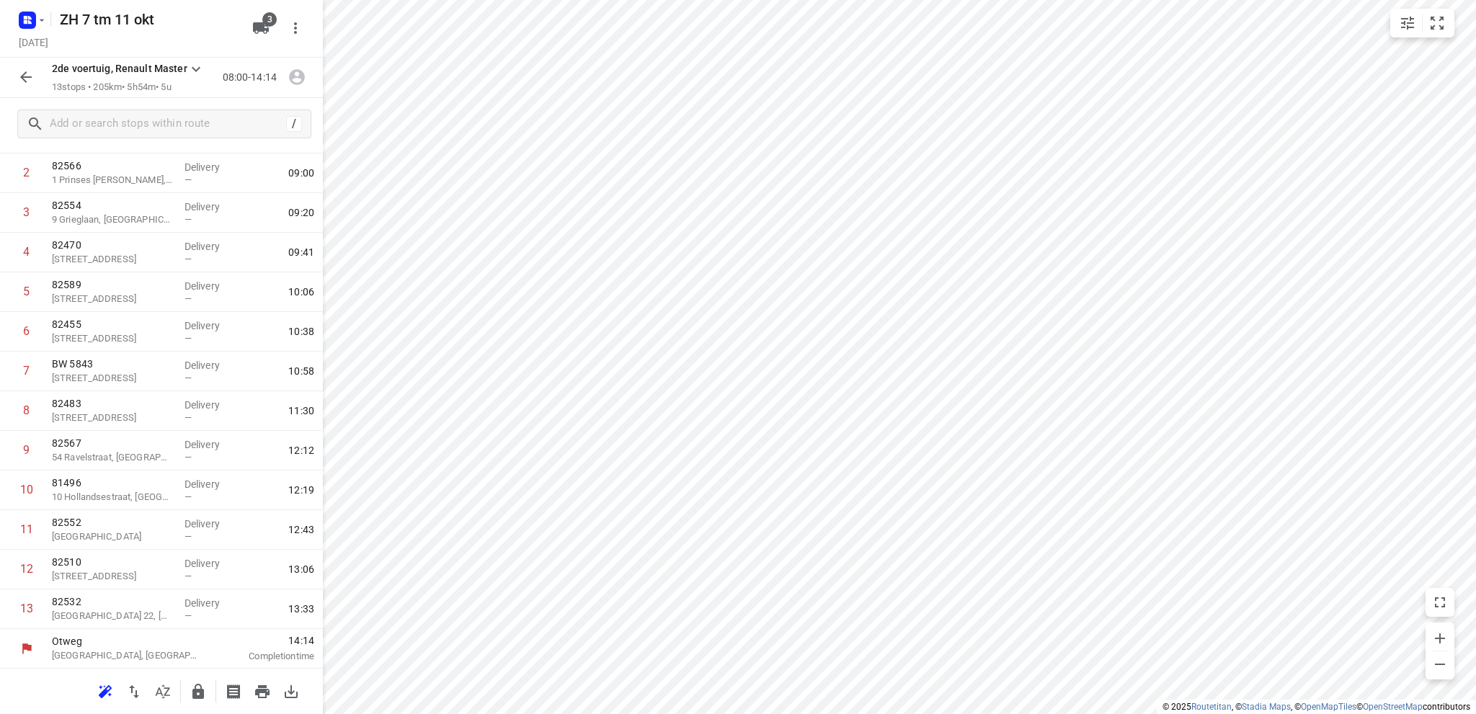
click at [23, 75] on icon "button" at bounding box center [26, 77] width 12 height 12
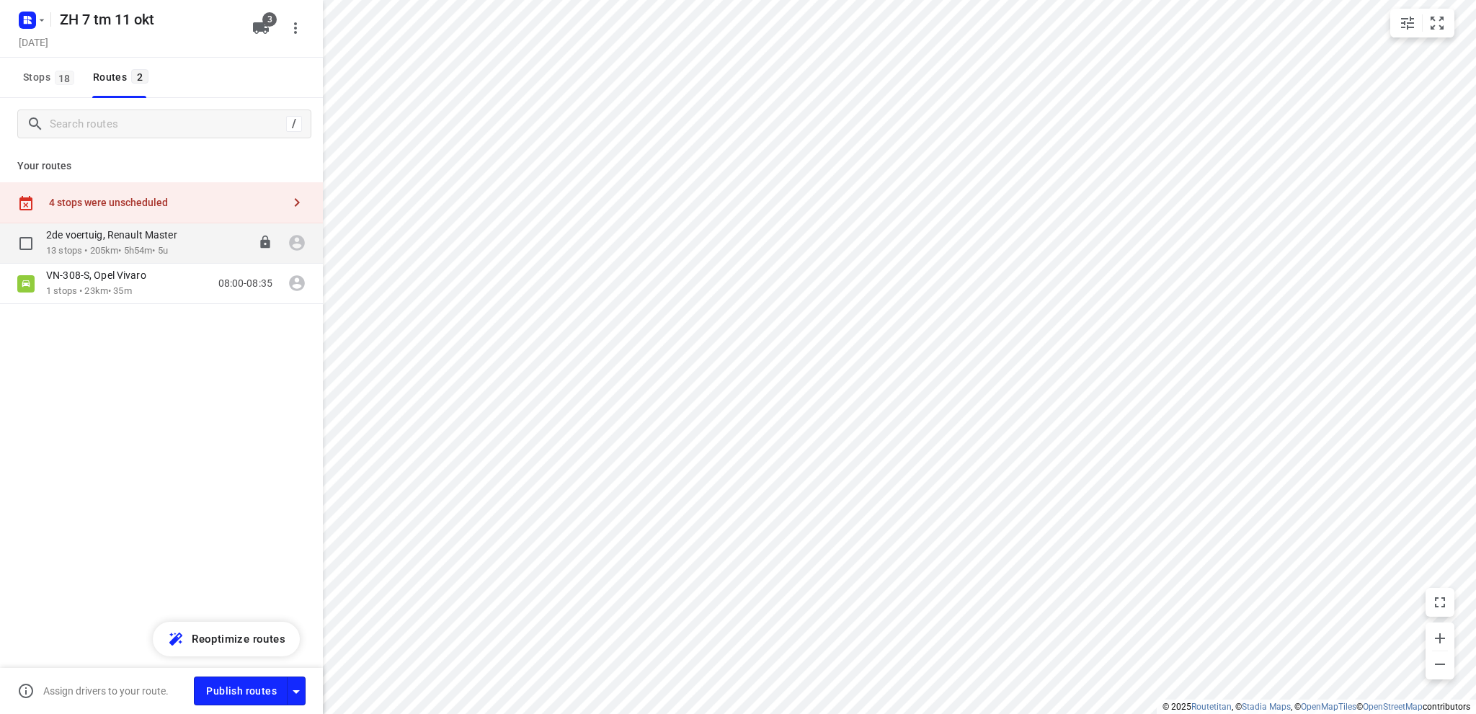
click at [125, 245] on p "13 stops • 205km • 5h54m • 5u" at bounding box center [119, 251] width 146 height 14
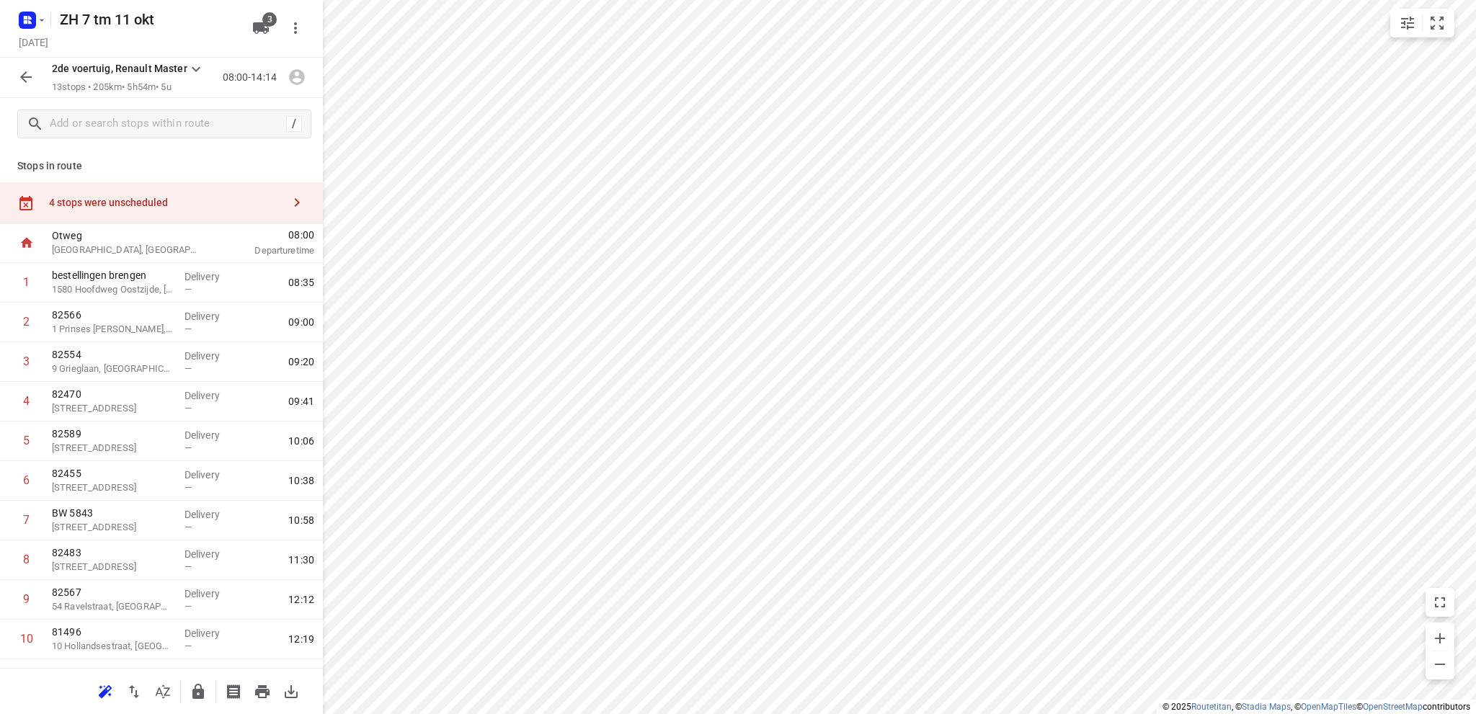
click at [118, 202] on div "4 stops were unscheduled" at bounding box center [165, 203] width 233 height 12
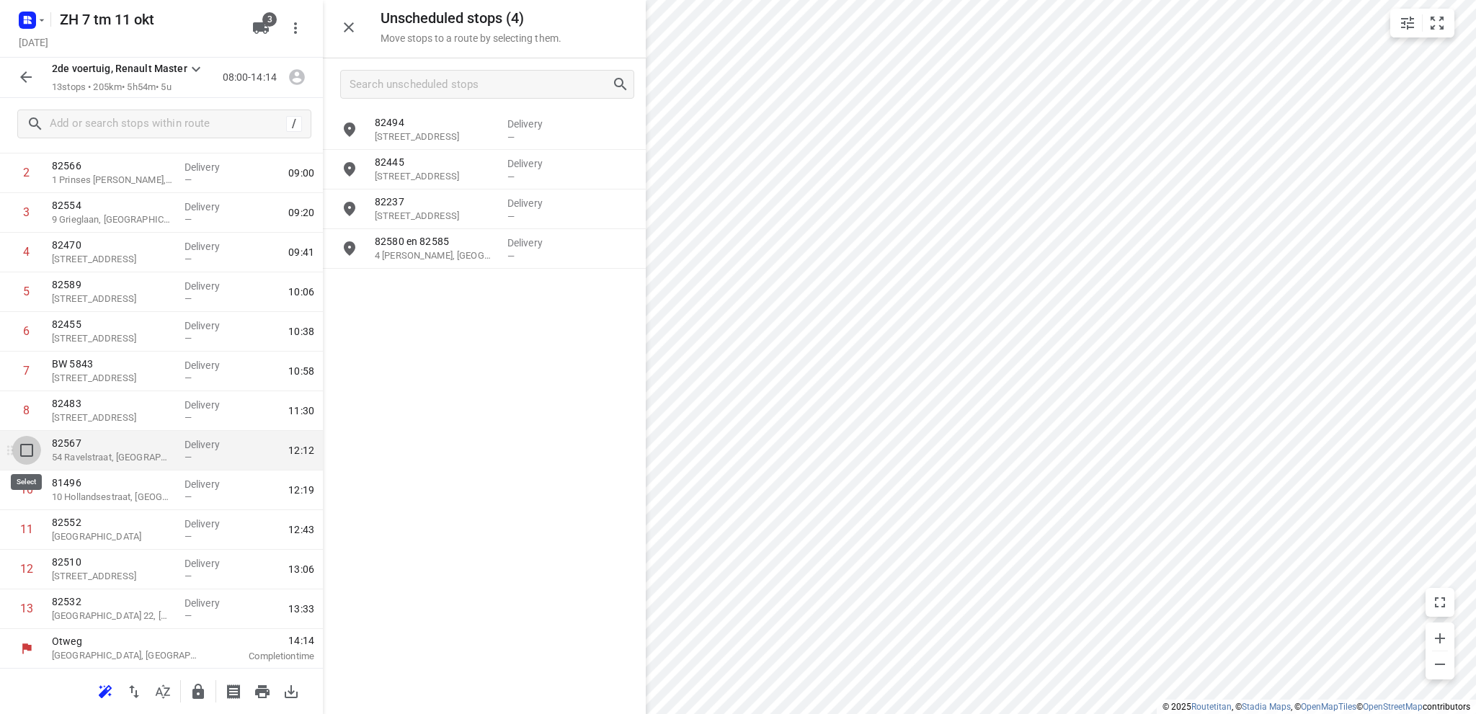
click at [26, 447] on input "checkbox" at bounding box center [26, 450] width 29 height 29
checkbox input "true"
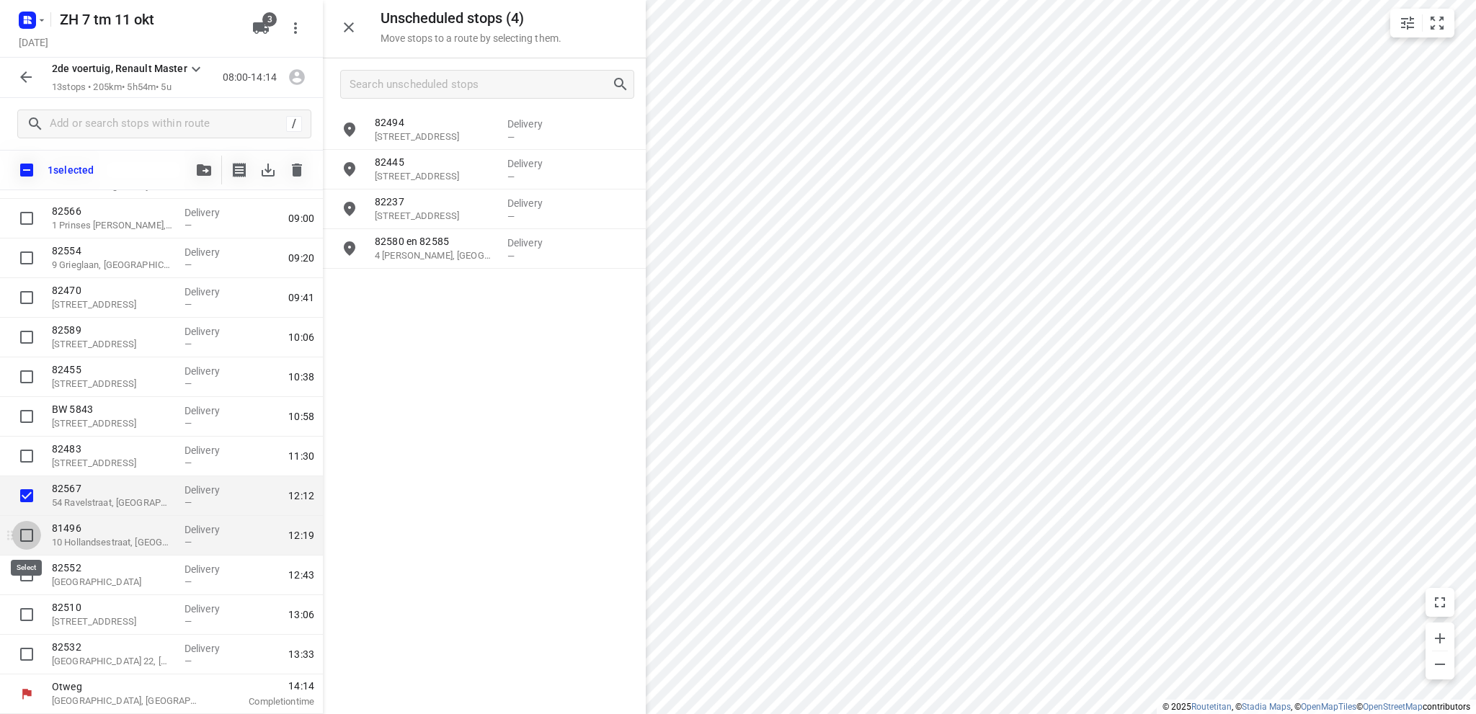
click at [29, 535] on input "checkbox" at bounding box center [26, 535] width 29 height 29
checkbox input "true"
click at [29, 573] on input "checkbox" at bounding box center [26, 575] width 29 height 29
checkbox input "true"
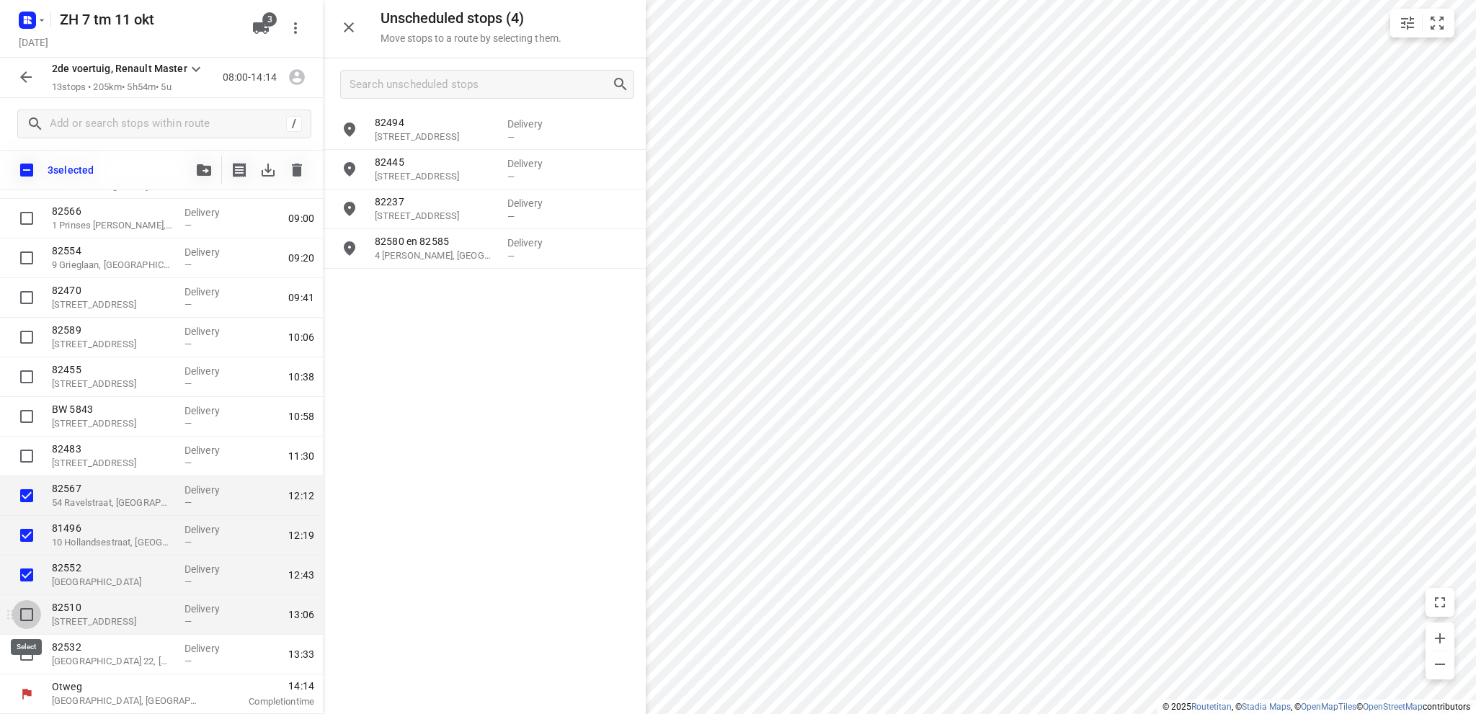
click at [23, 605] on input "checkbox" at bounding box center [26, 614] width 29 height 29
checkbox input "true"
click at [29, 650] on input "checkbox" at bounding box center [26, 654] width 29 height 29
checkbox input "true"
click at [201, 167] on icon "button" at bounding box center [204, 170] width 14 height 12
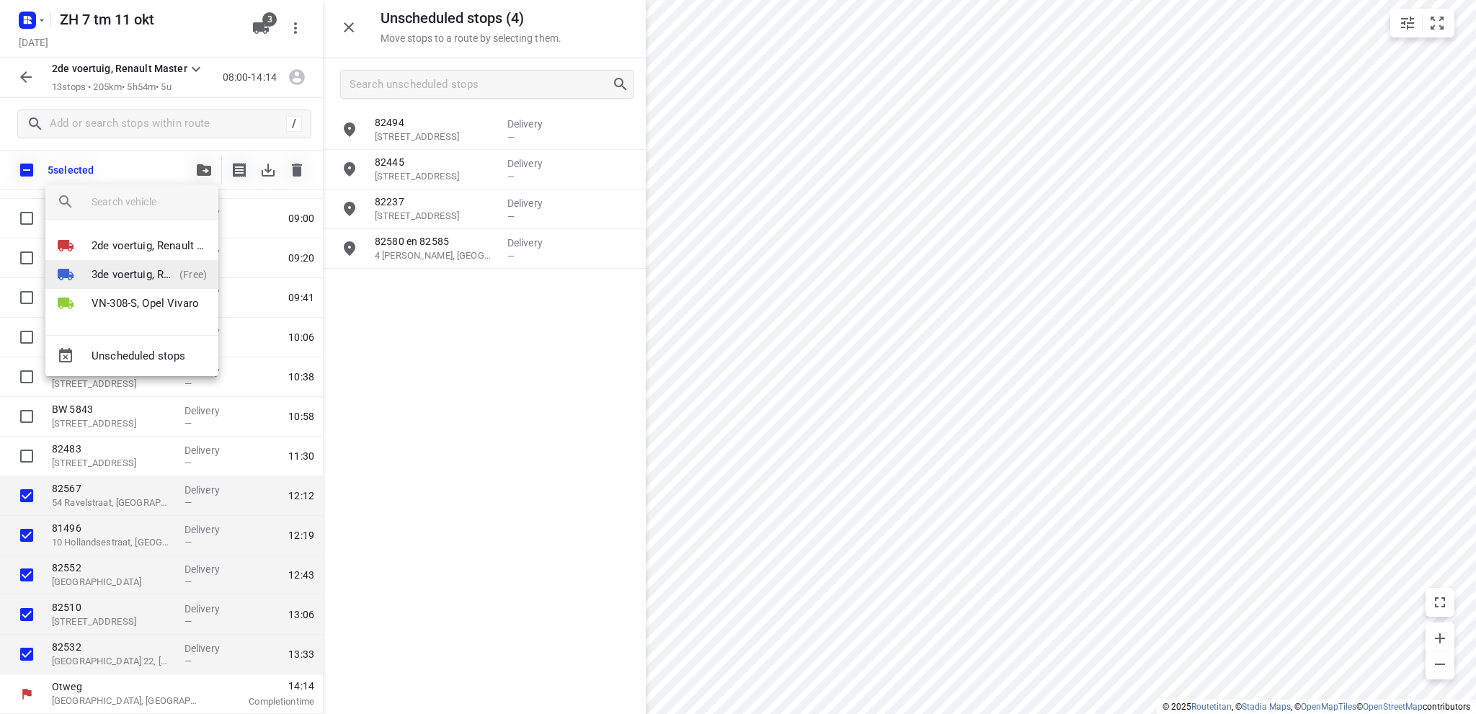
click at [141, 273] on p "3de voertuig, Renault Master" at bounding box center [132, 275] width 82 height 17
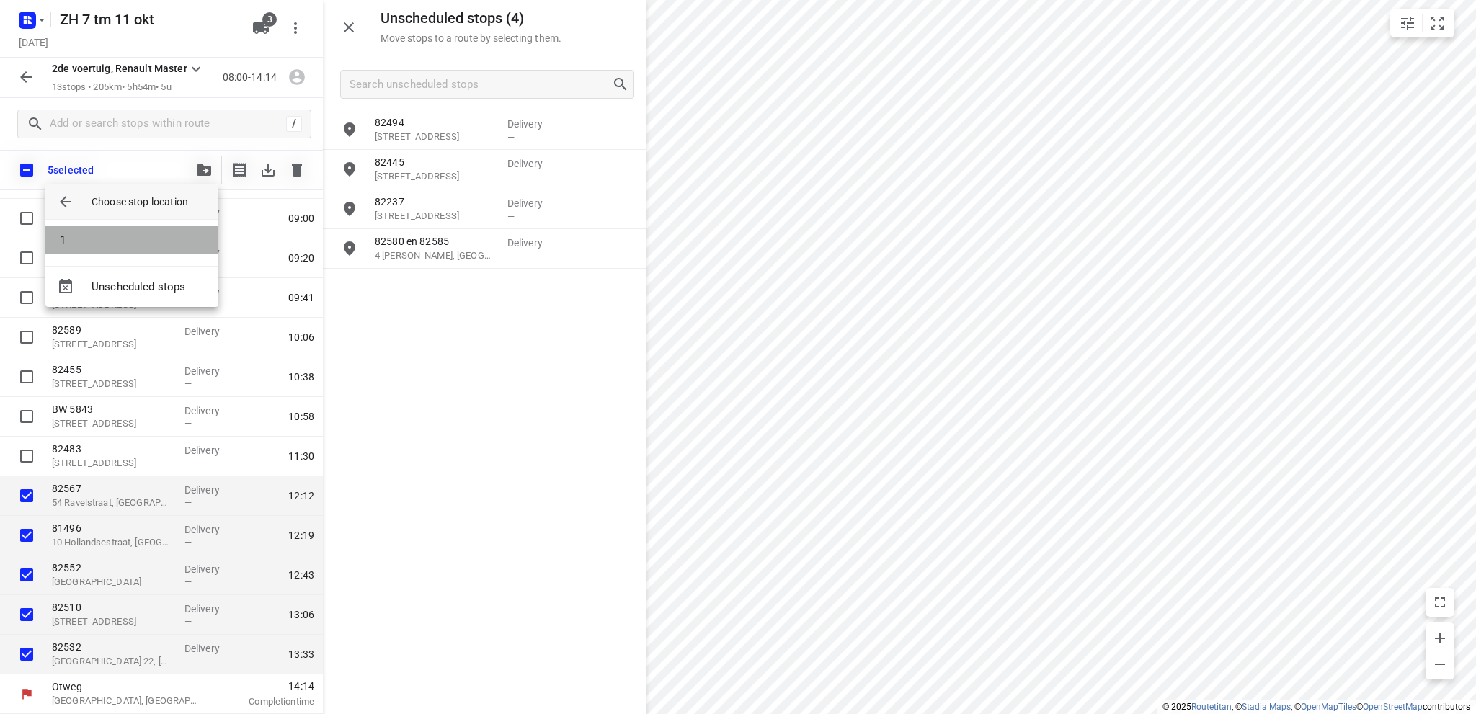
click at [138, 241] on li "1" at bounding box center [131, 240] width 173 height 29
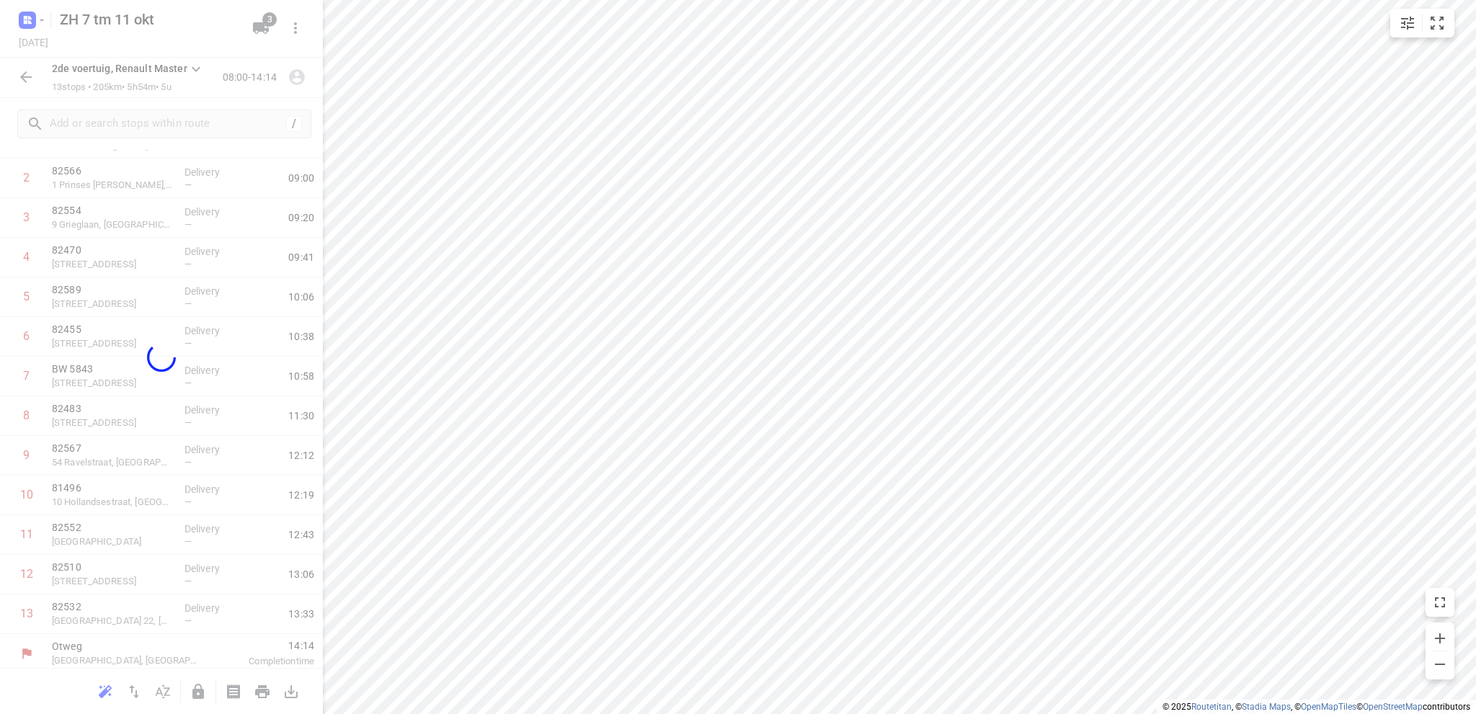
scroll to position [0, 0]
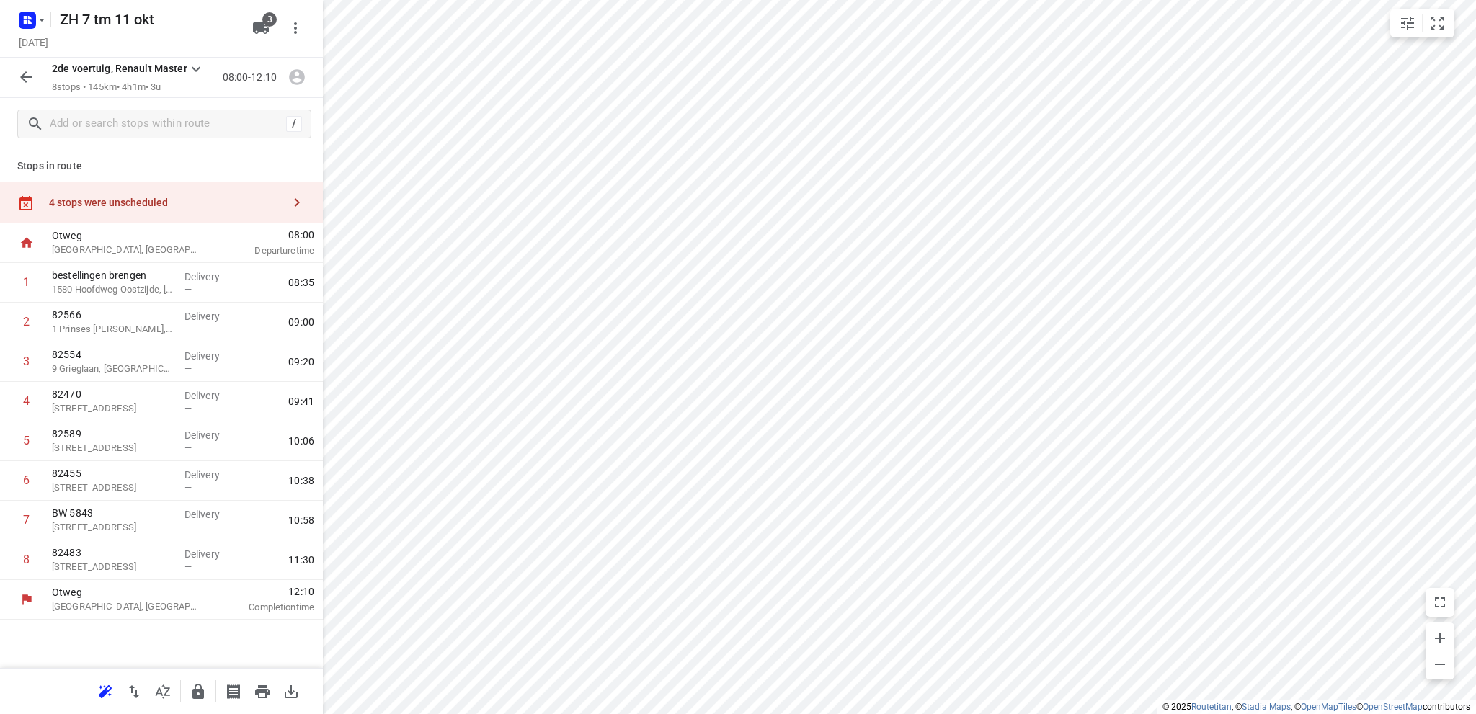
click at [23, 74] on icon "button" at bounding box center [26, 77] width 12 height 12
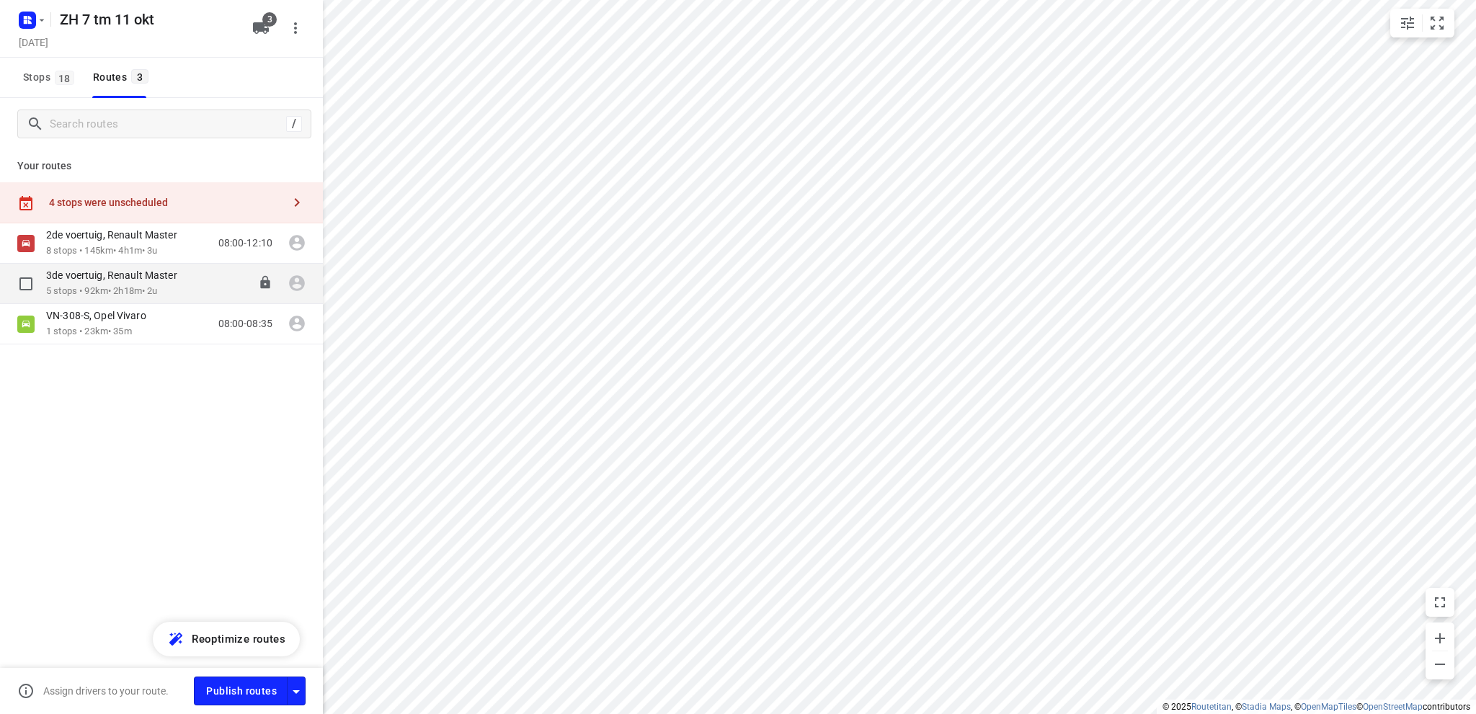
click at [82, 282] on p "3de voertuig, Renault Master" at bounding box center [116, 275] width 140 height 13
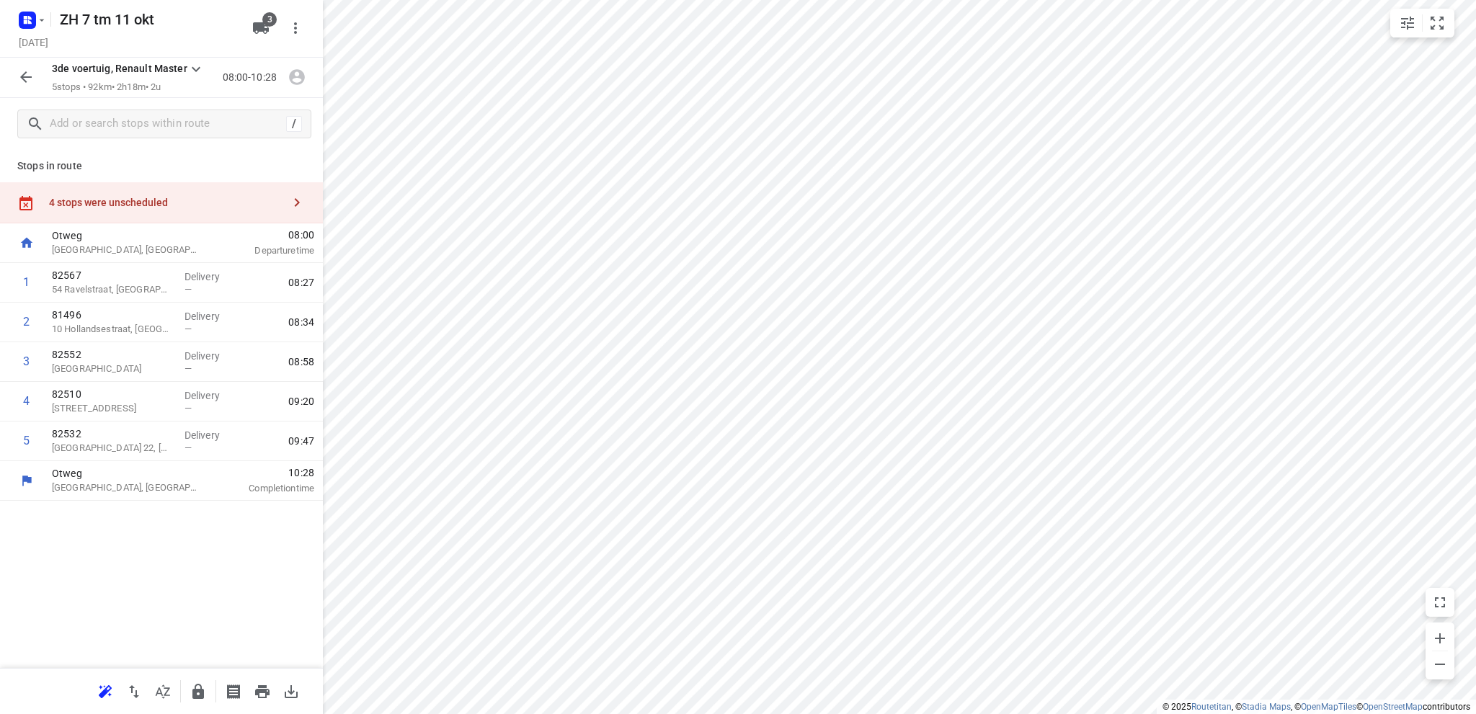
click at [127, 202] on div "4 stops were unscheduled" at bounding box center [165, 203] width 233 height 12
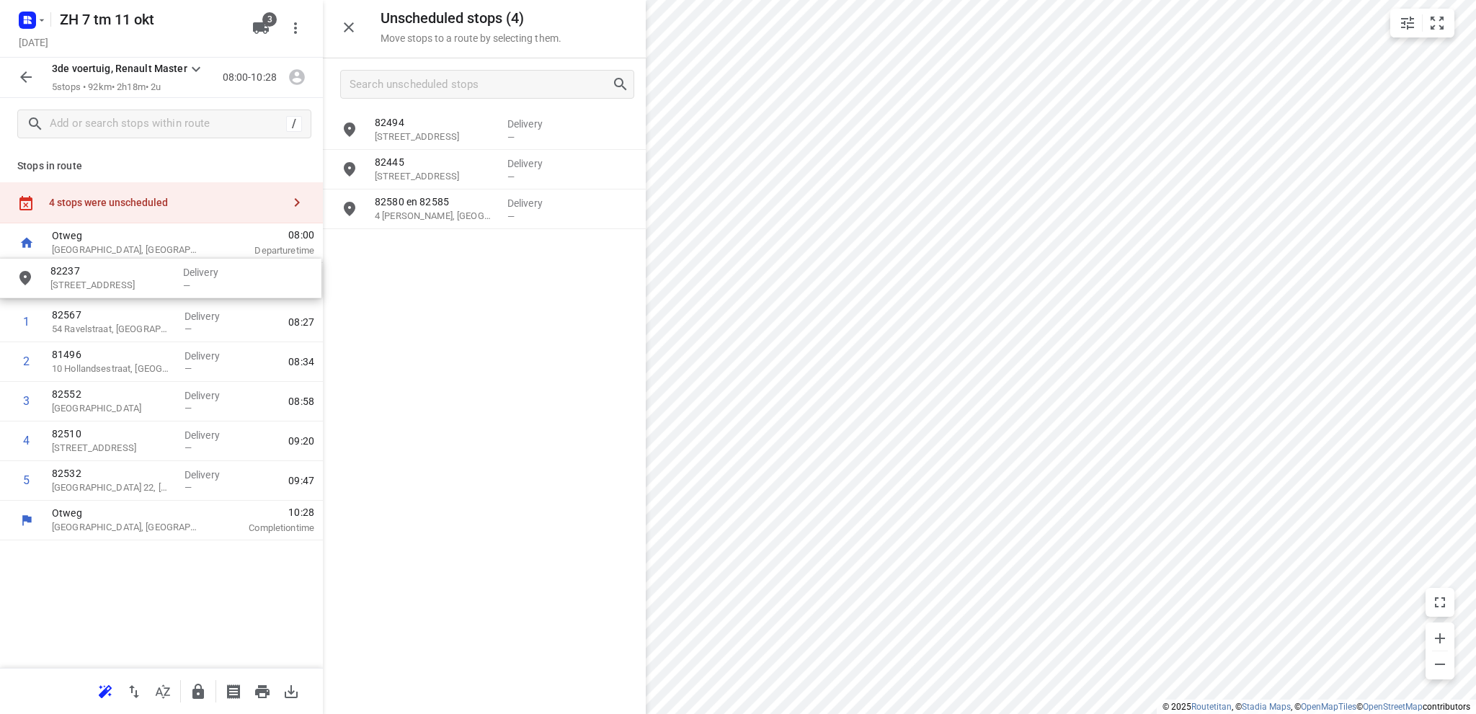
drag, startPoint x: 447, startPoint y: 217, endPoint x: 127, endPoint y: 279, distance: 325.8
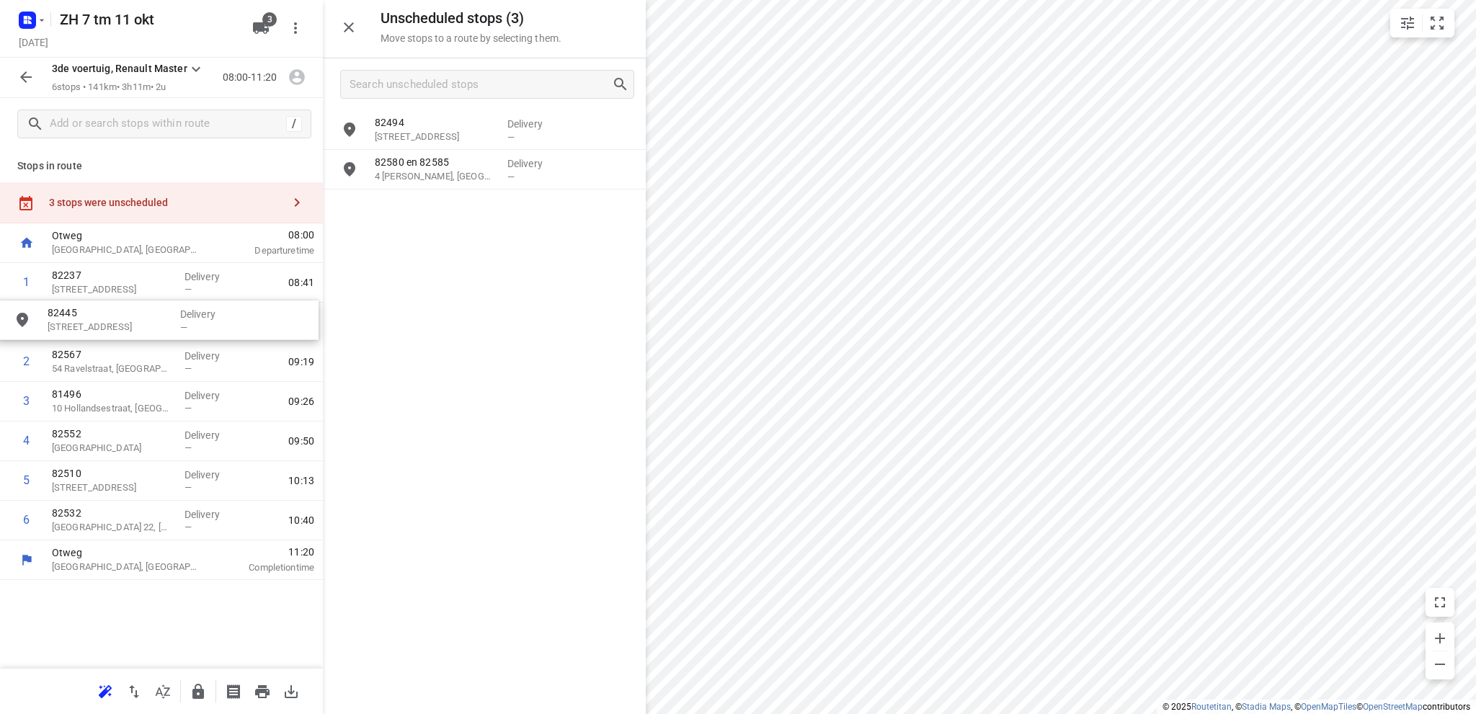
drag, startPoint x: 438, startPoint y: 174, endPoint x: 104, endPoint y: 325, distance: 366.9
click at [346, 22] on icon "button" at bounding box center [348, 27] width 17 height 17
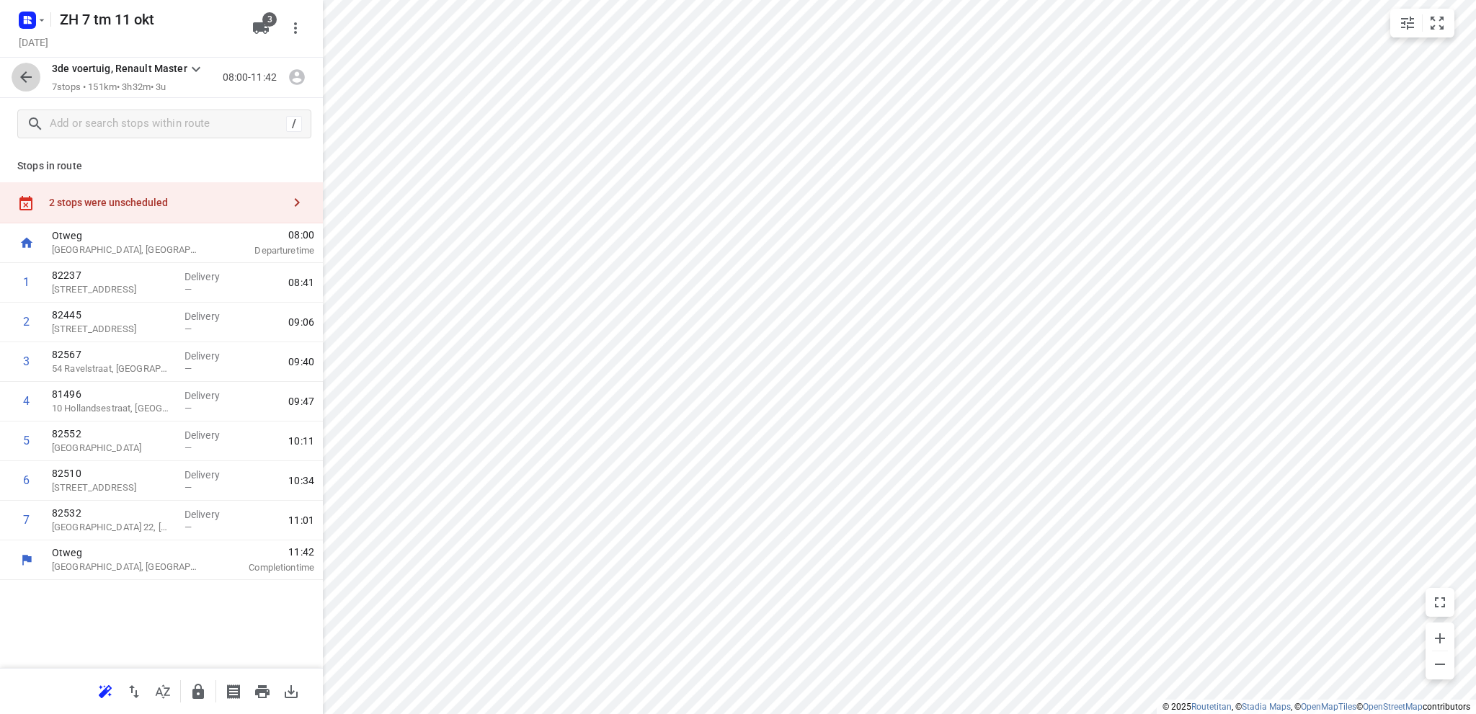
click at [28, 74] on icon "button" at bounding box center [25, 76] width 17 height 17
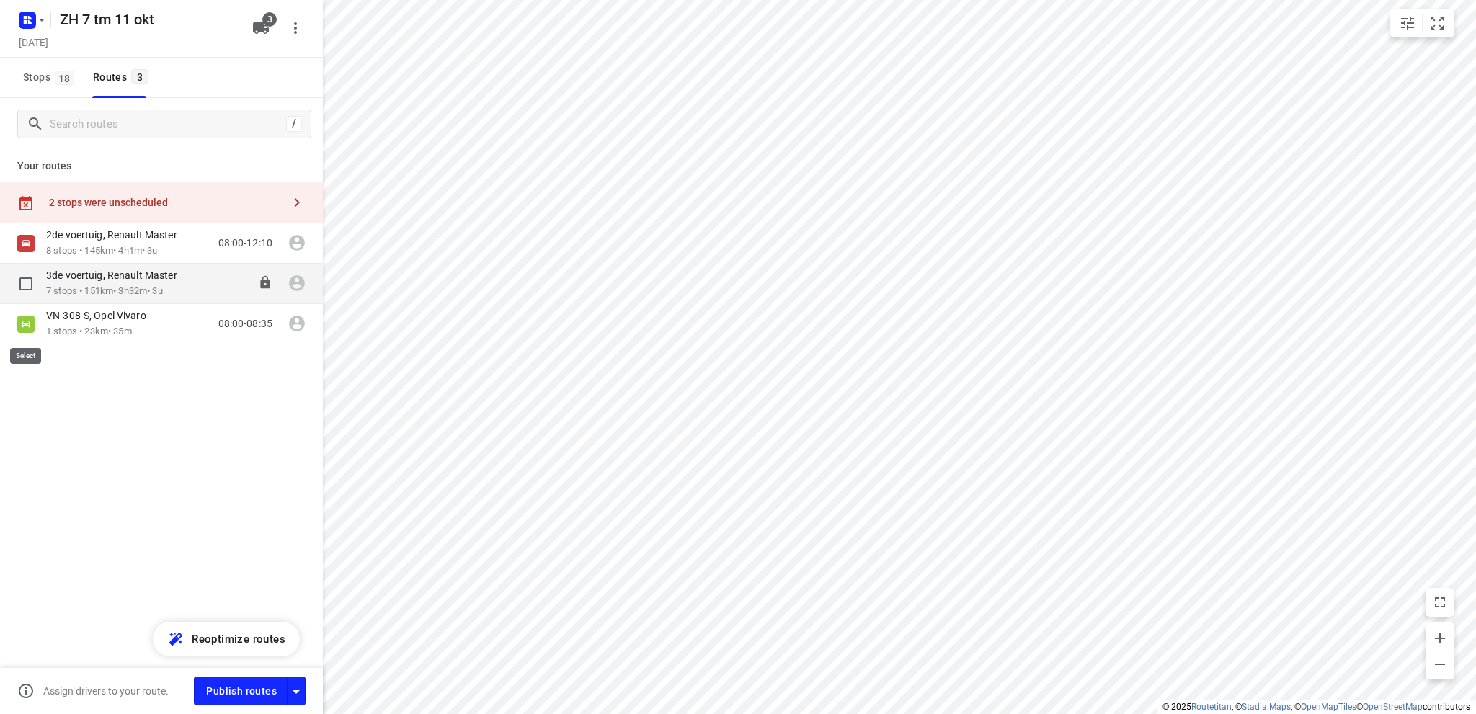
drag, startPoint x: 24, startPoint y: 325, endPoint x: 43, endPoint y: 311, distance: 23.6
click at [0, 0] on input "checkbox" at bounding box center [0, 0] width 0 height 0
checkbox input "true"
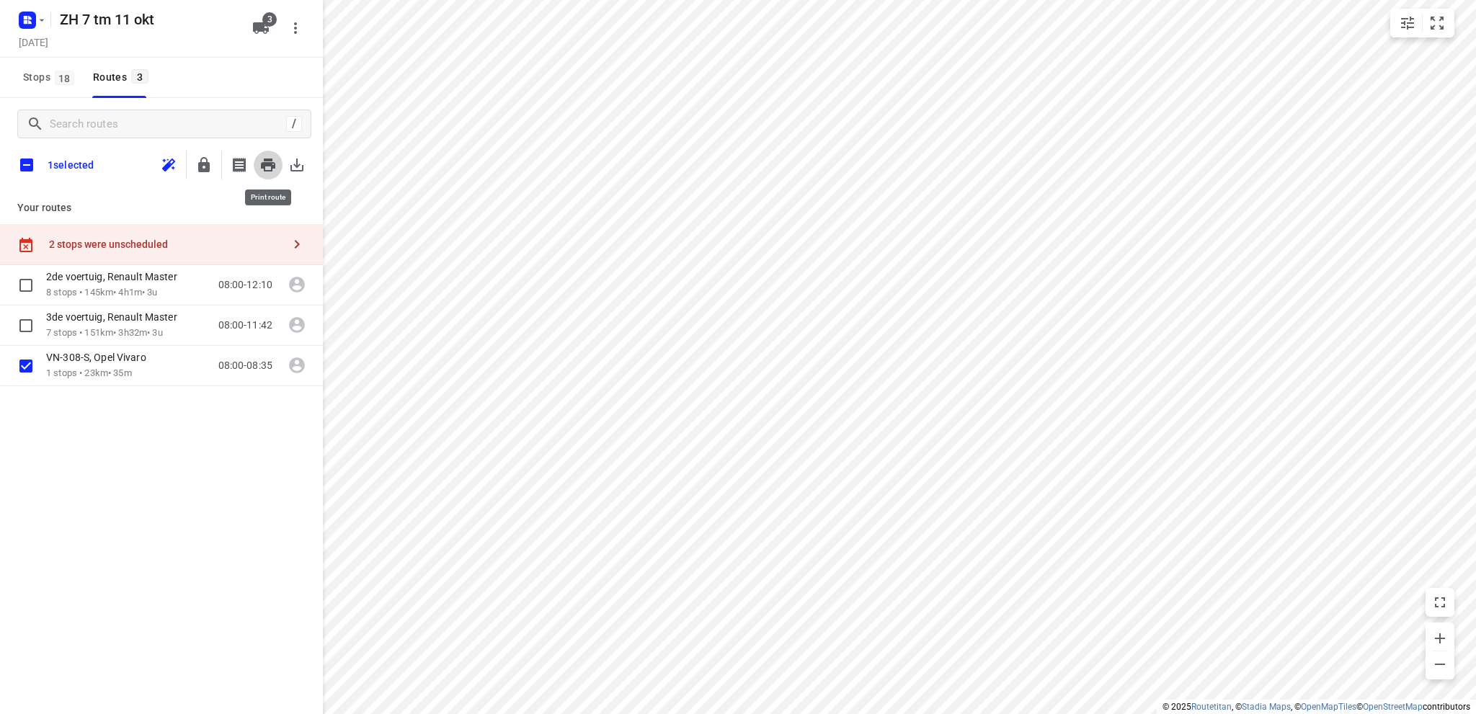
click at [265, 160] on icon "button" at bounding box center [268, 165] width 14 height 13
click at [27, 162] on input "checkbox" at bounding box center [27, 165] width 30 height 30
checkbox input "true"
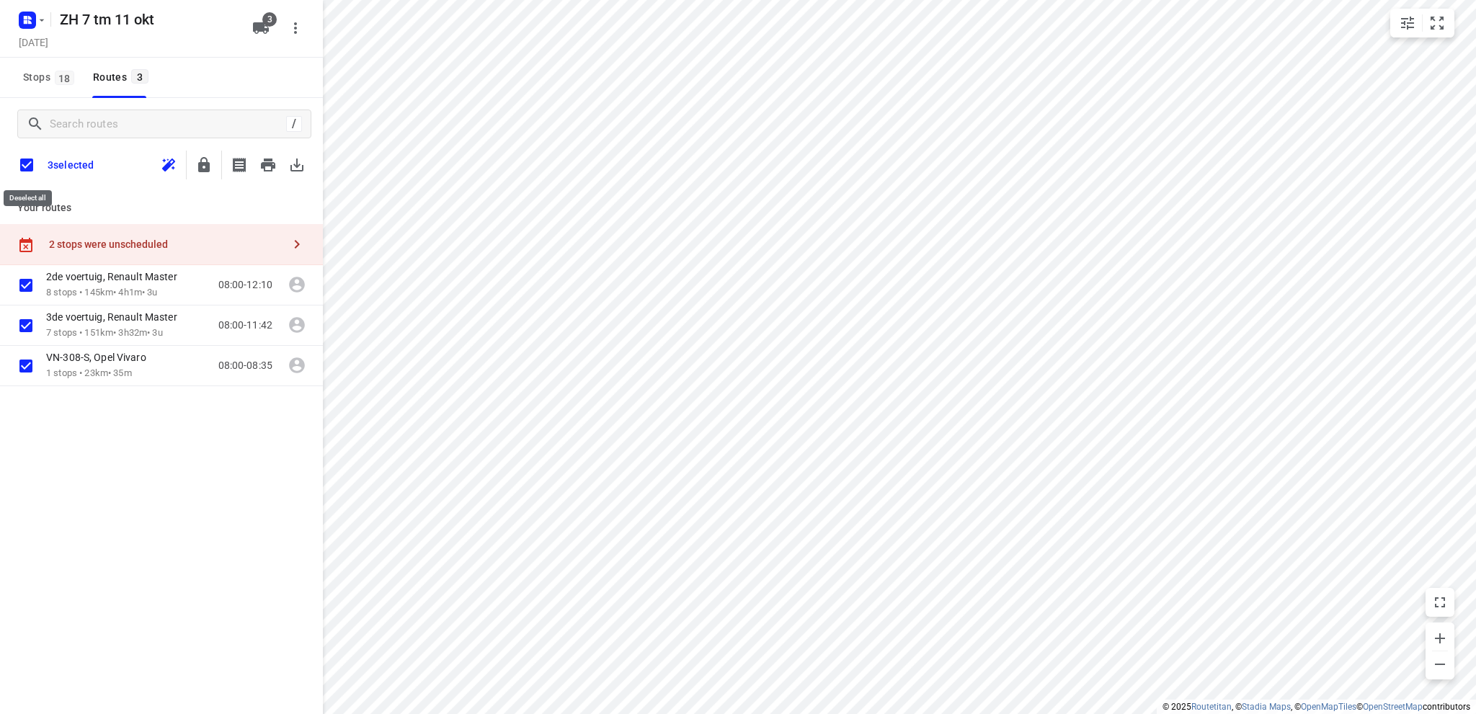
click at [27, 162] on input "checkbox" at bounding box center [27, 165] width 30 height 30
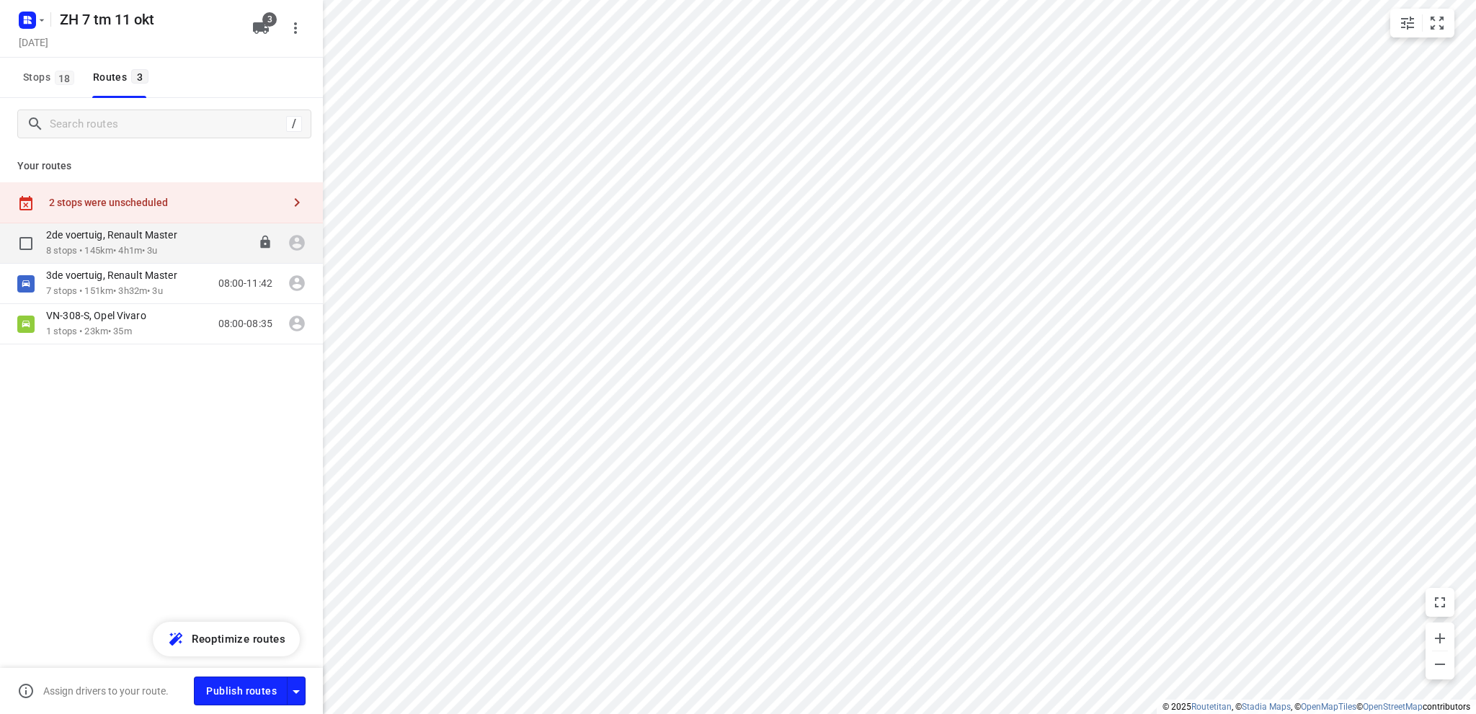
click at [98, 238] on p "2de voertuig, Renault Master" at bounding box center [116, 234] width 140 height 13
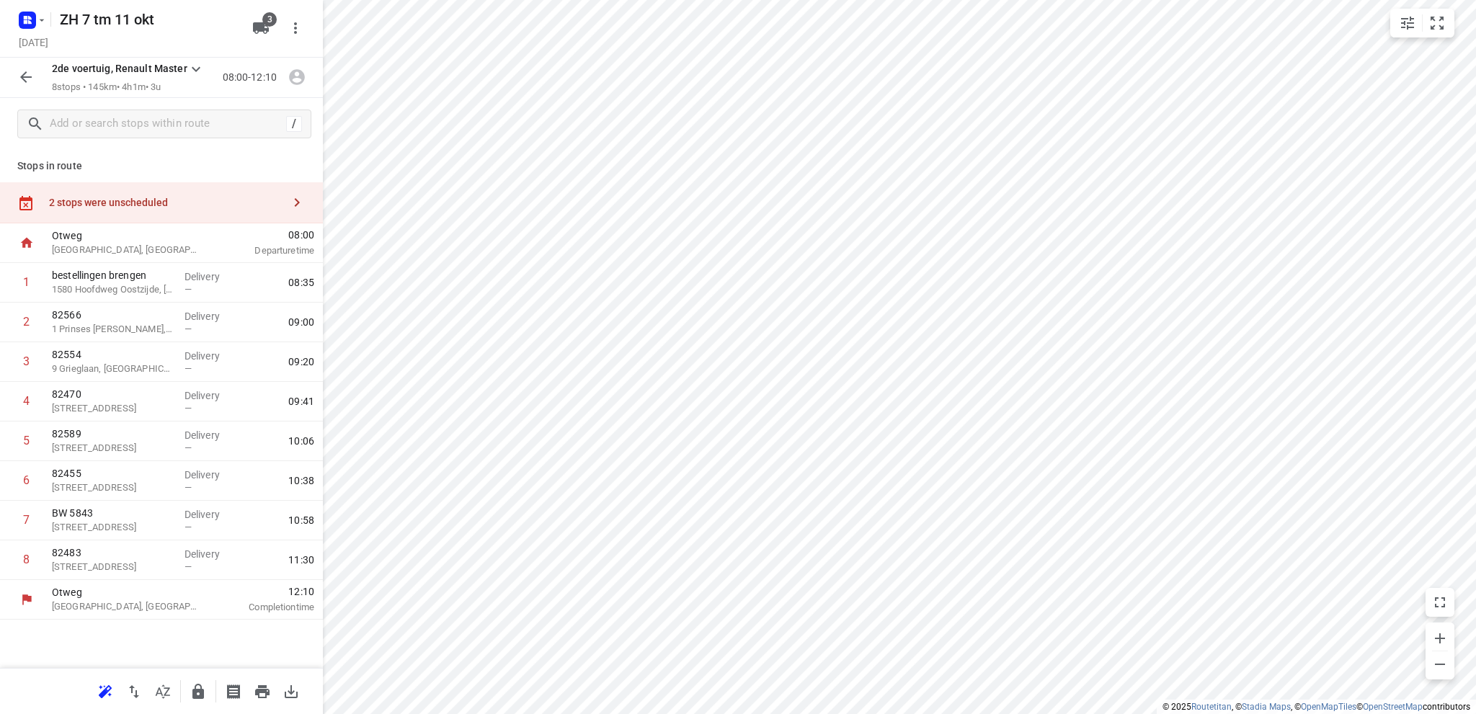
click at [111, 201] on div "2 stops were unscheduled" at bounding box center [165, 203] width 233 height 12
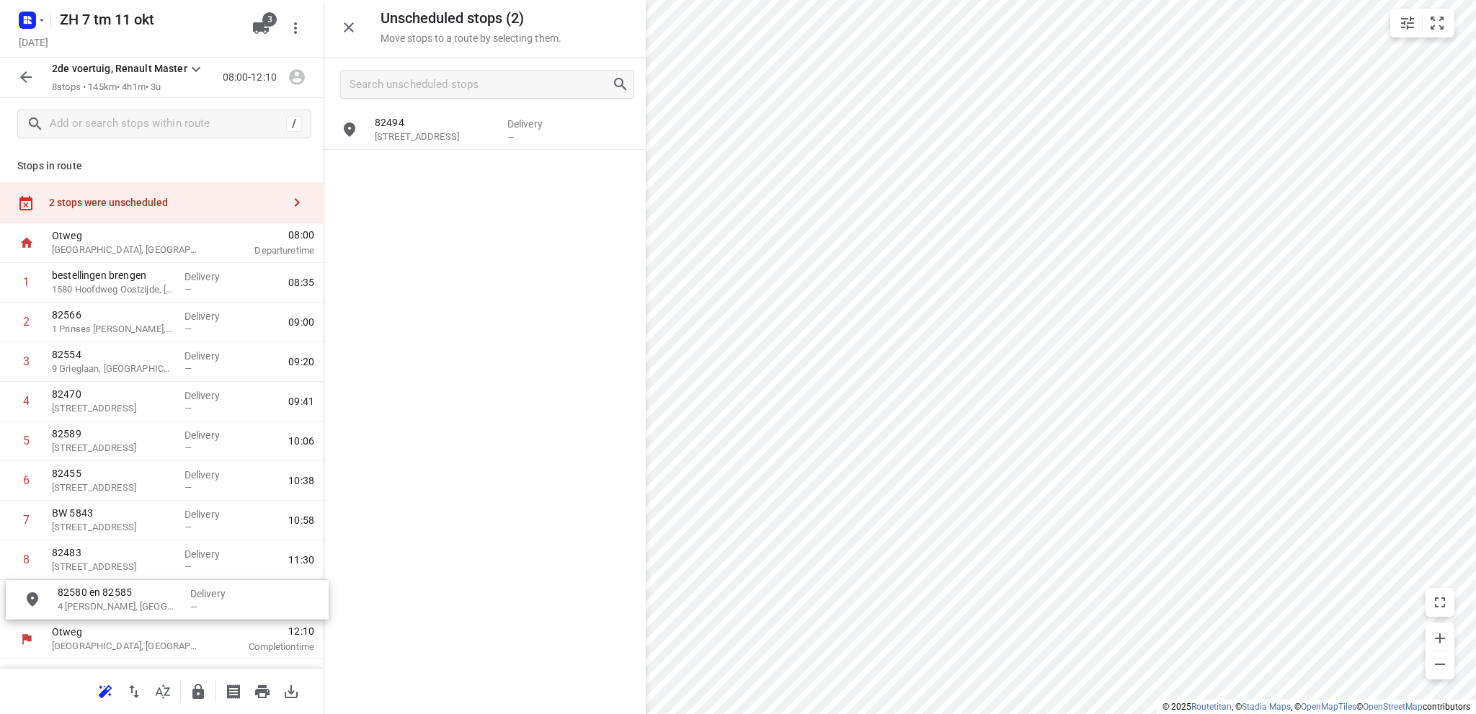
drag, startPoint x: 406, startPoint y: 174, endPoint x: 86, endPoint y: 607, distance: 538.8
click at [25, 73] on icon "button" at bounding box center [26, 77] width 12 height 12
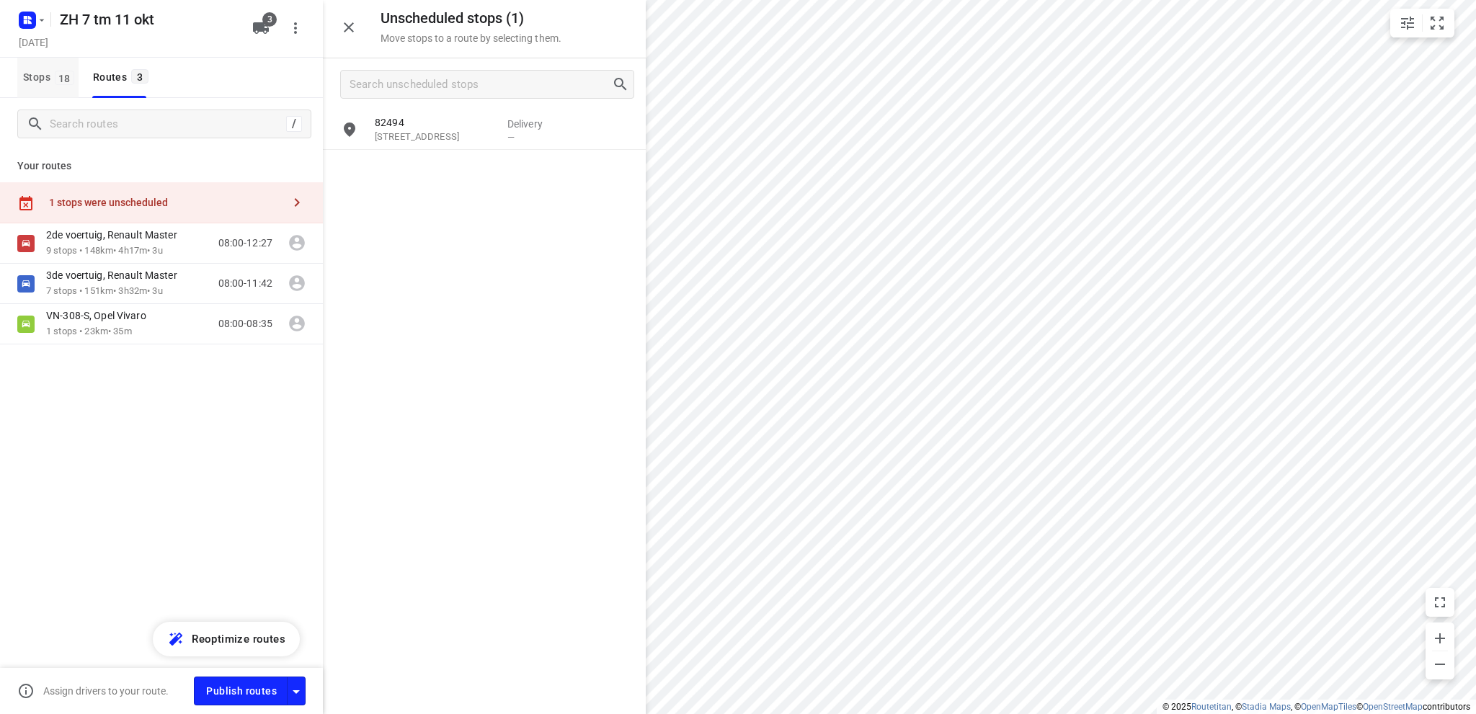
click at [35, 75] on span "Stops 18" at bounding box center [50, 77] width 55 height 18
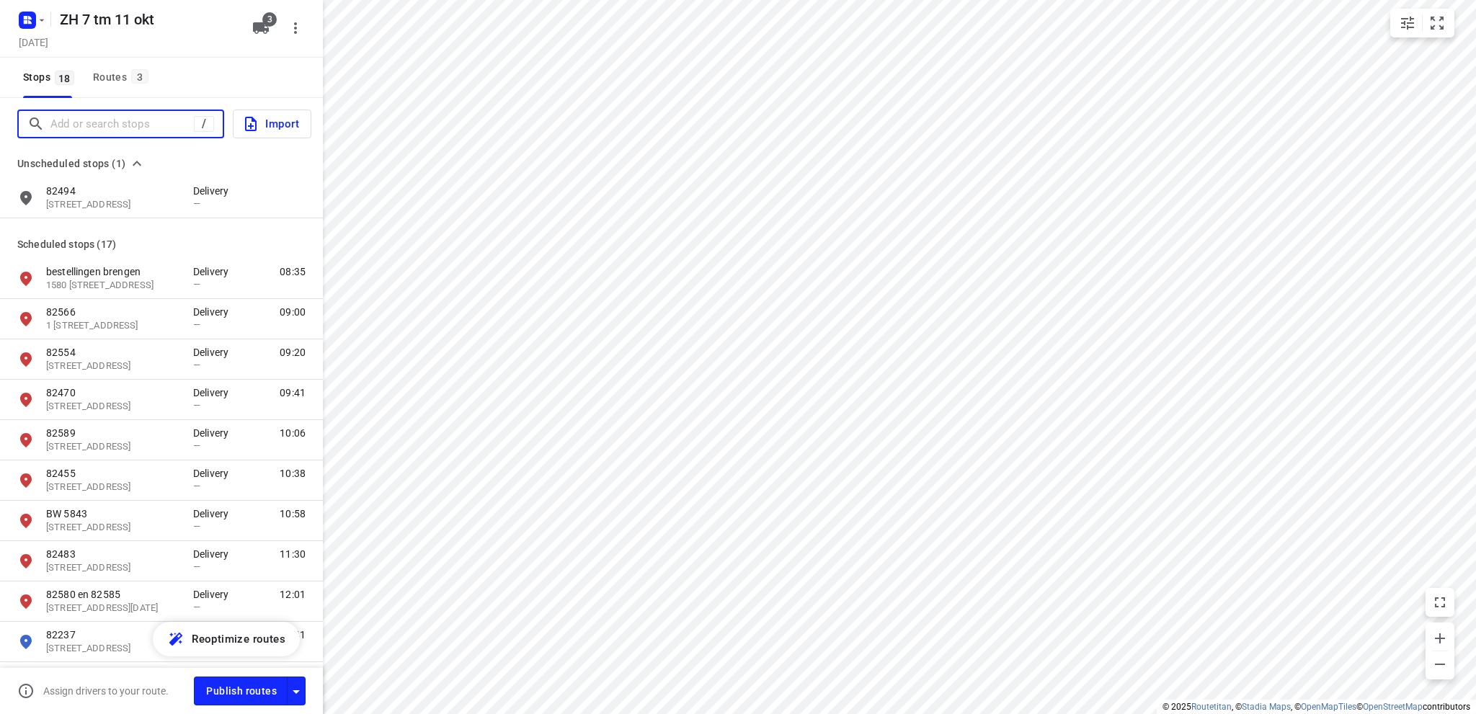
click at [75, 117] on input "Add or search stops" at bounding box center [121, 124] width 143 height 22
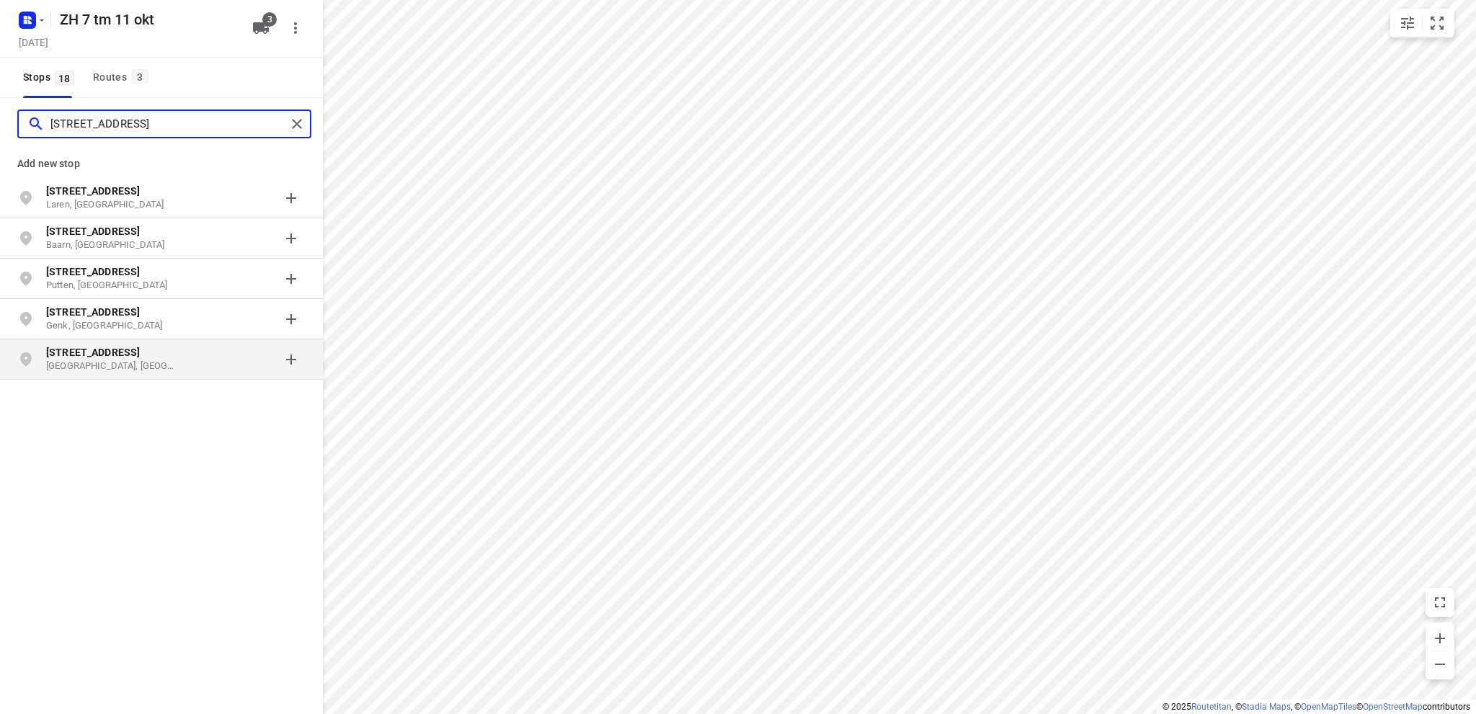
type input "torenlaan 12"
click at [89, 349] on b "Torenlaan 12" at bounding box center [93, 353] width 94 height 12
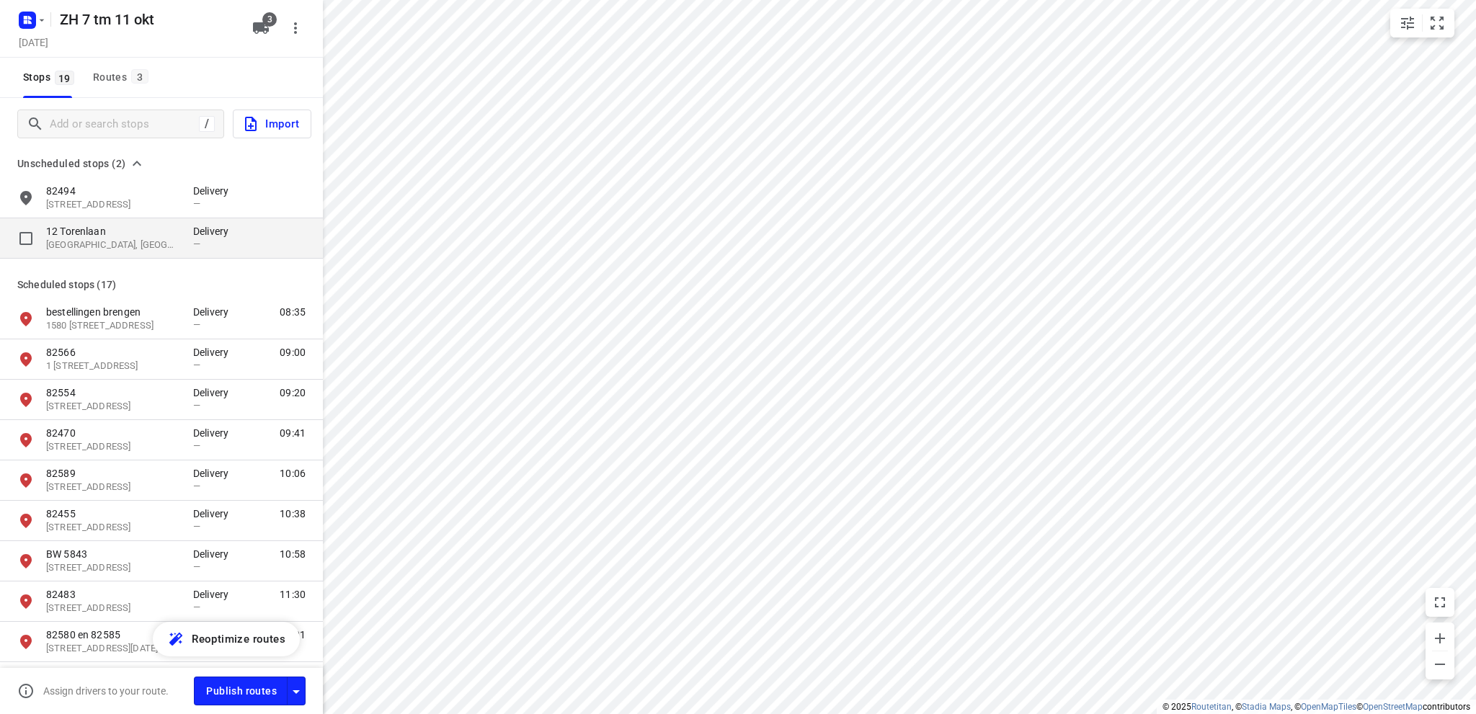
click at [125, 234] on p "12 Torenlaan" at bounding box center [112, 231] width 133 height 14
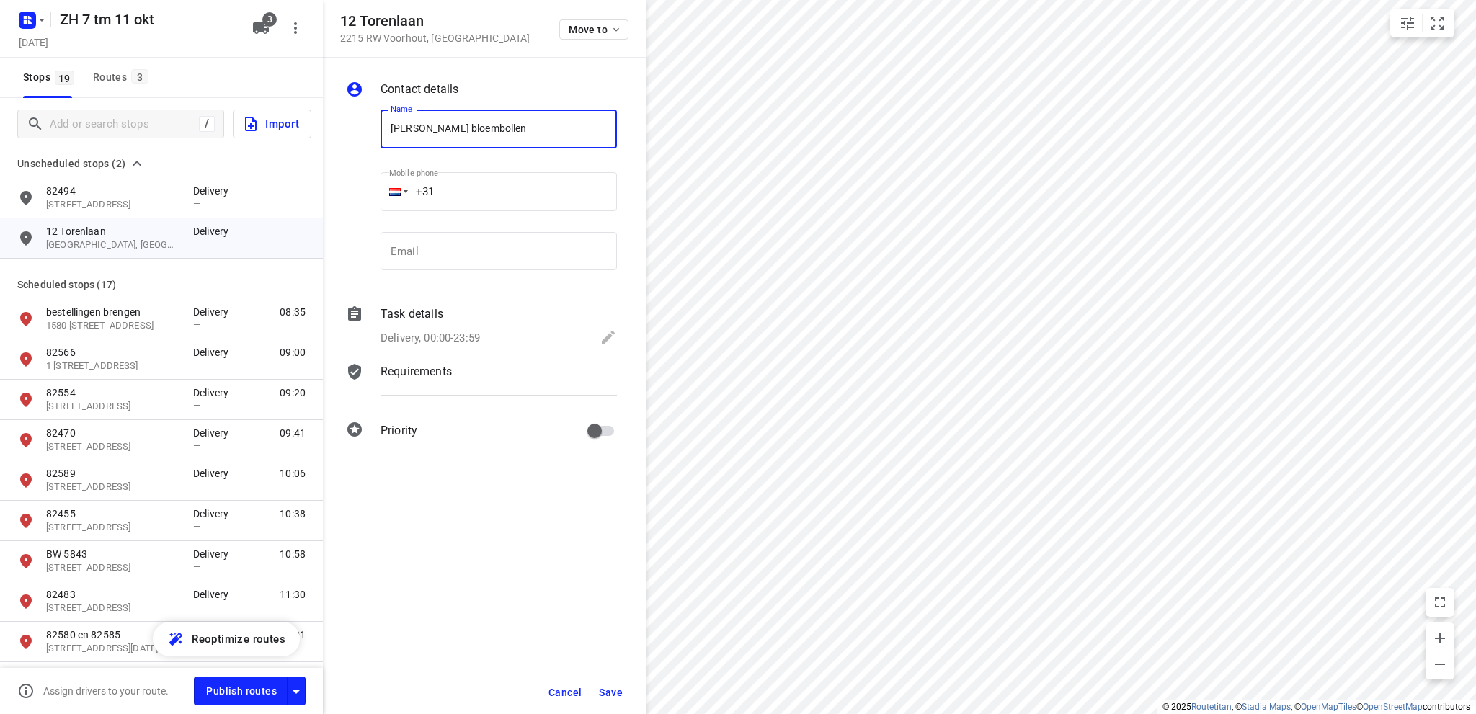
type input "sam schooten bloembollen"
click at [608, 332] on icon at bounding box center [607, 337] width 17 height 17
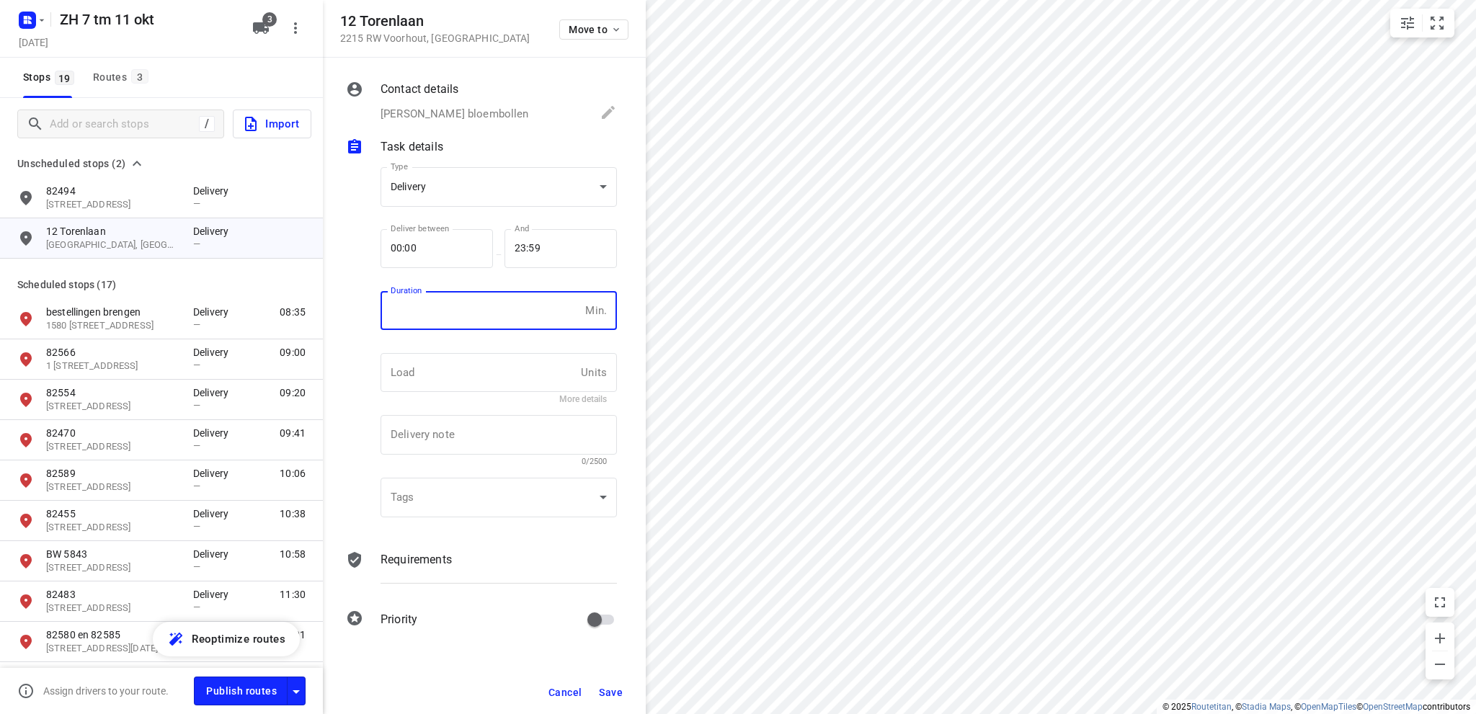
click at [428, 313] on input "number" at bounding box center [479, 310] width 199 height 39
type input "10"
click at [429, 184] on body "i © 2025 Routetitan , © Stadia Maps , © OpenMapTiles © OpenStreetMap contributo…" at bounding box center [738, 357] width 1476 height 714
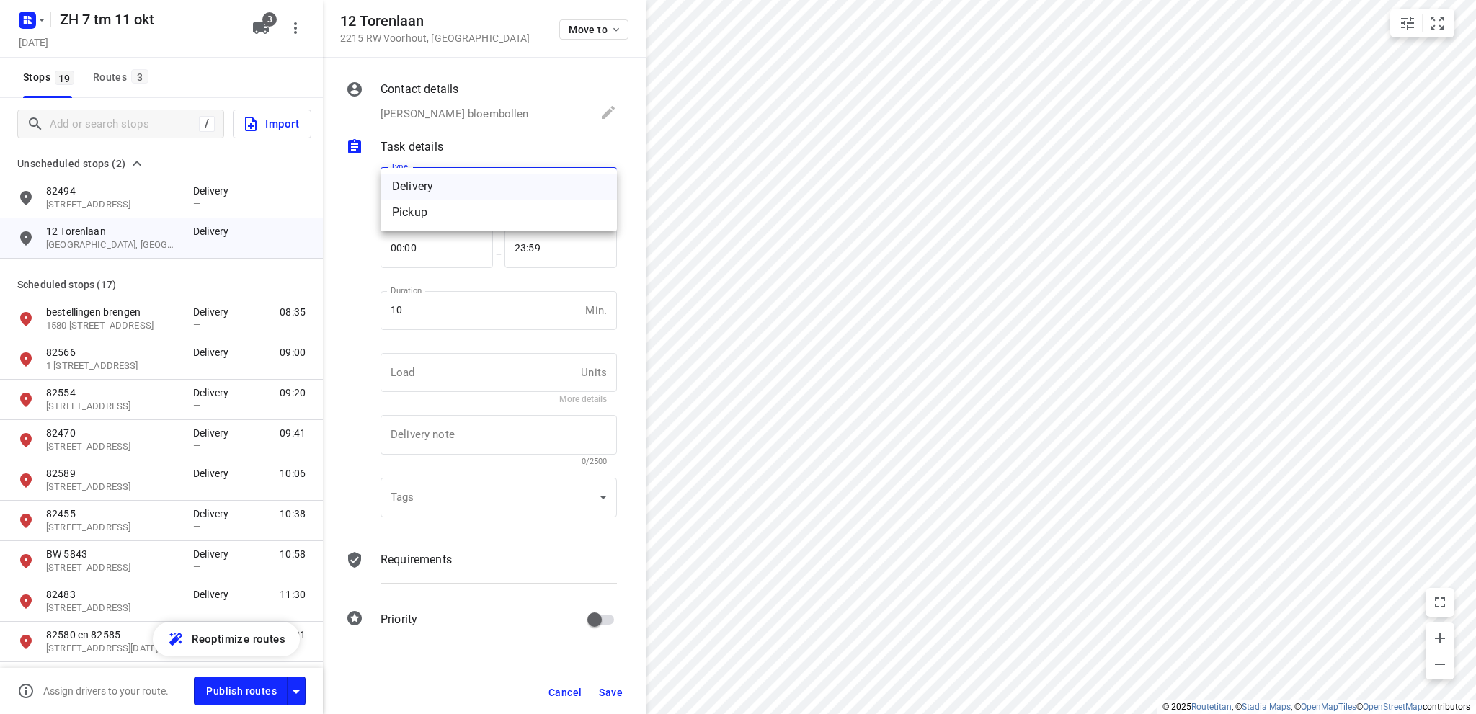
click at [439, 213] on div "Pickup" at bounding box center [498, 212] width 213 height 17
type input "pickup"
click at [610, 683] on button "Save" at bounding box center [610, 692] width 35 height 26
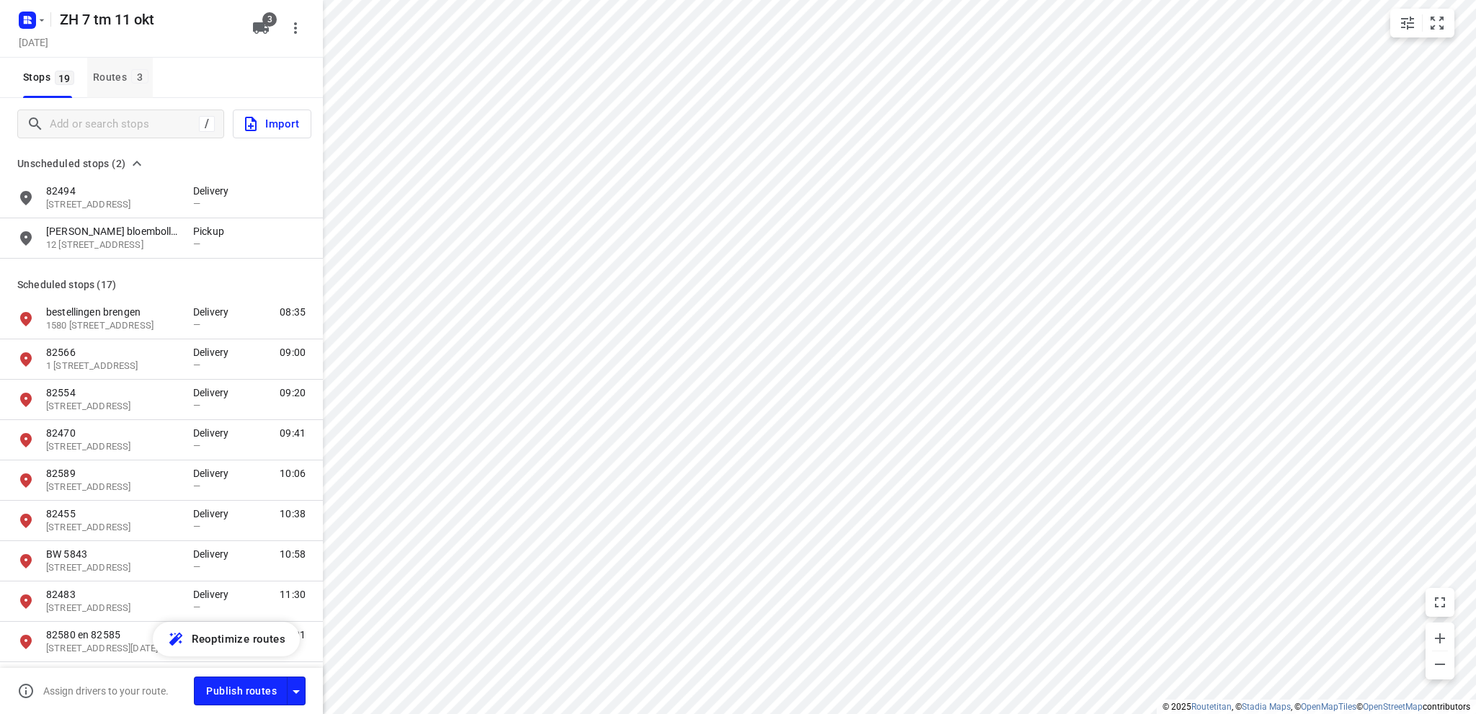
click at [101, 77] on div "Routes 3" at bounding box center [123, 77] width 60 height 18
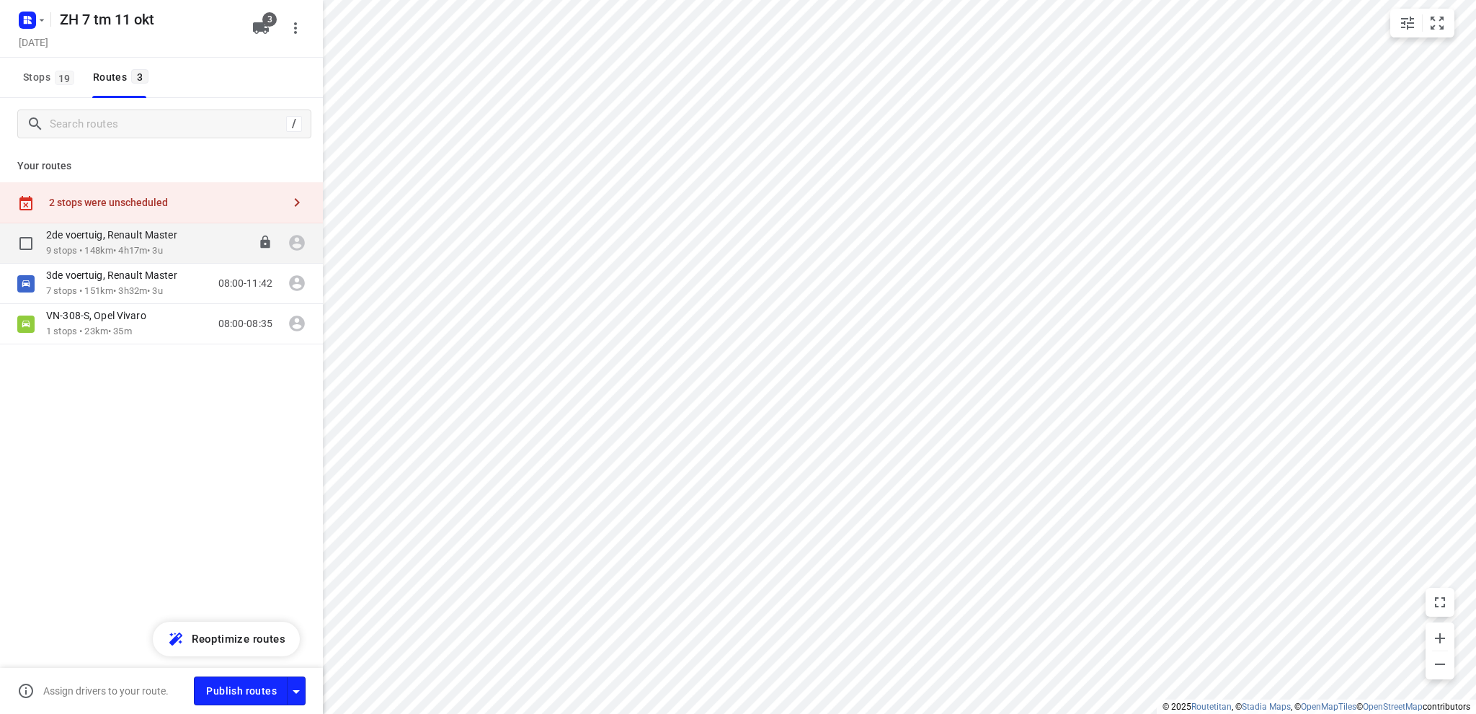
click at [118, 244] on p "9 stops • 148km • 4h17m • 3u" at bounding box center [119, 251] width 146 height 14
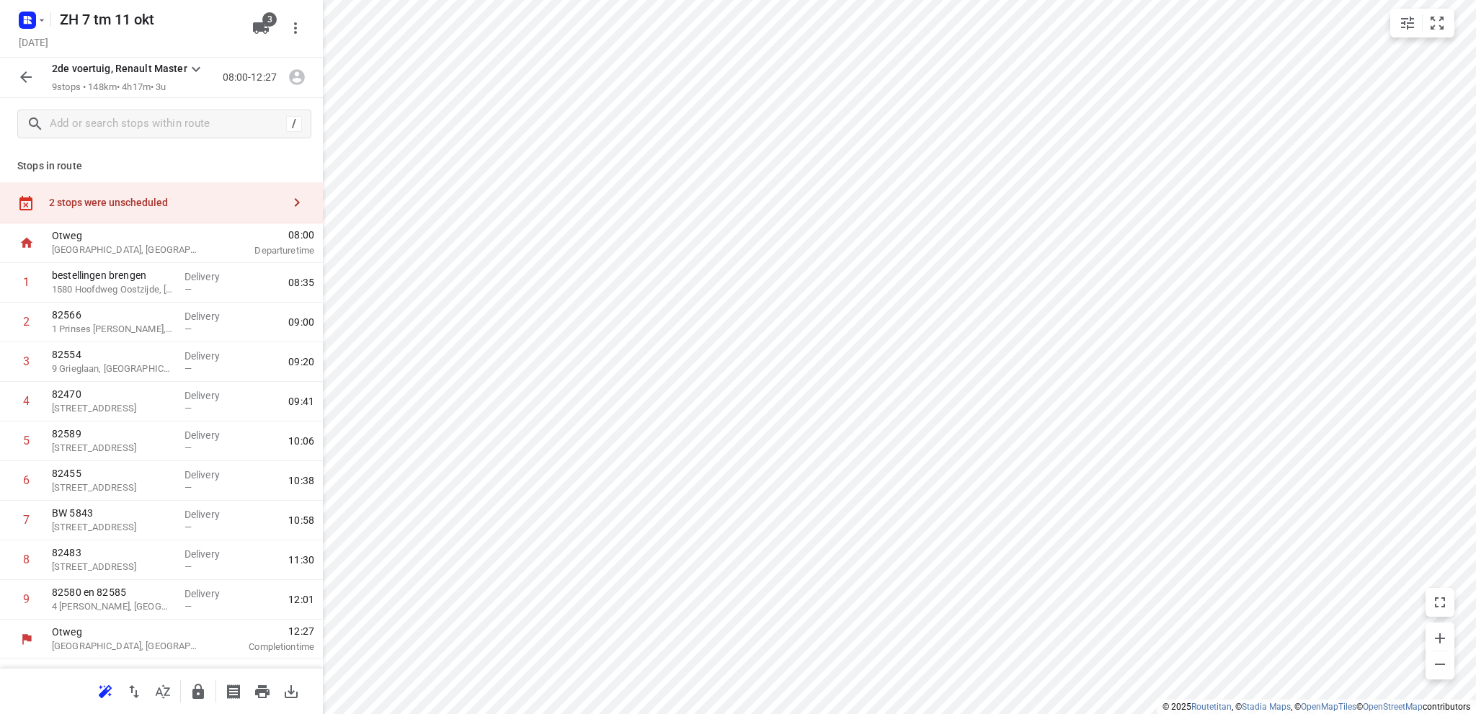
click at [117, 205] on div "2 stops were unscheduled" at bounding box center [165, 203] width 233 height 12
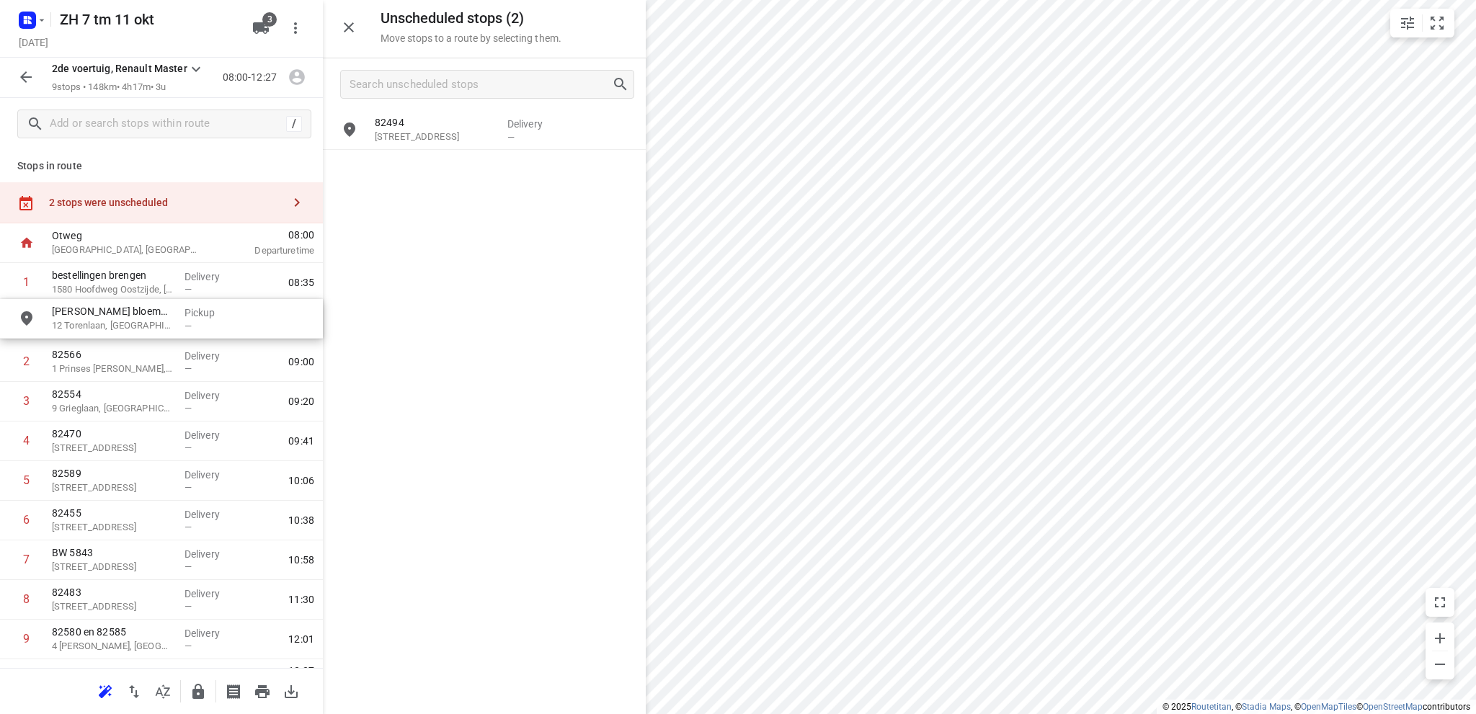
drag, startPoint x: 447, startPoint y: 174, endPoint x: 118, endPoint y: 332, distance: 364.8
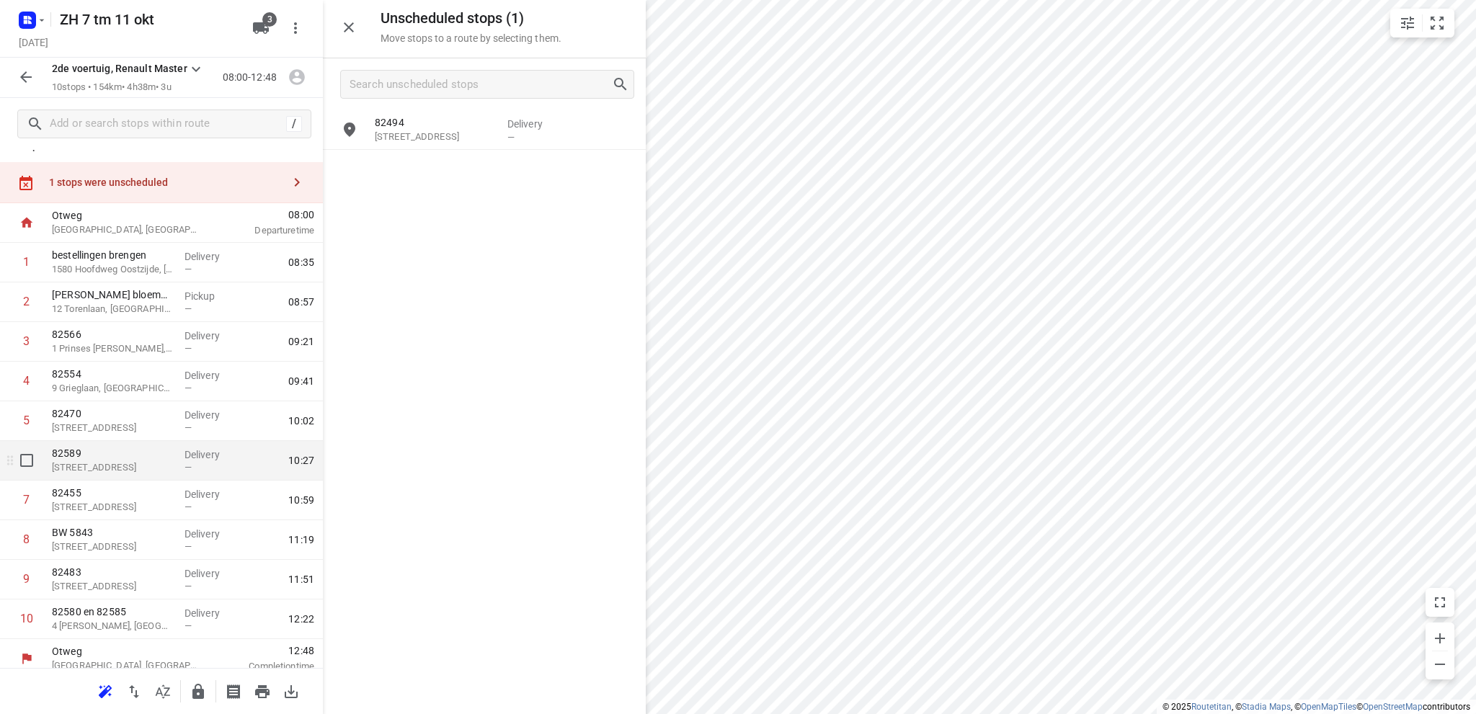
scroll to position [30, 0]
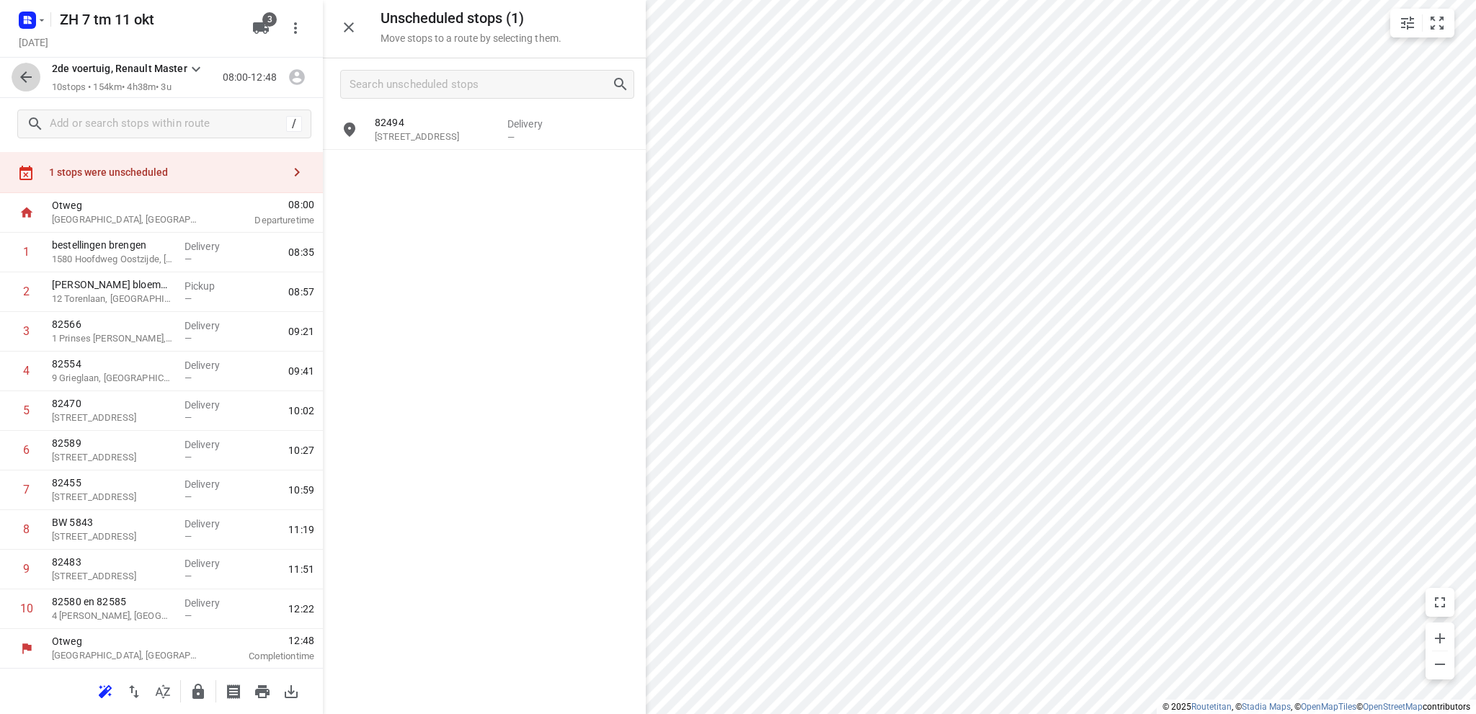
click at [27, 71] on icon "button" at bounding box center [25, 76] width 17 height 17
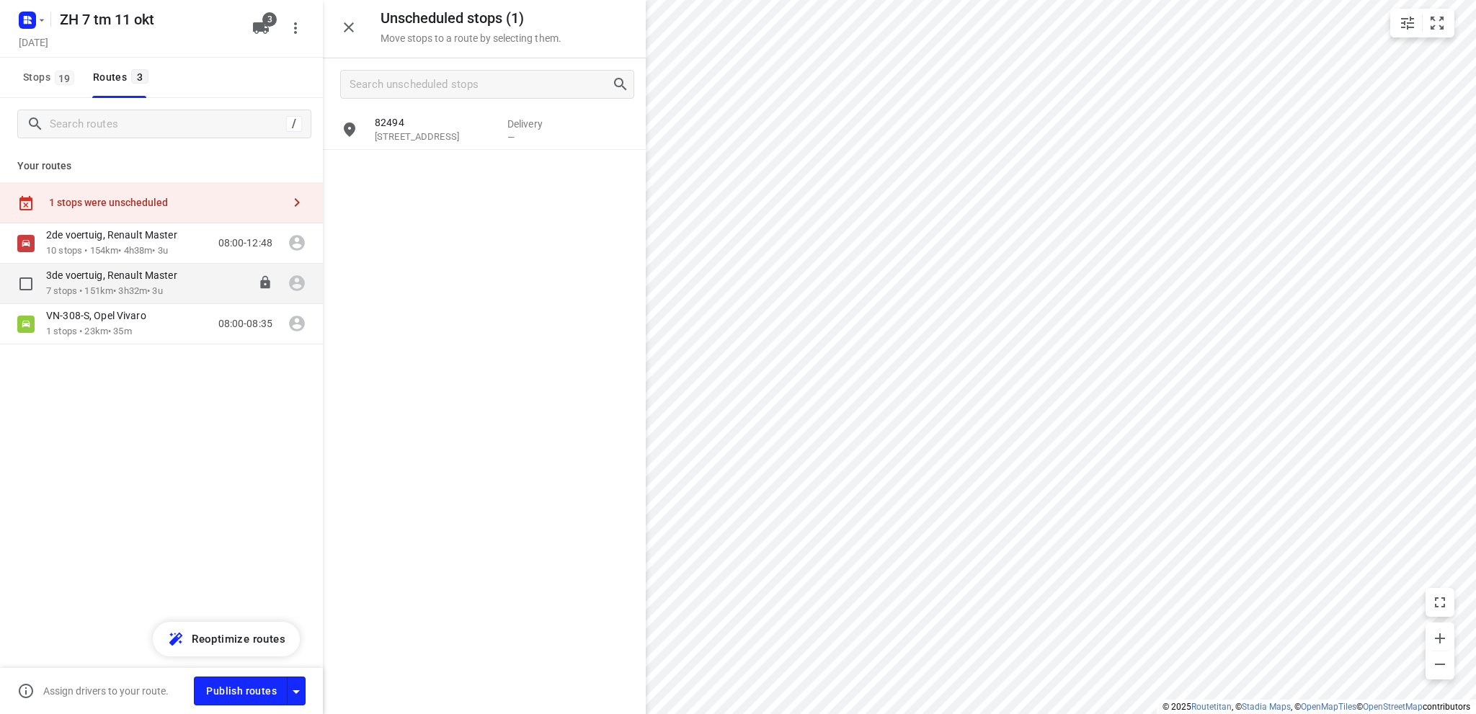
click at [93, 281] on p "3de voertuig, Renault Master" at bounding box center [116, 275] width 140 height 13
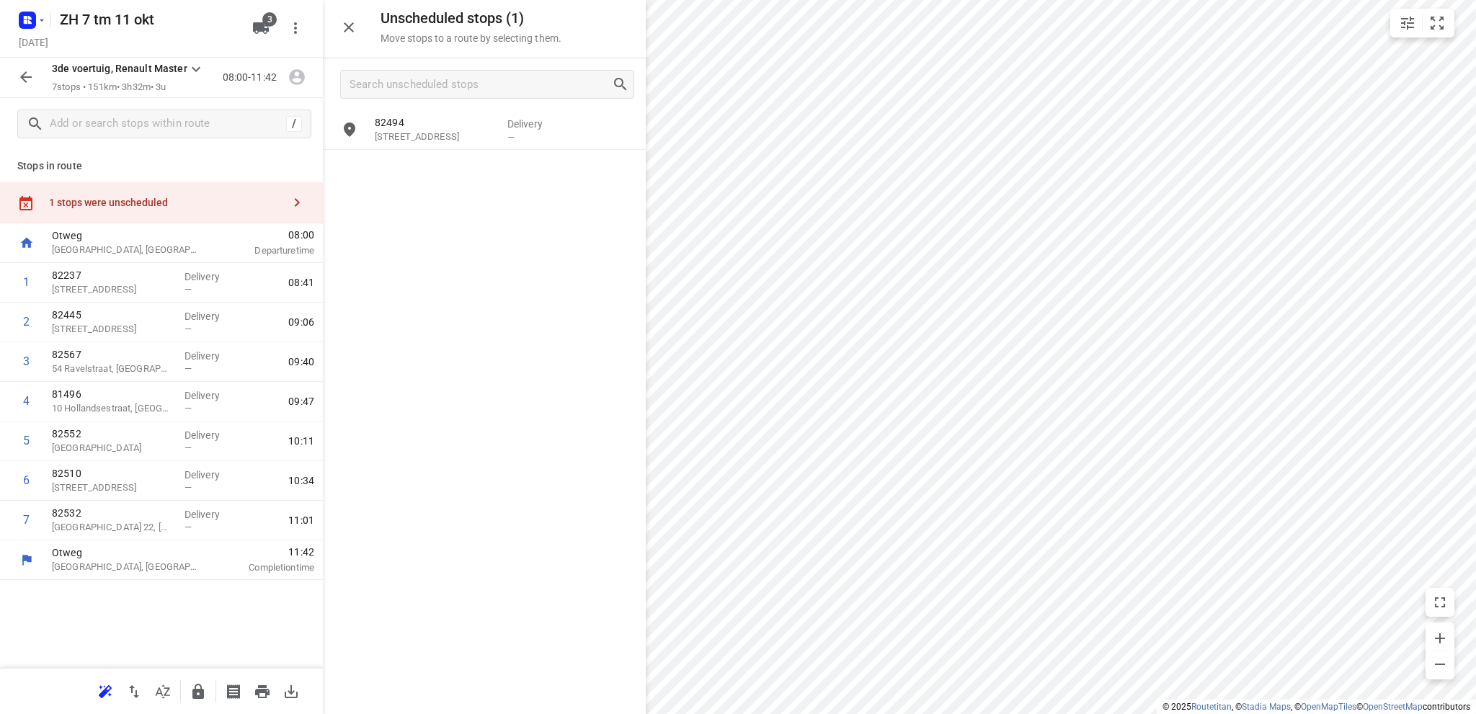
click at [20, 73] on icon "button" at bounding box center [25, 76] width 17 height 17
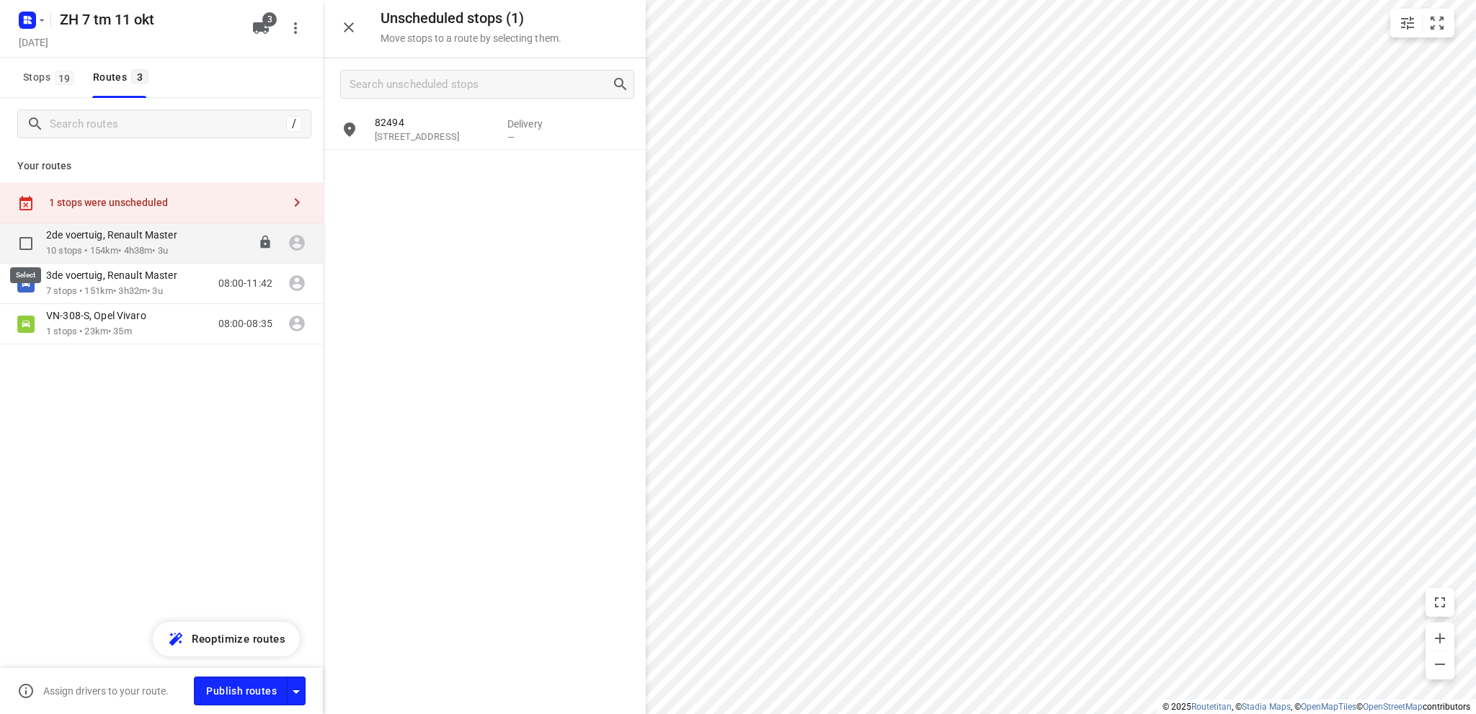
click at [30, 241] on input "checkbox" at bounding box center [26, 243] width 29 height 29
checkbox input "true"
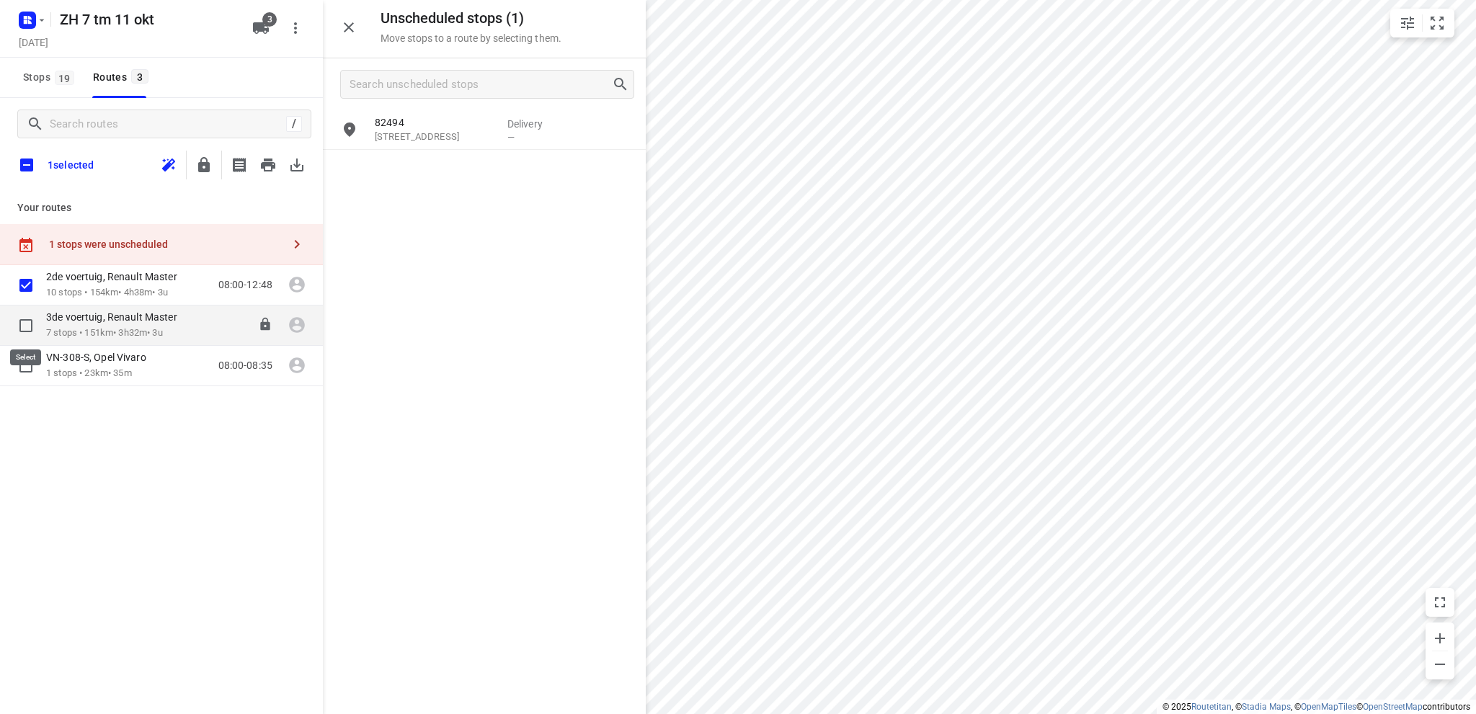
click at [28, 321] on input "checkbox" at bounding box center [26, 325] width 29 height 29
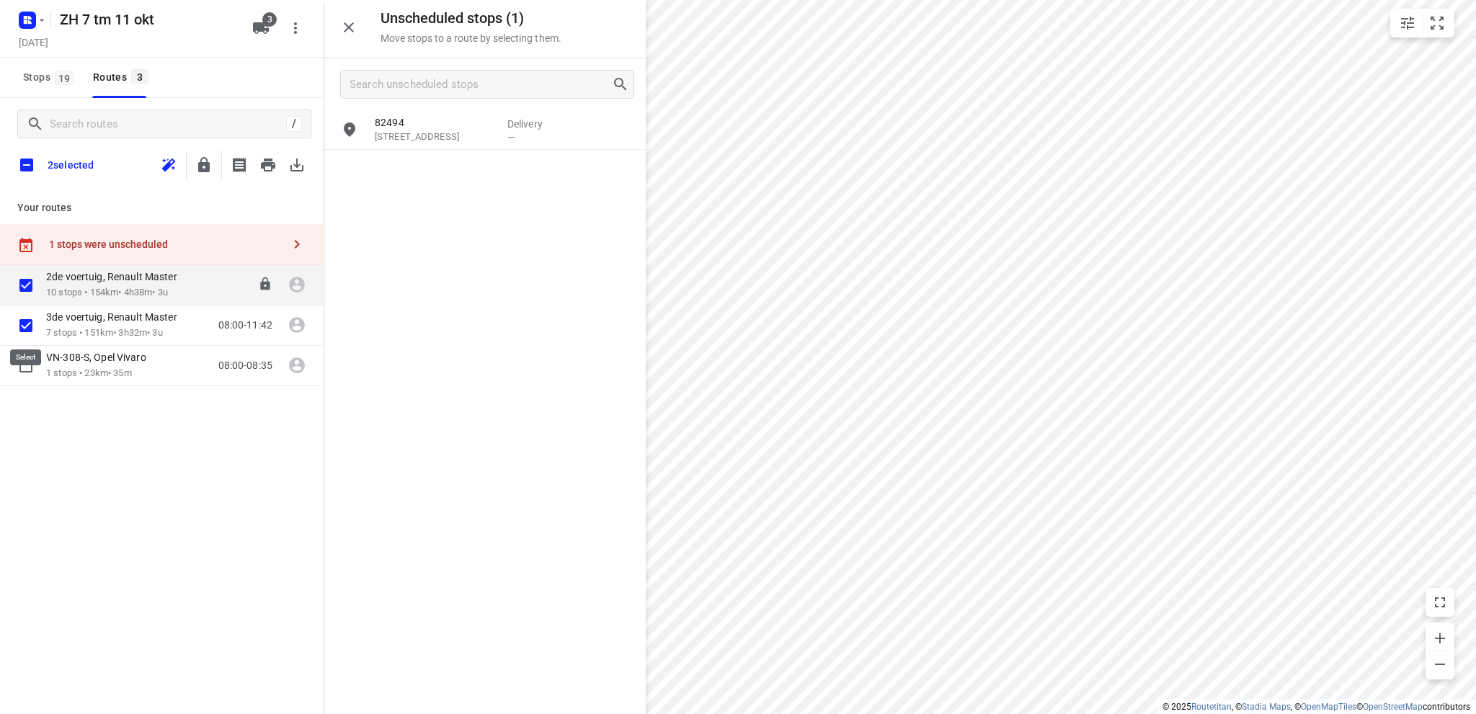
checkbox input "true"
click at [267, 163] on icon "button" at bounding box center [268, 165] width 14 height 13
click at [24, 161] on input "checkbox" at bounding box center [27, 165] width 30 height 30
checkbox input "true"
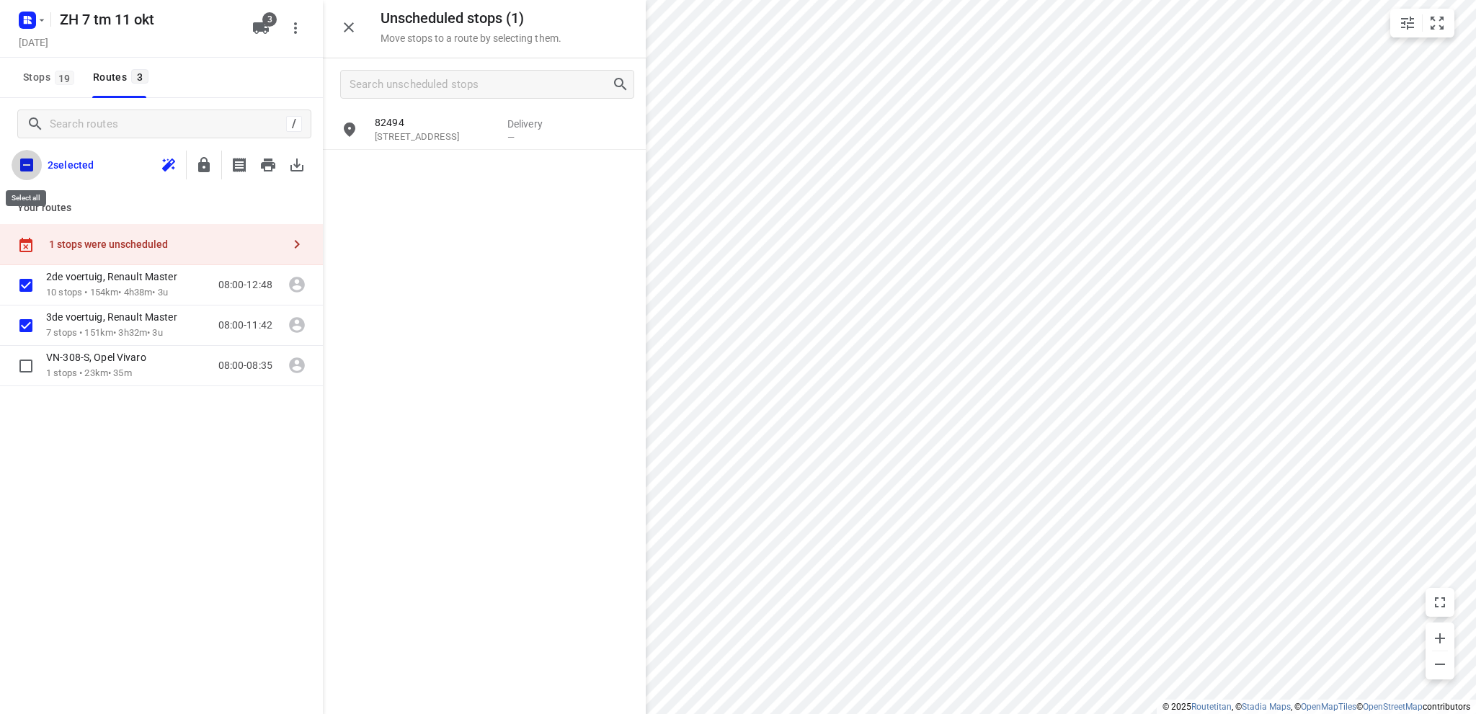
checkbox input "true"
click at [23, 162] on input "checkbox" at bounding box center [27, 165] width 30 height 30
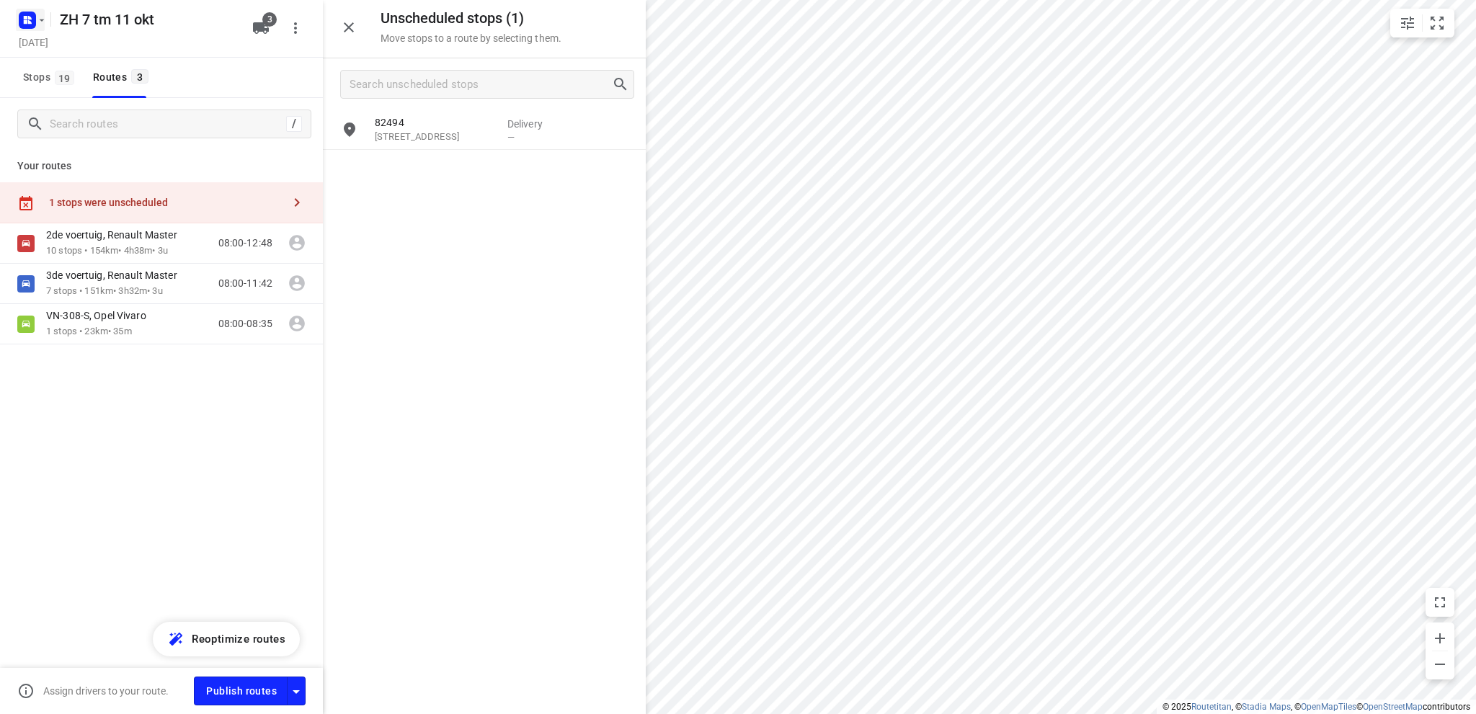
click at [30, 15] on rect "button" at bounding box center [27, 20] width 17 height 17
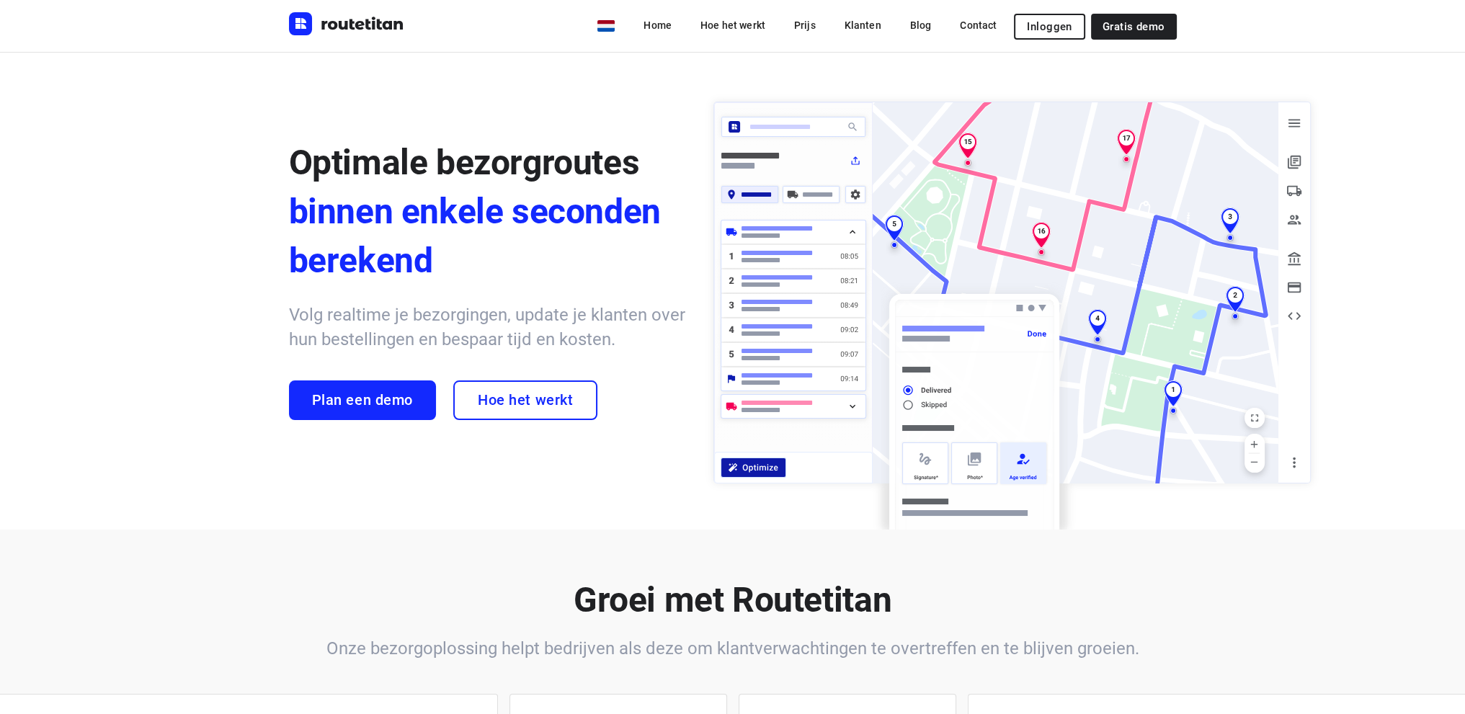
click at [1053, 24] on span "Inloggen" at bounding box center [1049, 27] width 45 height 12
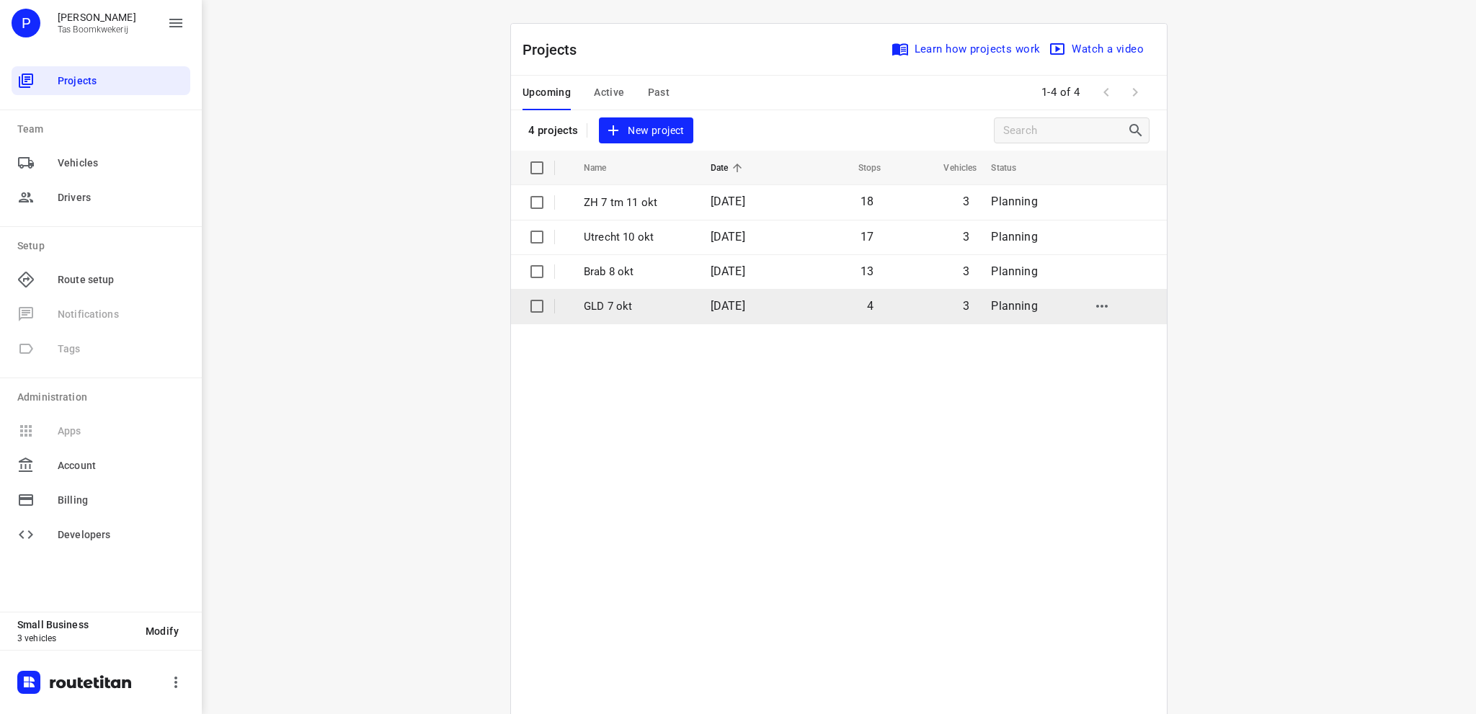
click at [608, 308] on p "GLD 7 okt" at bounding box center [636, 306] width 105 height 17
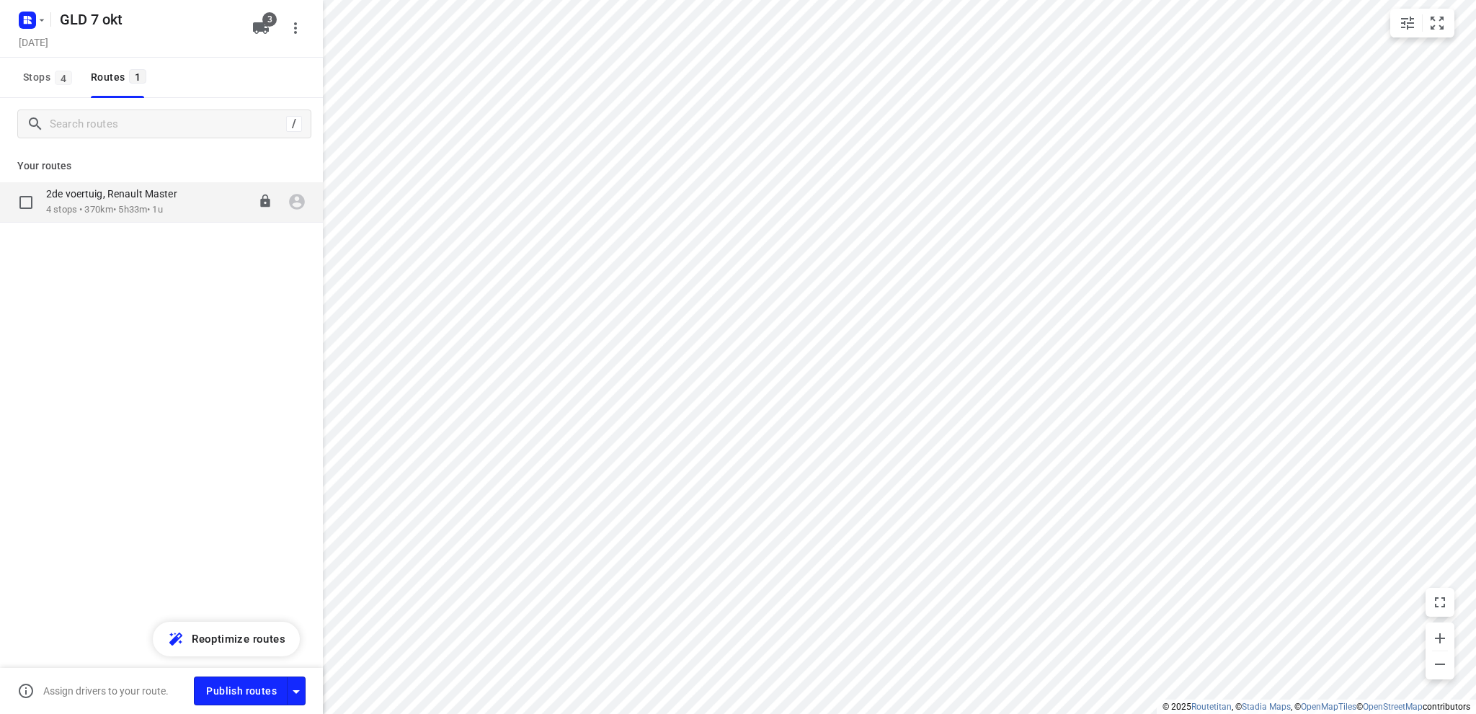
click at [115, 202] on div "2de voertuig, Renault Master" at bounding box center [119, 195] width 146 height 16
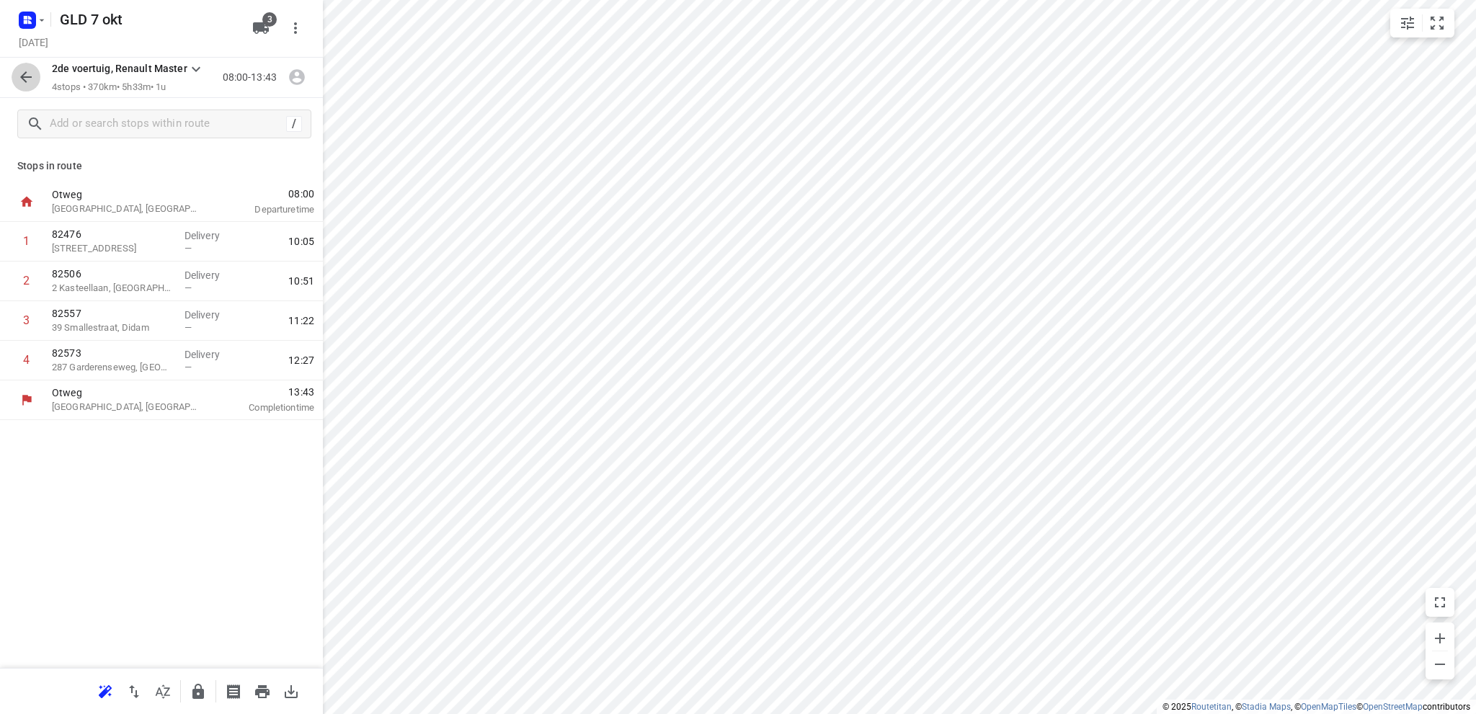
click at [23, 76] on icon "button" at bounding box center [26, 77] width 12 height 12
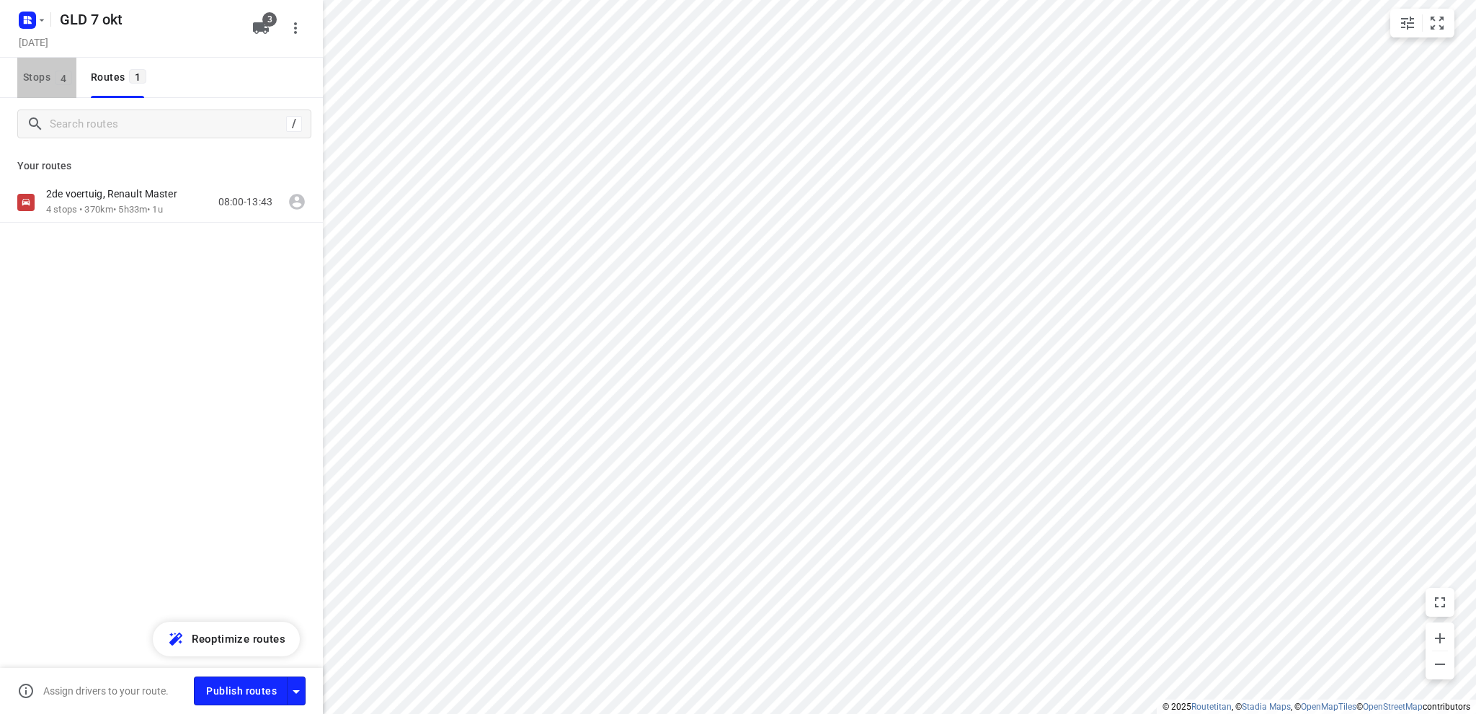
click at [37, 76] on span "Stops 4" at bounding box center [49, 77] width 53 height 18
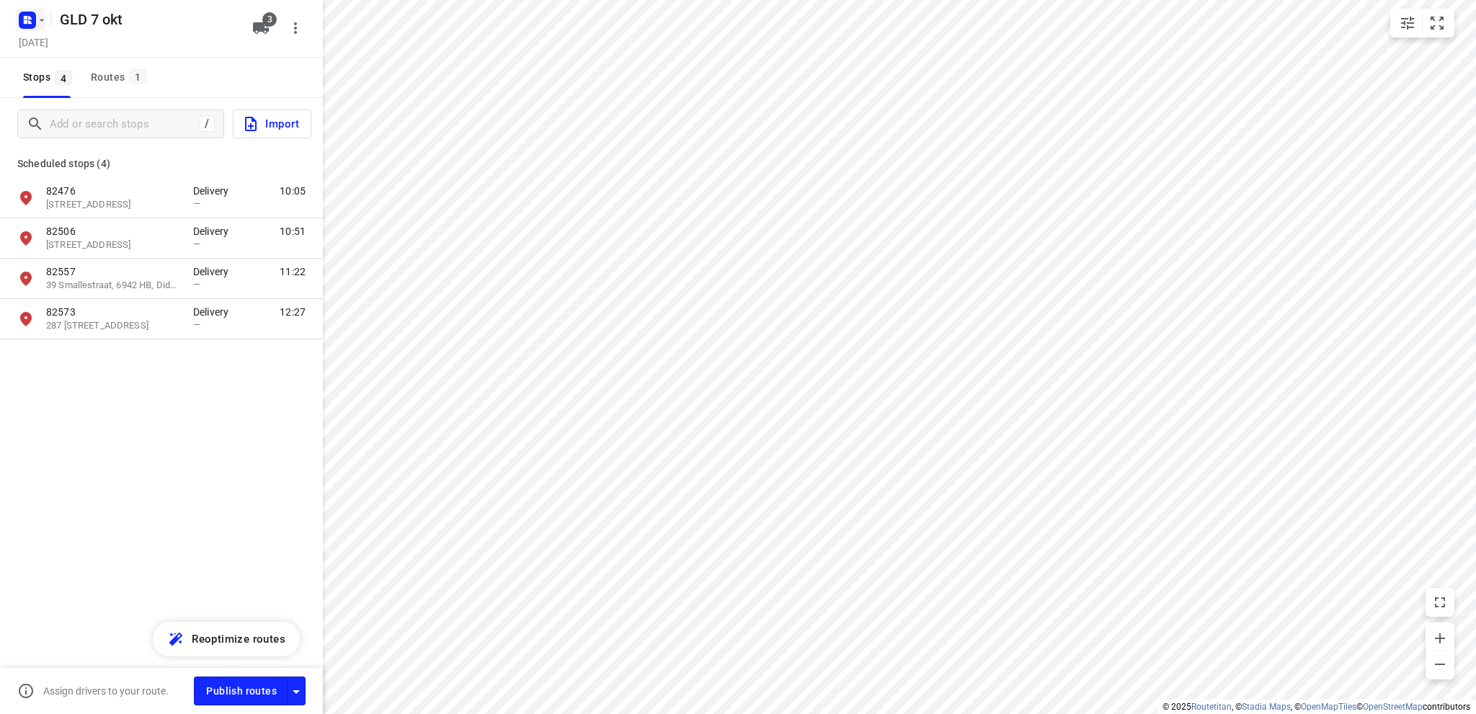
click at [27, 14] on rect "button" at bounding box center [27, 20] width 17 height 17
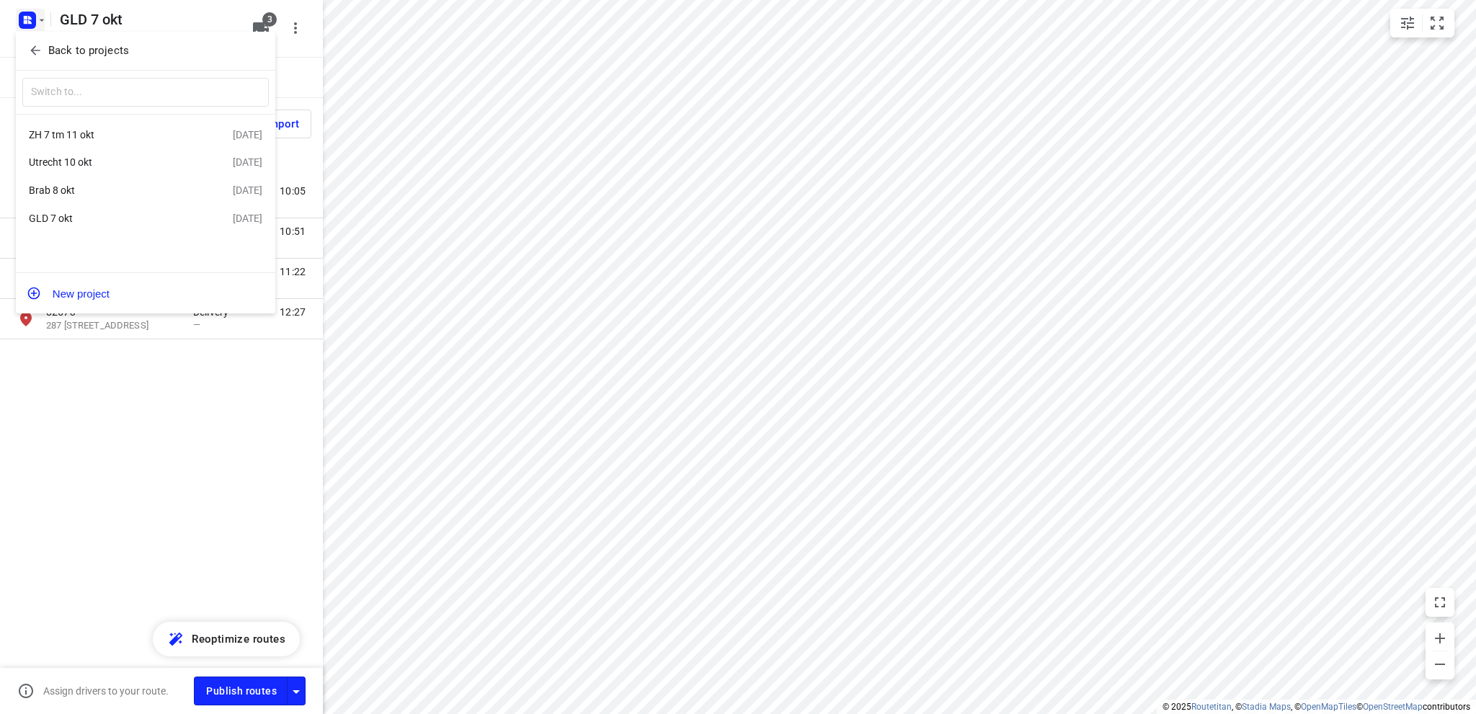
click at [77, 164] on div "Utrecht 10 okt" at bounding box center [112, 162] width 166 height 12
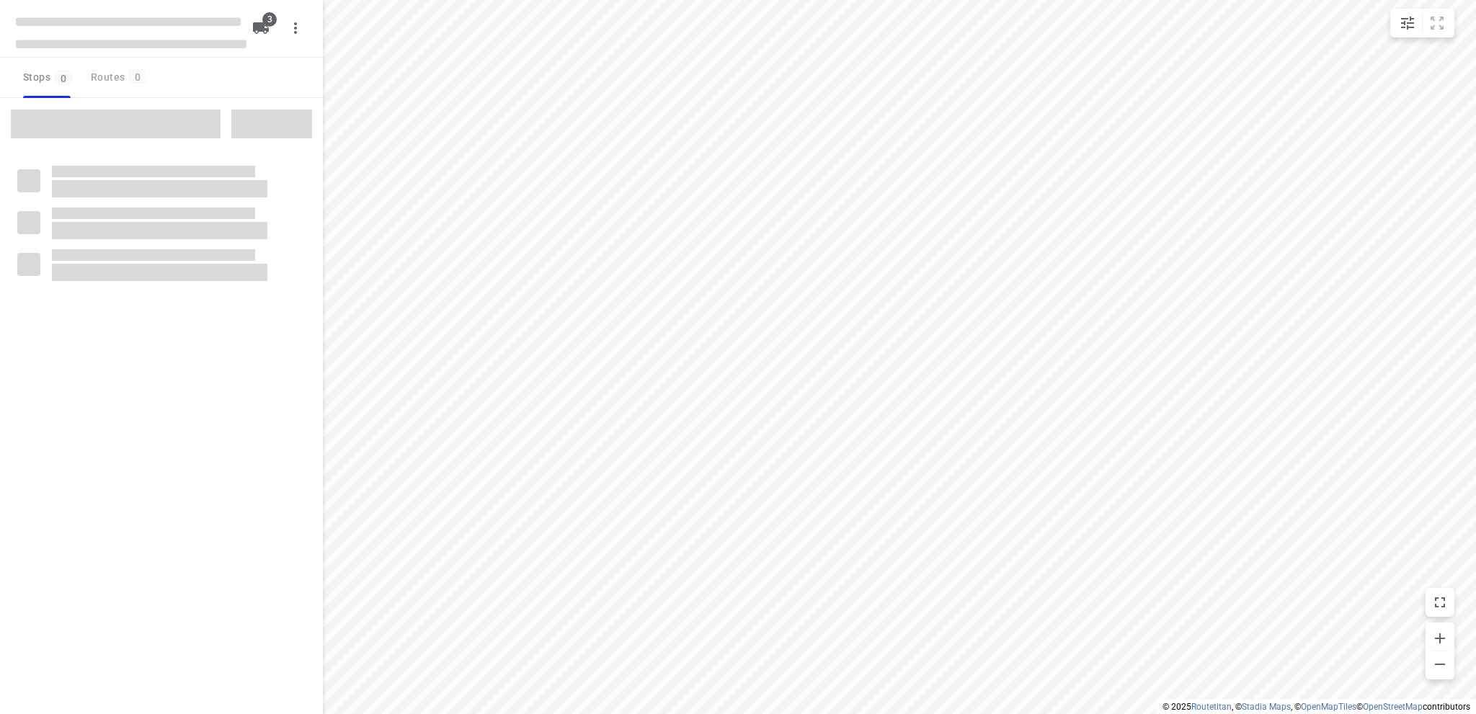
type input "distance"
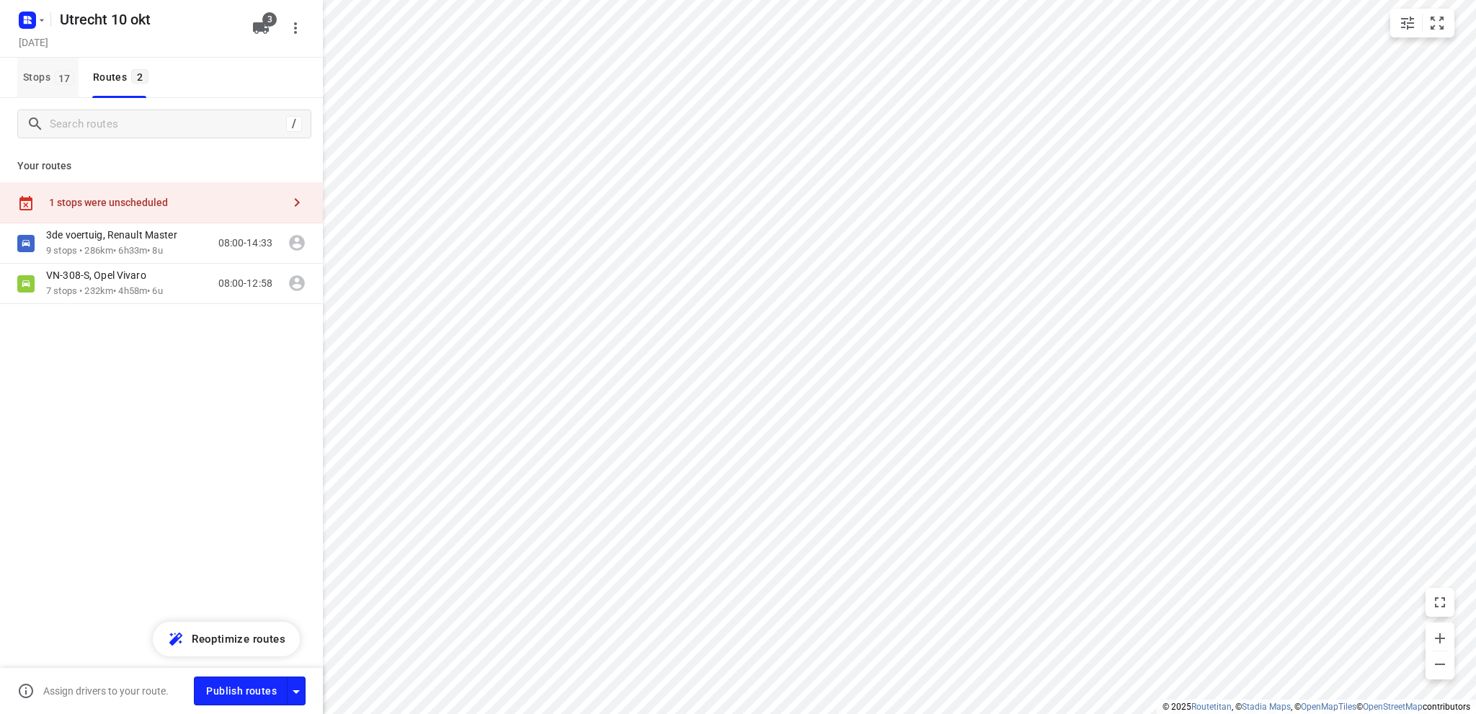
click at [29, 69] on span "Stops 17" at bounding box center [50, 77] width 55 height 18
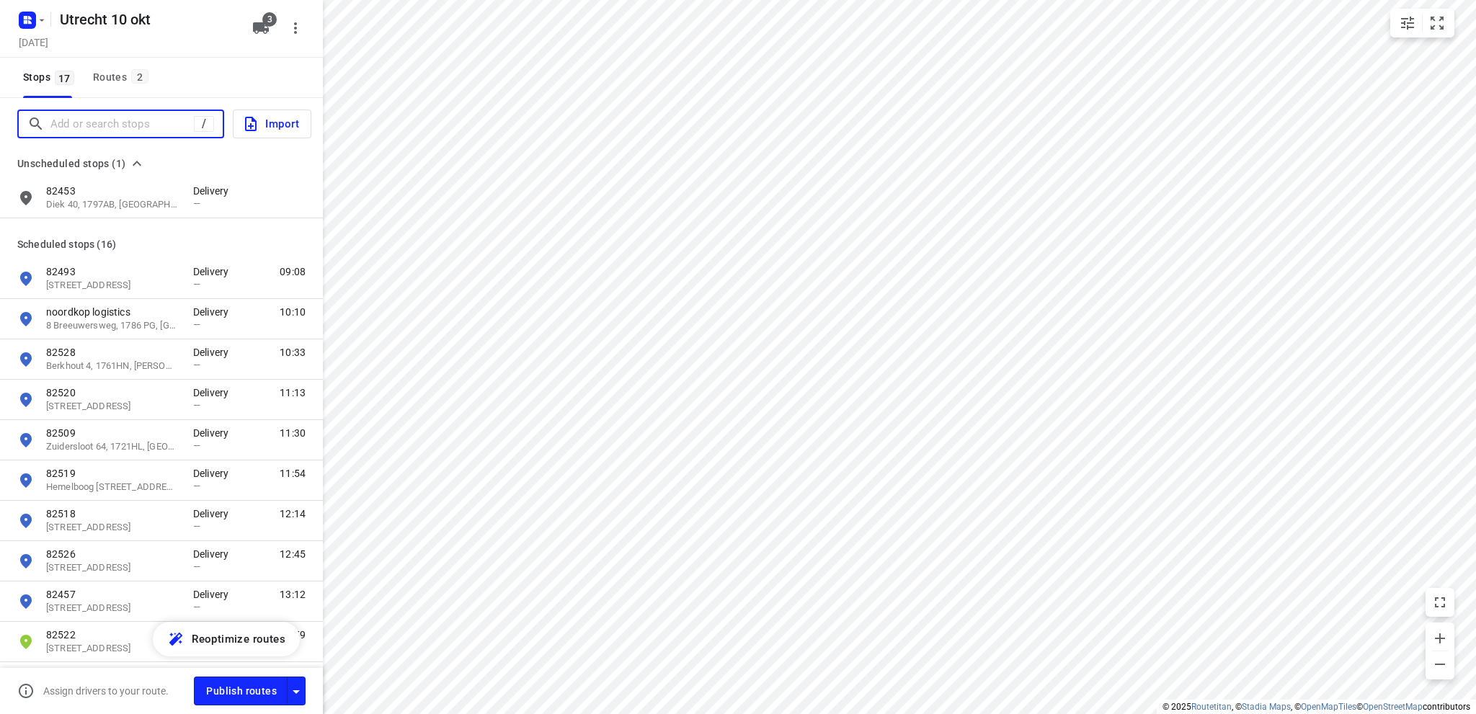
click at [70, 124] on input "Add or search stops" at bounding box center [121, 124] width 143 height 22
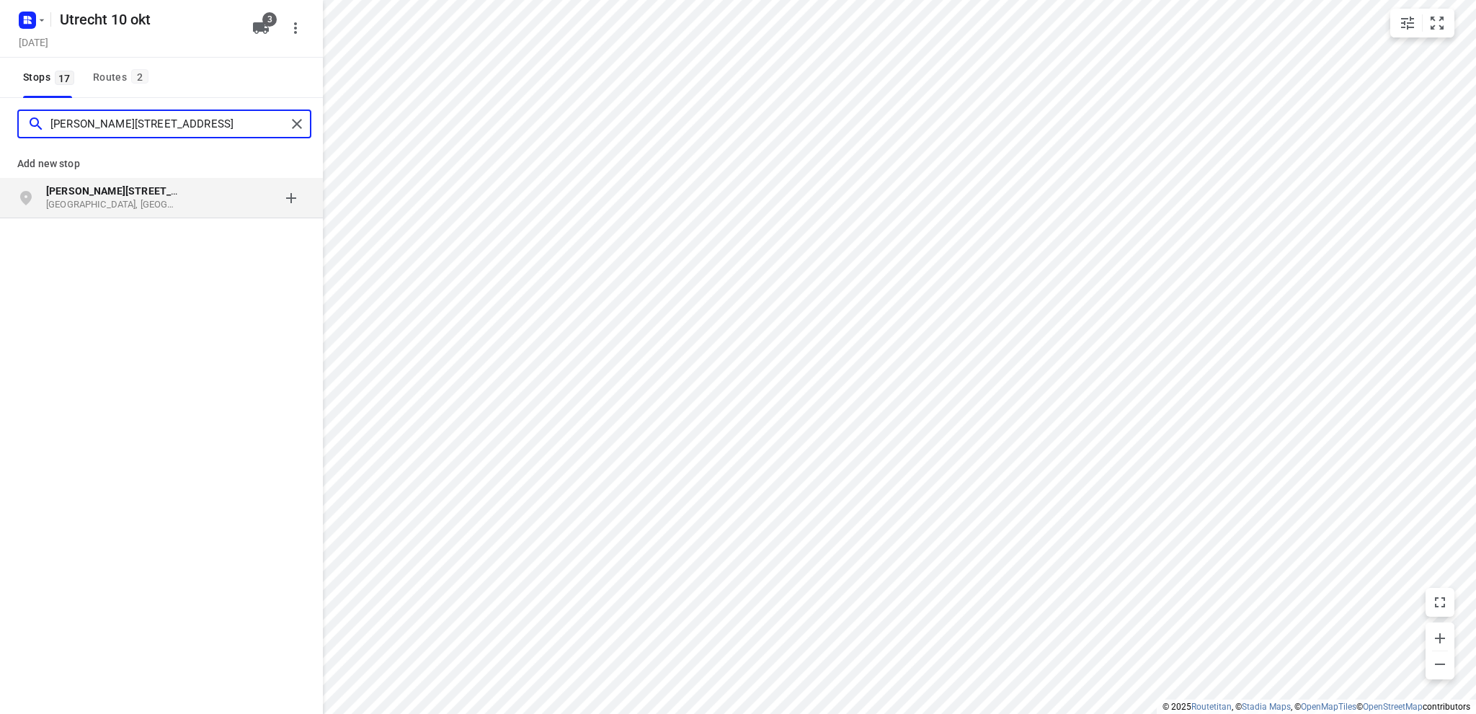
type input "augusto sandinostraat 49"
click at [86, 198] on p "Utrecht, Nederland" at bounding box center [112, 205] width 133 height 14
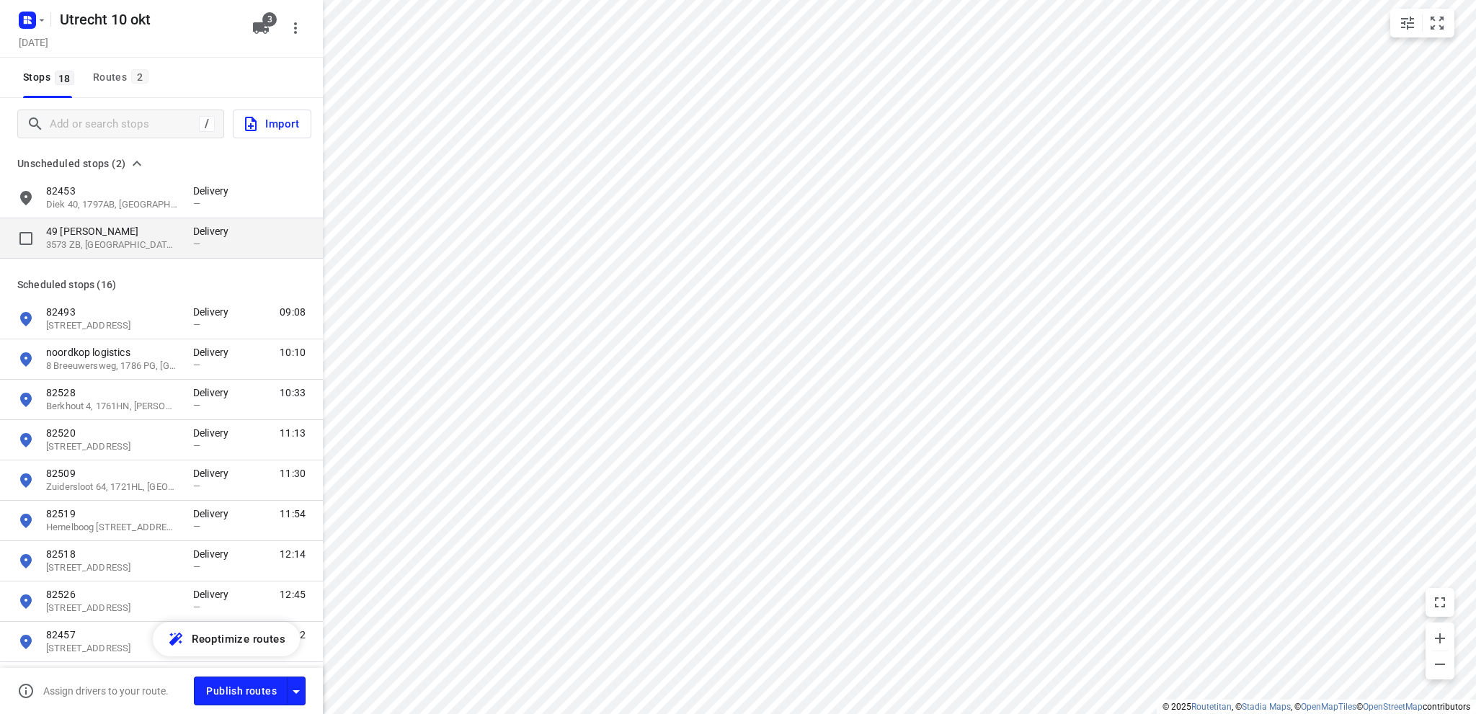
click at [87, 224] on p "49 Augusto Sandinostraat" at bounding box center [112, 231] width 133 height 14
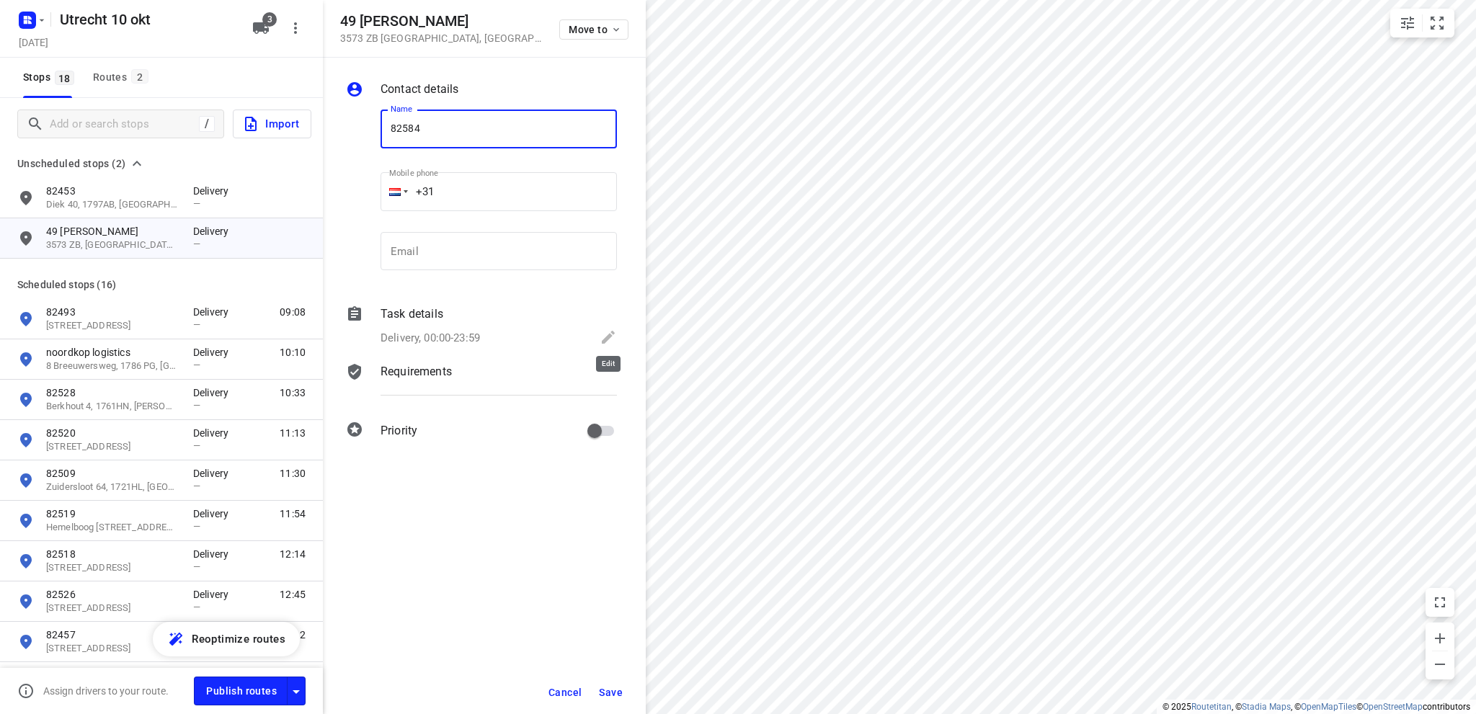
type input "82584"
click at [611, 334] on icon at bounding box center [608, 337] width 13 height 13
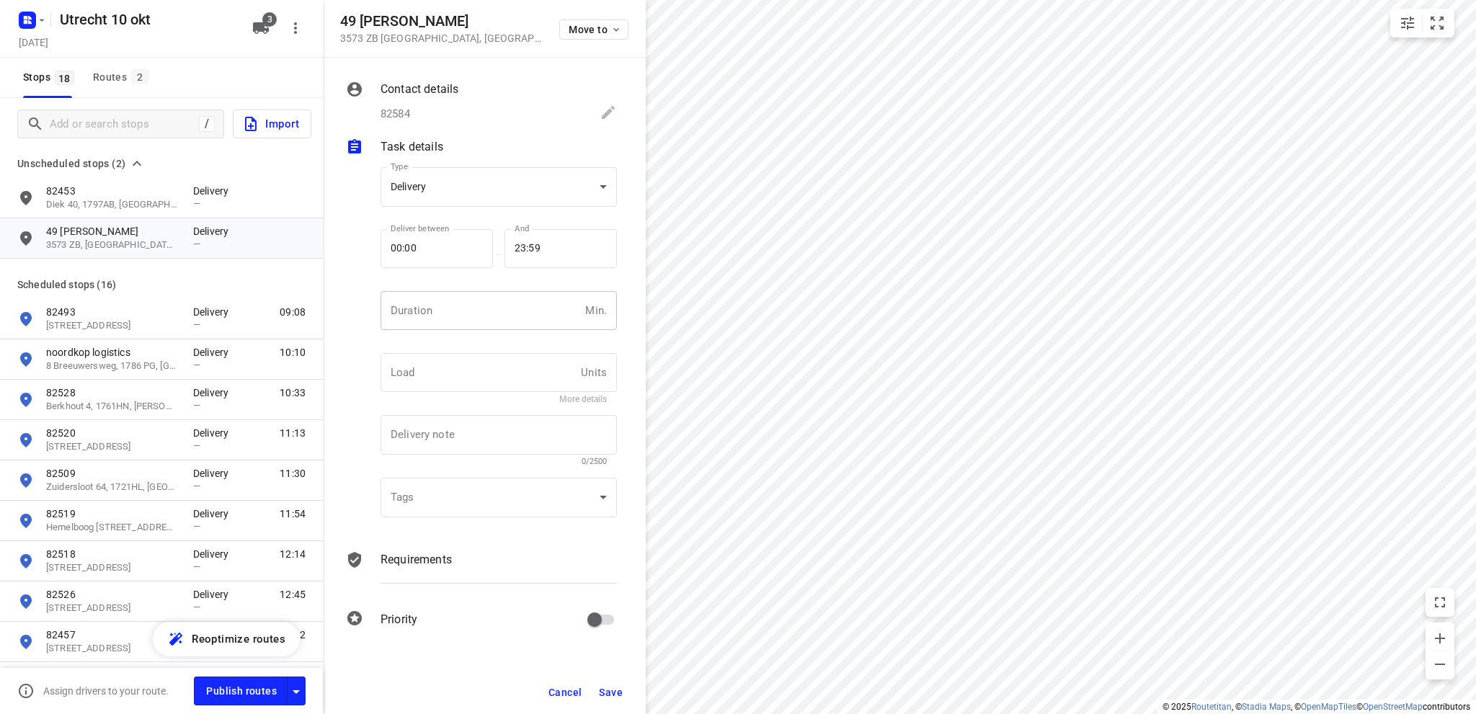
click at [437, 305] on input "number" at bounding box center [479, 310] width 199 height 39
type input "10"
click at [615, 688] on span "Save" at bounding box center [611, 693] width 24 height 12
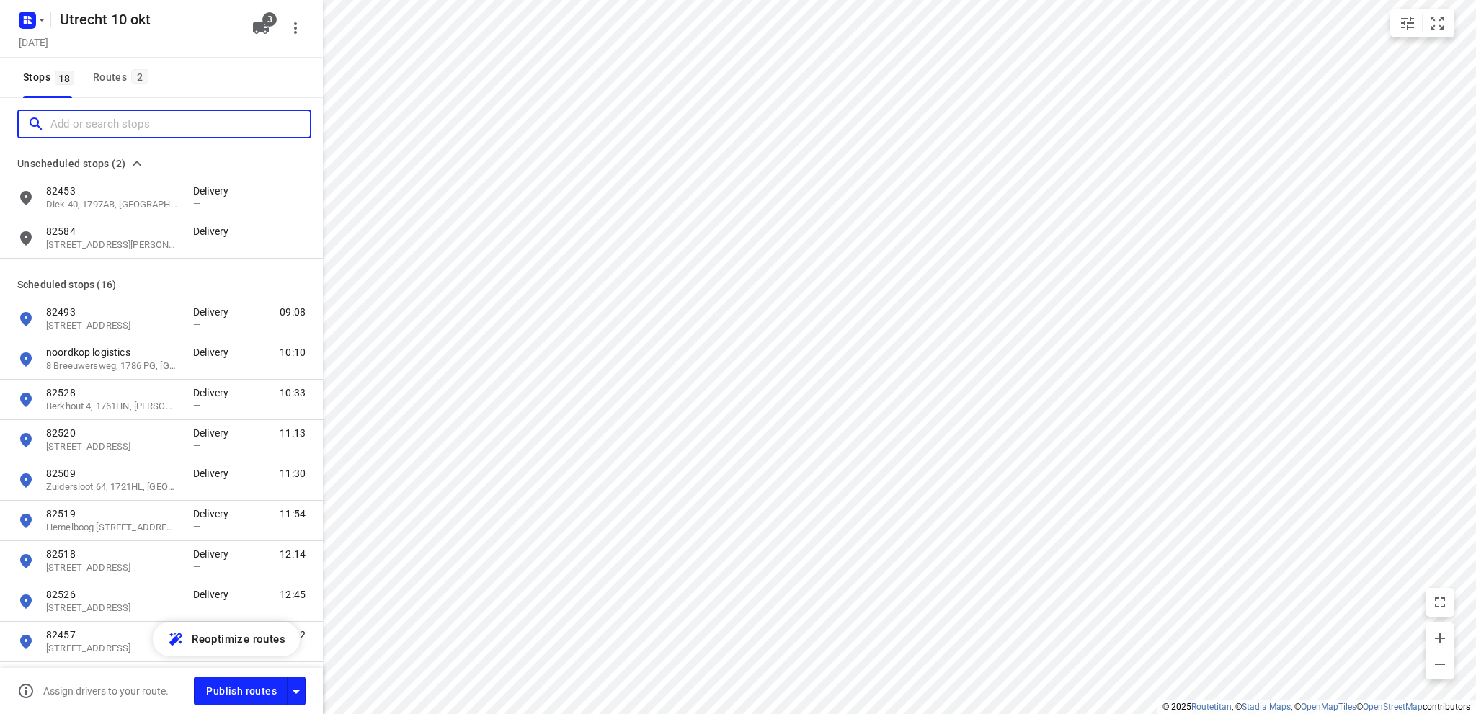
click at [113, 122] on input "Add or search stops" at bounding box center [179, 124] width 259 height 22
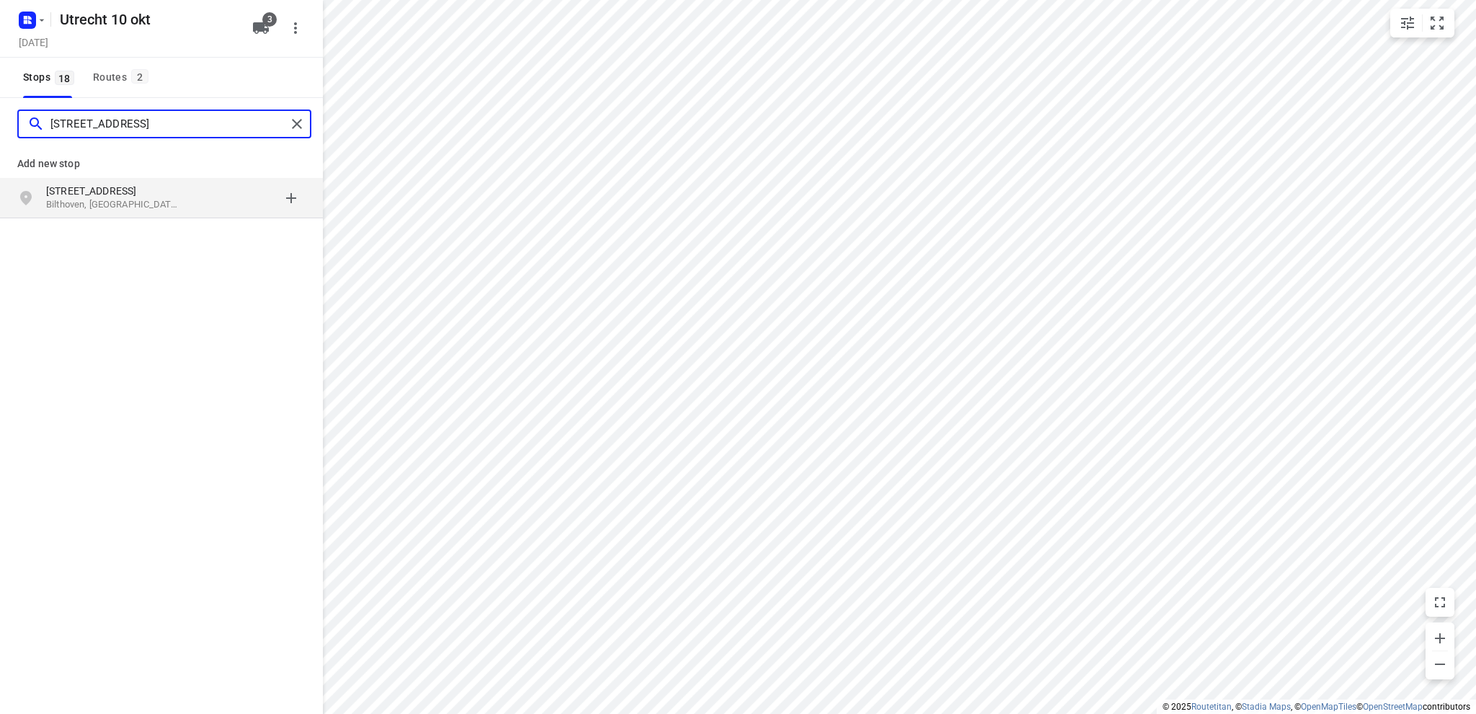
type input "oranje nassaulaan 4 bilthoven"
click at [97, 194] on p "Oranje Nassaulaan 4" at bounding box center [112, 191] width 133 height 14
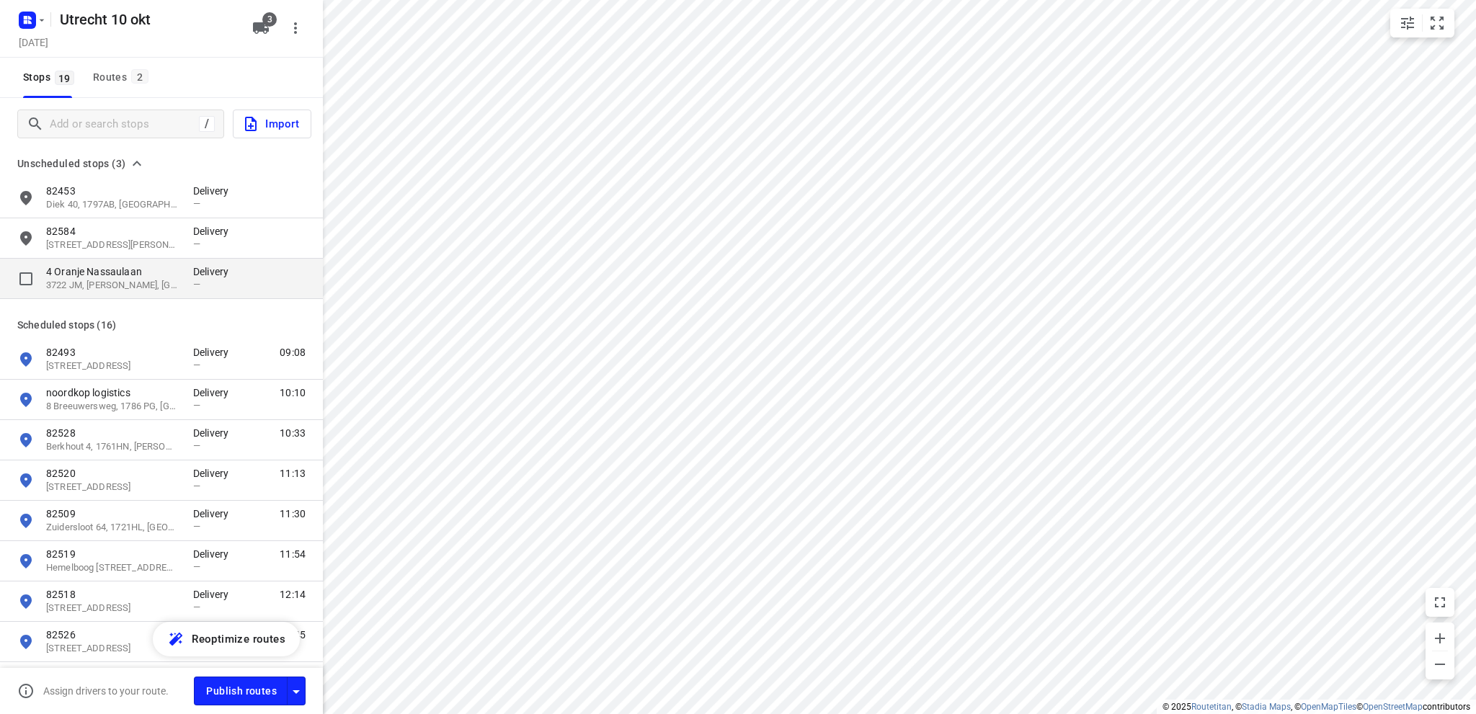
click at [102, 272] on p "4 Oranje Nassaulaan" at bounding box center [112, 271] width 133 height 14
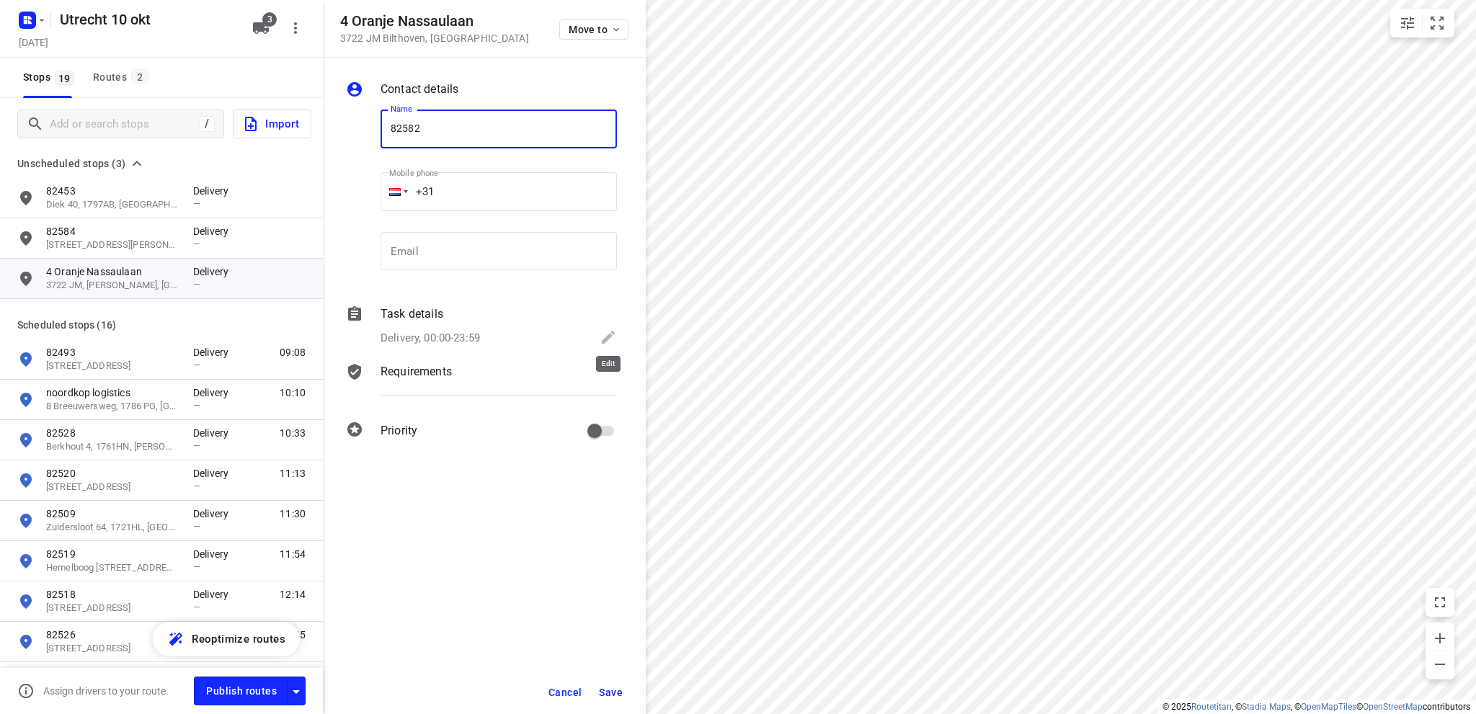
type input "82582"
click at [609, 333] on icon at bounding box center [607, 337] width 17 height 17
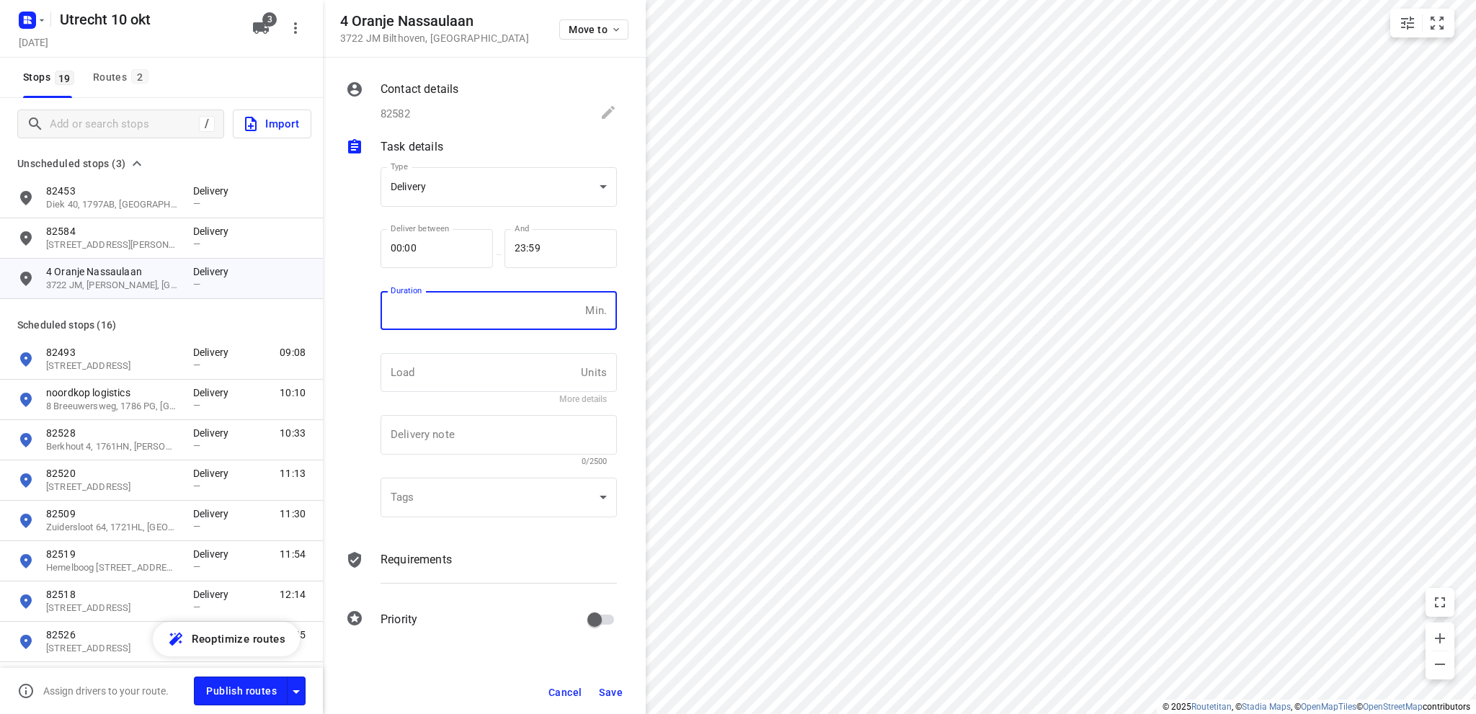
click at [437, 322] on input "number" at bounding box center [479, 310] width 199 height 39
type input "10"
click at [605, 689] on span "Save" at bounding box center [611, 693] width 24 height 12
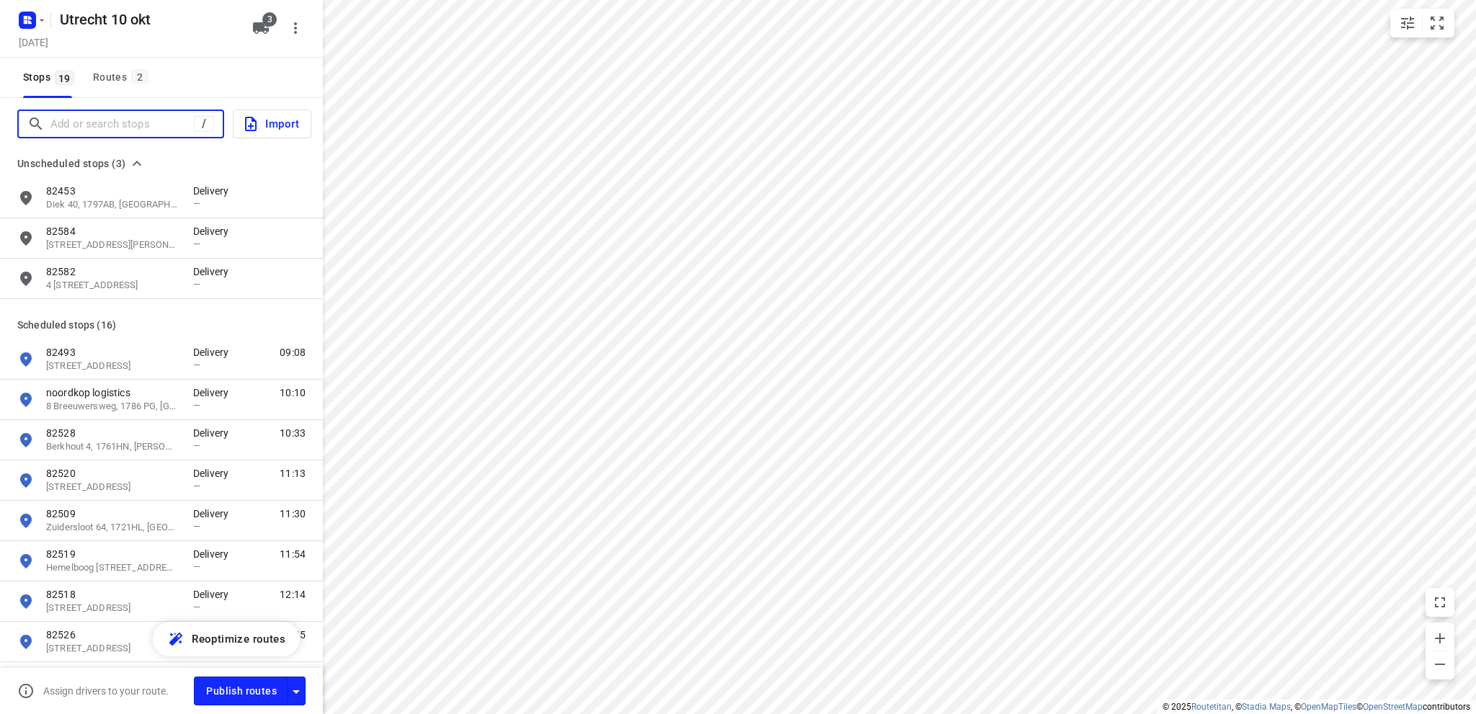
click at [130, 120] on input "Add or search stops" at bounding box center [121, 124] width 143 height 22
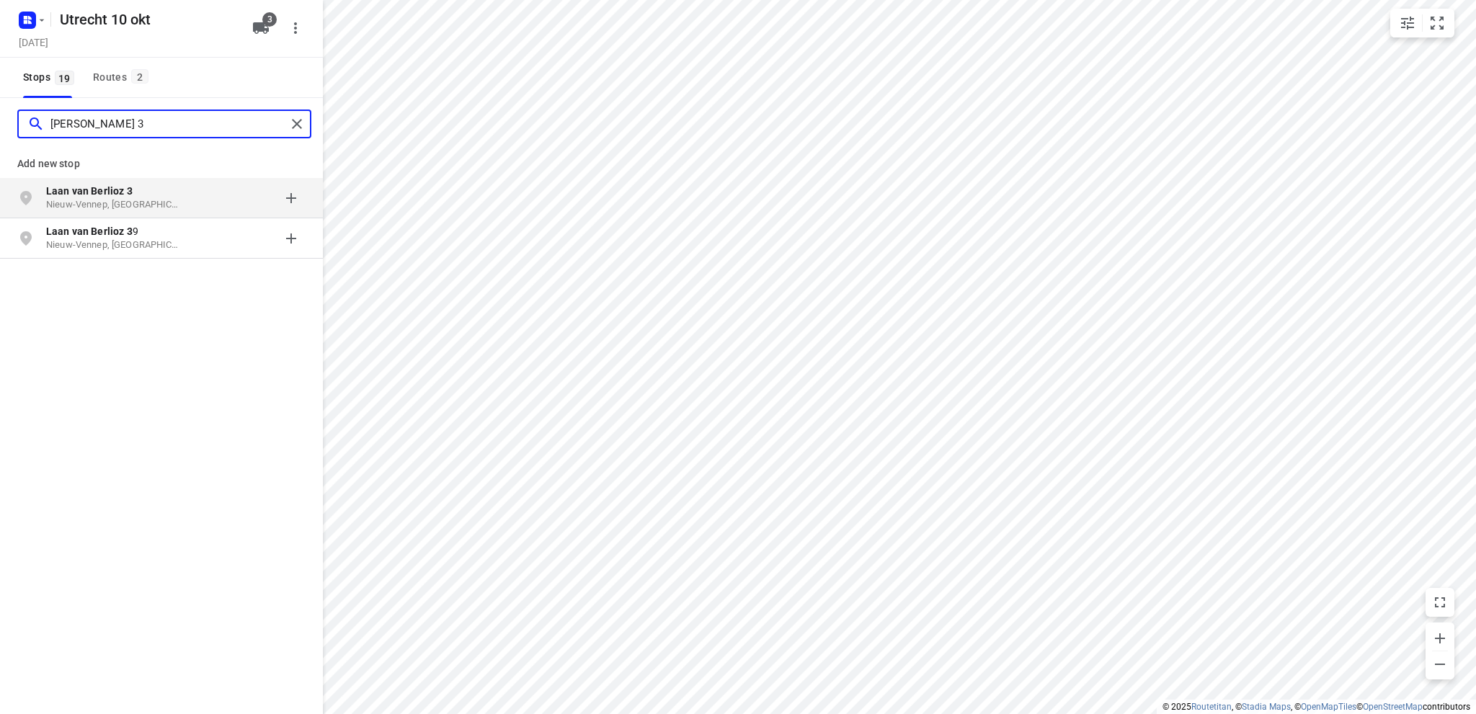
type input "laan van berlioz 3"
click at [107, 201] on p "Nieuw-Vennep, Nederland" at bounding box center [112, 205] width 133 height 14
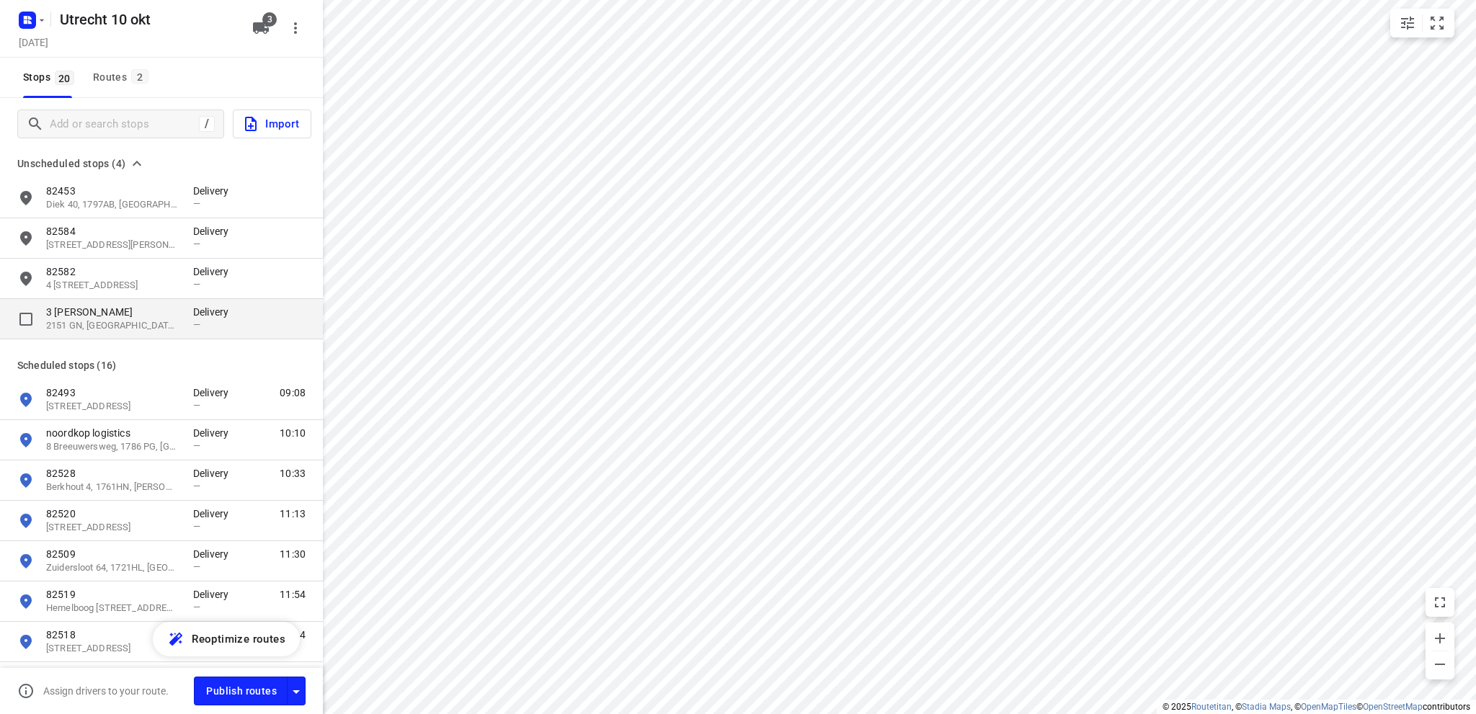
click at [123, 315] on p "3 Laan van Berlioz" at bounding box center [112, 312] width 133 height 14
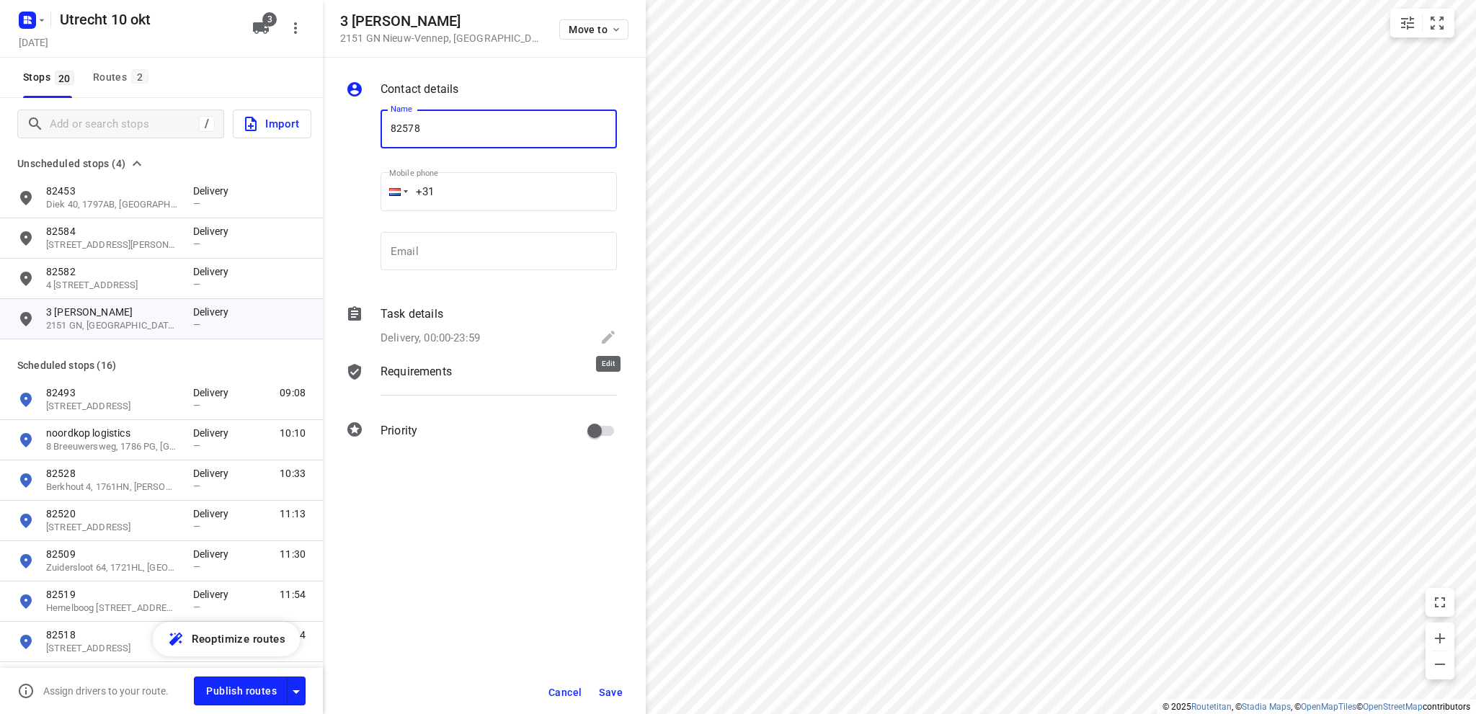
type input "82578"
click at [608, 339] on icon at bounding box center [607, 337] width 17 height 17
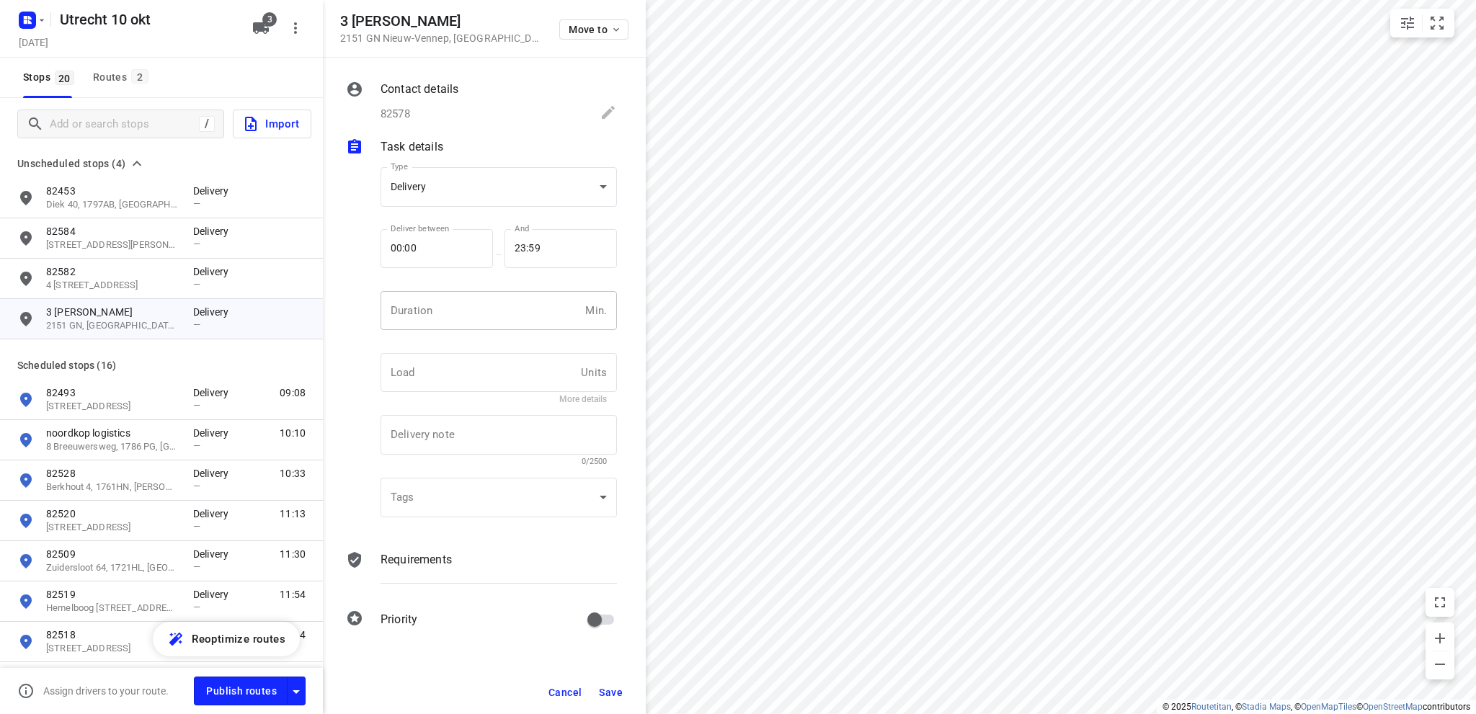
click at [421, 312] on input "number" at bounding box center [479, 310] width 199 height 39
type input "10"
click at [617, 691] on span "Save" at bounding box center [611, 693] width 24 height 12
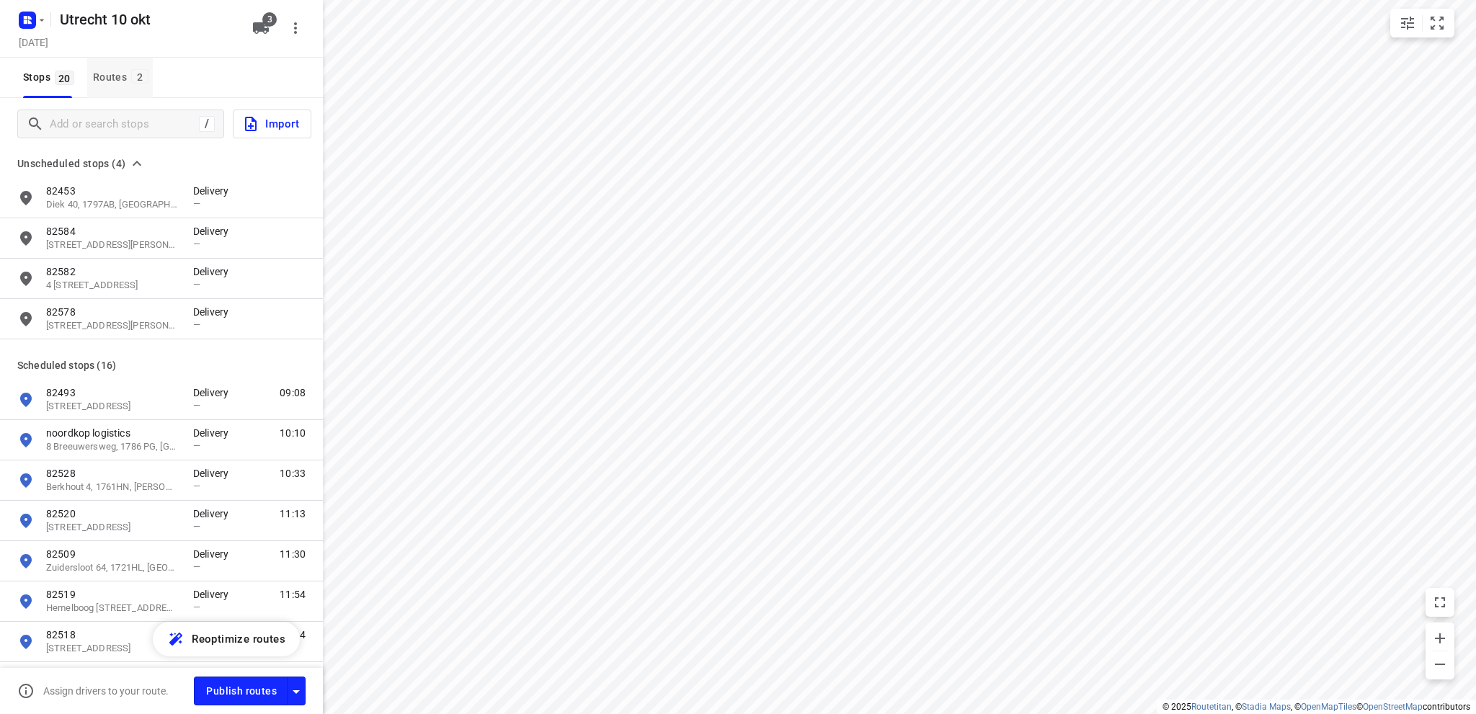
click at [112, 71] on div "Routes 2" at bounding box center [123, 77] width 60 height 18
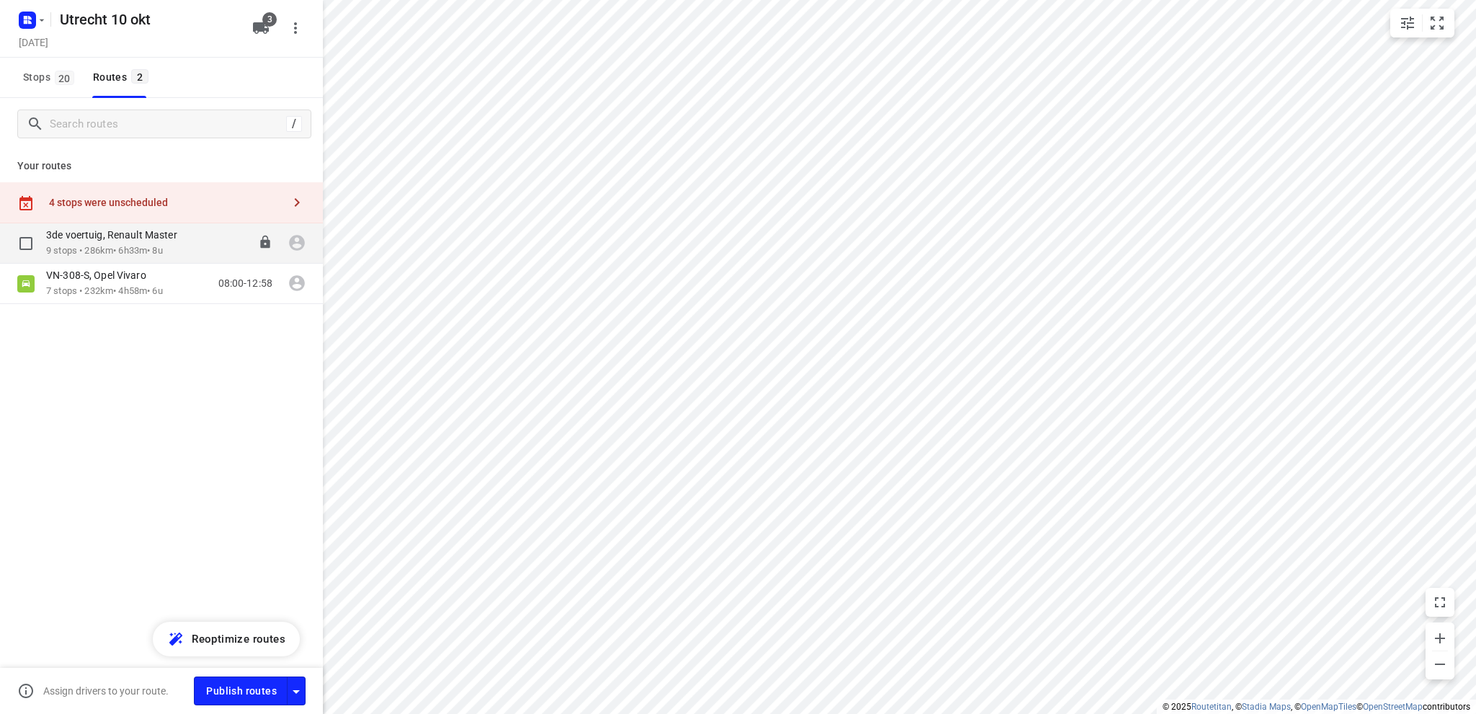
click at [108, 241] on p "3de voertuig, Renault Master" at bounding box center [116, 234] width 140 height 13
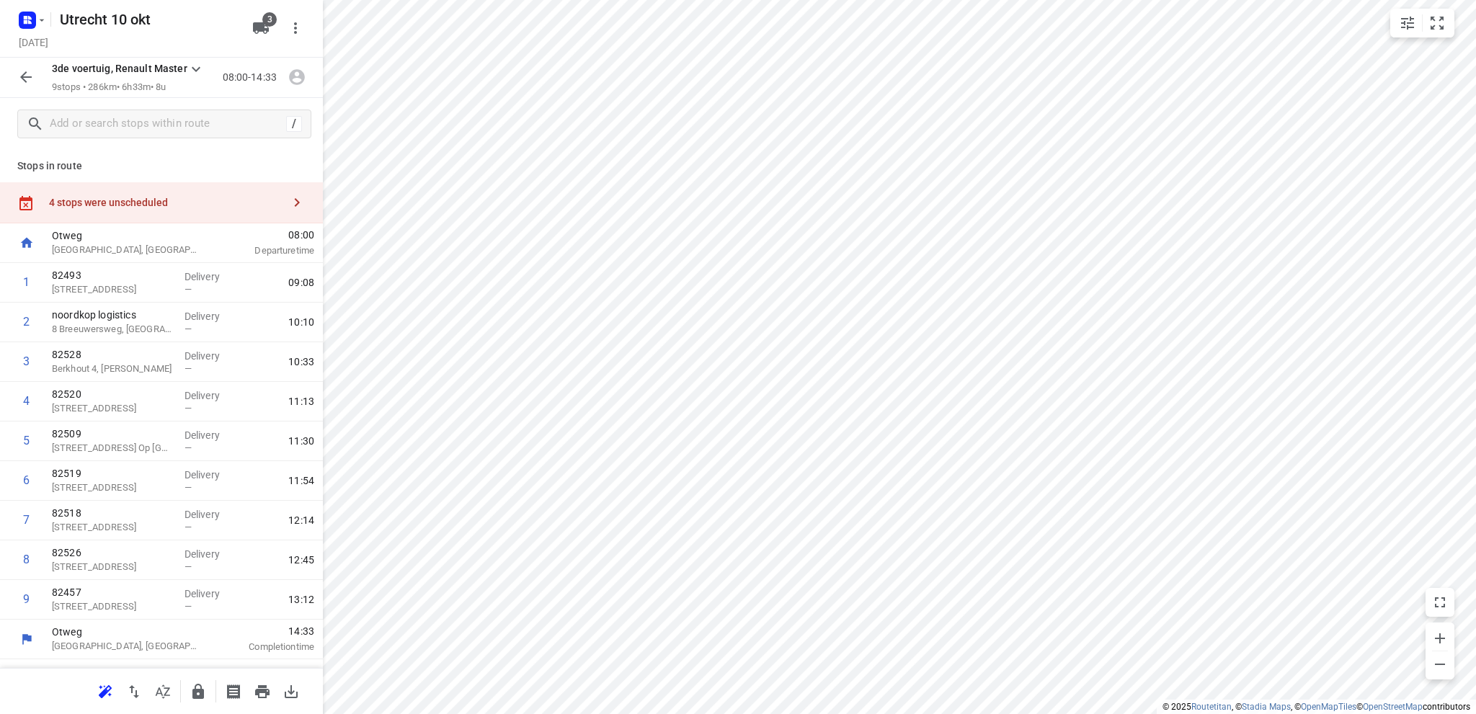
click at [128, 199] on div "4 stops were unscheduled" at bounding box center [165, 203] width 233 height 12
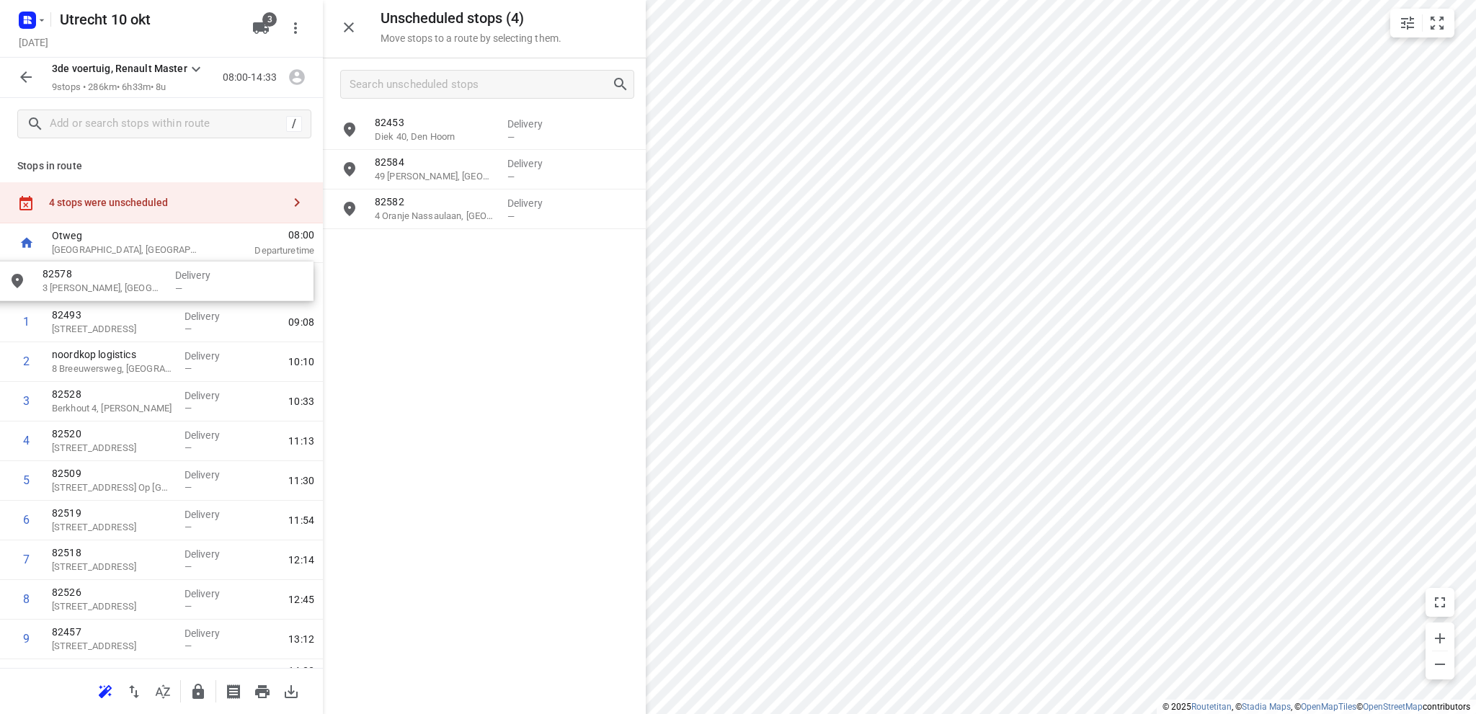
drag, startPoint x: 446, startPoint y: 256, endPoint x: 110, endPoint y: 288, distance: 337.9
click at [19, 71] on icon "button" at bounding box center [25, 76] width 17 height 17
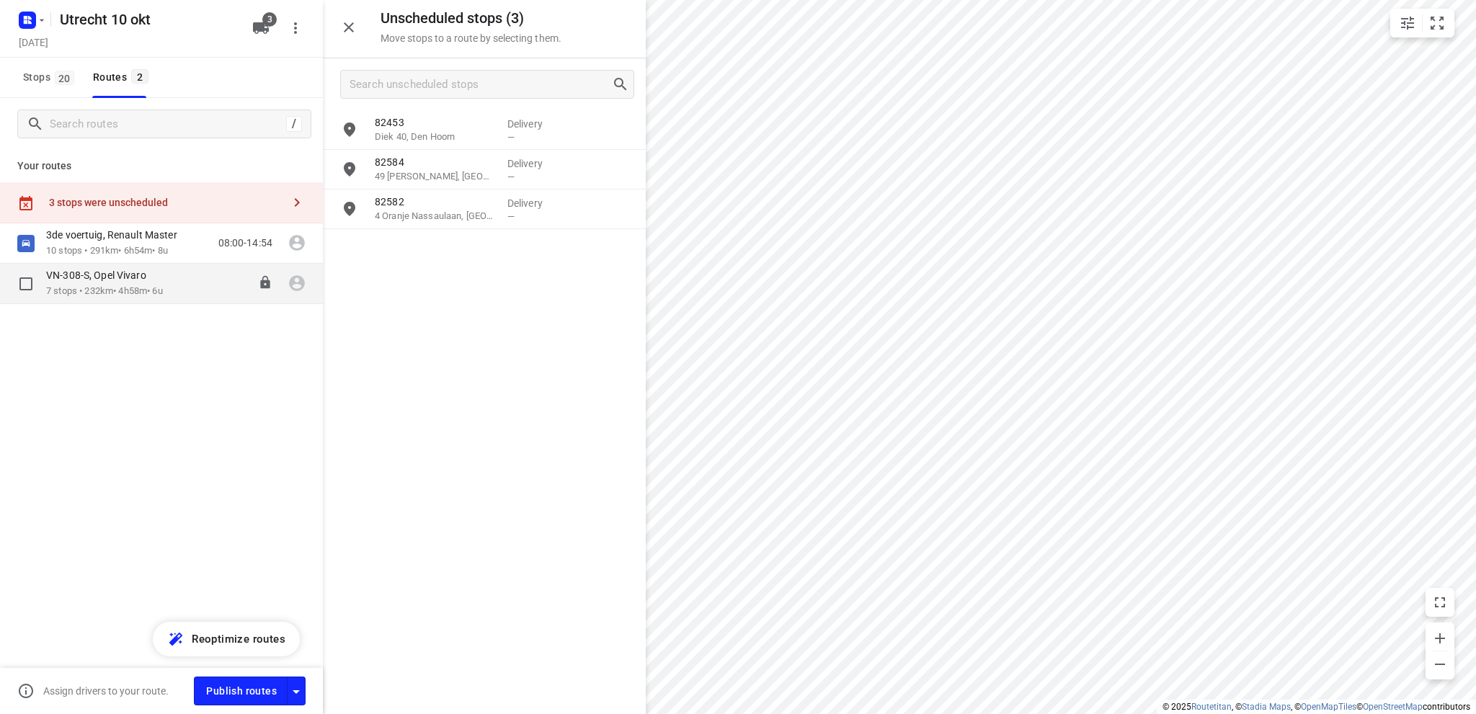
click at [127, 285] on p "7 stops • 232km • 4h58m • 6u" at bounding box center [104, 292] width 117 height 14
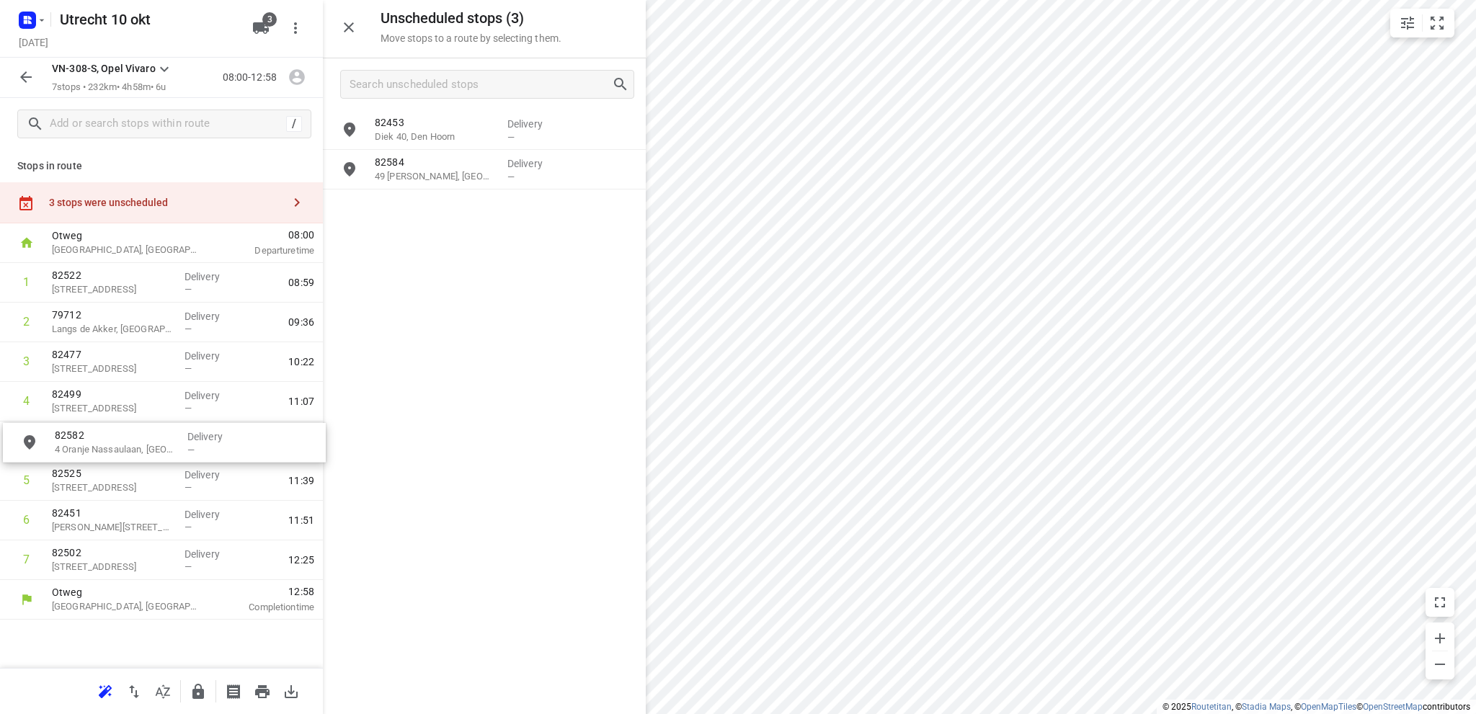
drag, startPoint x: 455, startPoint y: 218, endPoint x: 130, endPoint y: 452, distance: 401.1
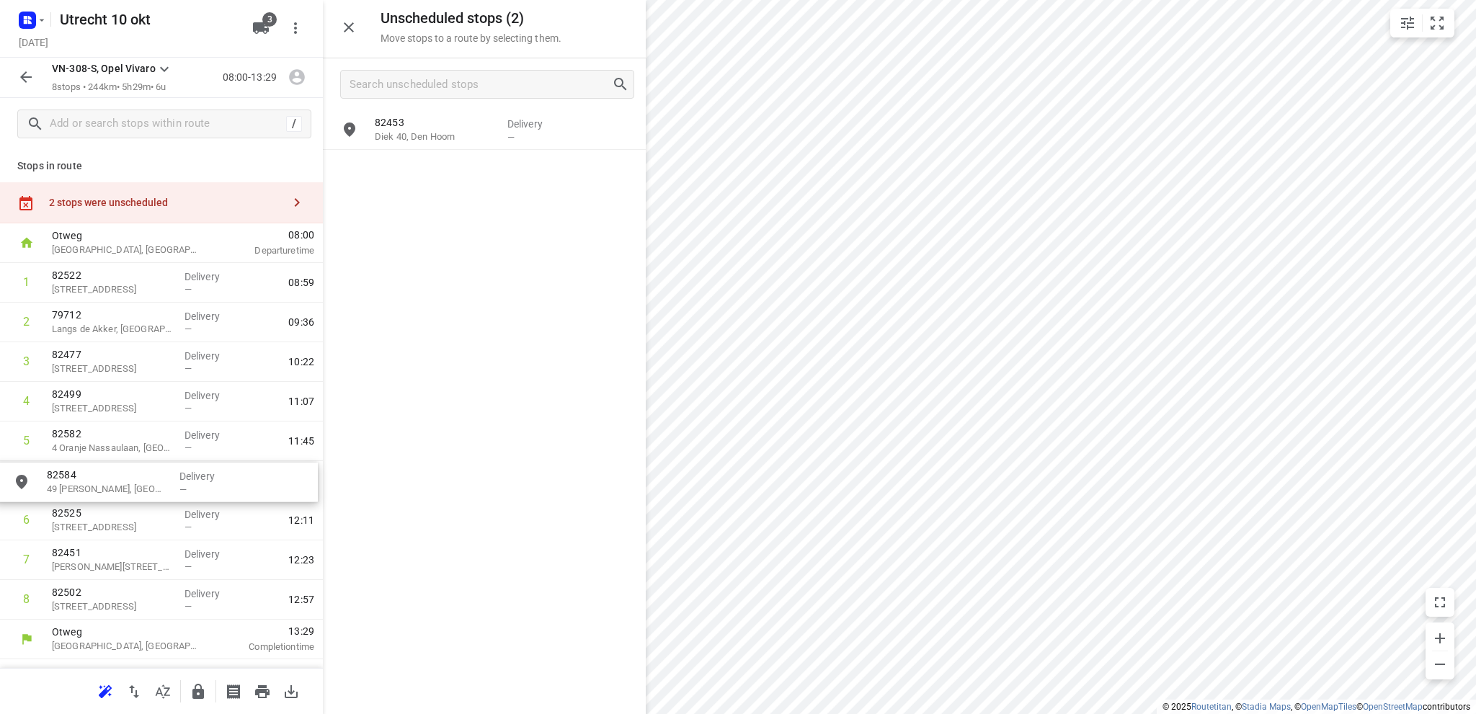
drag, startPoint x: 460, startPoint y: 173, endPoint x: 129, endPoint y: 486, distance: 456.1
click at [24, 74] on icon "button" at bounding box center [26, 77] width 12 height 12
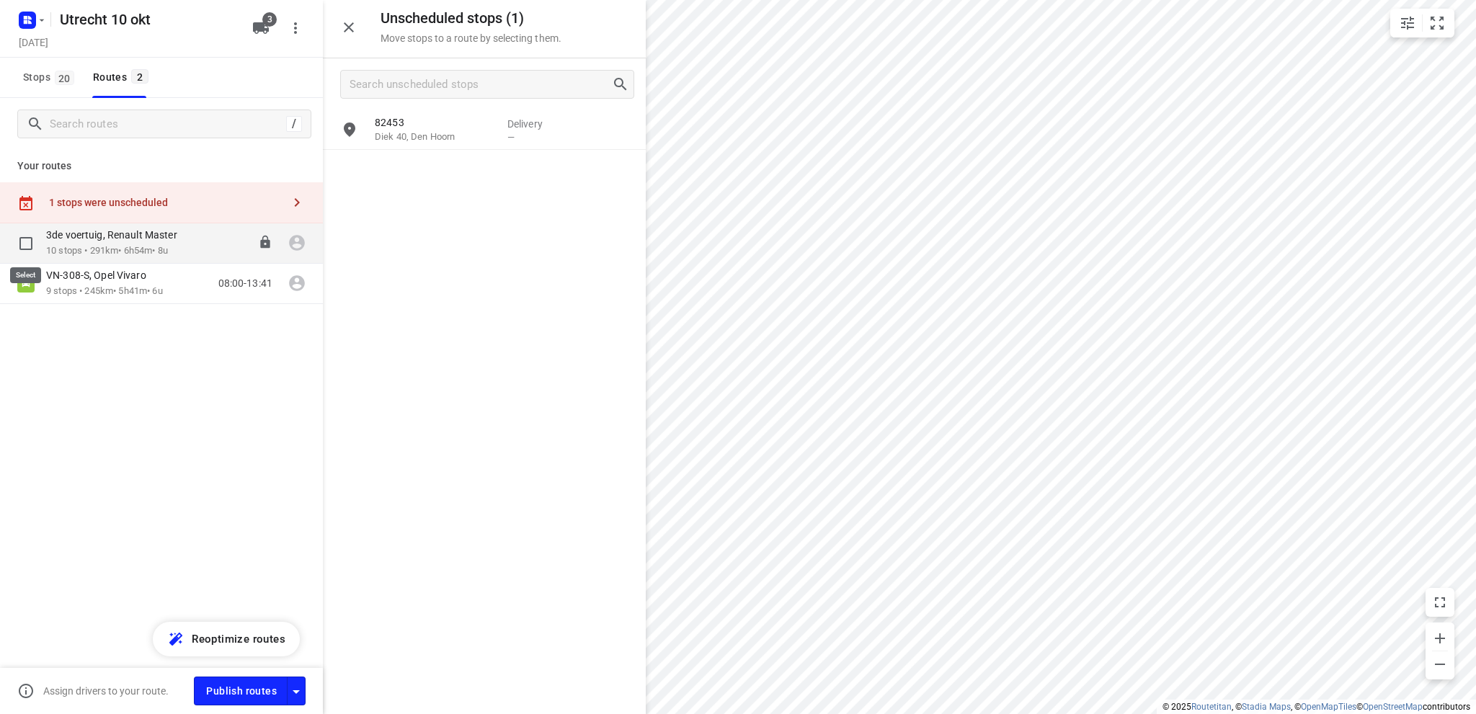
click at [23, 237] on input "checkbox" at bounding box center [26, 243] width 29 height 29
checkbox input "true"
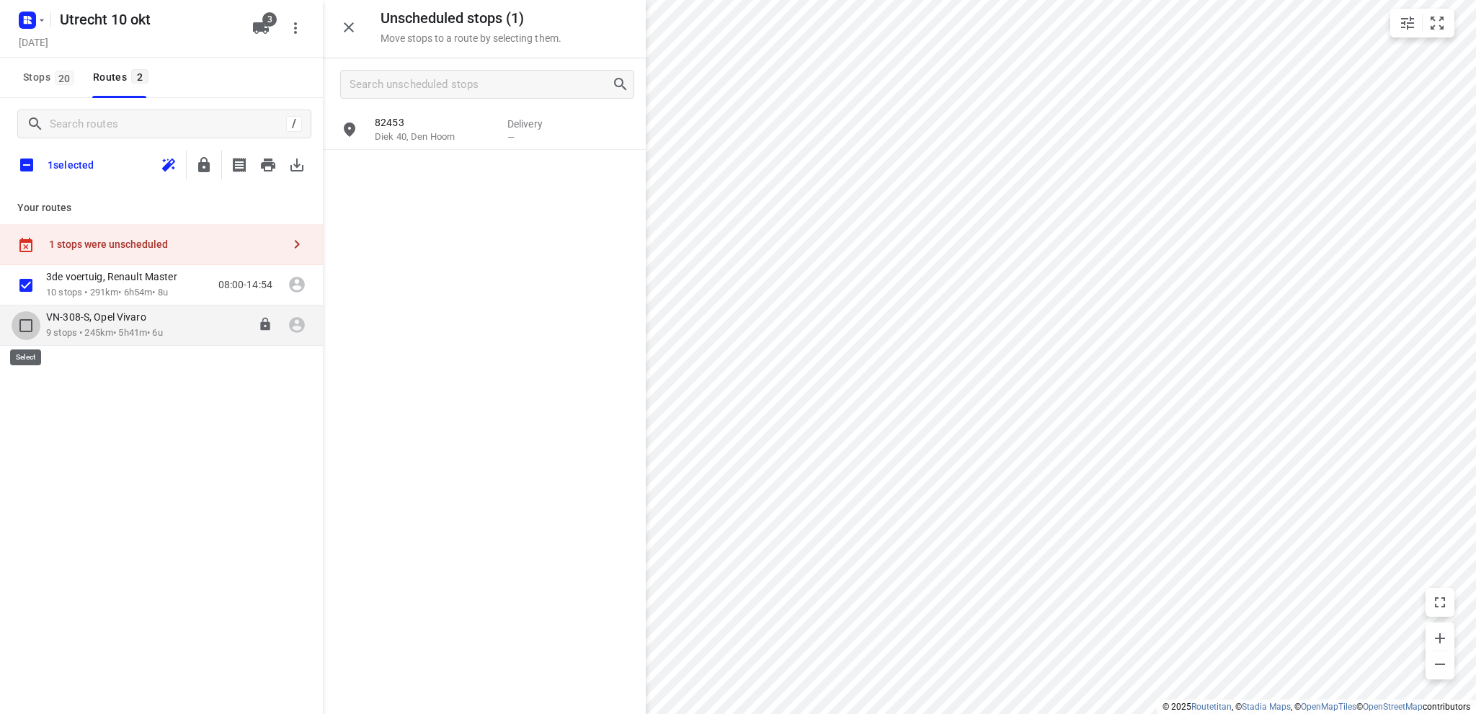
click at [26, 322] on input "checkbox" at bounding box center [26, 325] width 29 height 29
checkbox input "false"
checkbox input "true"
click at [270, 159] on icon "button" at bounding box center [268, 165] width 14 height 13
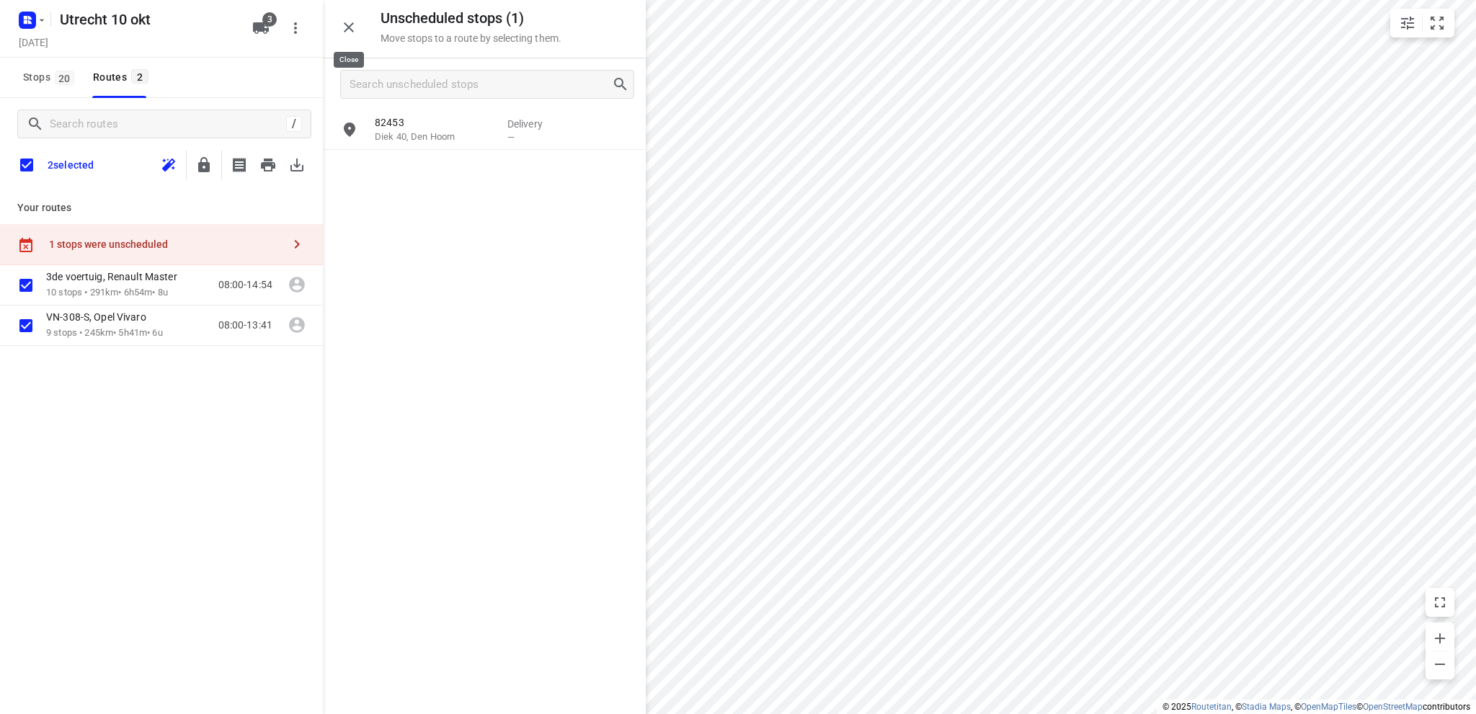
click at [348, 27] on icon "button" at bounding box center [349, 27] width 10 height 10
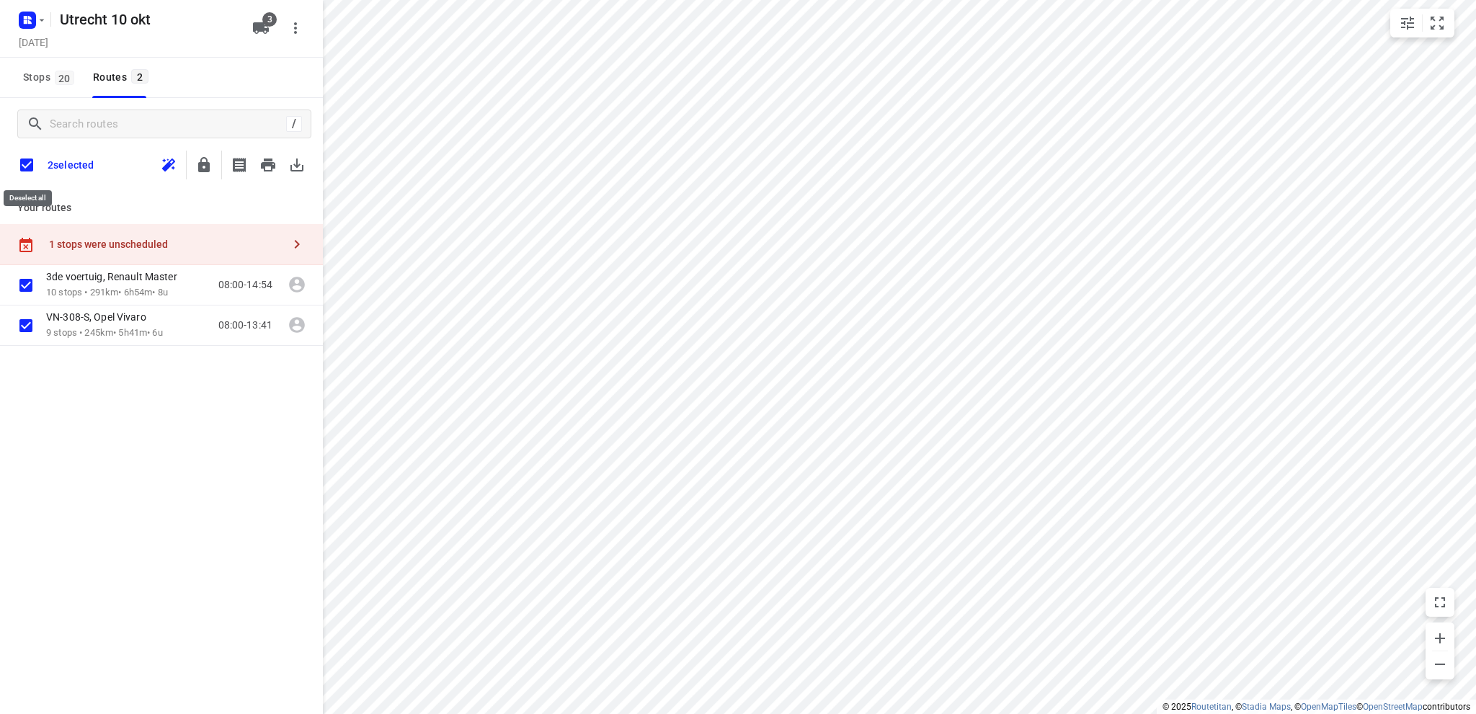
click at [26, 161] on input "checkbox" at bounding box center [27, 165] width 30 height 30
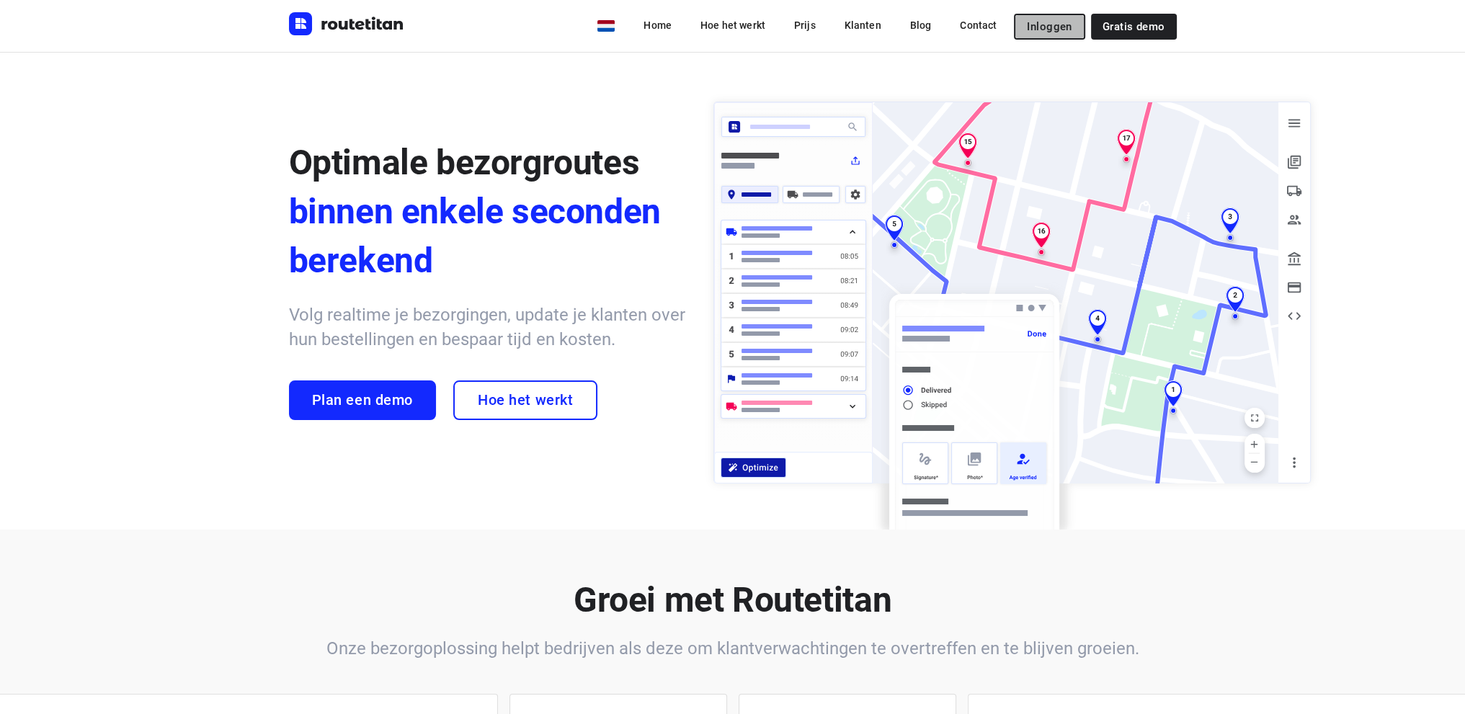
click at [1052, 22] on span "Inloggen" at bounding box center [1049, 27] width 45 height 12
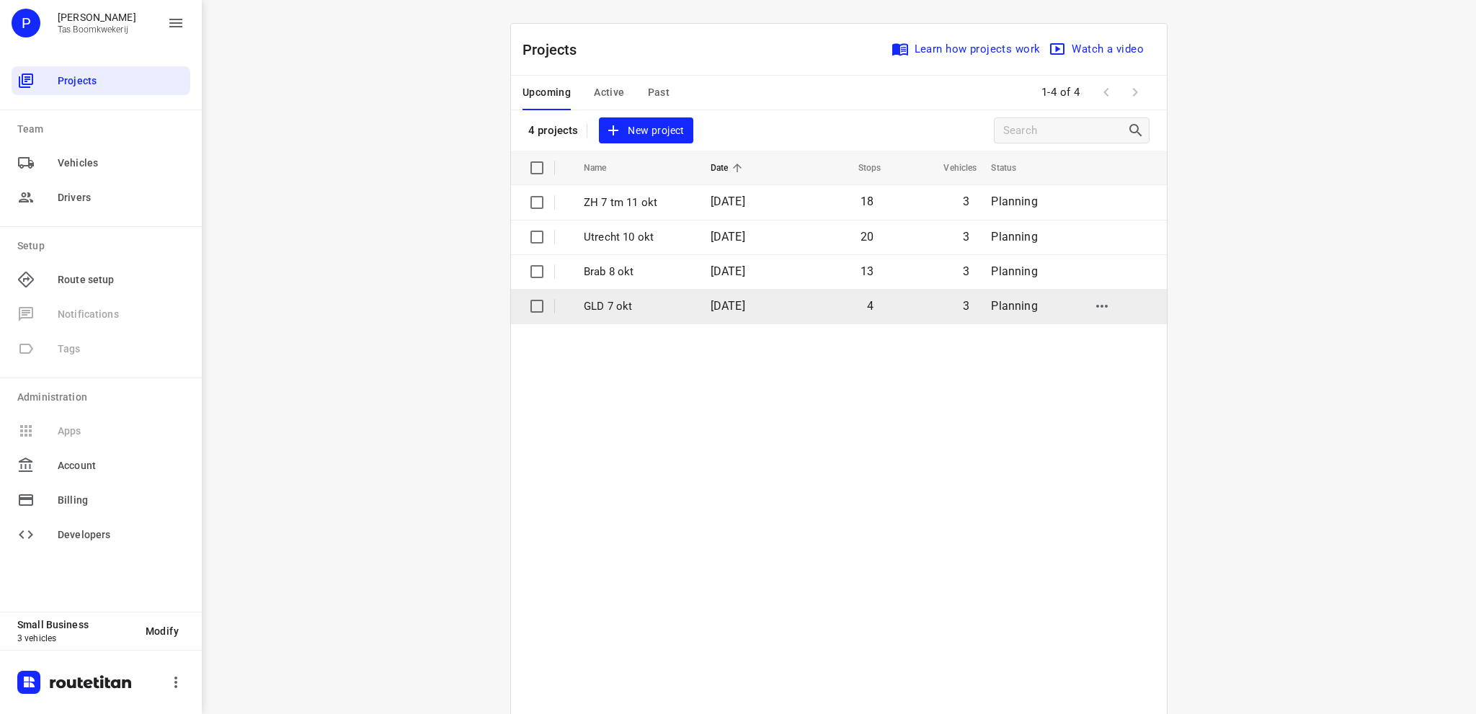
click at [599, 305] on p "GLD 7 okt" at bounding box center [636, 306] width 105 height 17
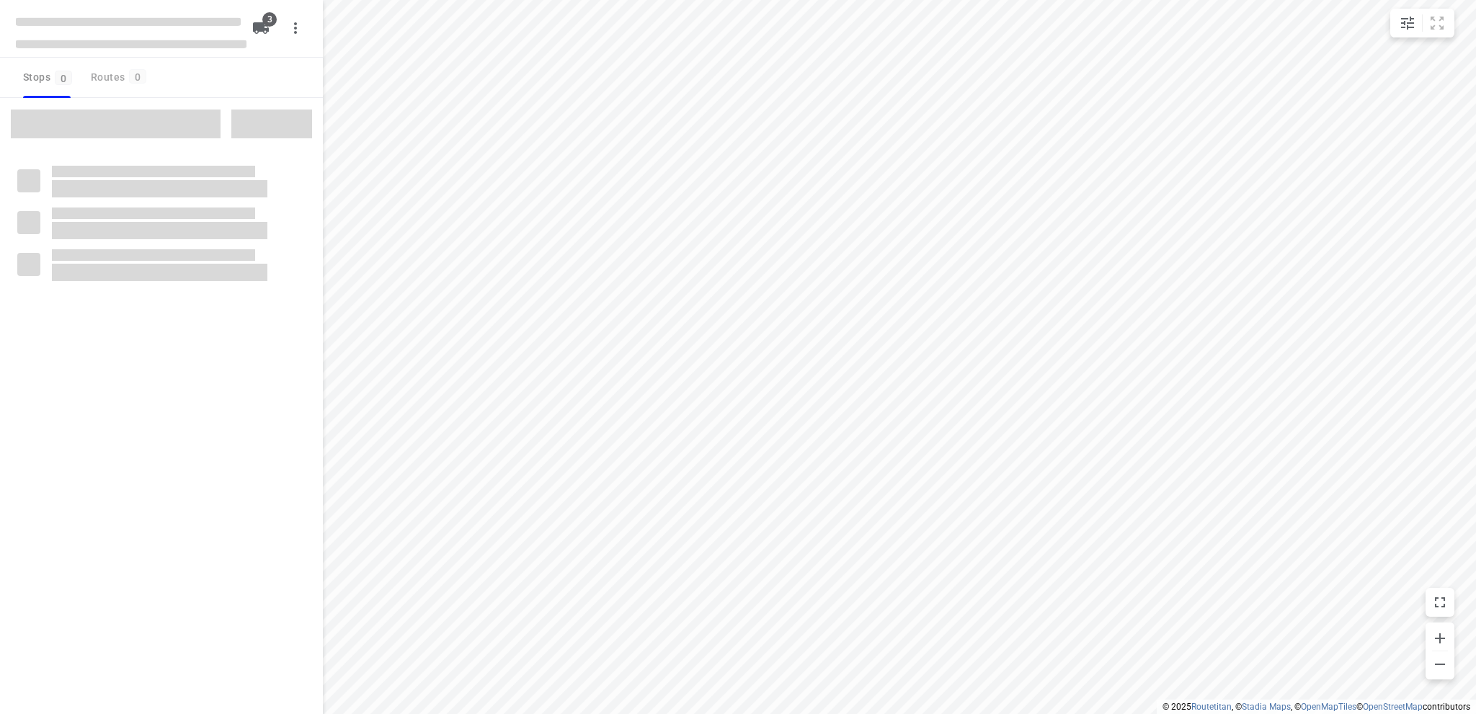
type input "distance"
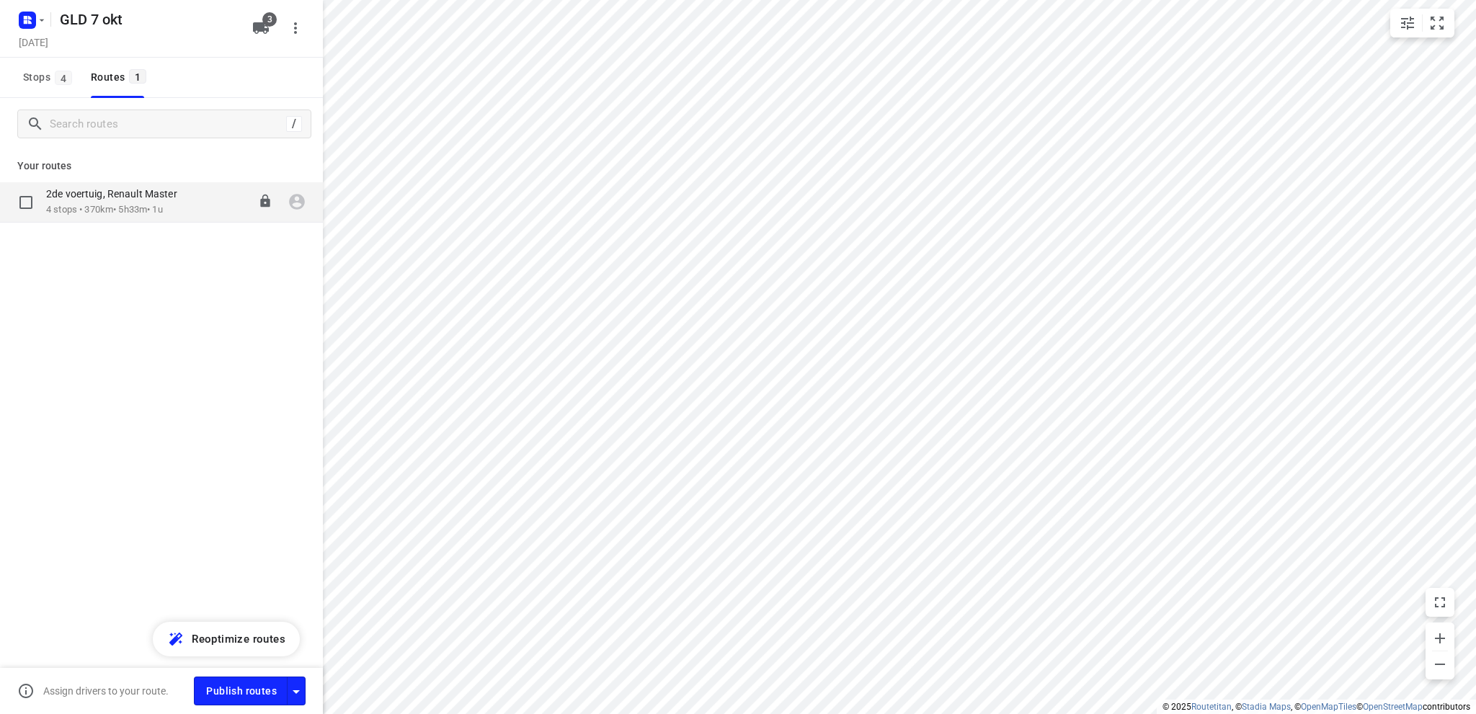
click at [153, 203] on p "4 stops • 370km • 5h33m • 1u" at bounding box center [119, 210] width 146 height 14
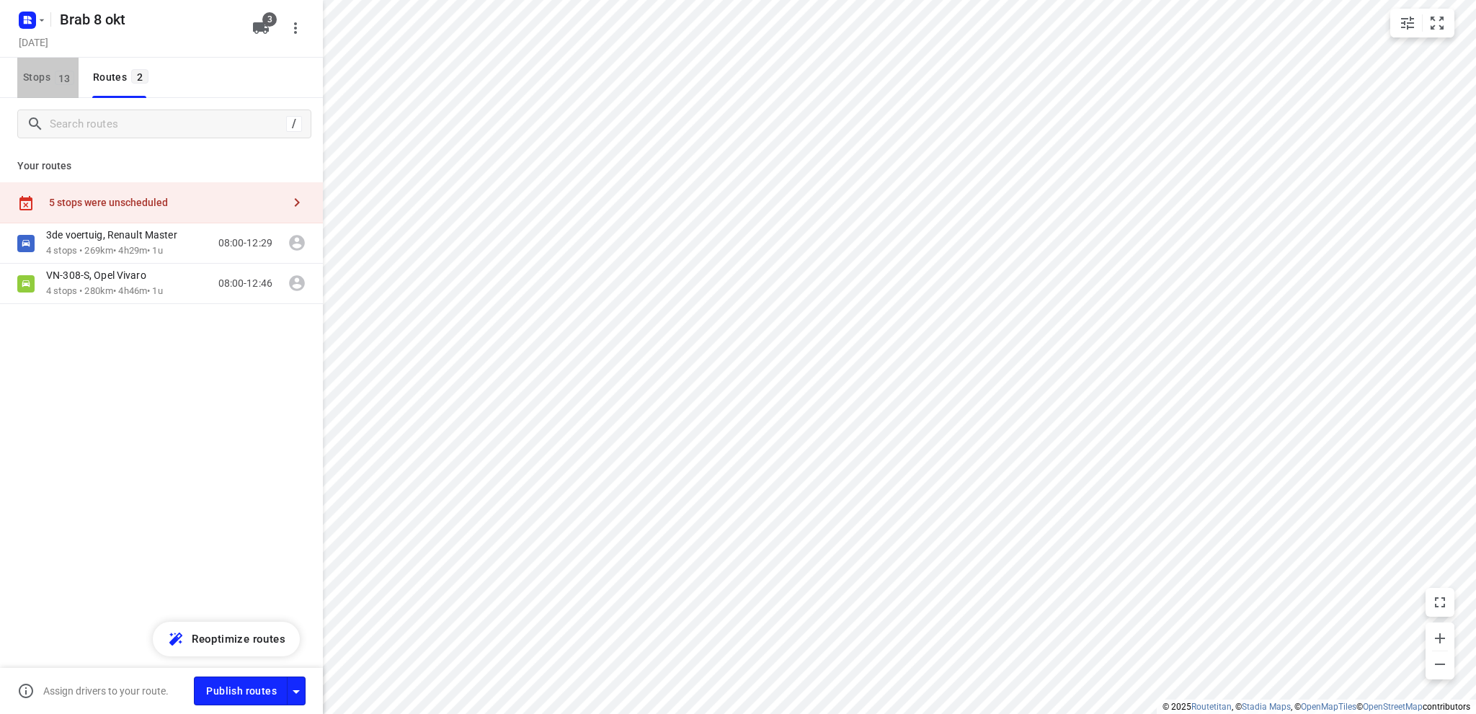
click at [33, 76] on span "Stops 13" at bounding box center [50, 77] width 55 height 18
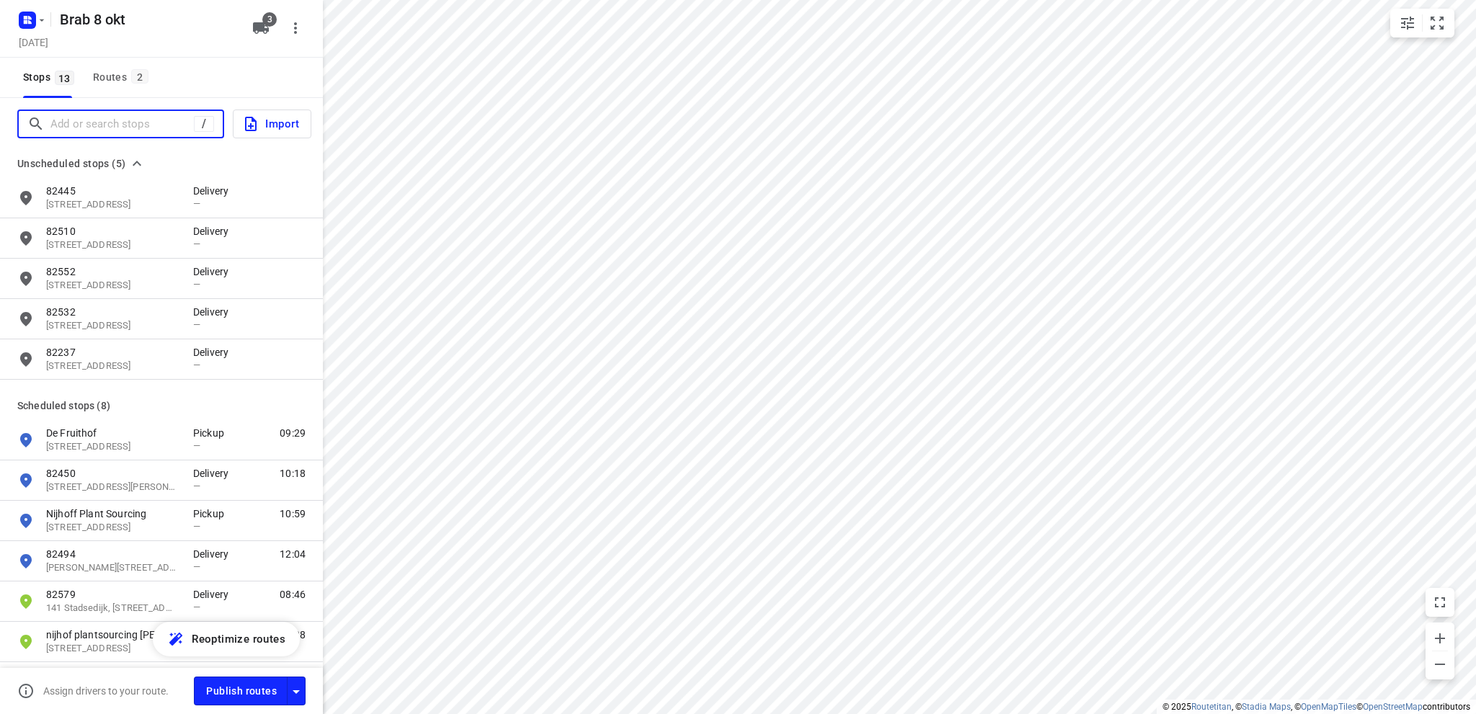
click at [61, 129] on input "Add or search stops" at bounding box center [121, 124] width 143 height 22
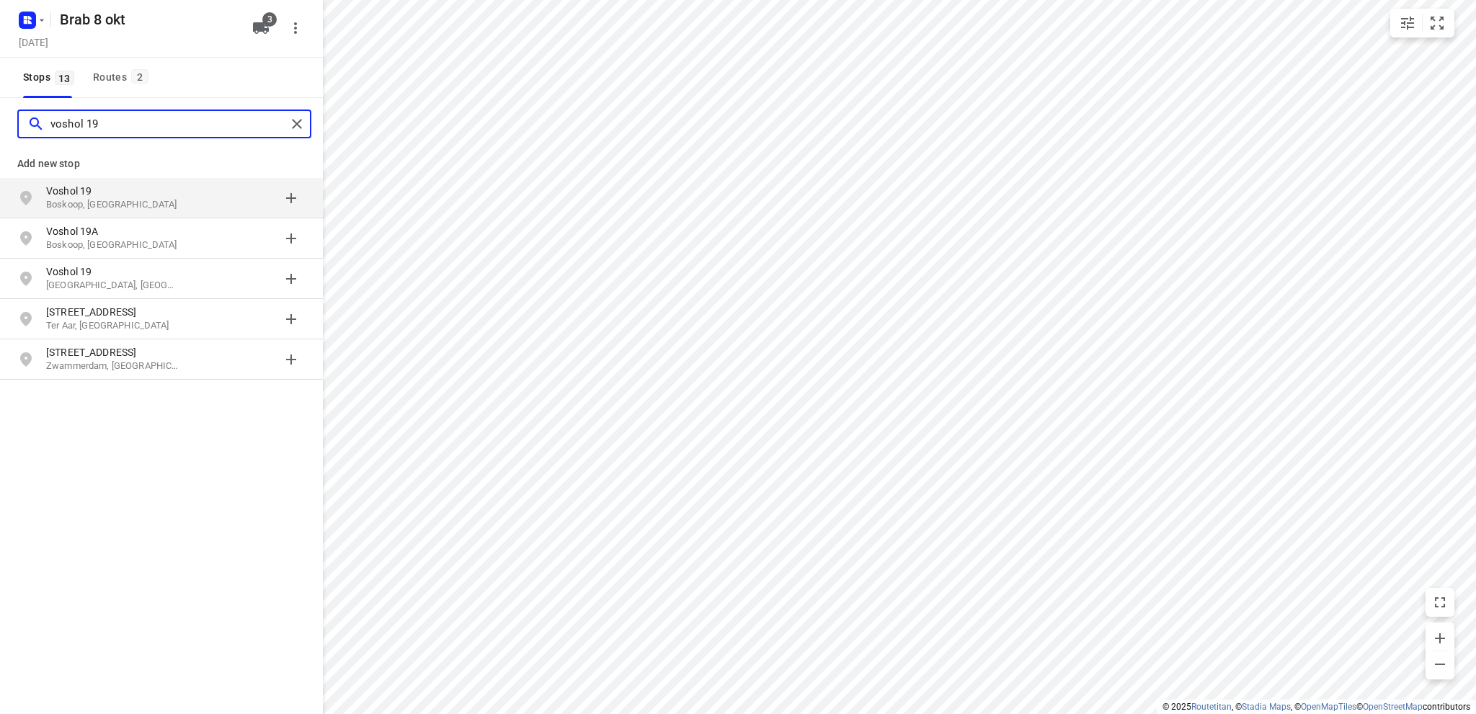
type input "voshol 19"
click at [181, 194] on p "Voshol 19" at bounding box center [119, 191] width 147 height 14
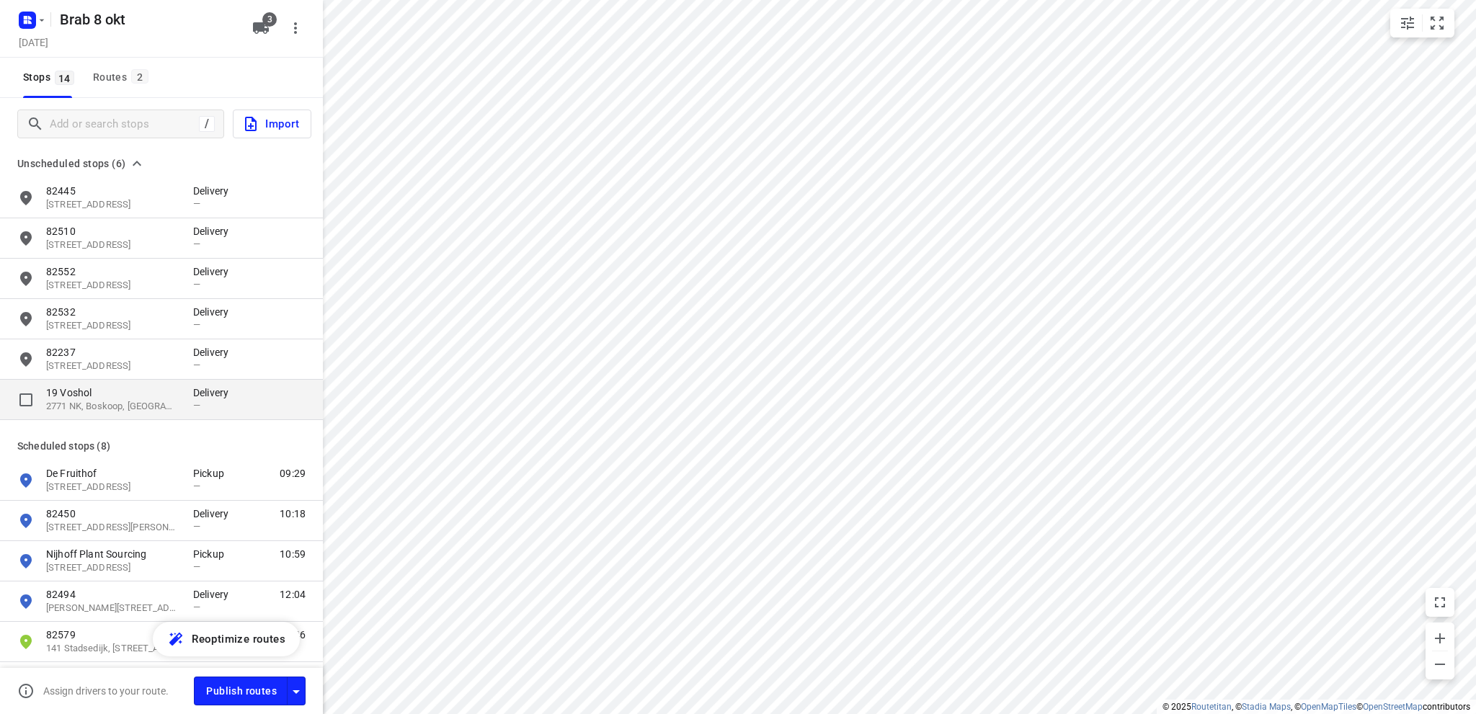
click at [107, 394] on p "19 Voshol" at bounding box center [112, 392] width 133 height 14
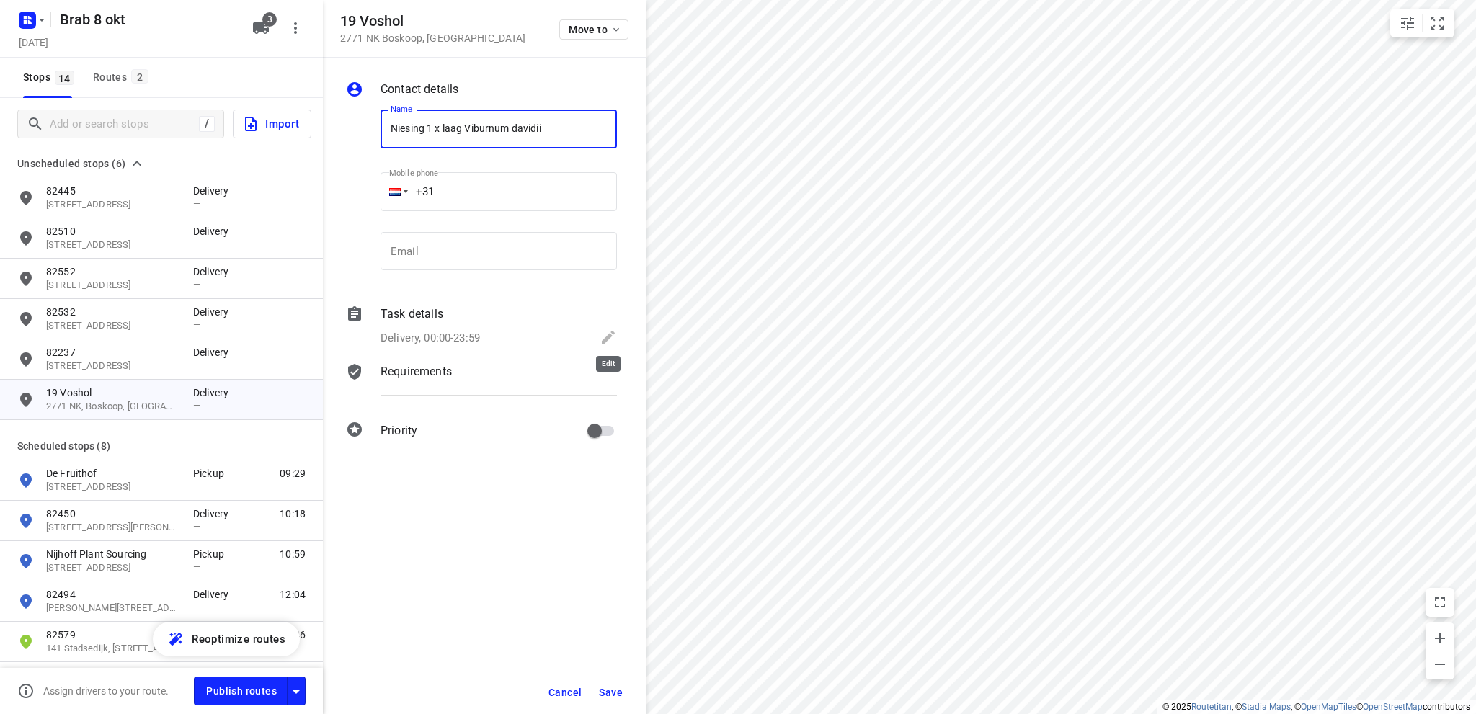
type input "Niesing 1 x laag Viburnum davidii"
click at [611, 333] on icon at bounding box center [607, 337] width 17 height 17
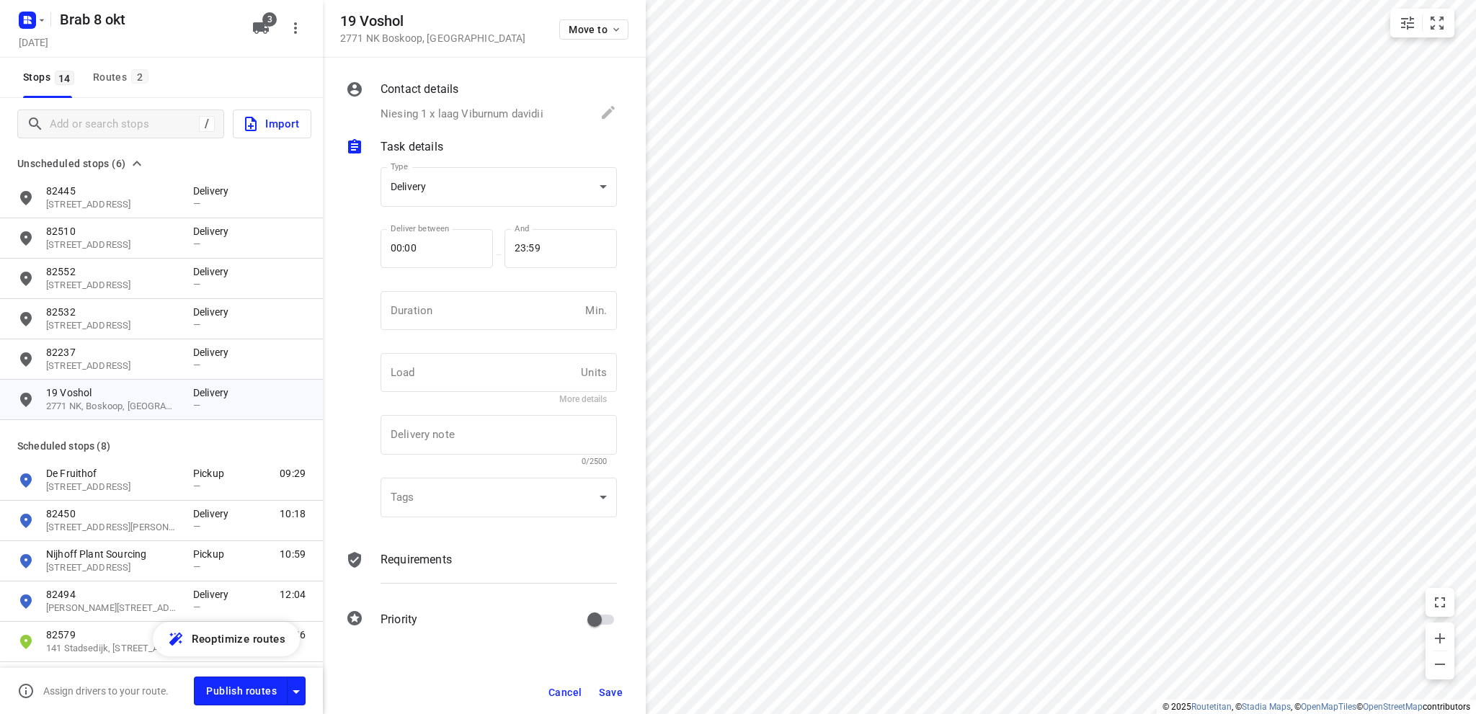
click at [422, 289] on div "Duration Min. Duration" at bounding box center [499, 316] width 248 height 68
click at [412, 305] on input "number" at bounding box center [479, 310] width 199 height 39
type input "10"
click at [414, 179] on body "i © 2025 Routetitan , © Stadia Maps , © OpenMapTiles © OpenStreetMap contributo…" at bounding box center [738, 357] width 1476 height 714
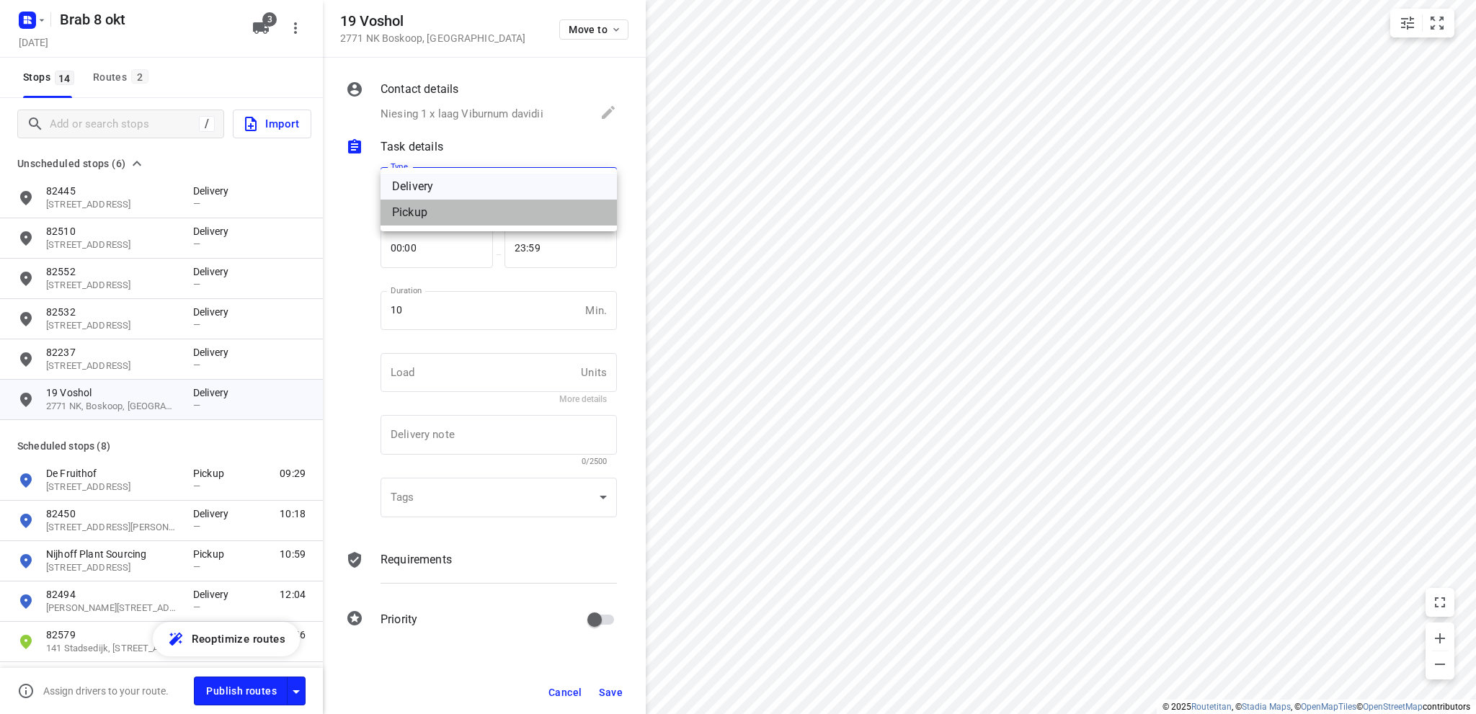
drag, startPoint x: 429, startPoint y: 210, endPoint x: 443, endPoint y: 259, distance: 50.9
click at [430, 209] on div "Pickup" at bounding box center [498, 212] width 213 height 17
type input "pickup"
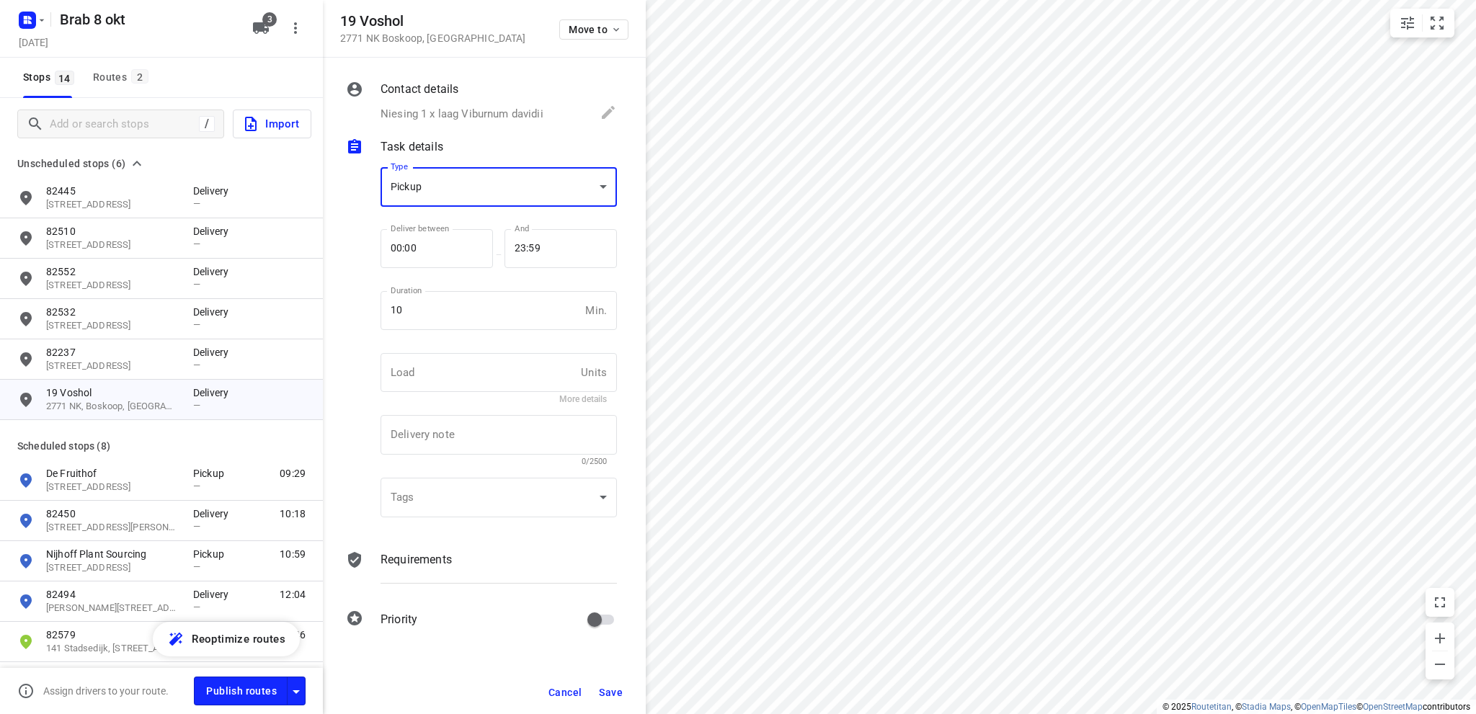
click at [615, 689] on span "Save" at bounding box center [611, 693] width 24 height 12
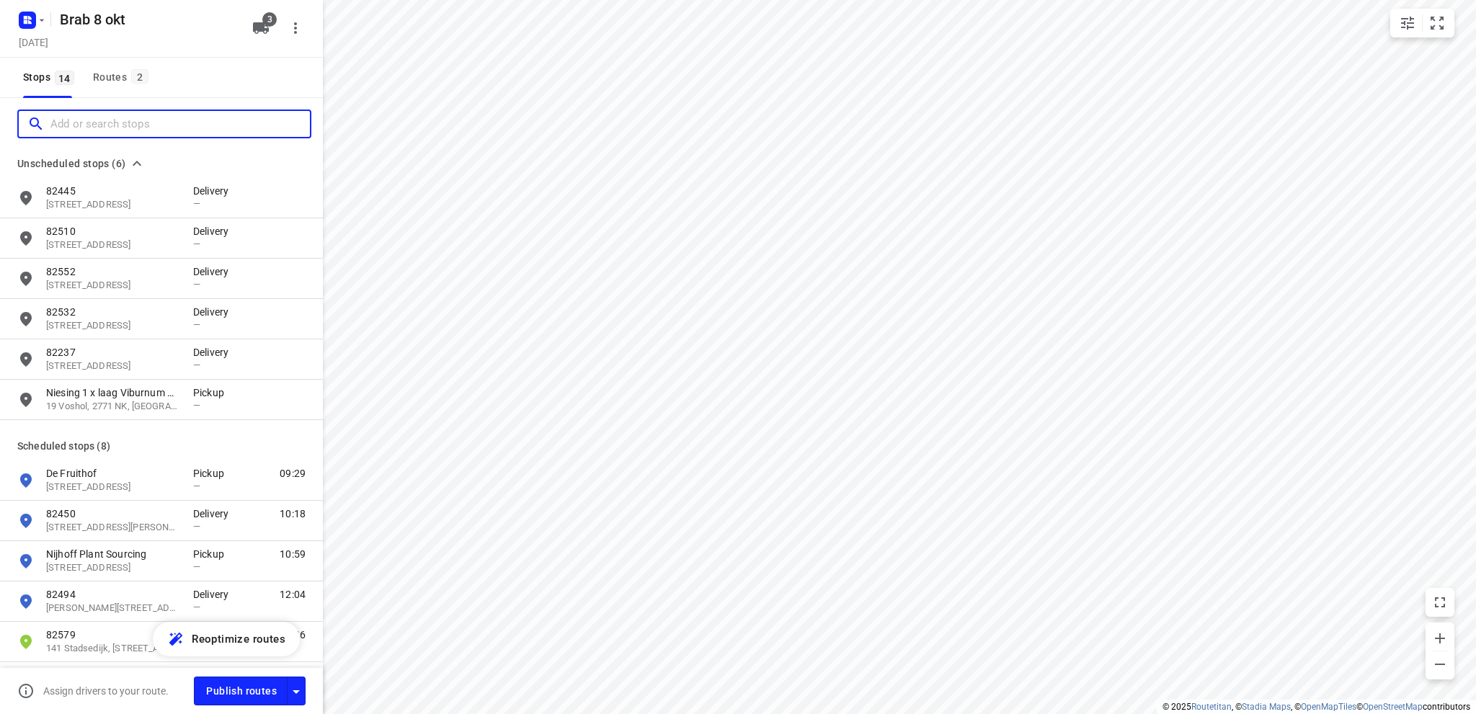
click at [122, 125] on input "Add or search stops" at bounding box center [179, 124] width 259 height 22
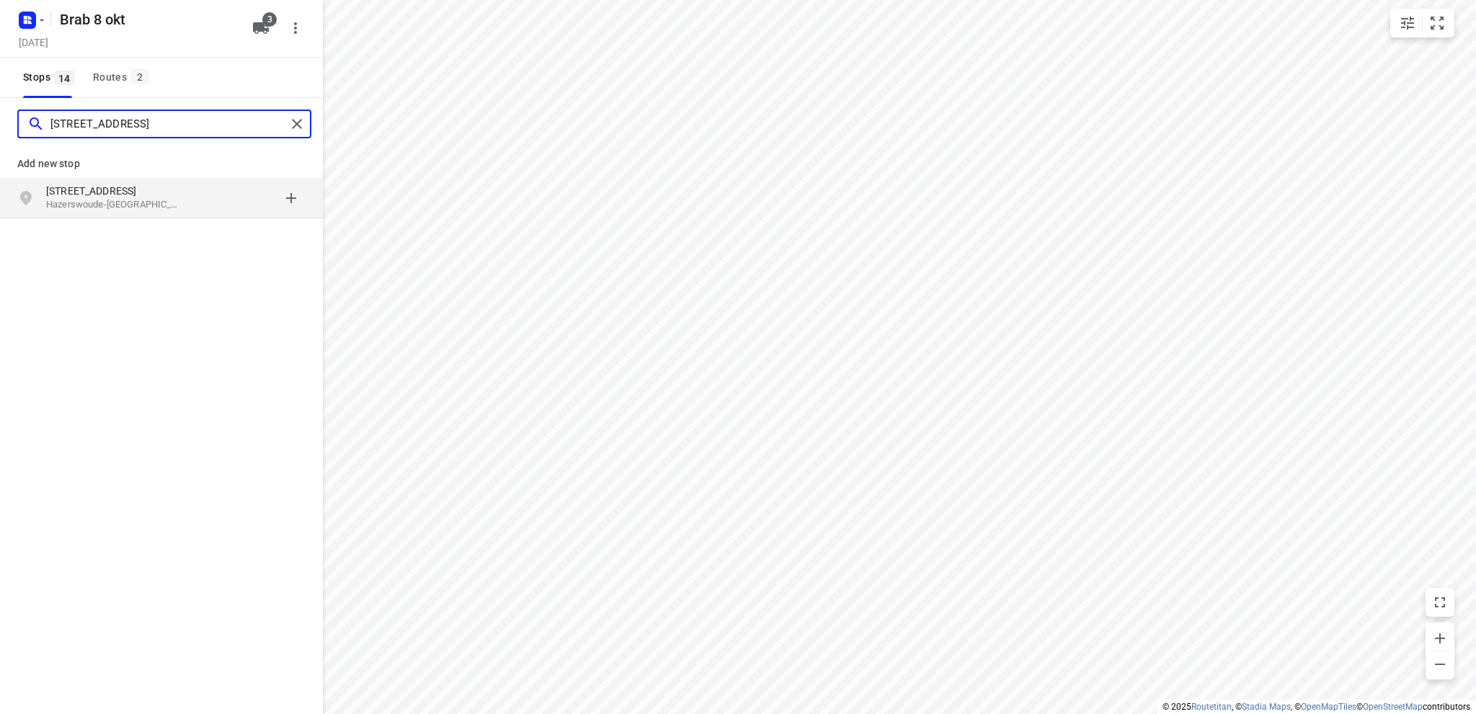
type input "[STREET_ADDRESS]"
click at [122, 198] on p "Hazerswoude-[GEOGRAPHIC_DATA], [GEOGRAPHIC_DATA]" at bounding box center [112, 205] width 133 height 14
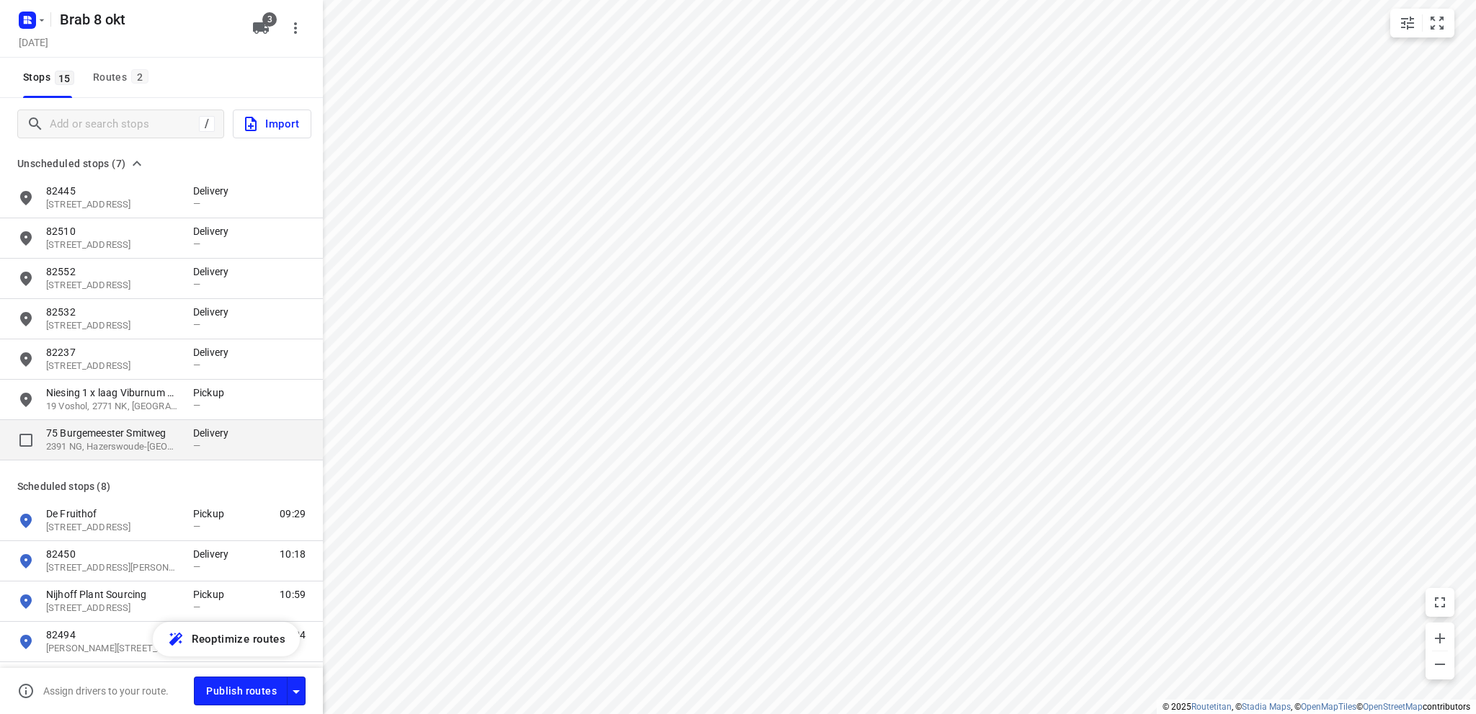
click at [128, 432] on p "75 Burgemeester Smitweg" at bounding box center [112, 433] width 133 height 14
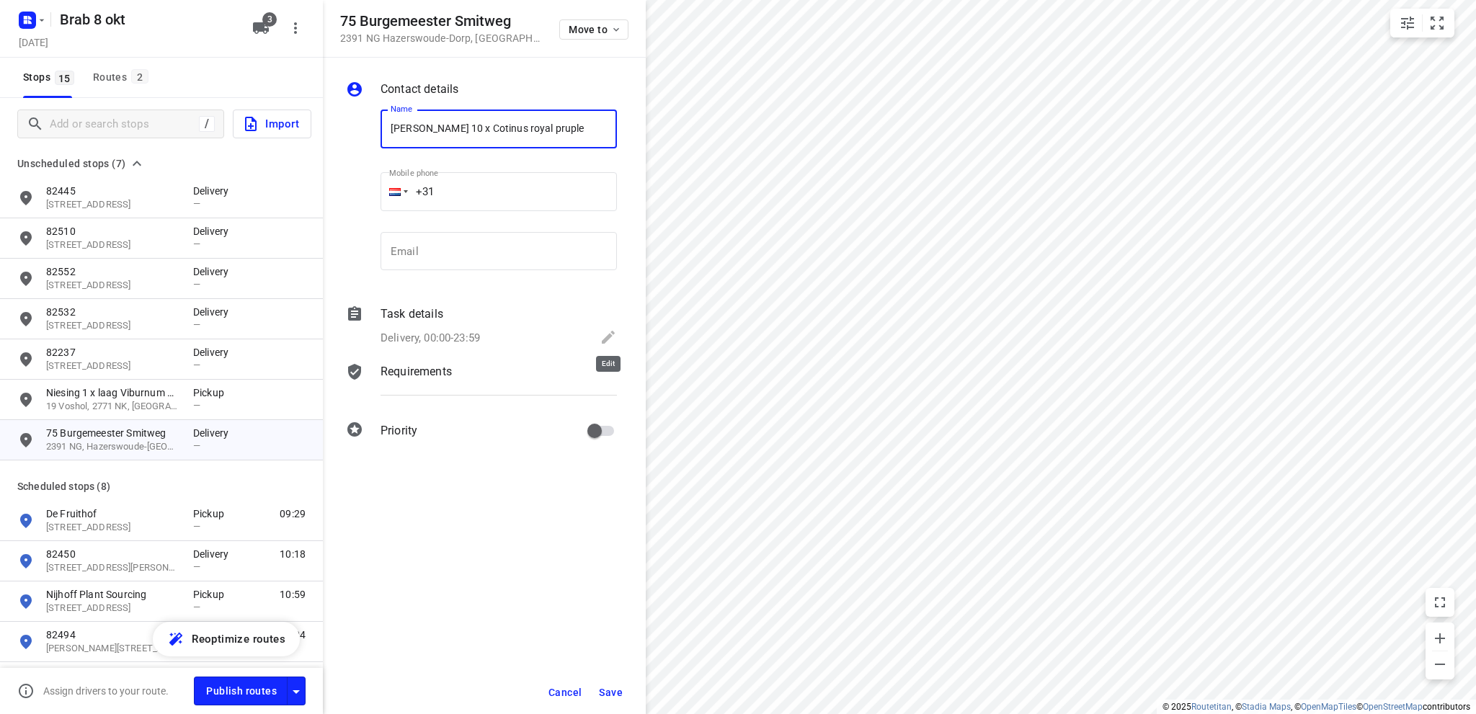
type input "[PERSON_NAME] 10 x Cotinus royal pruple"
drag, startPoint x: 611, startPoint y: 334, endPoint x: 603, endPoint y: 334, distance: 7.9
click at [611, 334] on icon at bounding box center [607, 337] width 17 height 17
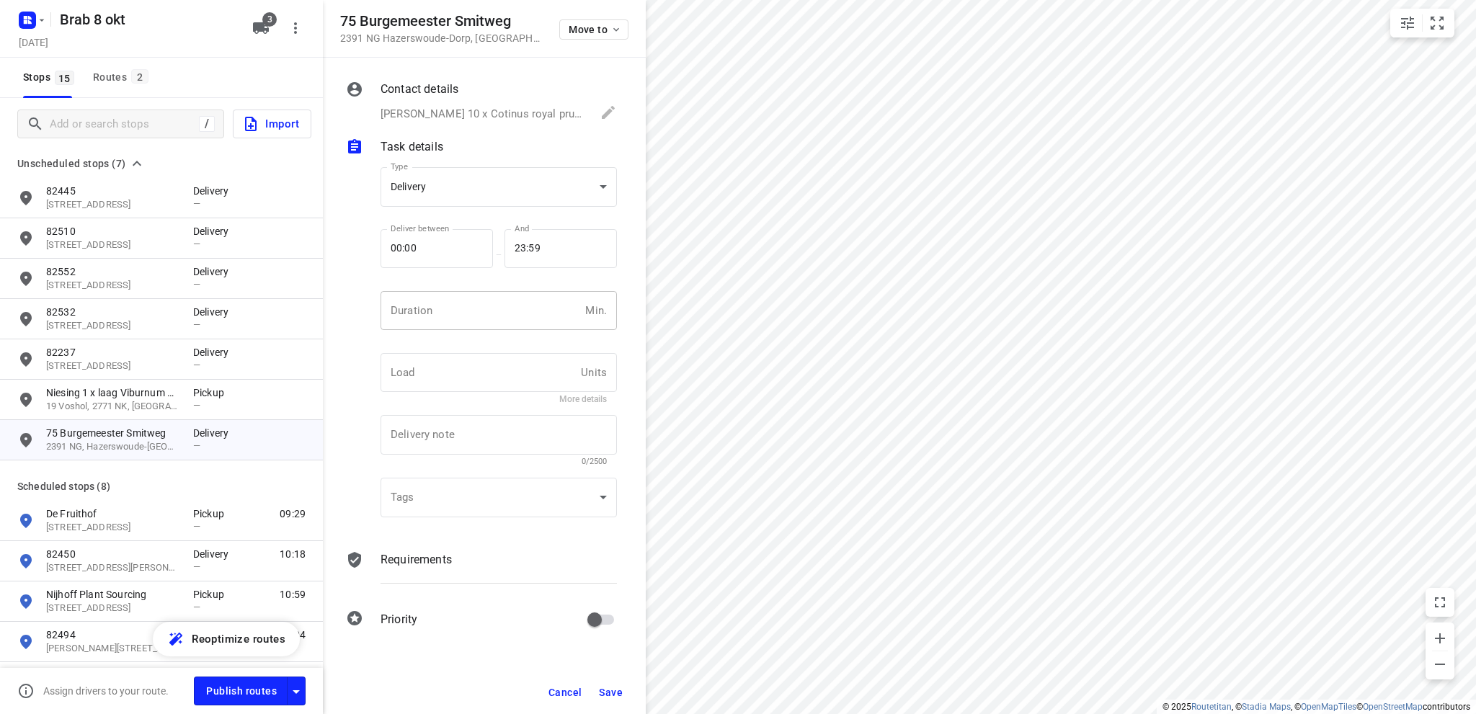
click at [457, 319] on input "number" at bounding box center [479, 310] width 199 height 39
type input "10"
click at [474, 189] on body "i © 2025 Routetitan , © Stadia Maps , © OpenMapTiles © OpenStreetMap contributo…" at bounding box center [738, 357] width 1476 height 714
click at [458, 216] on div "Pickup" at bounding box center [498, 212] width 213 height 17
type input "pickup"
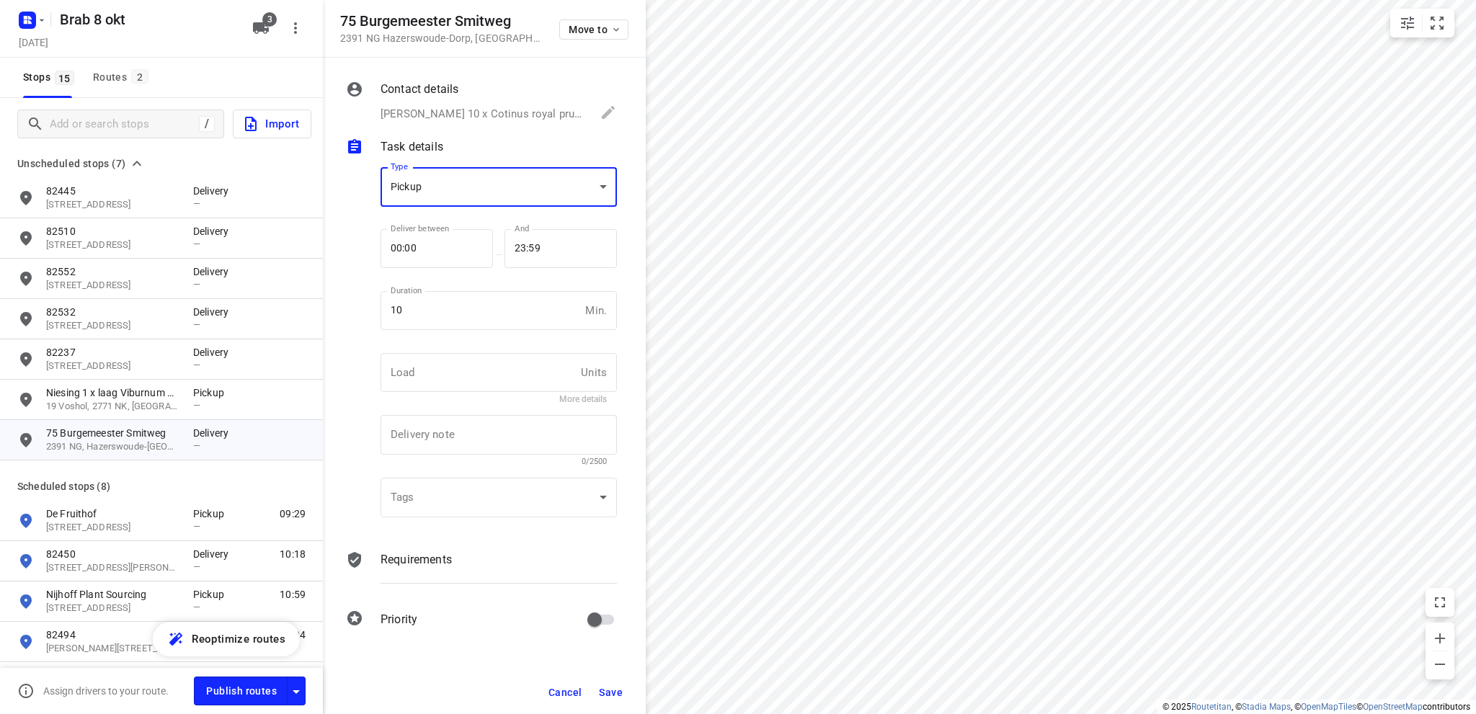
click at [608, 687] on span "Save" at bounding box center [611, 693] width 24 height 12
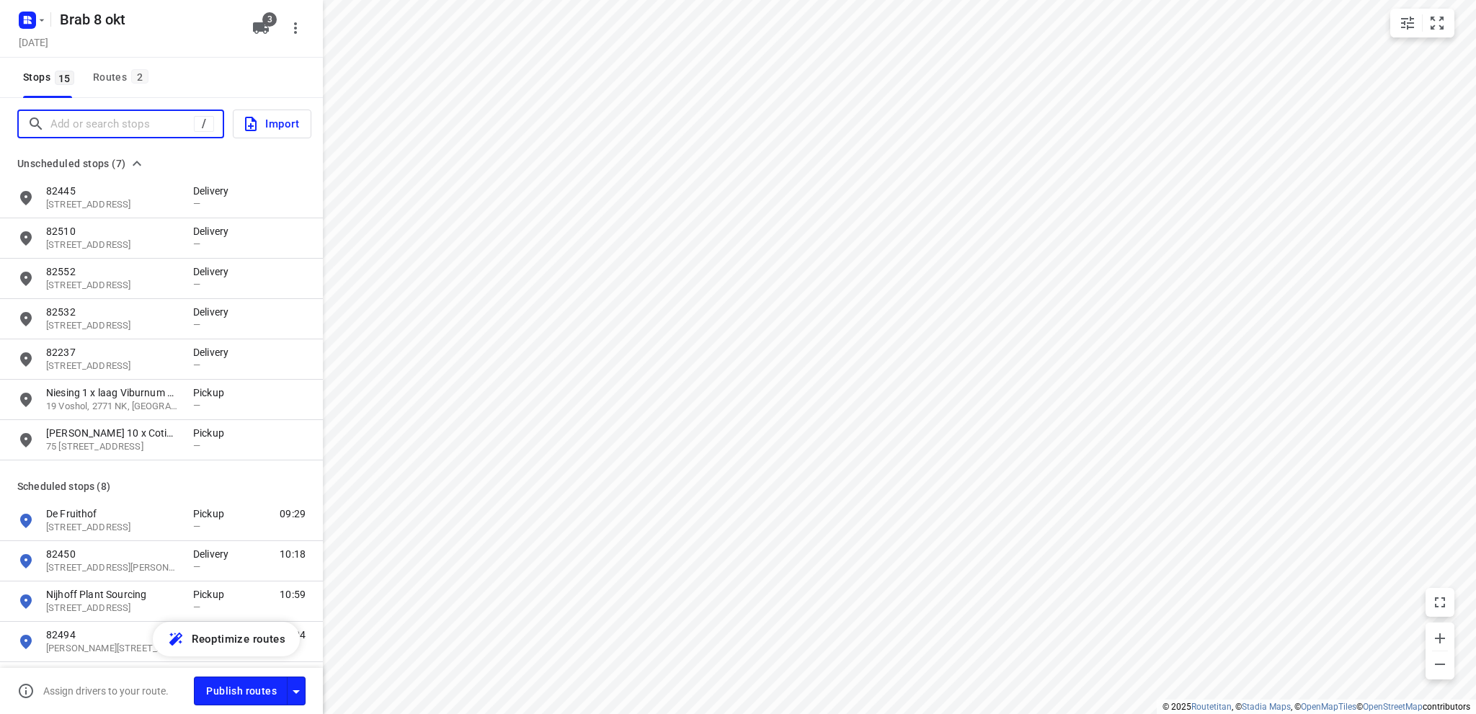
click at [121, 126] on input "Add or search stops" at bounding box center [121, 124] width 143 height 22
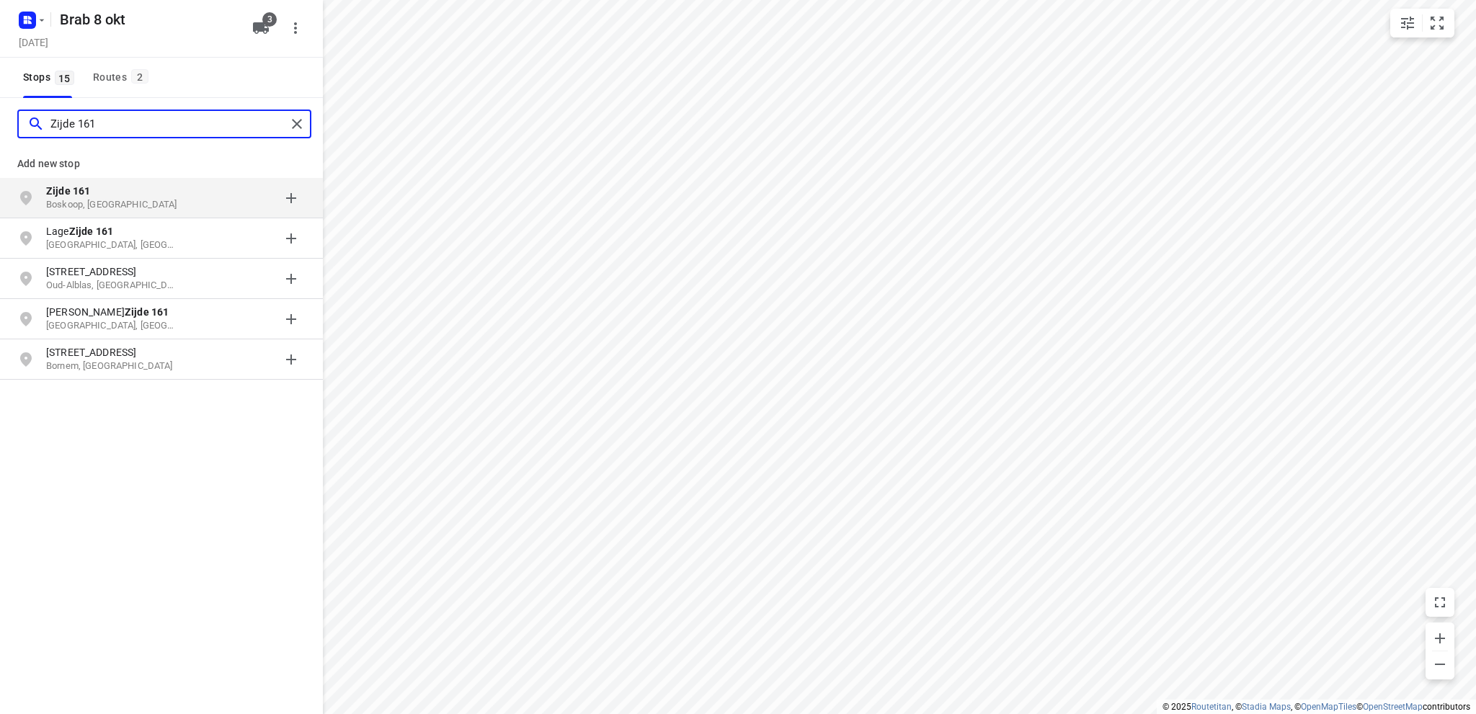
type input "Zijde 161"
click at [97, 195] on p "Zijde 161" at bounding box center [112, 191] width 133 height 14
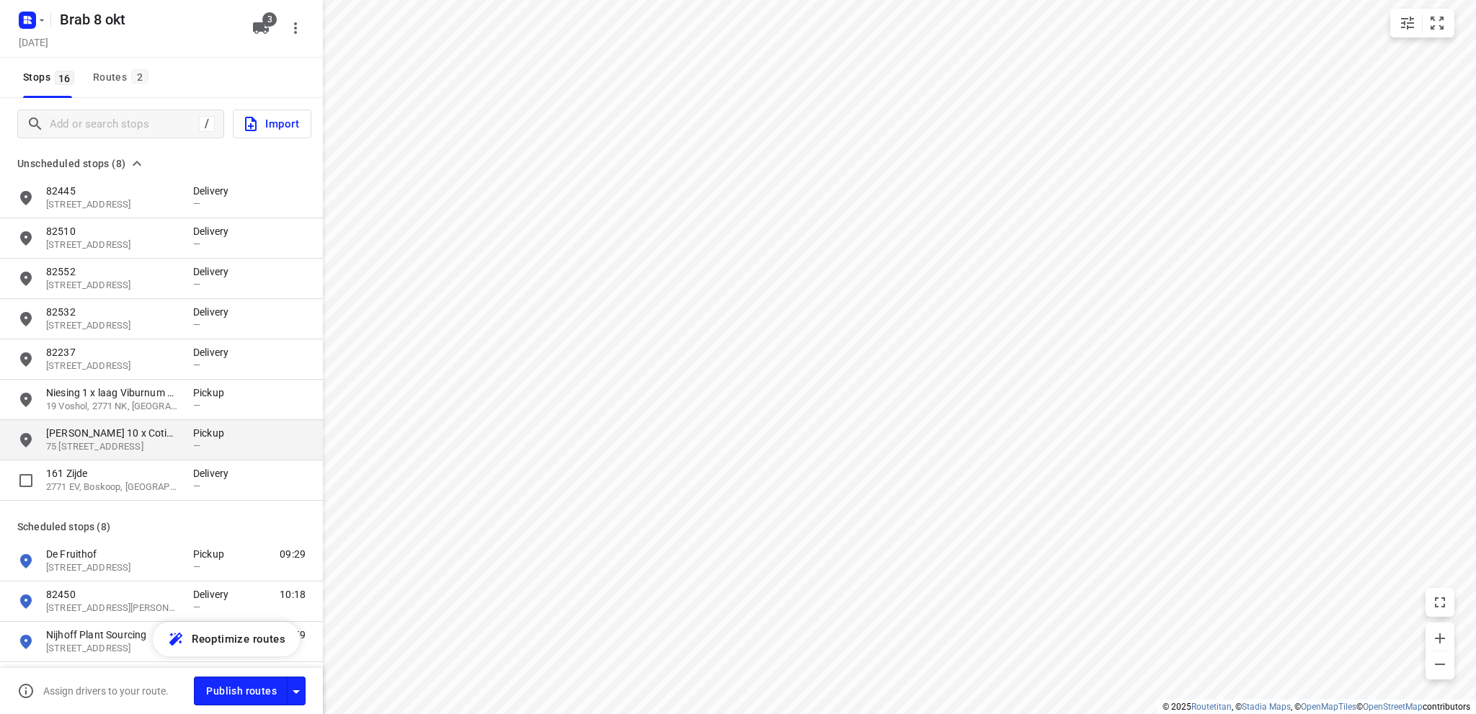
drag, startPoint x: 98, startPoint y: 483, endPoint x: 157, endPoint y: 457, distance: 64.5
click at [100, 483] on p "2771 EV, Boskoop, [GEOGRAPHIC_DATA]" at bounding box center [112, 488] width 133 height 14
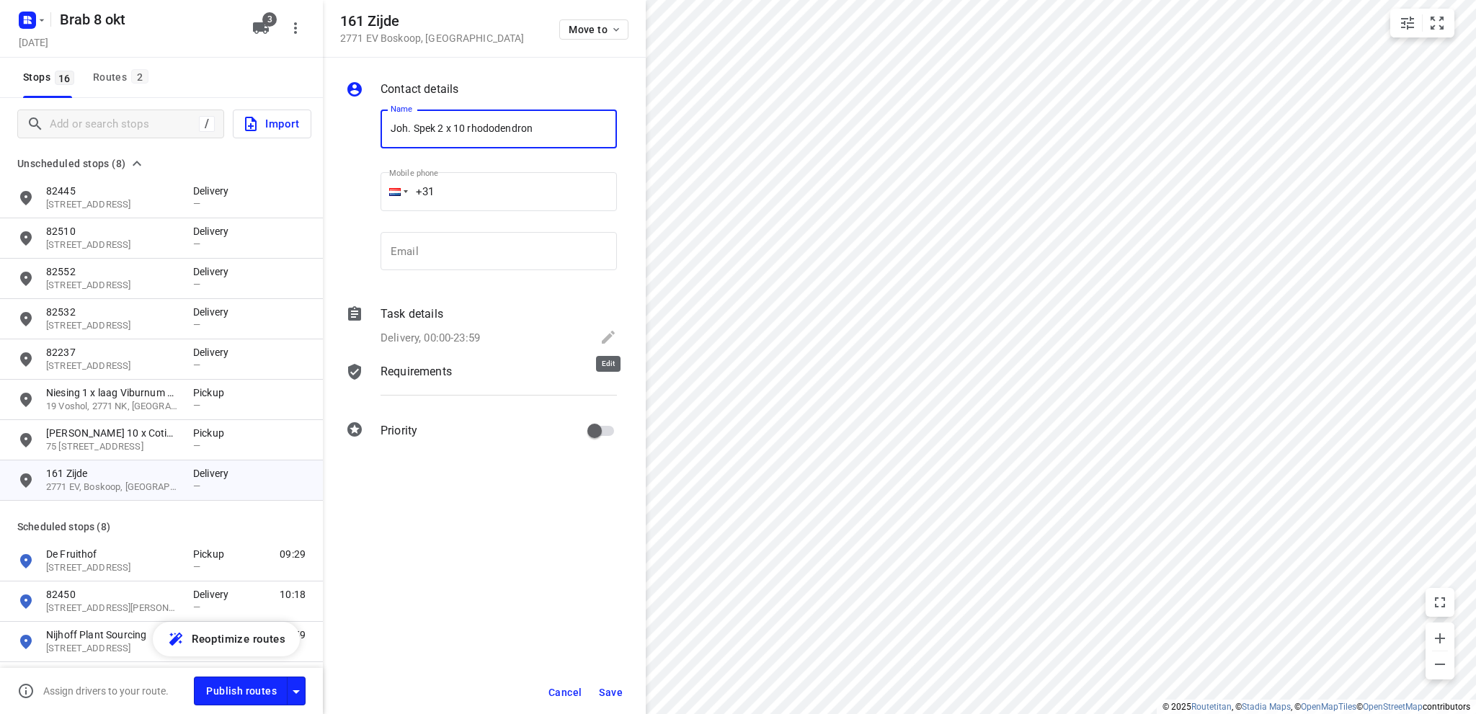
type input "Joh. Spek 2 x 10 rhododendron"
click at [604, 336] on icon at bounding box center [607, 337] width 17 height 17
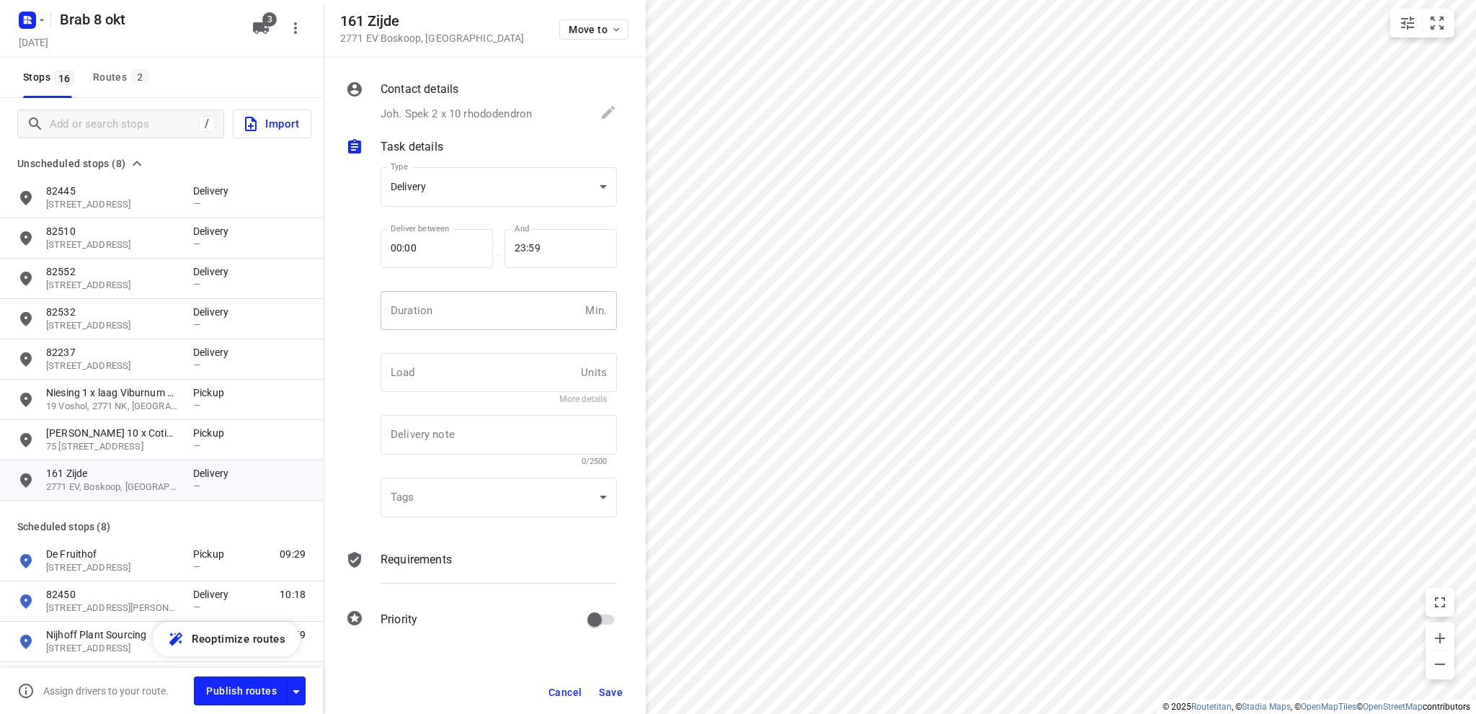
click at [435, 321] on input "number" at bounding box center [479, 310] width 199 height 39
type input "10"
click at [444, 188] on body "i © 2025 Routetitan , © Stadia Maps , © OpenMapTiles © OpenStreetMap contributo…" at bounding box center [738, 357] width 1476 height 714
click at [421, 214] on div "Pickup" at bounding box center [498, 212] width 213 height 17
type input "pickup"
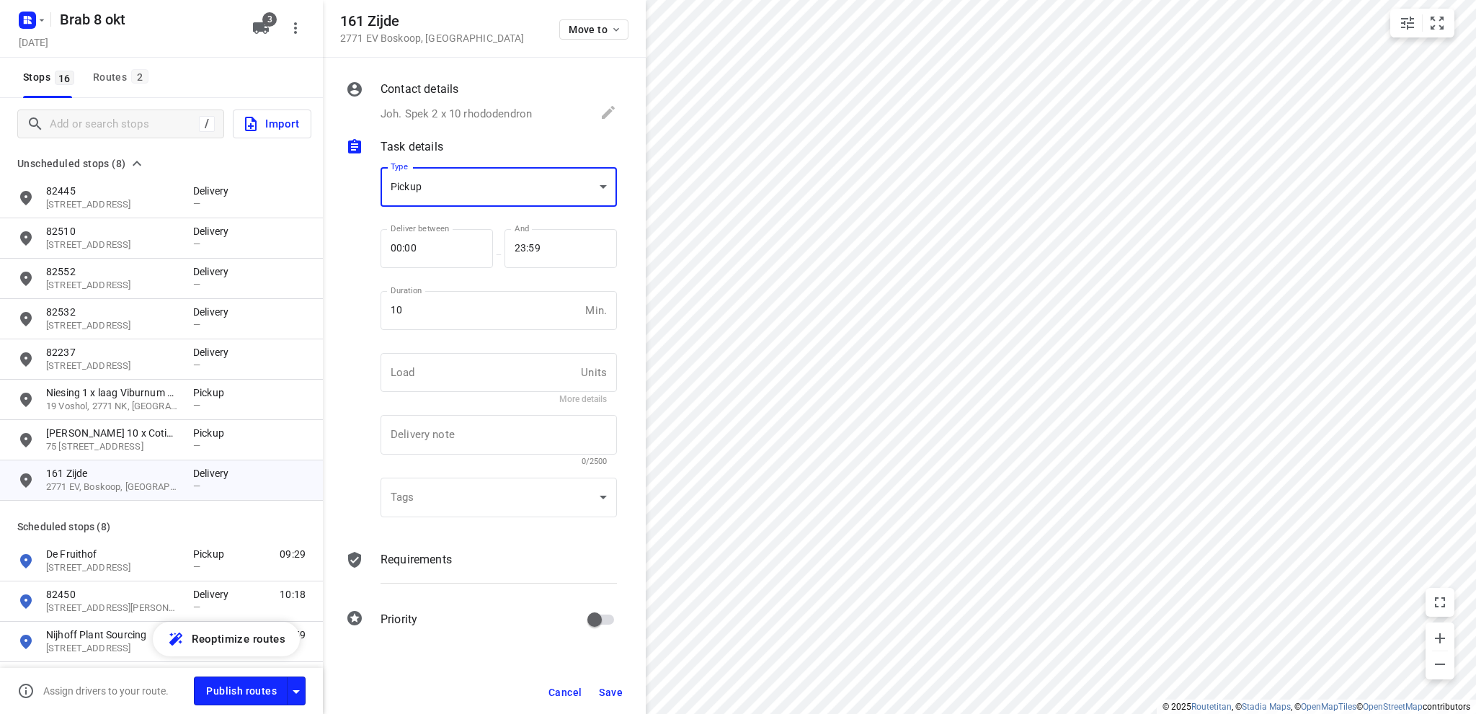
click at [603, 685] on button "Save" at bounding box center [610, 692] width 35 height 26
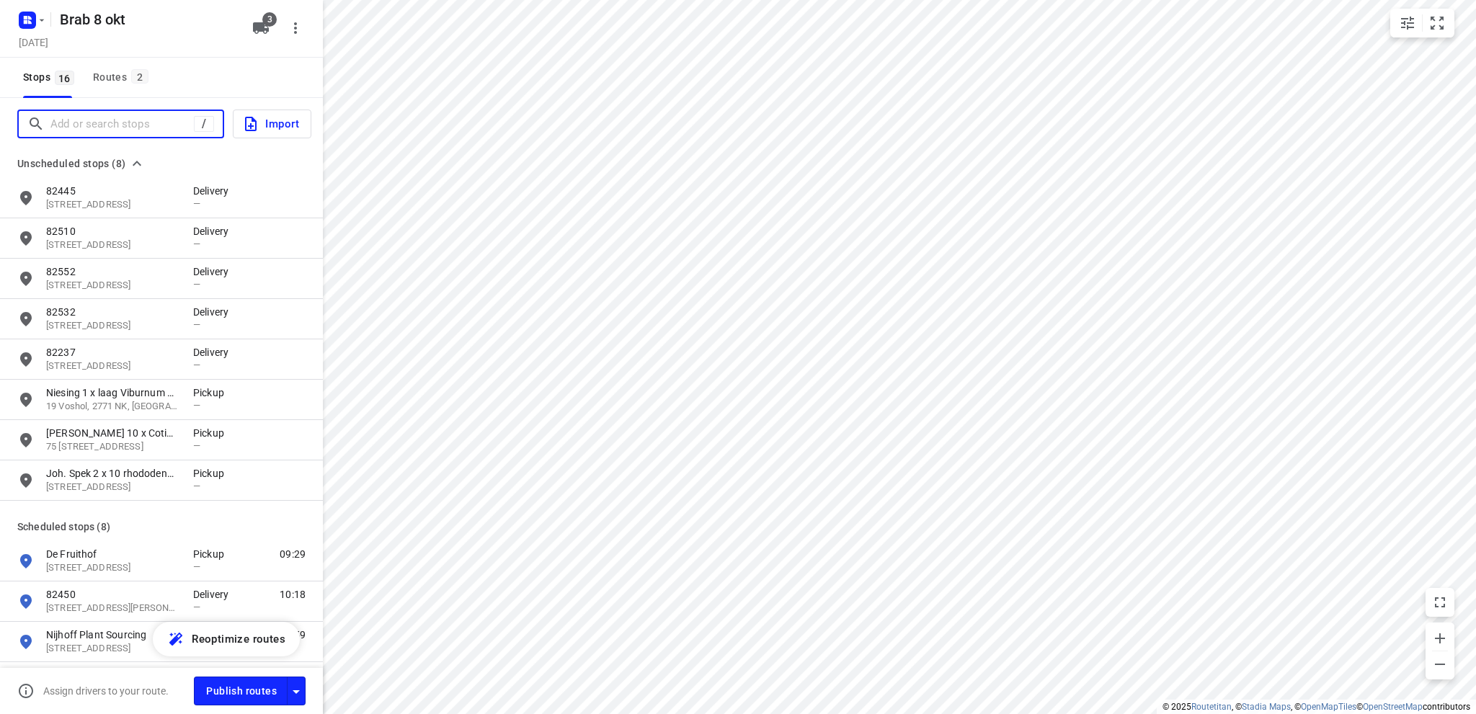
click at [110, 125] on input "Add or search stops" at bounding box center [121, 124] width 143 height 22
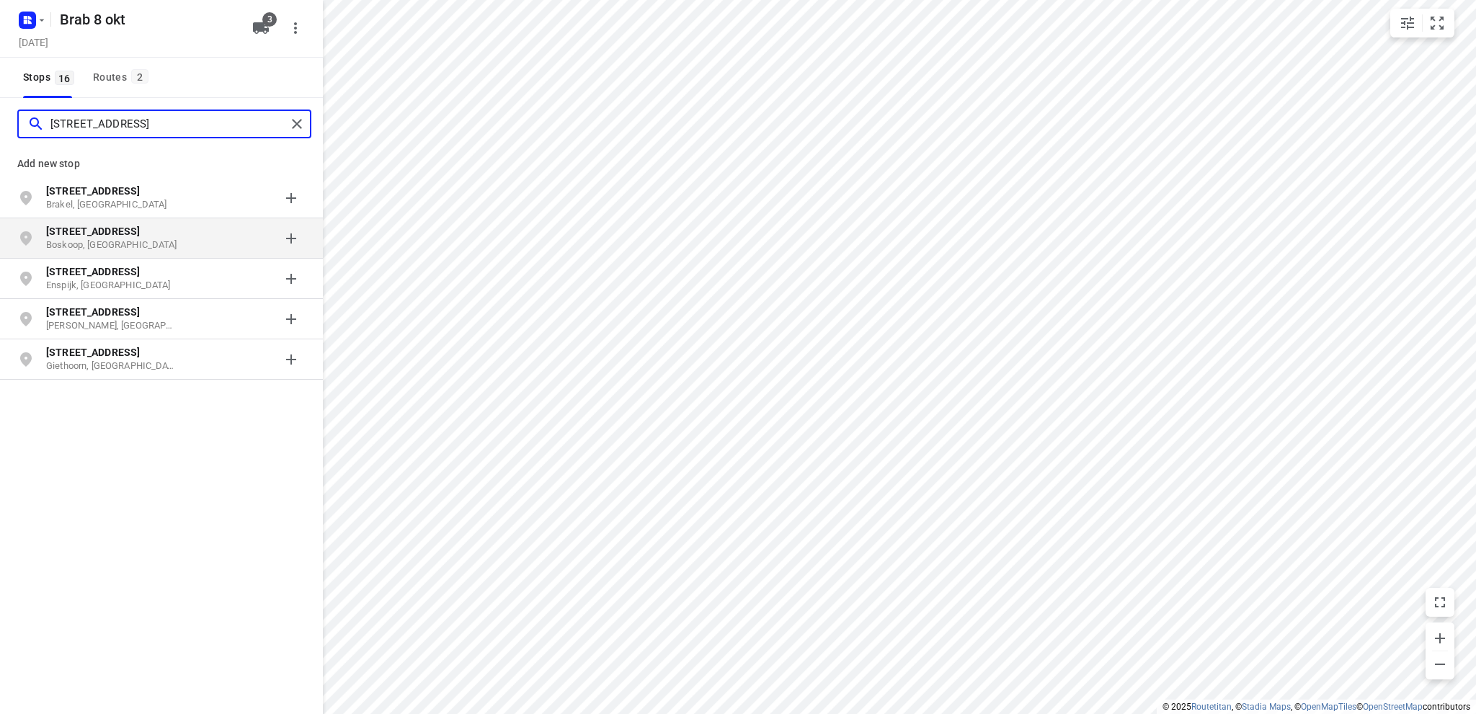
type input "[STREET_ADDRESS]"
click at [104, 239] on p "Boskoop, [GEOGRAPHIC_DATA]" at bounding box center [112, 245] width 133 height 14
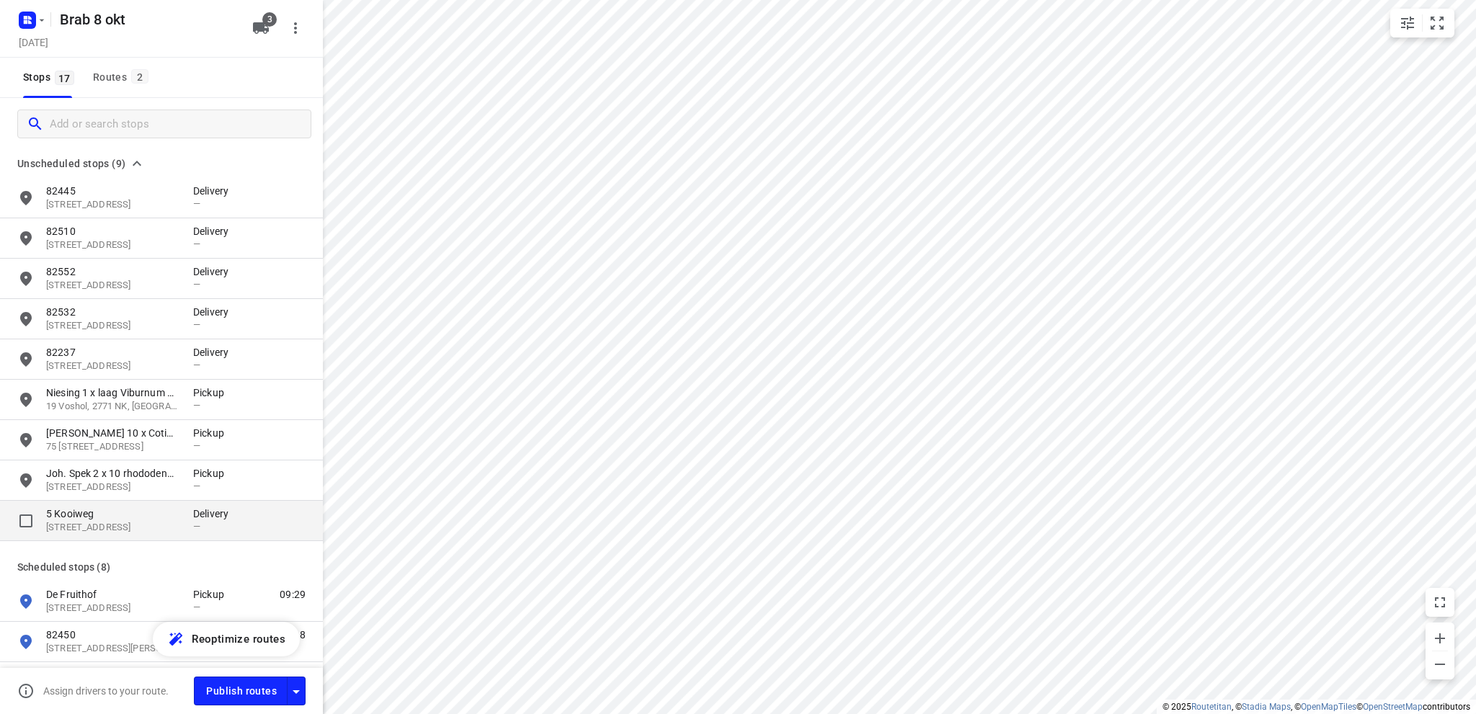
click at [63, 518] on p "5 Kooiweg" at bounding box center [112, 513] width 133 height 14
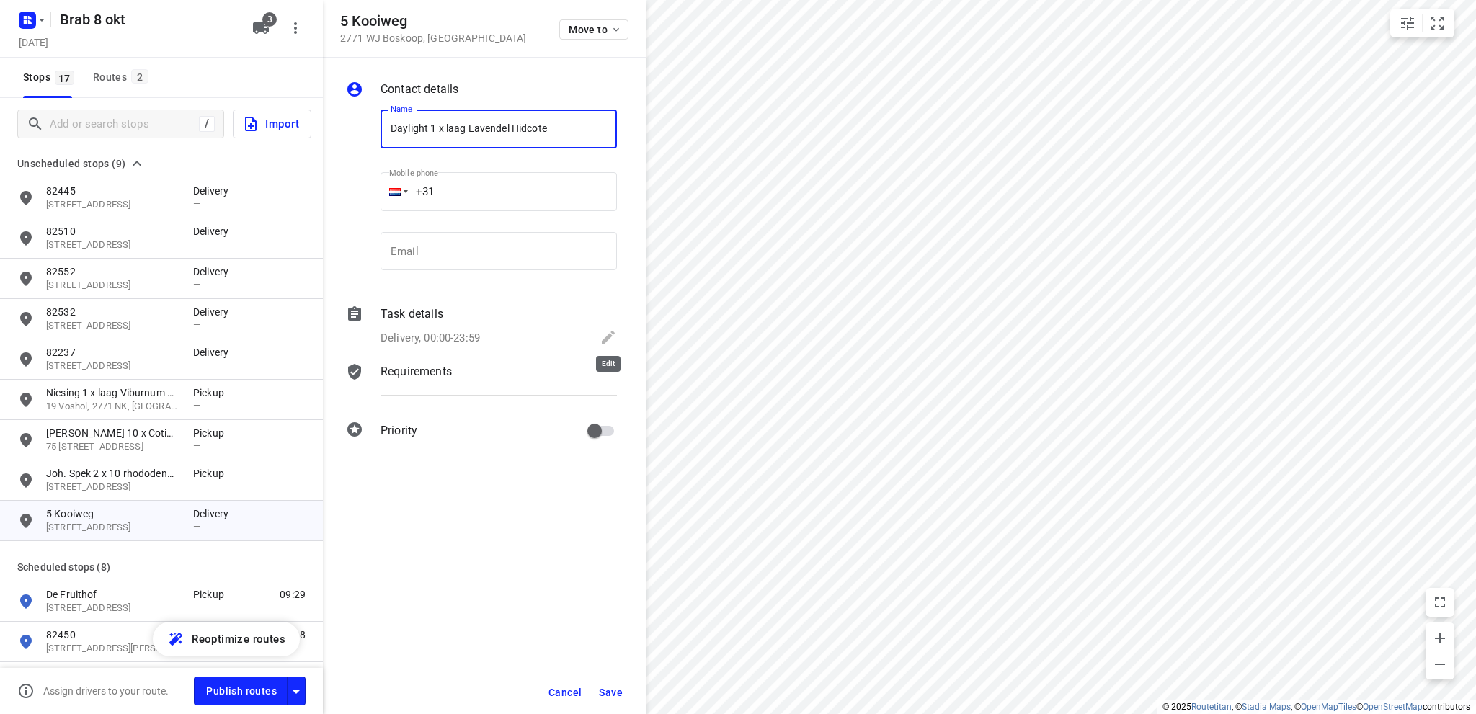
type input "Daylight 1 x laag Lavendel Hidcote"
click at [608, 331] on icon at bounding box center [607, 337] width 17 height 17
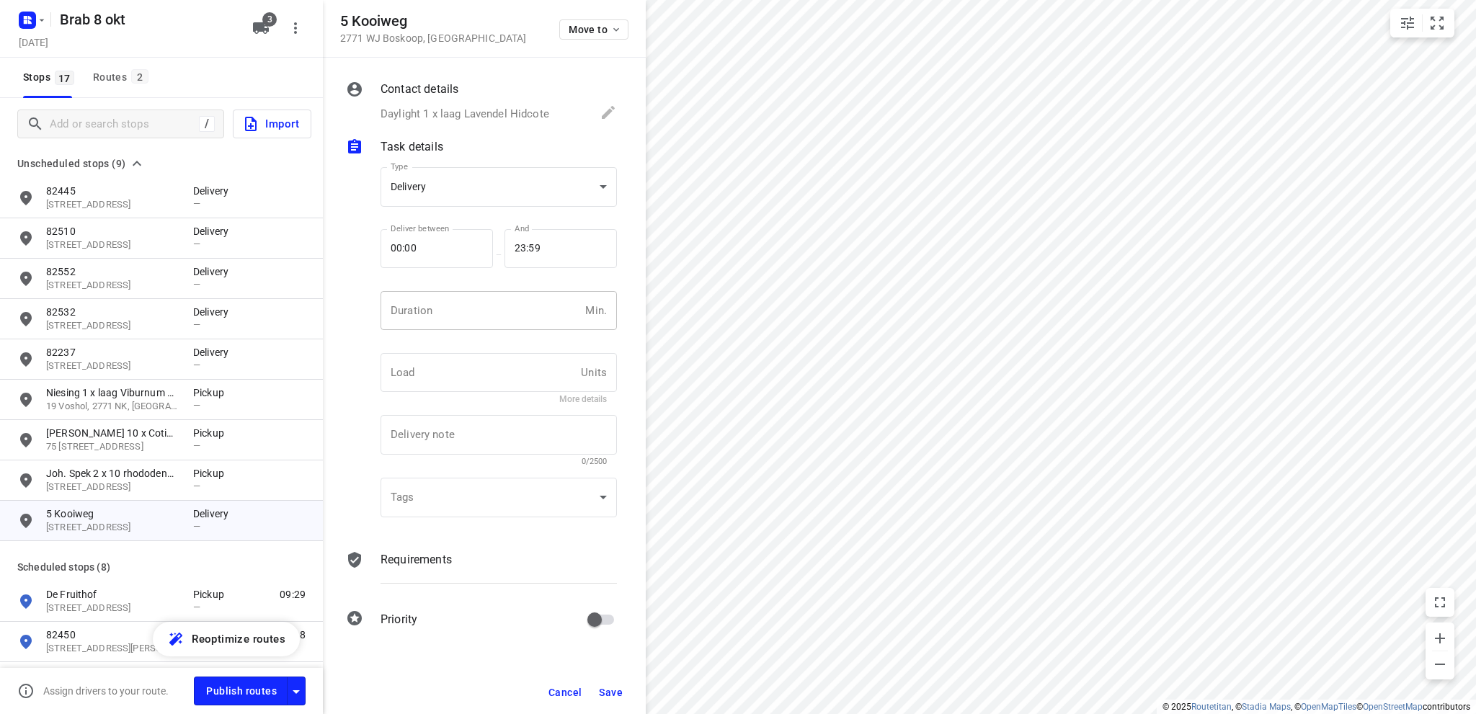
click at [447, 312] on input "number" at bounding box center [479, 310] width 199 height 39
type input "10"
click at [483, 191] on body "i © 2025 Routetitan , © Stadia Maps , © OpenMapTiles © OpenStreetMap contributo…" at bounding box center [738, 357] width 1476 height 714
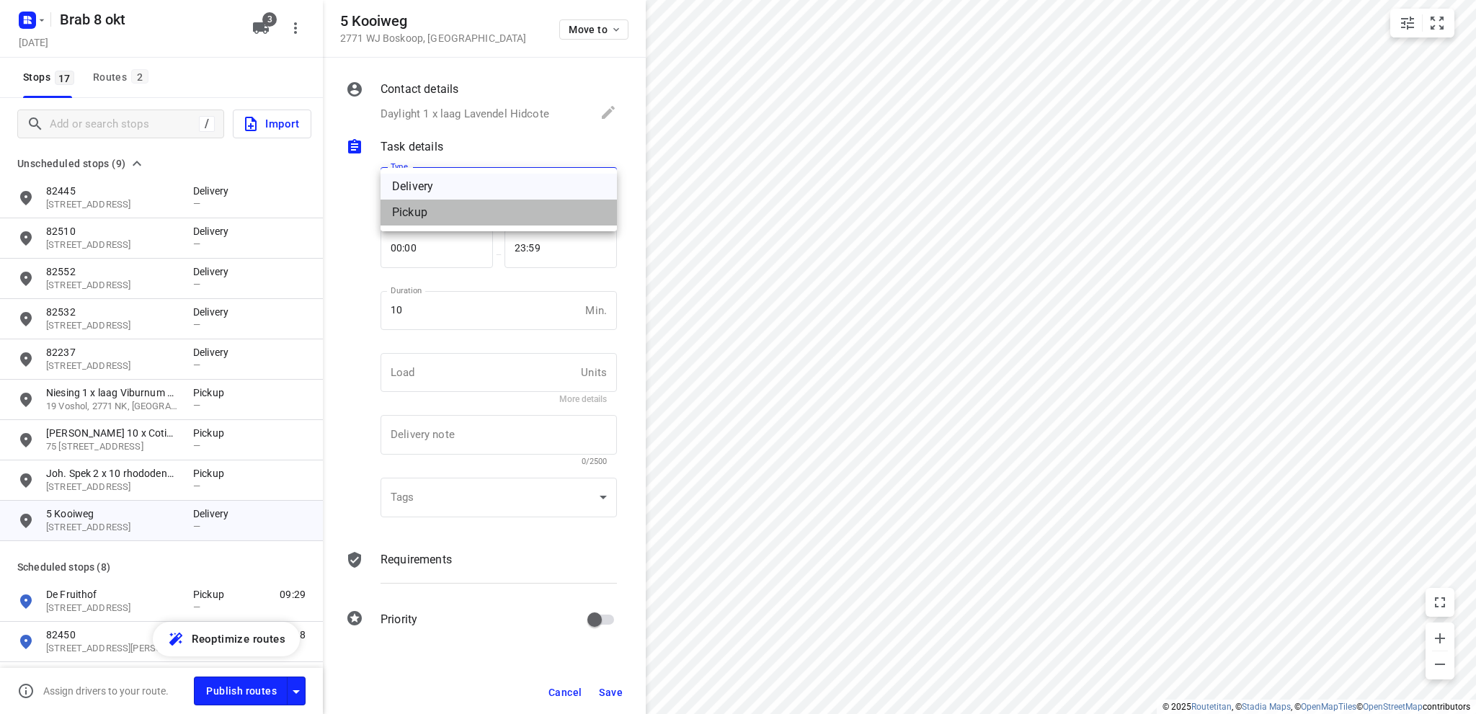
click at [463, 215] on div "Pickup" at bounding box center [498, 212] width 213 height 17
type input "pickup"
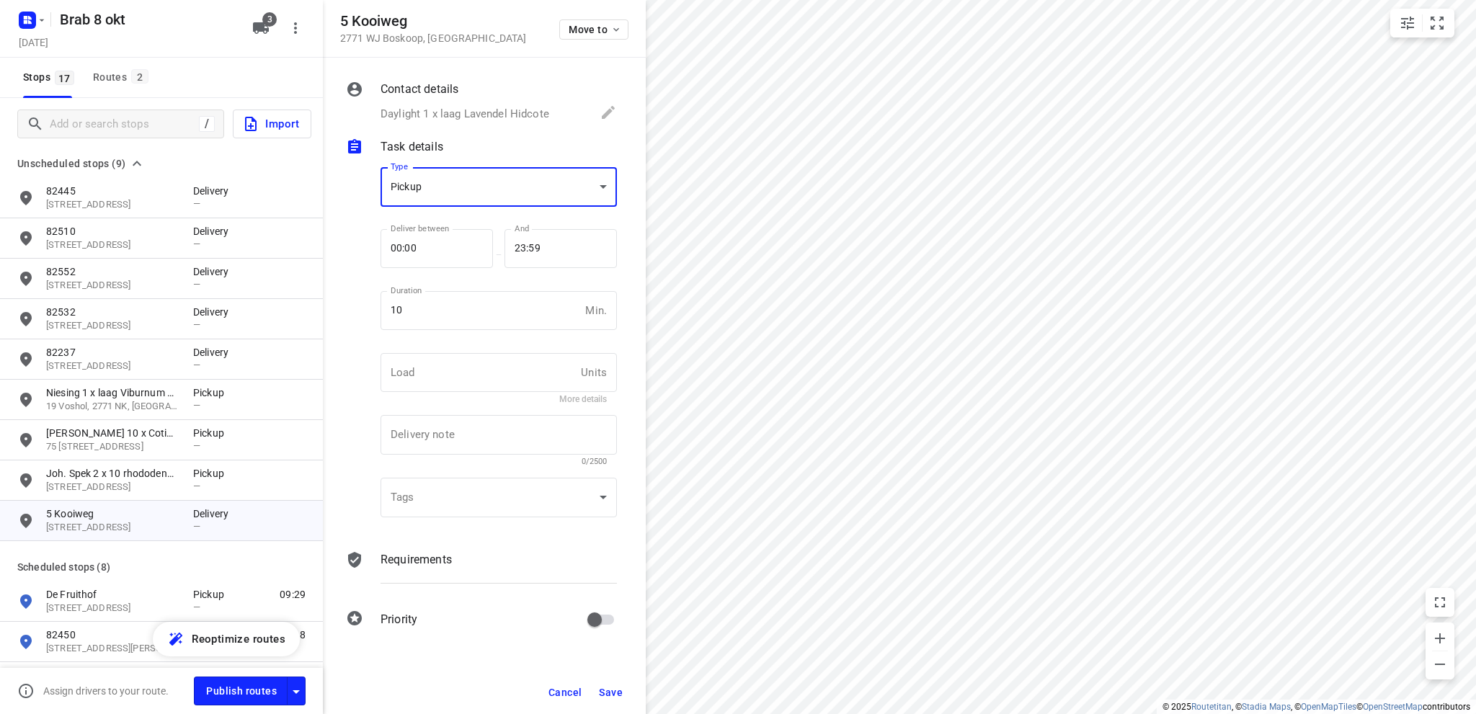
click at [617, 688] on span "Save" at bounding box center [611, 693] width 24 height 12
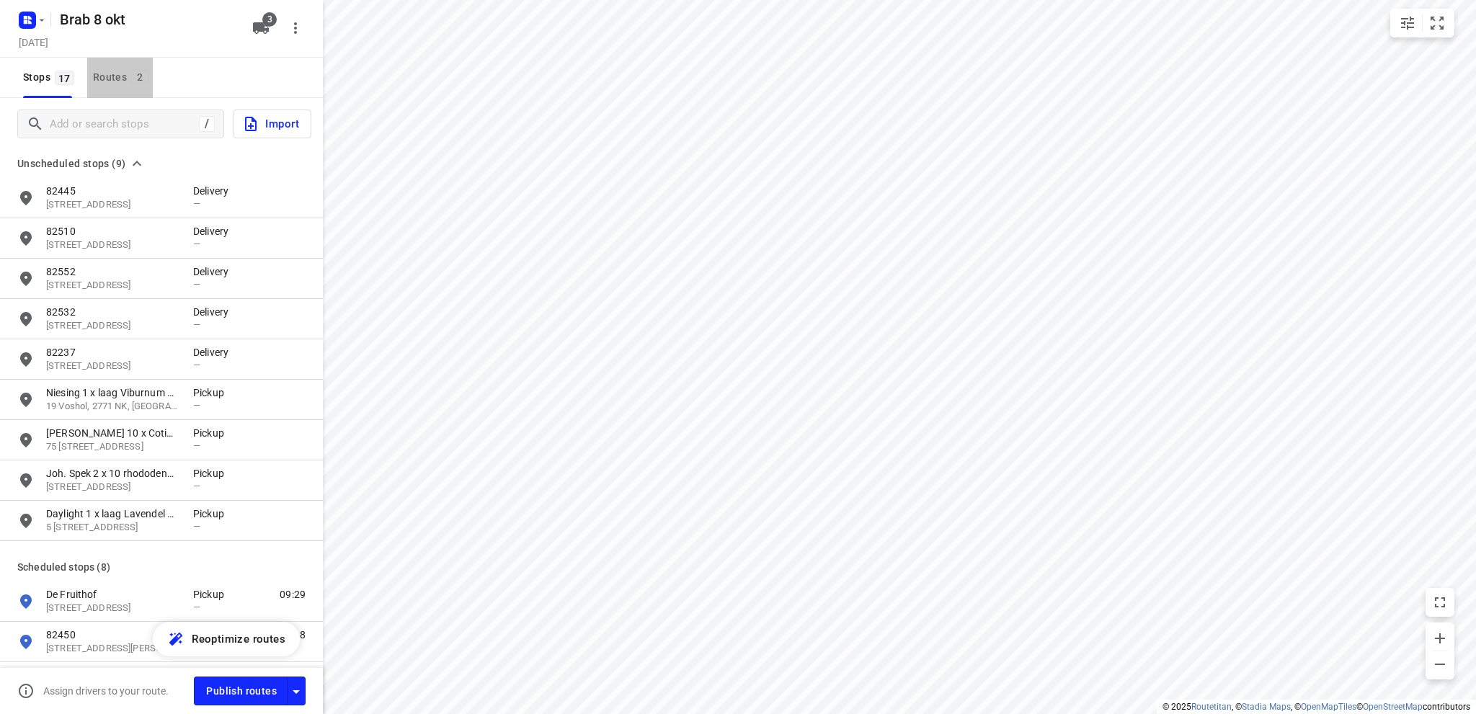
click at [99, 70] on div "Routes 2" at bounding box center [123, 77] width 60 height 18
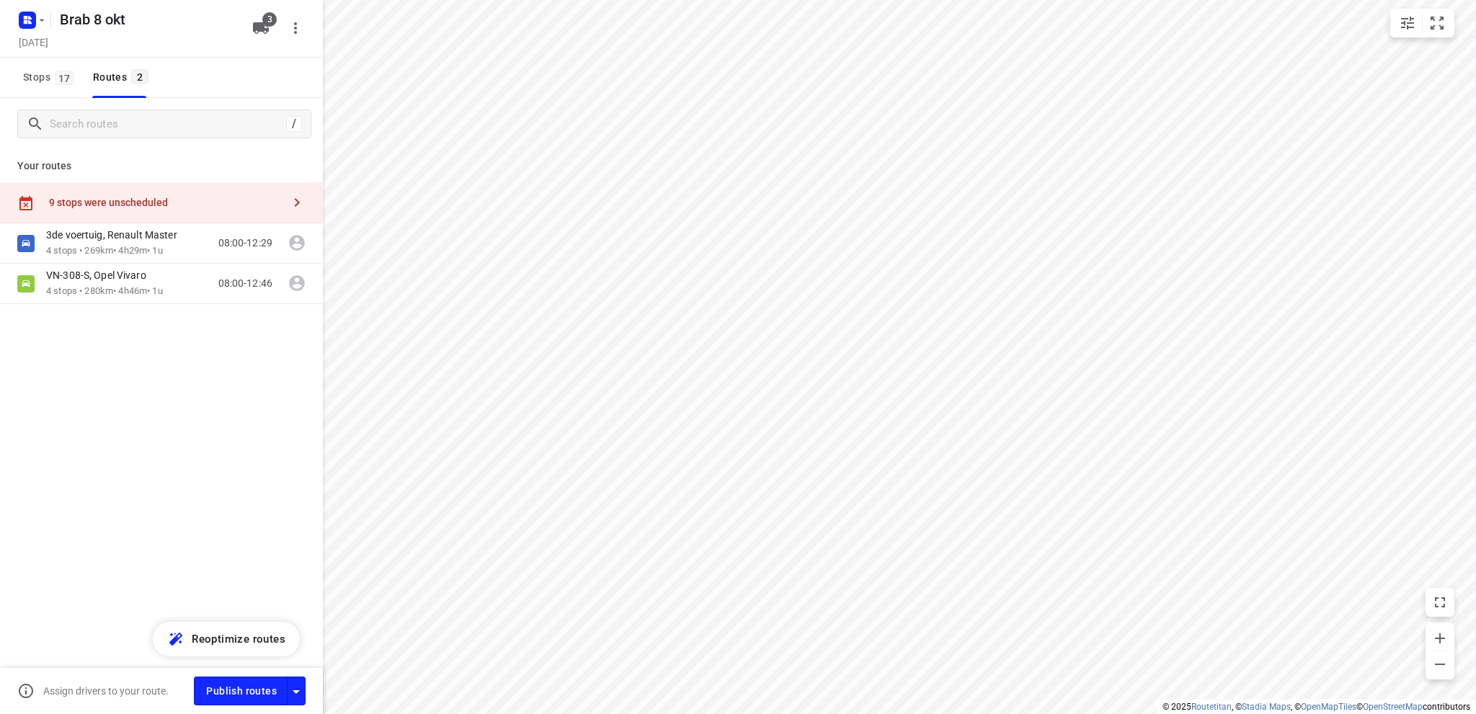
click at [124, 200] on div "9 stops were unscheduled" at bounding box center [165, 203] width 233 height 12
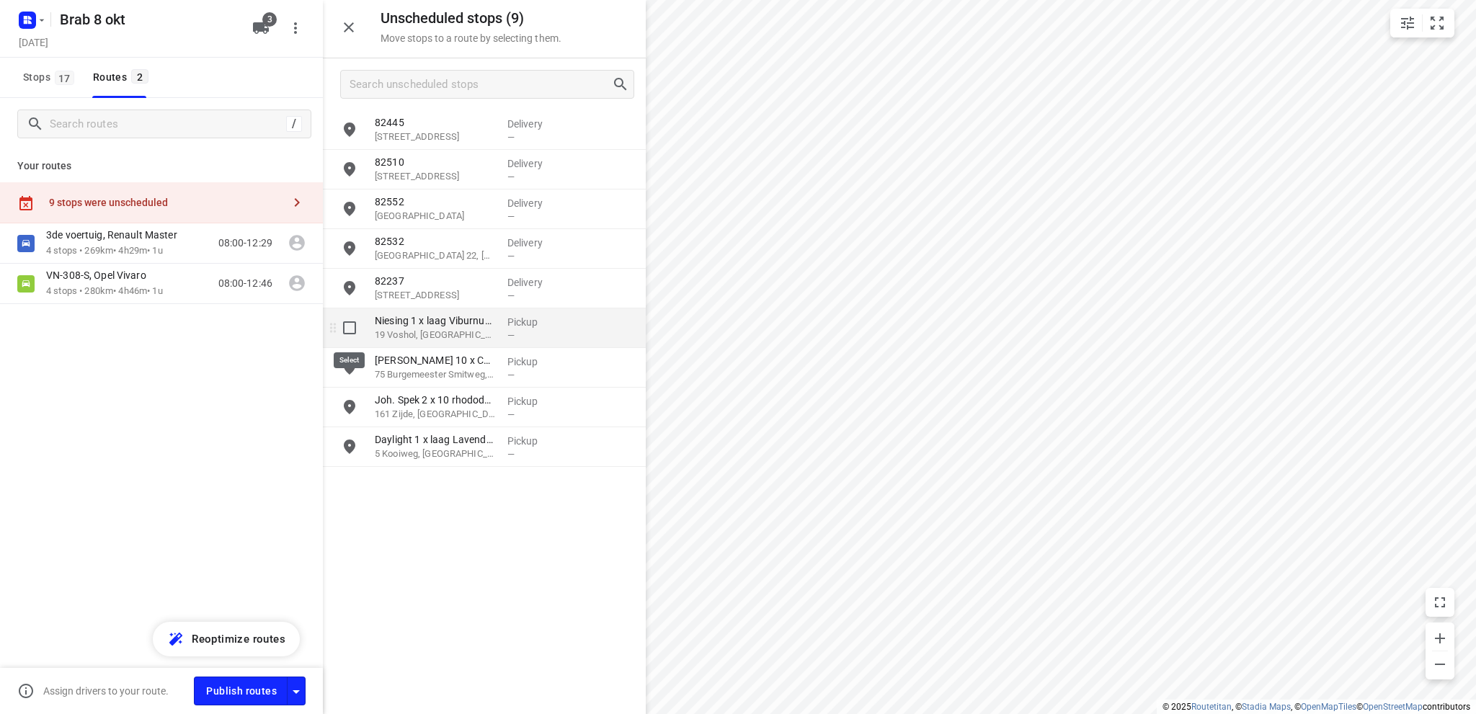
click at [347, 322] on input "grid" at bounding box center [349, 327] width 29 height 29
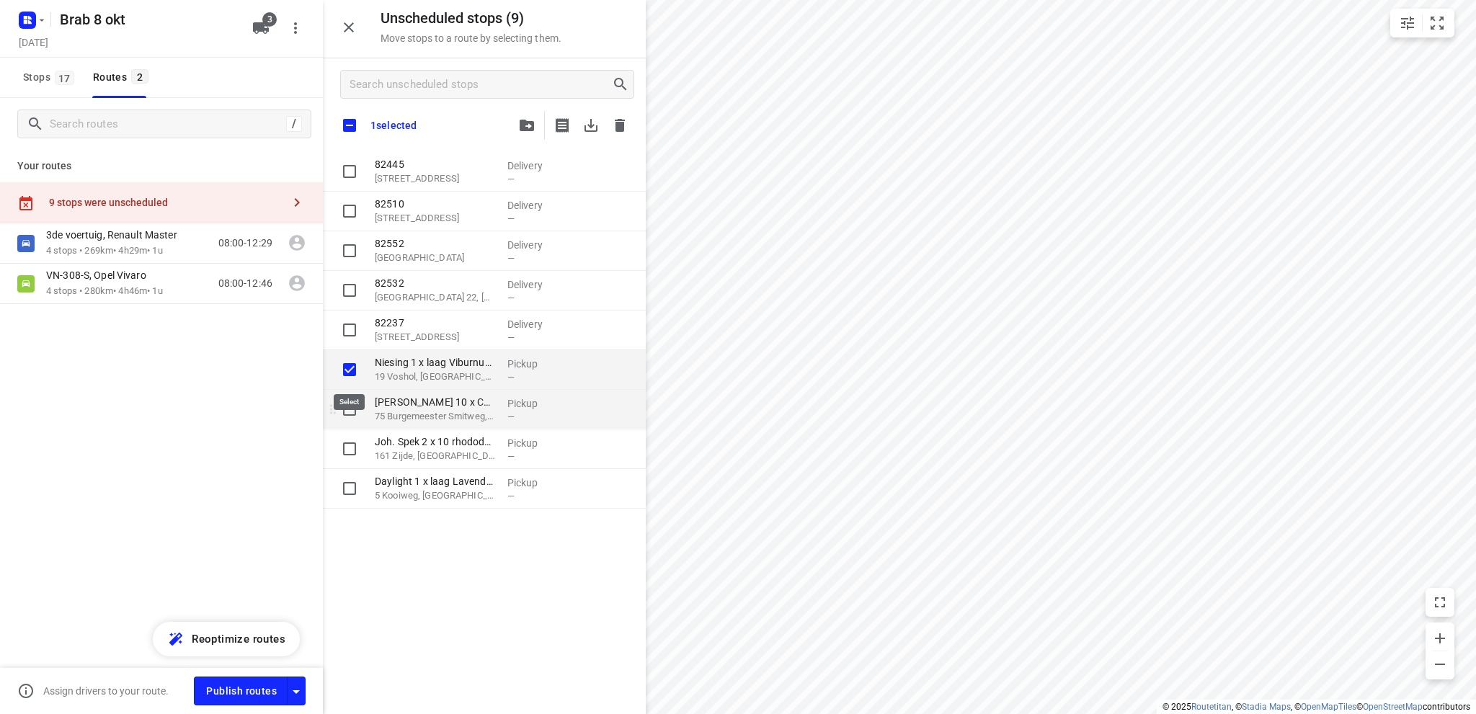
checkbox input "true"
click at [349, 413] on input "grid" at bounding box center [349, 409] width 29 height 29
checkbox input "true"
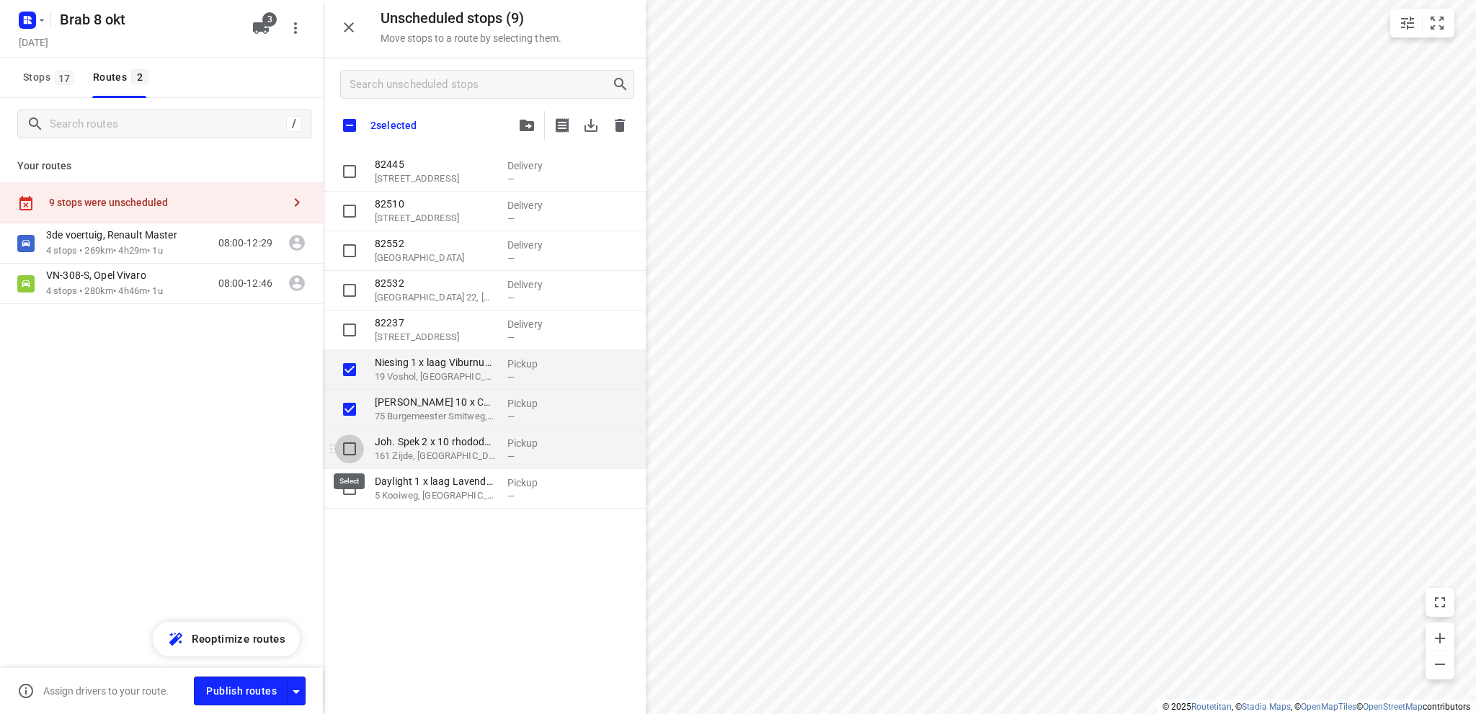
click at [352, 449] on input "grid" at bounding box center [349, 448] width 29 height 29
checkbox input "true"
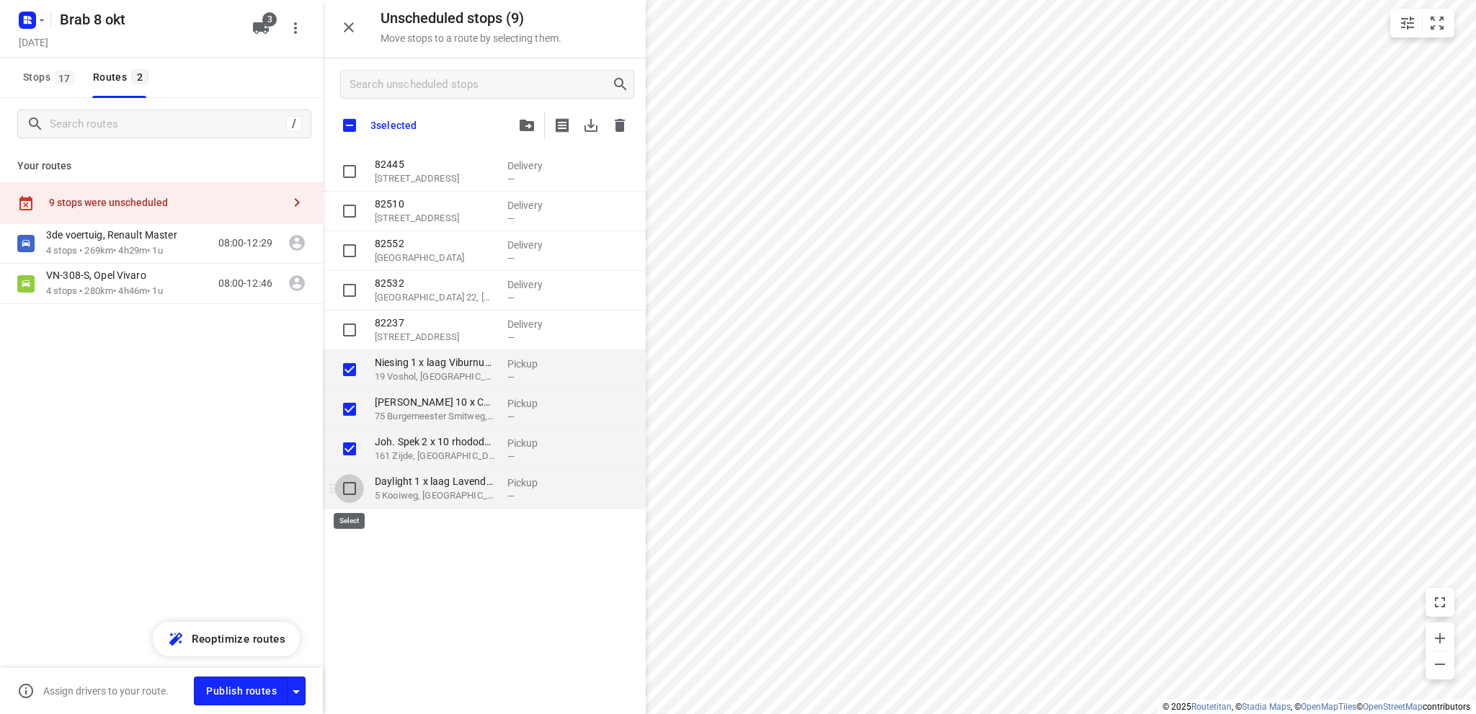
click at [349, 486] on input "grid" at bounding box center [349, 488] width 29 height 29
checkbox input "true"
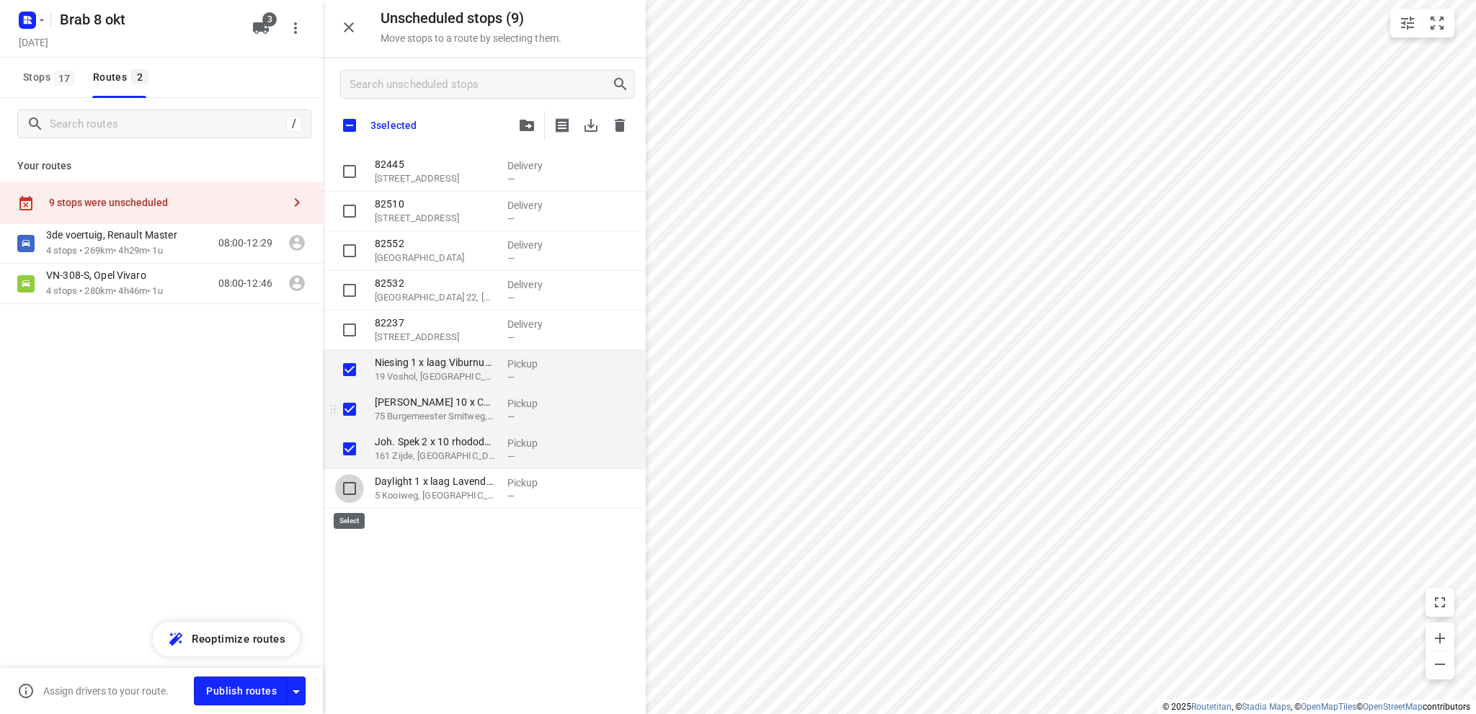
checkbox input "true"
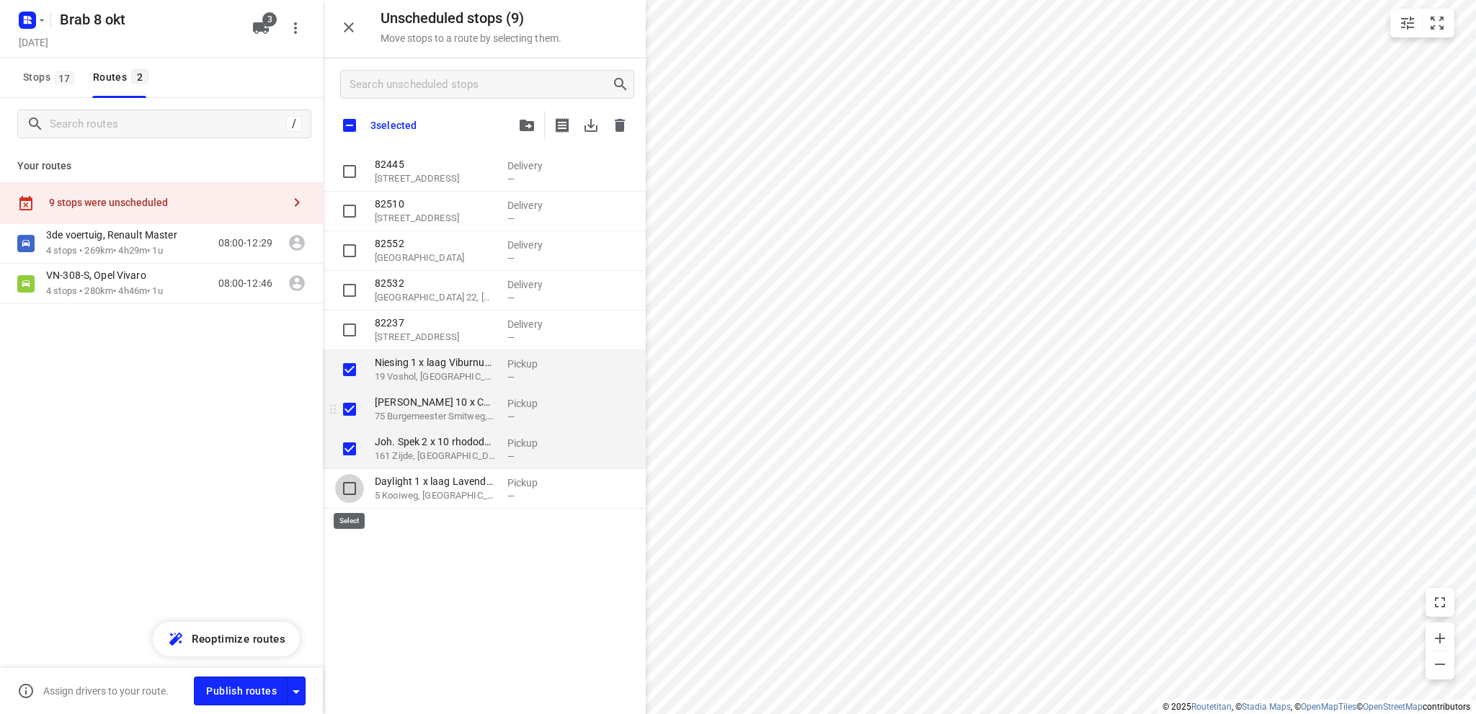
checkbox input "true"
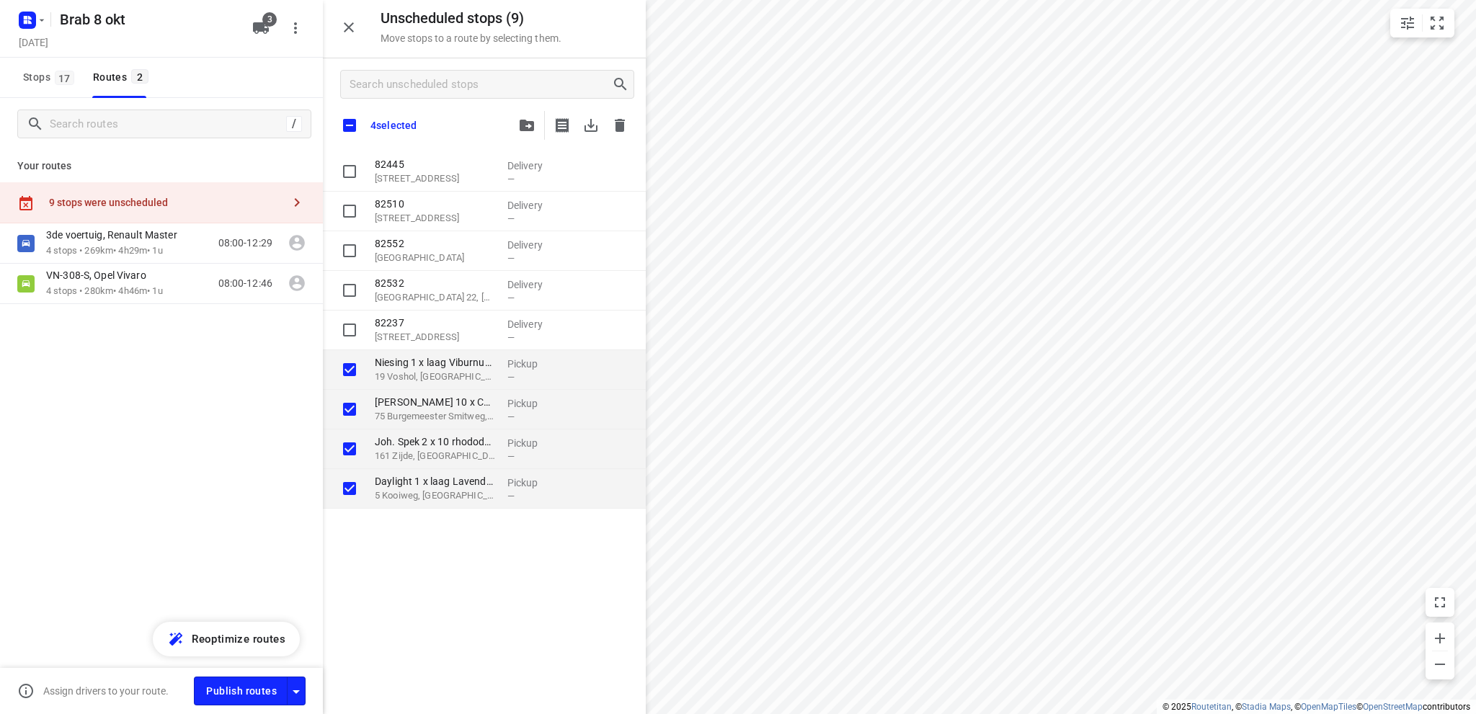
checkbox input "true"
click at [526, 123] on icon "button" at bounding box center [526, 126] width 14 height 12
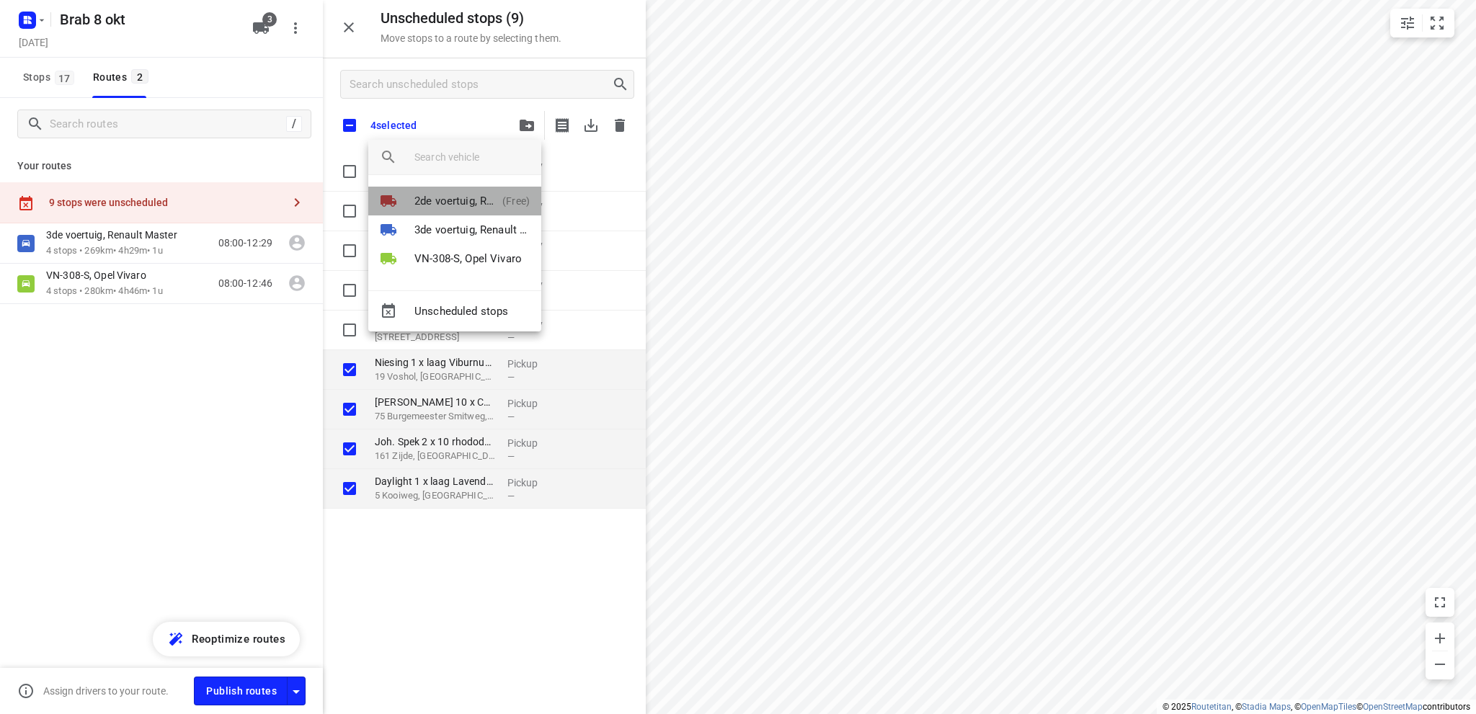
click at [470, 195] on p "2de voertuig, Renault Master" at bounding box center [455, 201] width 82 height 17
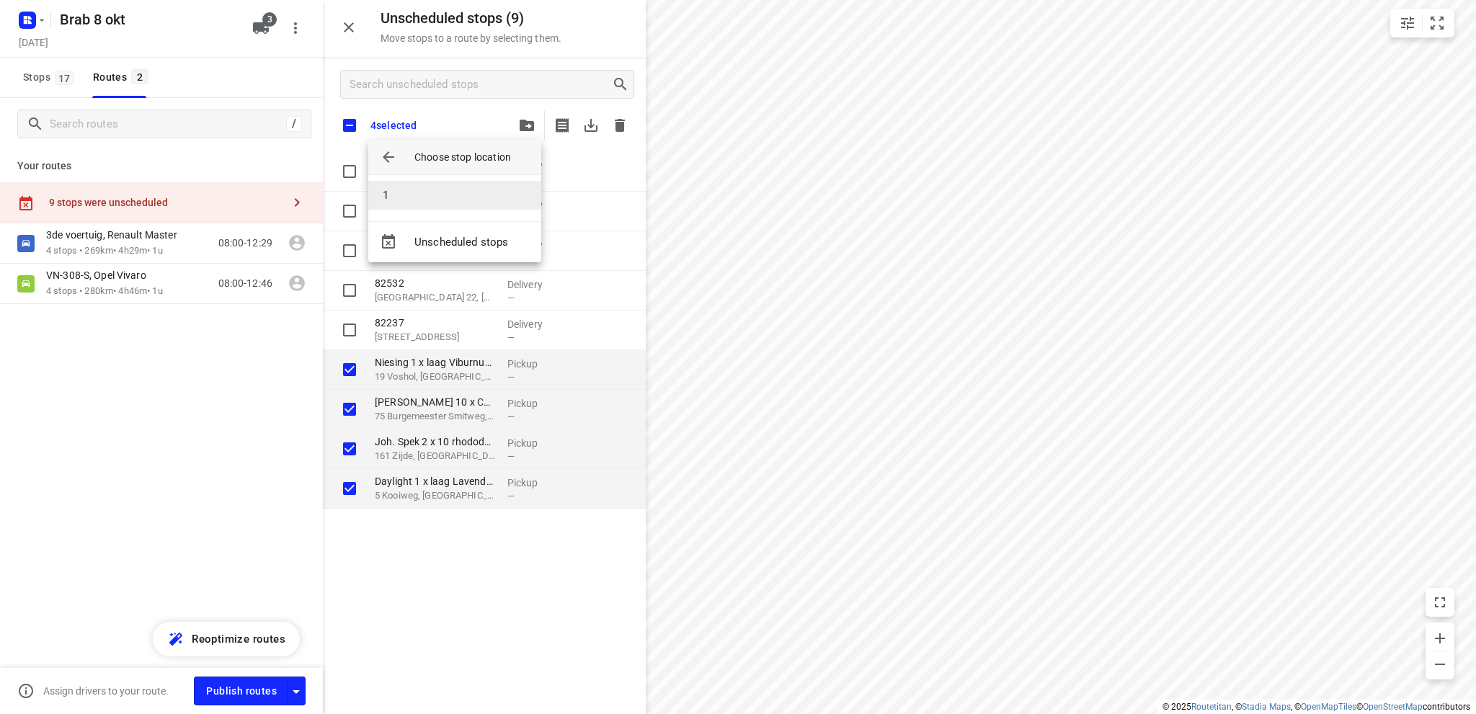
click at [467, 195] on li "1" at bounding box center [454, 195] width 173 height 29
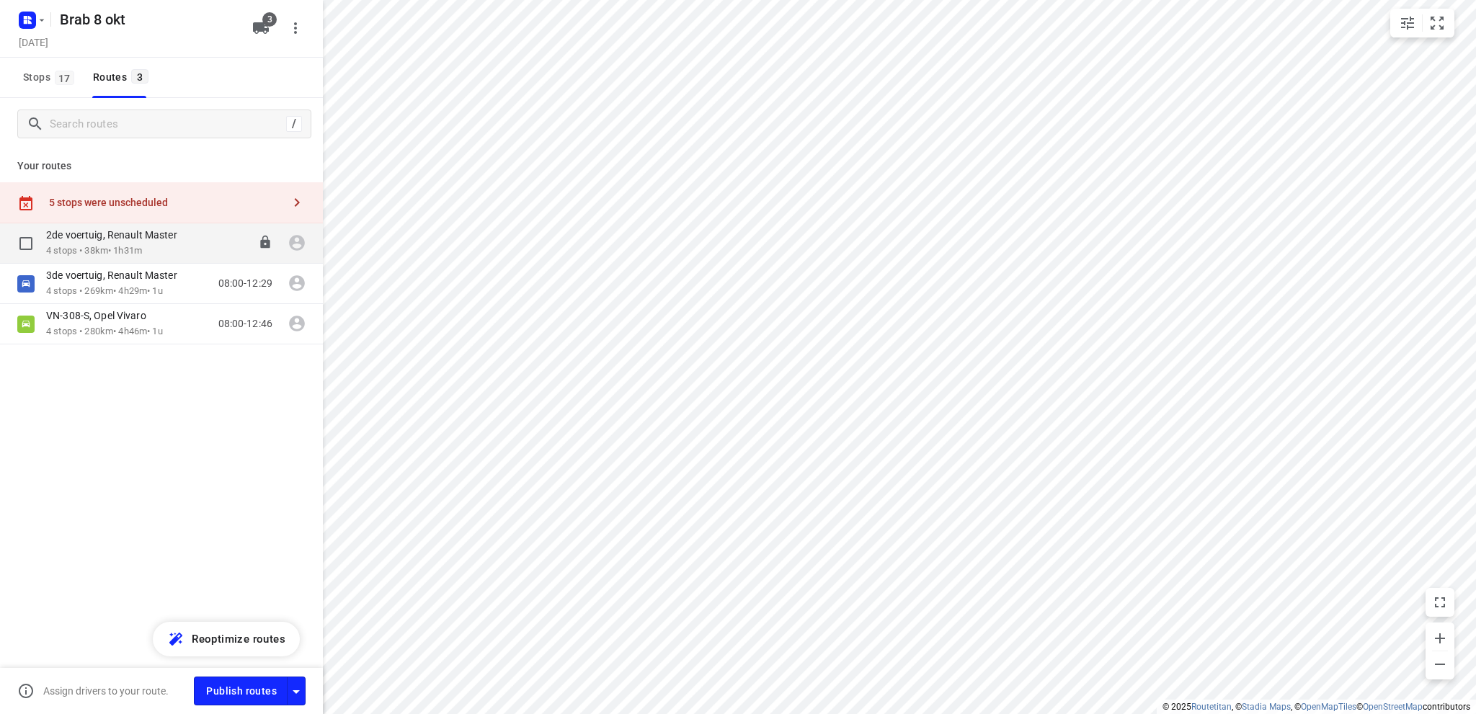
click at [133, 243] on div "2de voertuig, Renault Master" at bounding box center [119, 236] width 146 height 16
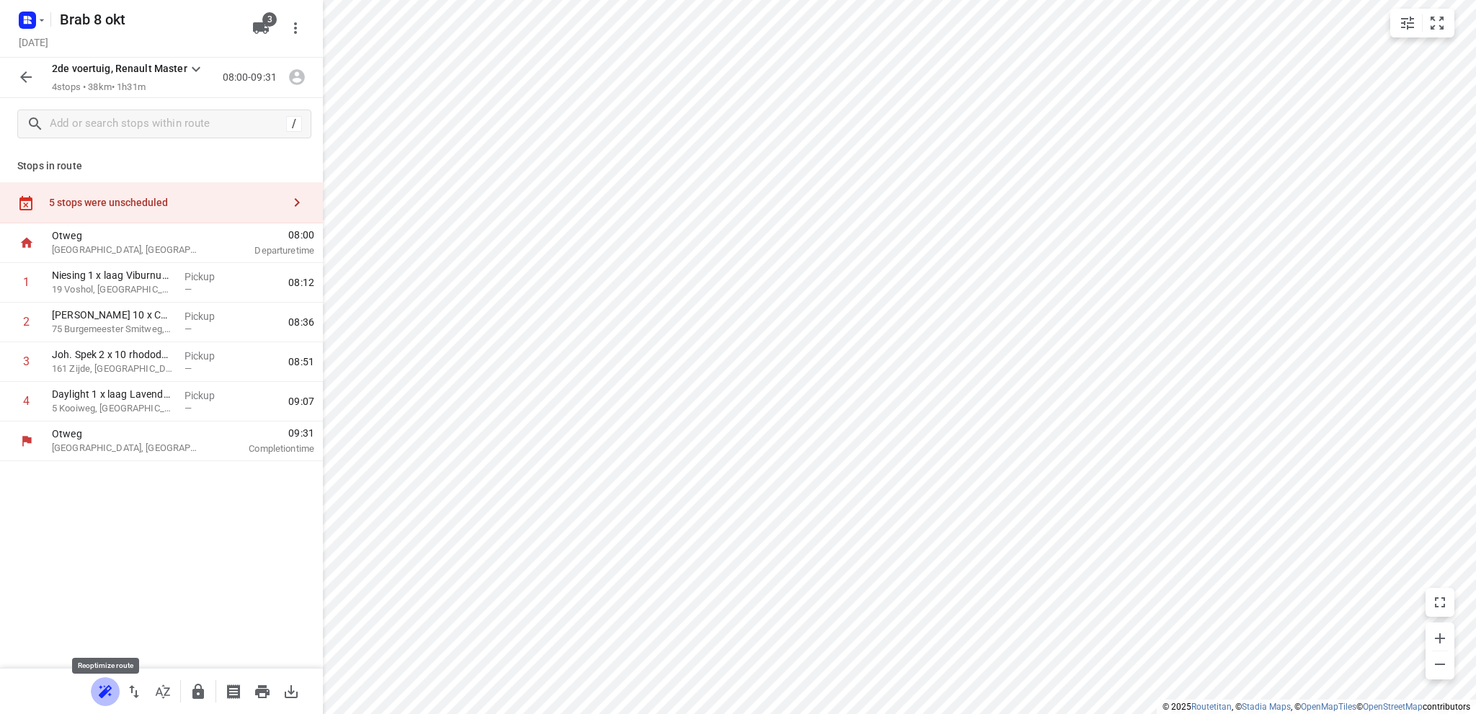
click at [100, 691] on icon "button" at bounding box center [105, 691] width 17 height 17
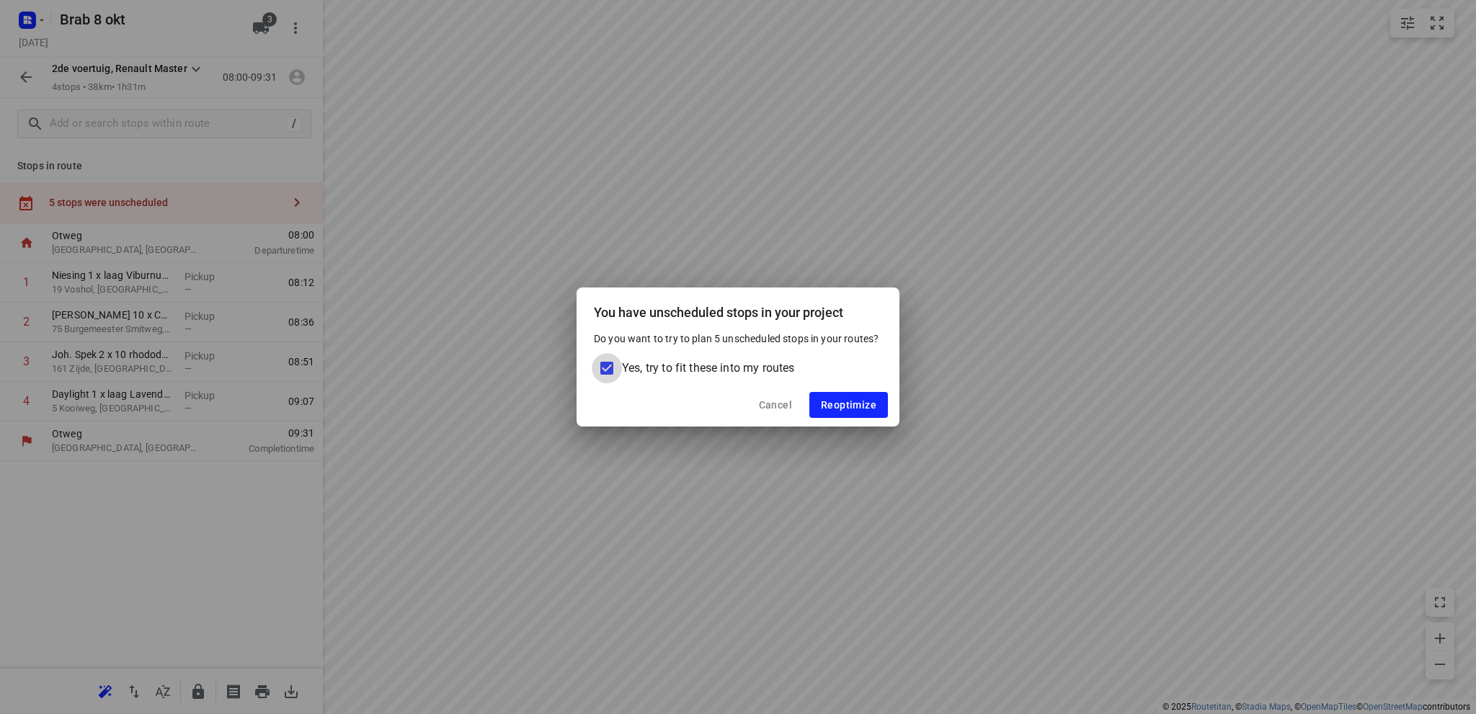
drag, startPoint x: 604, startPoint y: 370, endPoint x: 621, endPoint y: 366, distance: 17.7
click at [605, 369] on input "Yes, try to fit these into my routes" at bounding box center [607, 368] width 30 height 30
checkbox input "false"
click at [831, 401] on span "Reoptimize" at bounding box center [848, 405] width 55 height 12
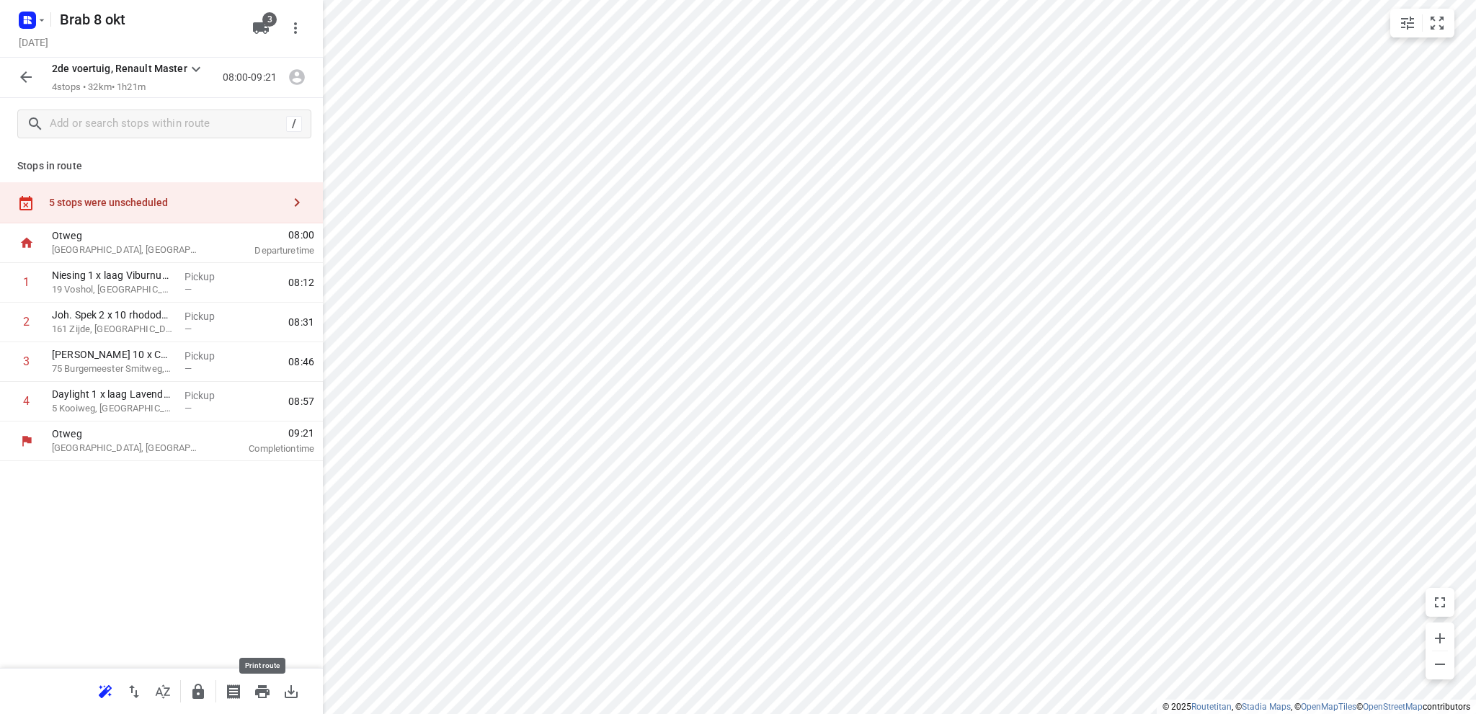
click at [264, 690] on icon "button" at bounding box center [262, 691] width 14 height 13
